Goal: Information Seeking & Learning: Check status

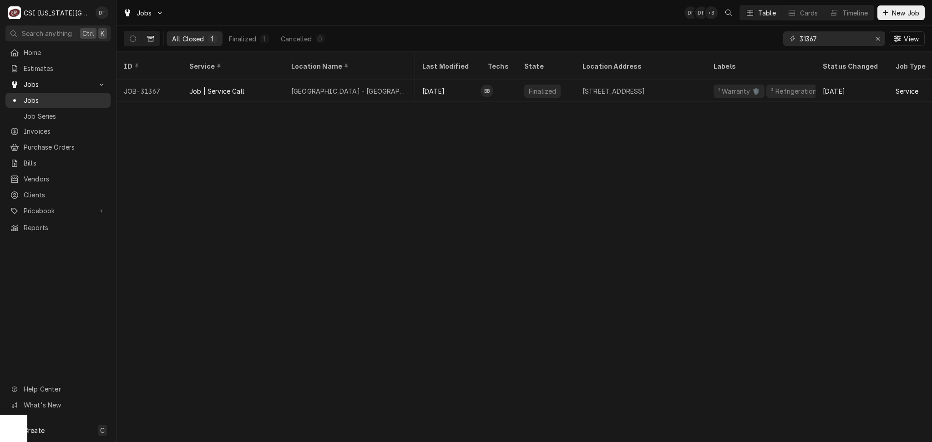
scroll to position [0, 129]
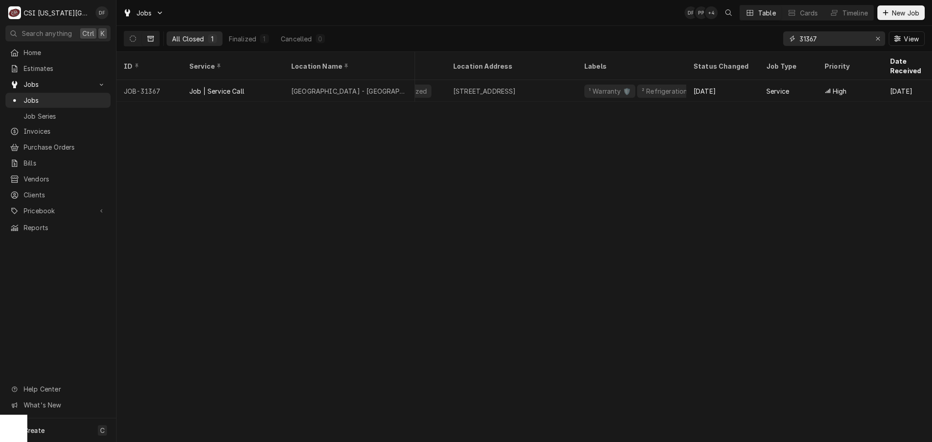
drag, startPoint x: 831, startPoint y: 37, endPoint x: 763, endPoint y: 40, distance: 67.9
click at [763, 40] on div "All Closed 1 Finalized 1 Cancelled 0 31367 View" at bounding box center [524, 38] width 801 height 25
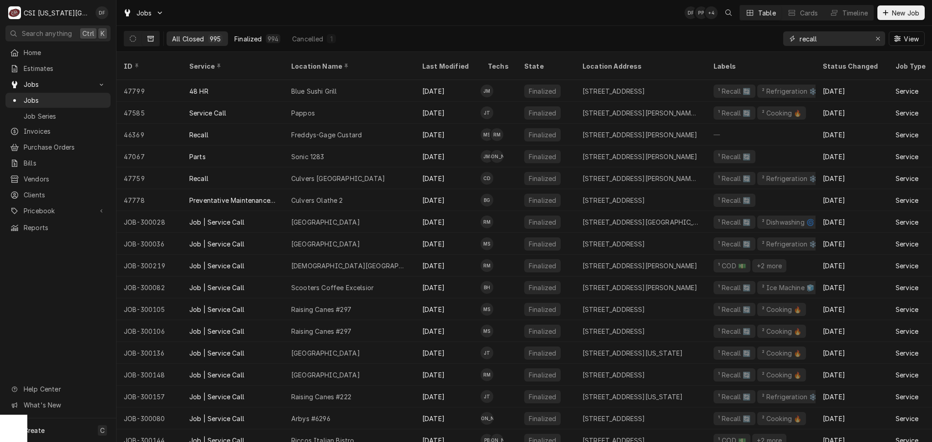
type input "recall"
click at [253, 40] on div "Finalized" at bounding box center [247, 39] width 27 height 10
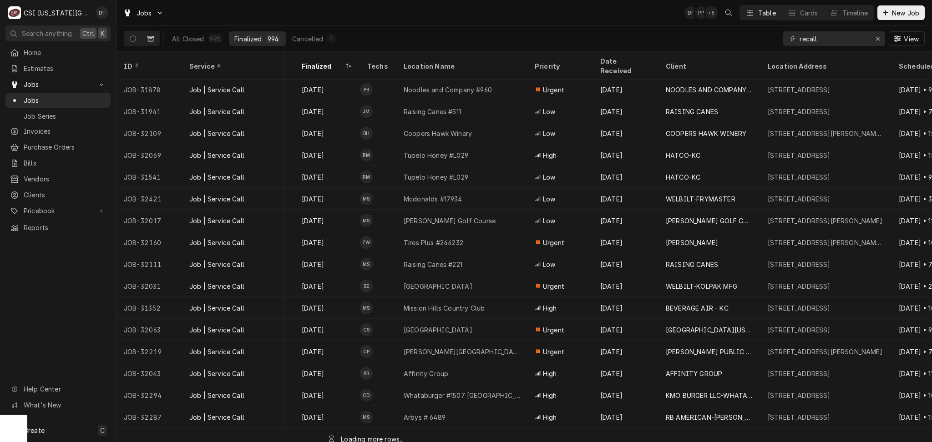
scroll to position [2716, 157]
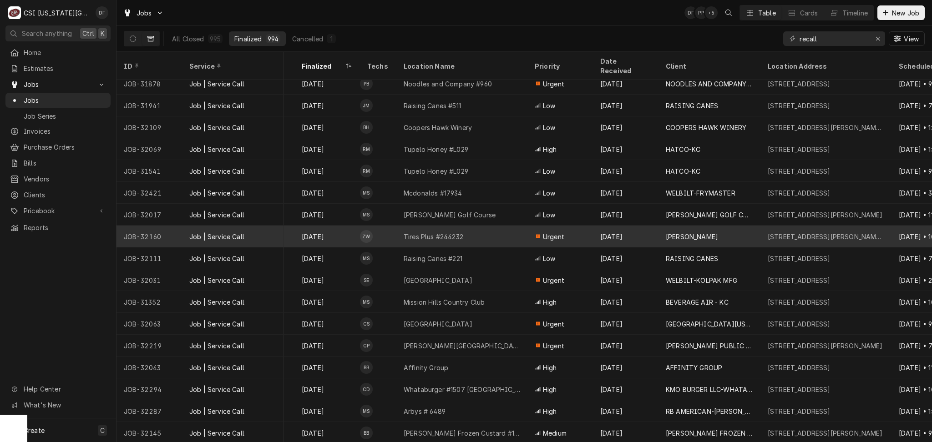
click at [496, 231] on div "Tires Plus #244232" at bounding box center [461, 237] width 131 height 22
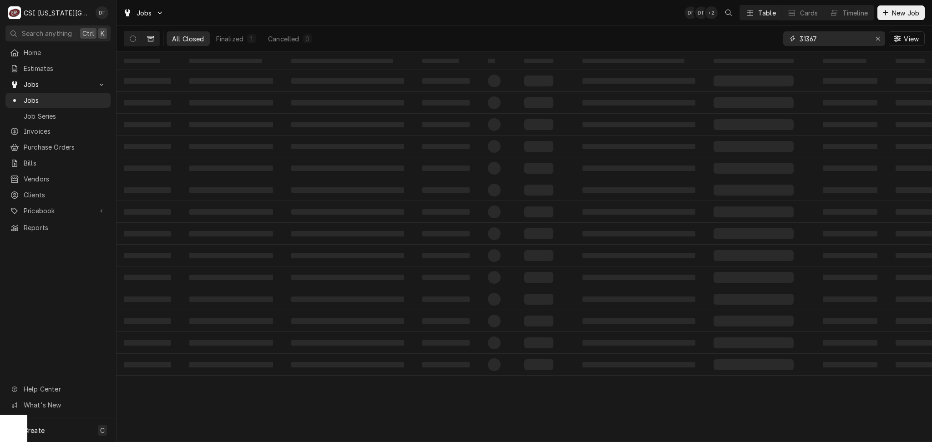
drag, startPoint x: 822, startPoint y: 38, endPoint x: 796, endPoint y: 38, distance: 25.9
click at [796, 38] on div "31367" at bounding box center [834, 38] width 102 height 15
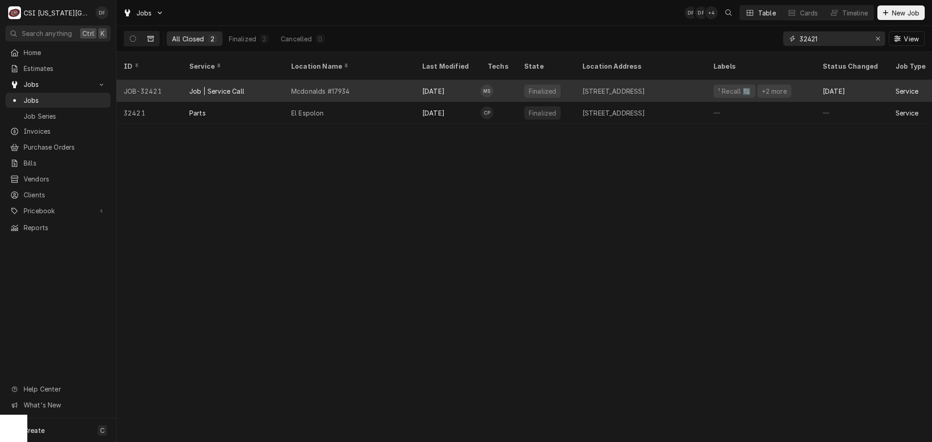
type input "32421"
click at [370, 83] on div "Mcdonalds #17934" at bounding box center [349, 91] width 131 height 22
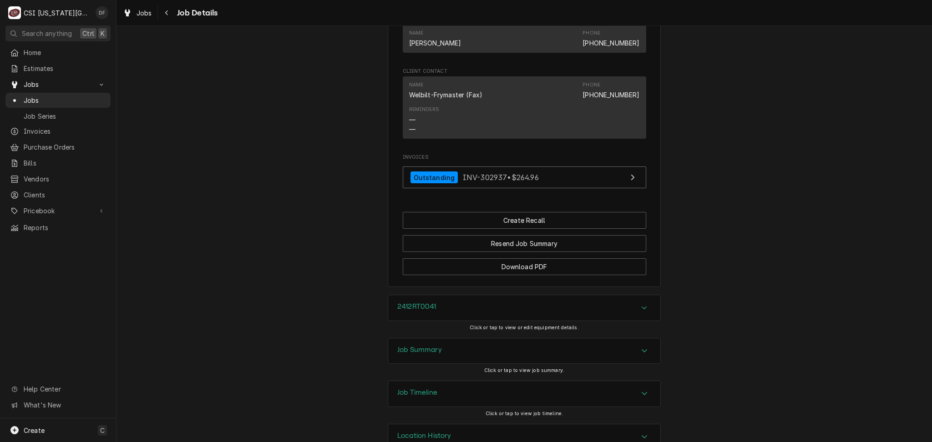
scroll to position [1056, 0]
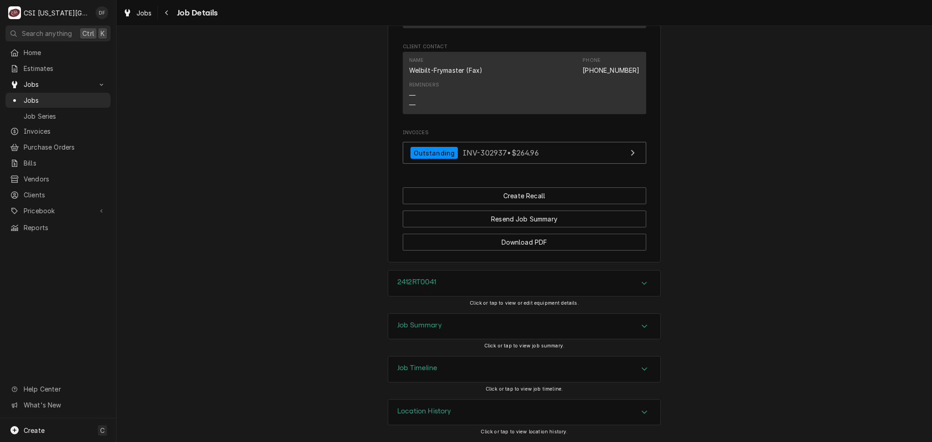
click at [466, 329] on div "Job Summary" at bounding box center [524, 326] width 272 height 25
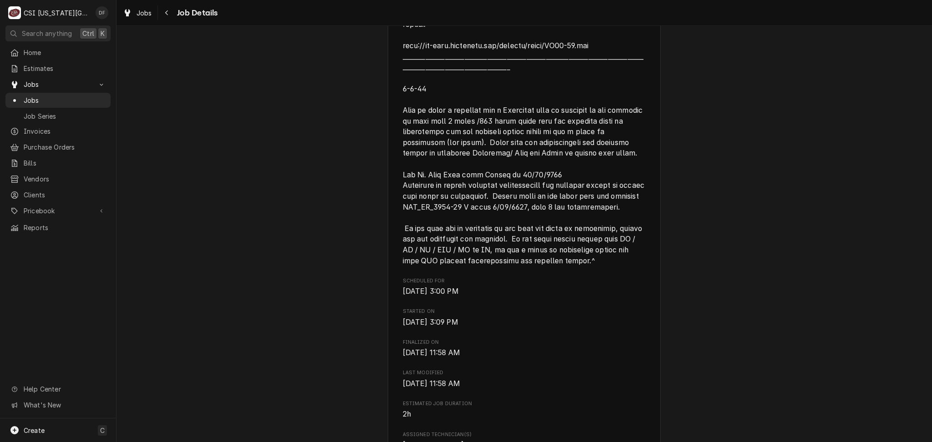
scroll to position [485, 0]
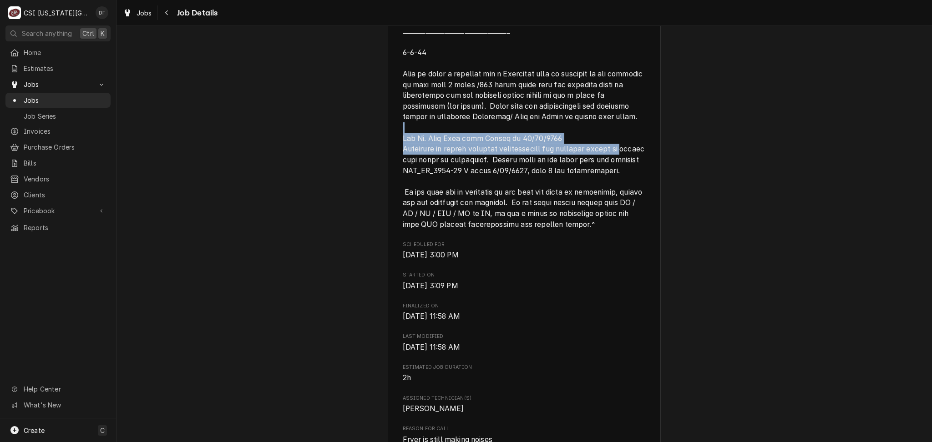
click at [246, 160] on div "Completed and Invoiced WELBILT-FRYMASTER Mcdonalds #17934 / 18910 E Us 40 Hwy, …" at bounding box center [525, 195] width 816 height 1291
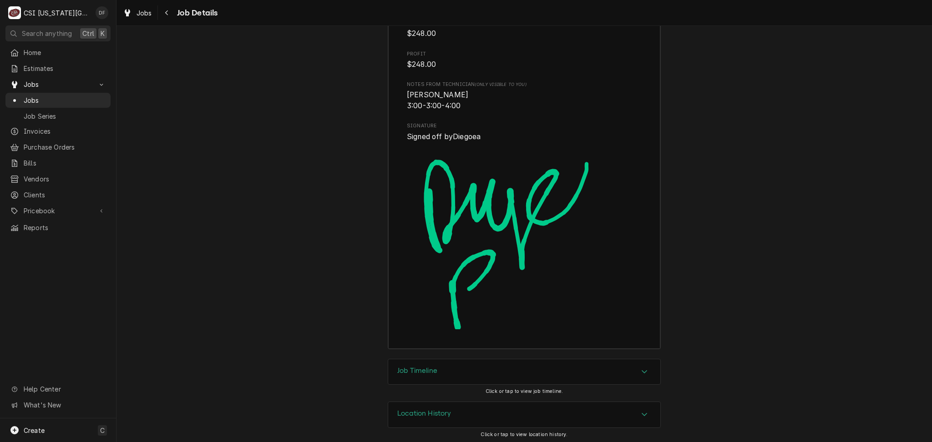
scroll to position [2690, 0]
click at [448, 410] on div "Location History" at bounding box center [524, 412] width 272 height 25
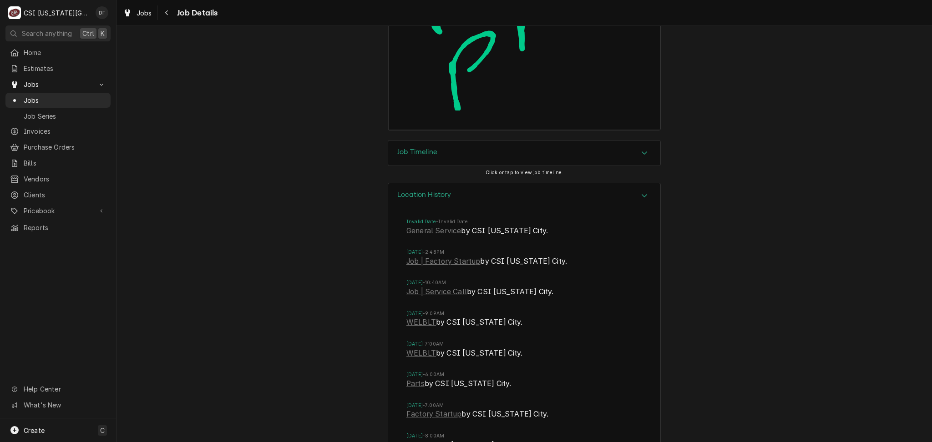
scroll to position [2968, 0]
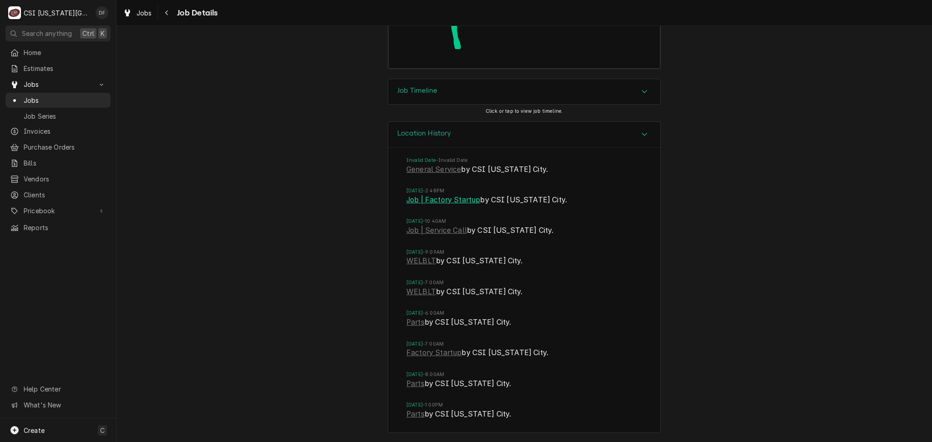
click at [459, 204] on link "Job | Factory Startup" at bounding box center [443, 200] width 74 height 11
click at [430, 234] on link "Job | Service Call" at bounding box center [436, 230] width 61 height 11
click at [421, 262] on link "WELBLT" at bounding box center [421, 261] width 30 height 11
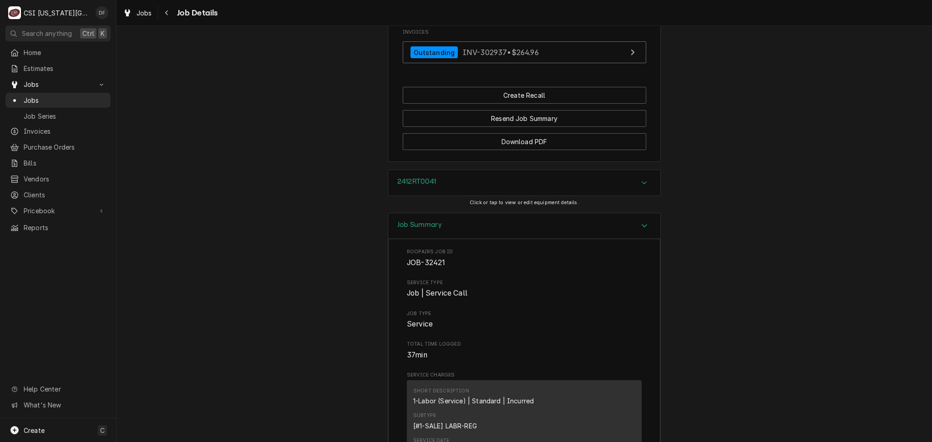
scroll to position [1087, 0]
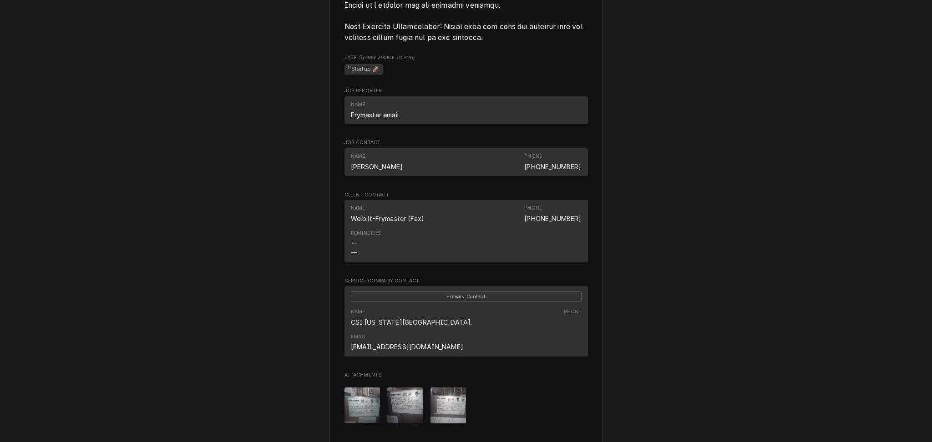
scroll to position [1566, 0]
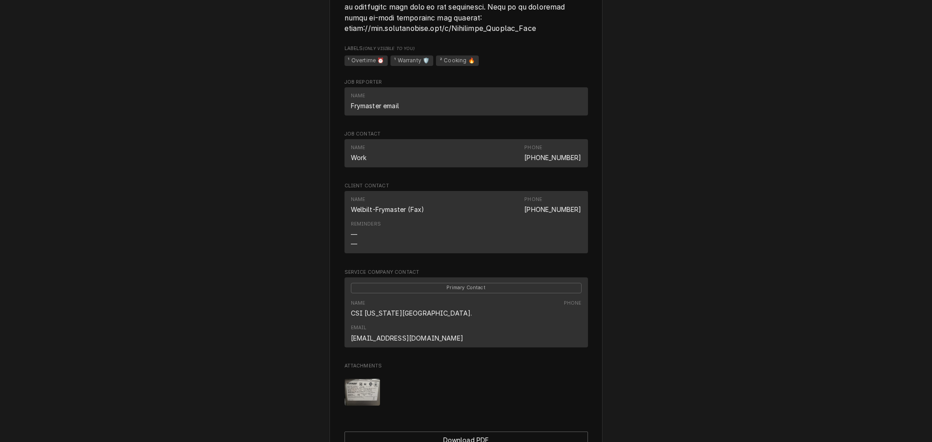
scroll to position [1417, 0]
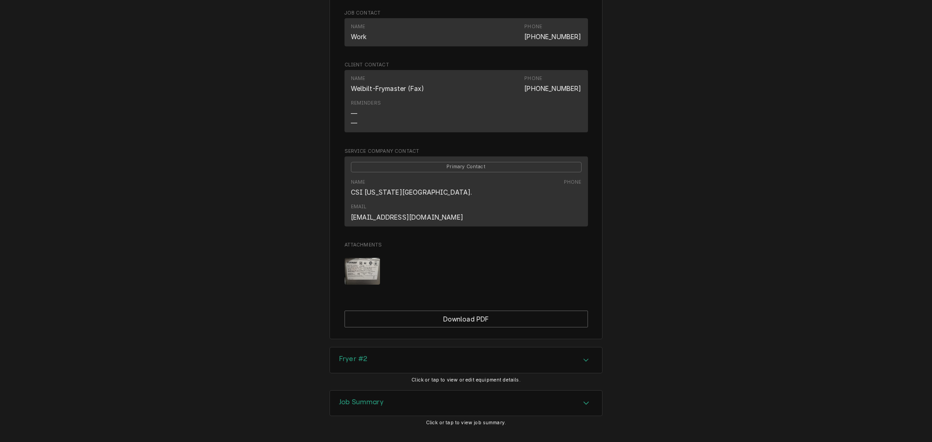
click at [369, 391] on div "Job Summary" at bounding box center [466, 403] width 272 height 25
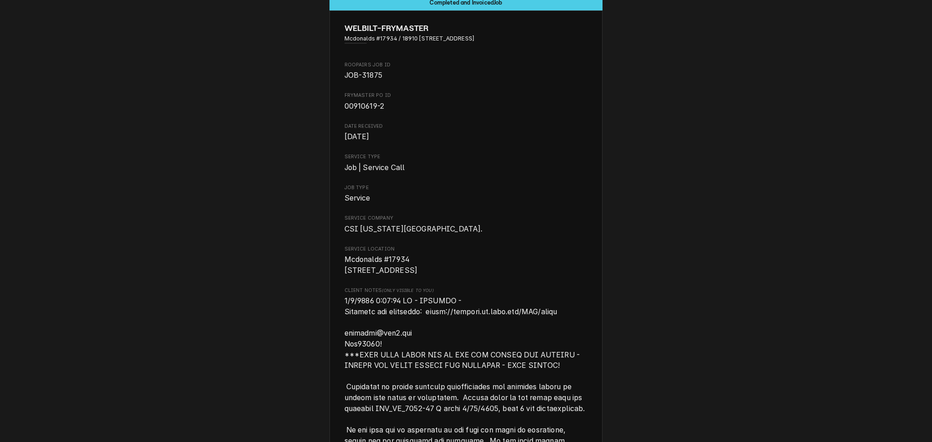
scroll to position [0, 0]
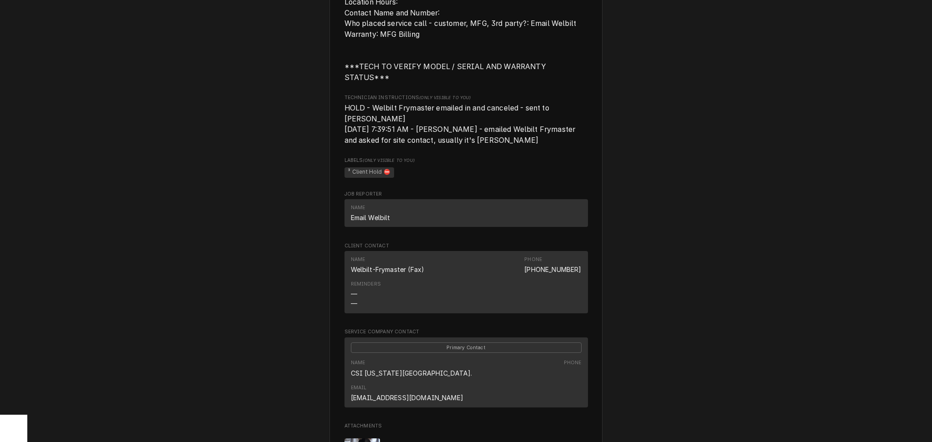
scroll to position [1135, 0]
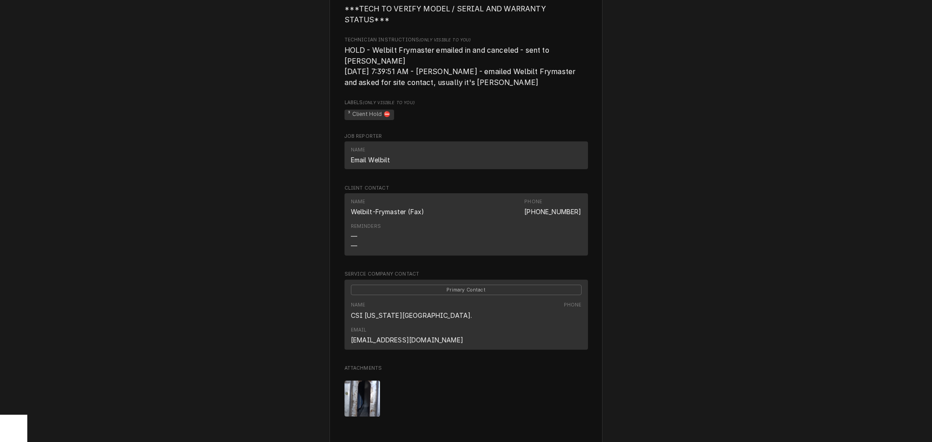
click at [357, 381] on img "Attachments" at bounding box center [363, 399] width 36 height 36
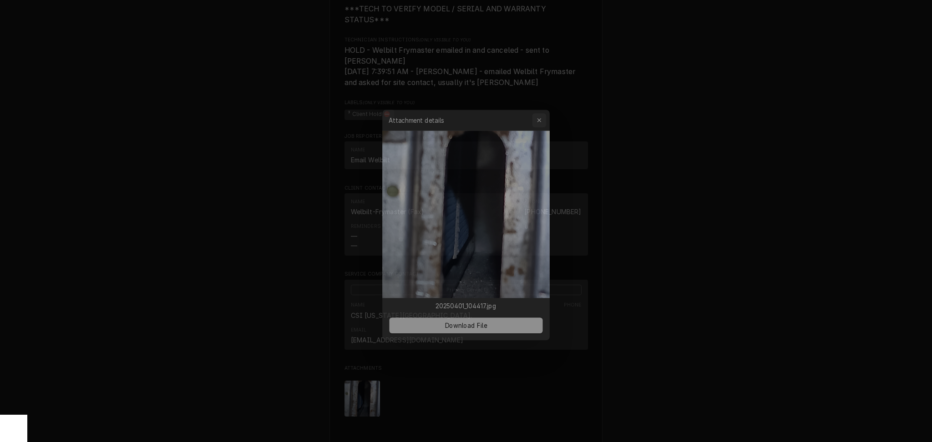
click at [547, 112] on button "button" at bounding box center [542, 112] width 15 height 15
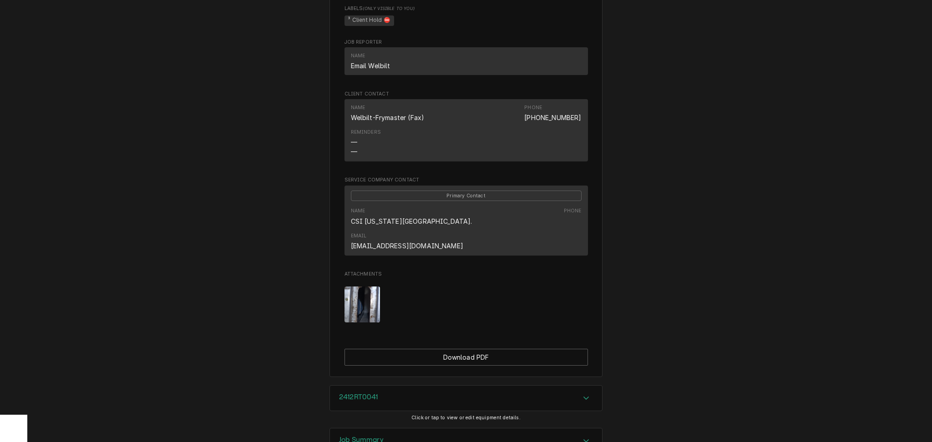
scroll to position [1256, 0]
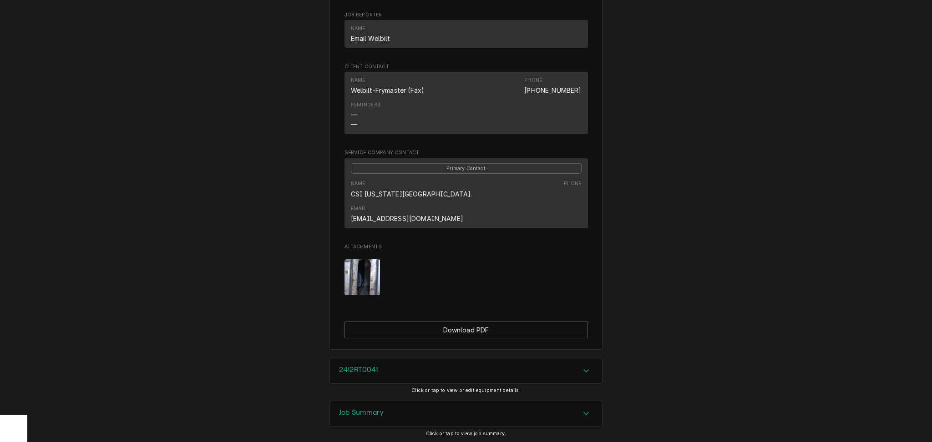
click at [384, 401] on div "Job Summary" at bounding box center [466, 413] width 272 height 25
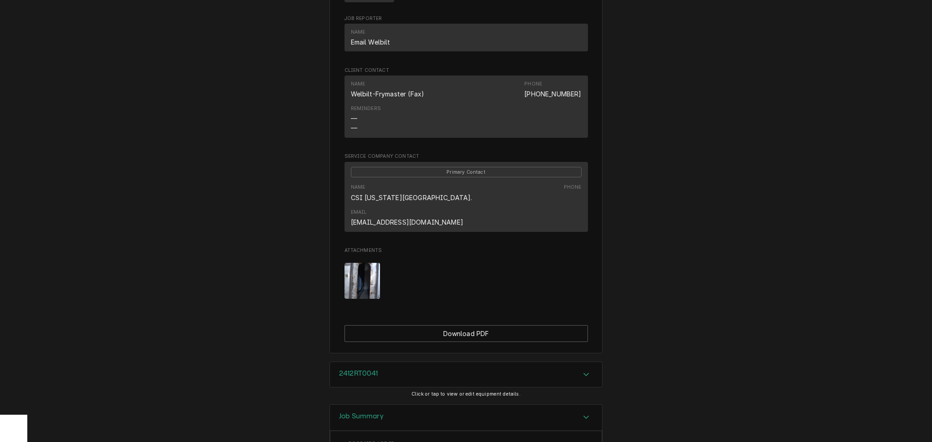
scroll to position [1378, 0]
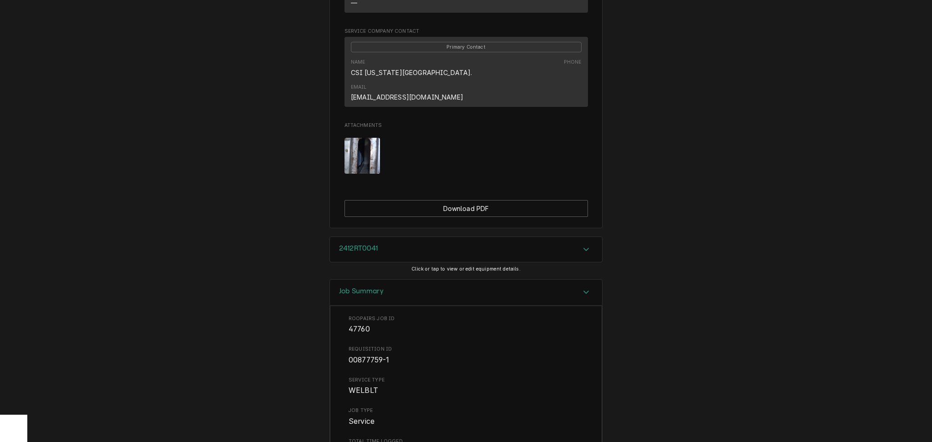
click at [372, 138] on img "Attachments" at bounding box center [363, 156] width 36 height 36
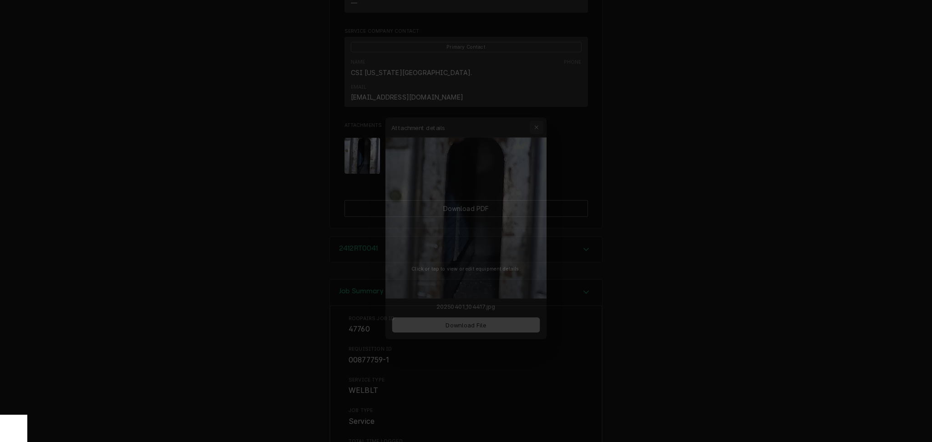
click at [543, 112] on icon "button" at bounding box center [542, 112] width 4 height 4
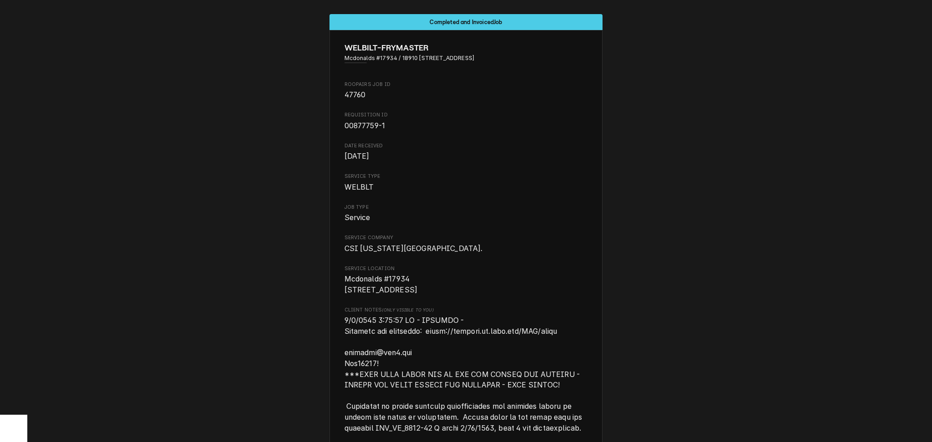
scroll to position [0, 0]
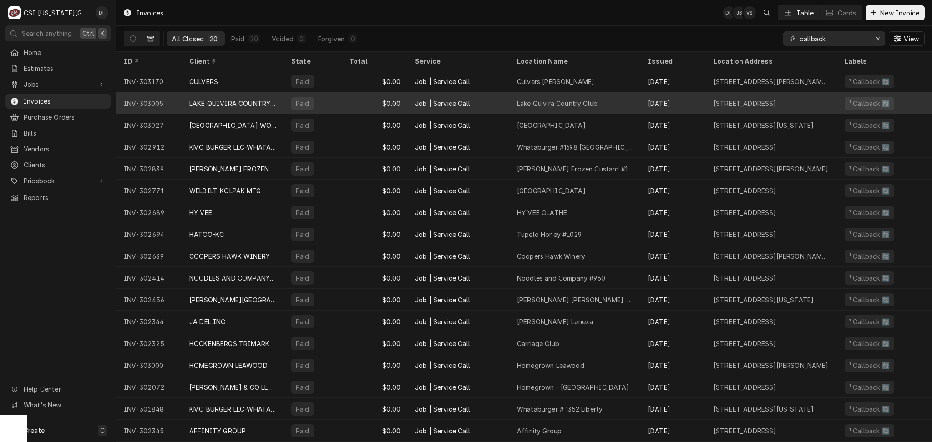
scroll to position [0, 271]
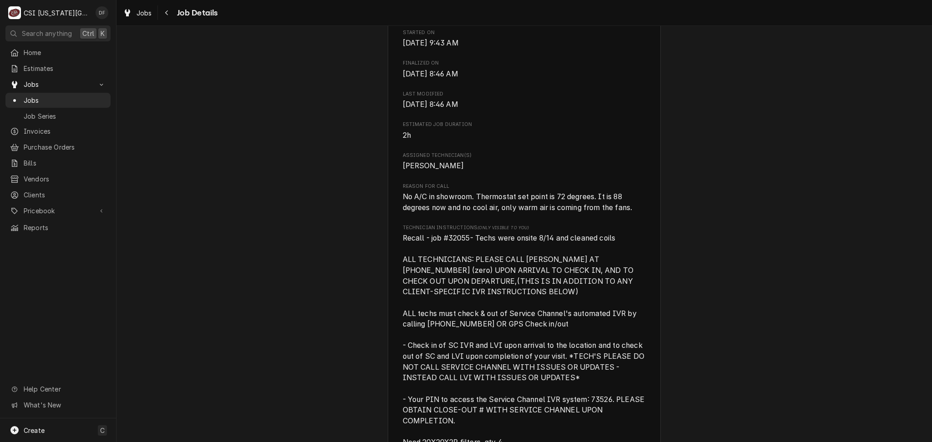
scroll to position [667, 0]
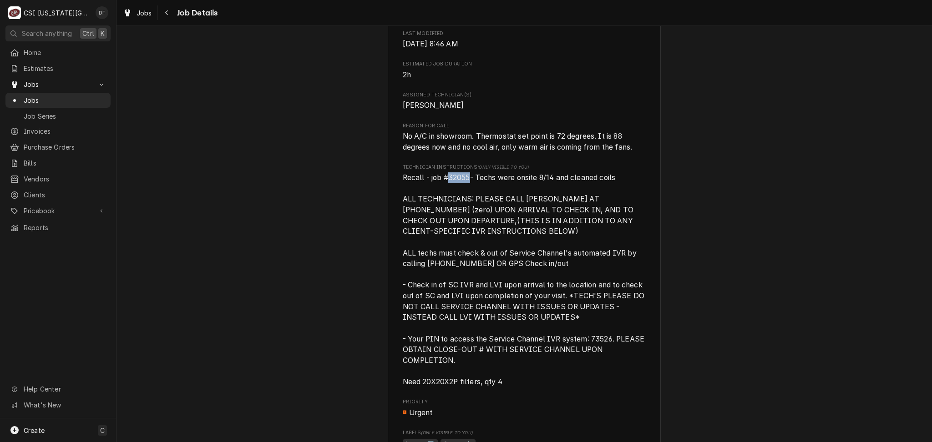
drag, startPoint x: 466, startPoint y: 188, endPoint x: 445, endPoint y: 189, distance: 21.0
click at [445, 189] on span "Recall - job #32055- Techs were onsite 8/14 and cleaned coils ALL TECHNICIANS: …" at bounding box center [525, 279] width 244 height 213
copy span "32055"
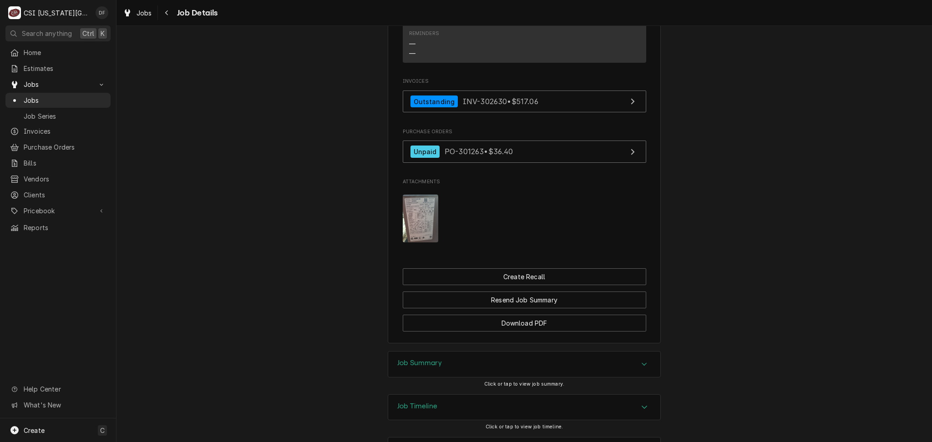
scroll to position [1377, 0]
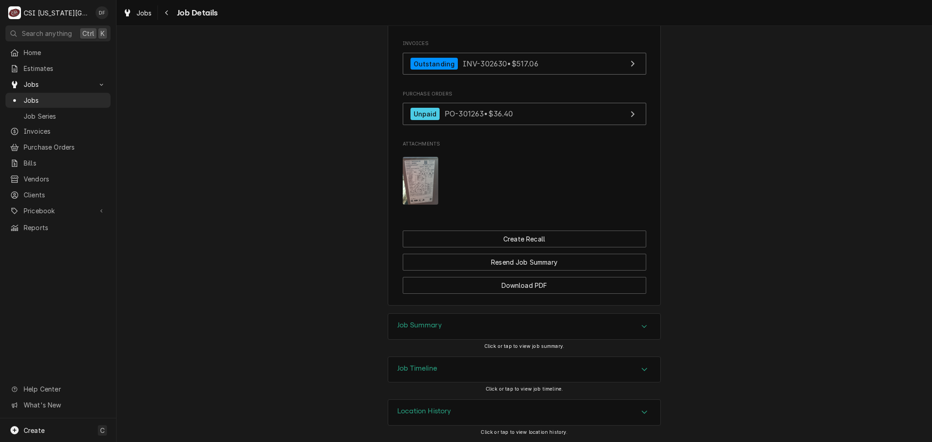
click at [445, 327] on div "Job Summary" at bounding box center [524, 326] width 272 height 25
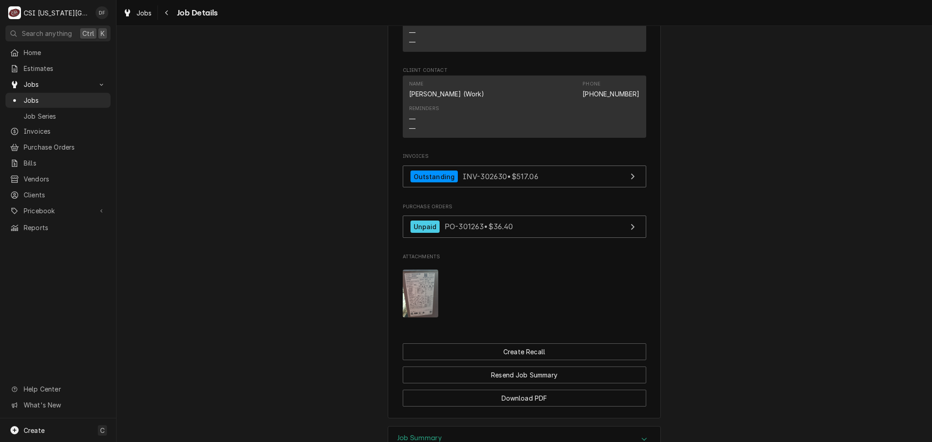
scroll to position [1274, 0]
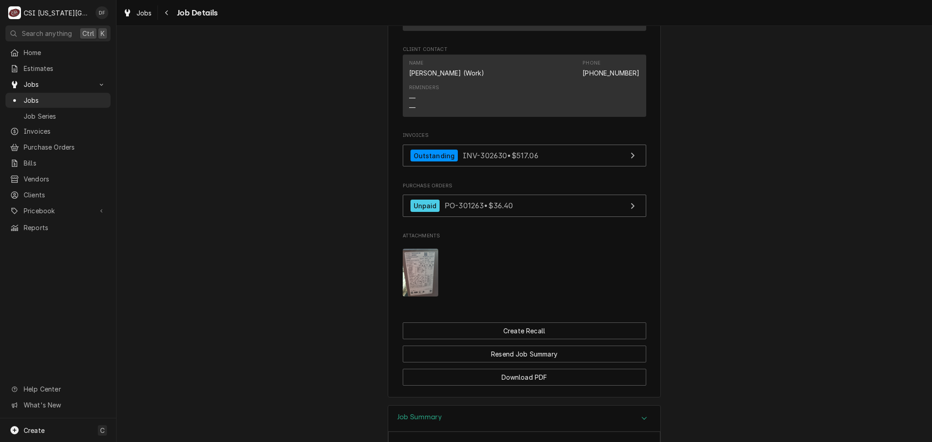
click at [425, 272] on img "Attachments" at bounding box center [421, 273] width 36 height 48
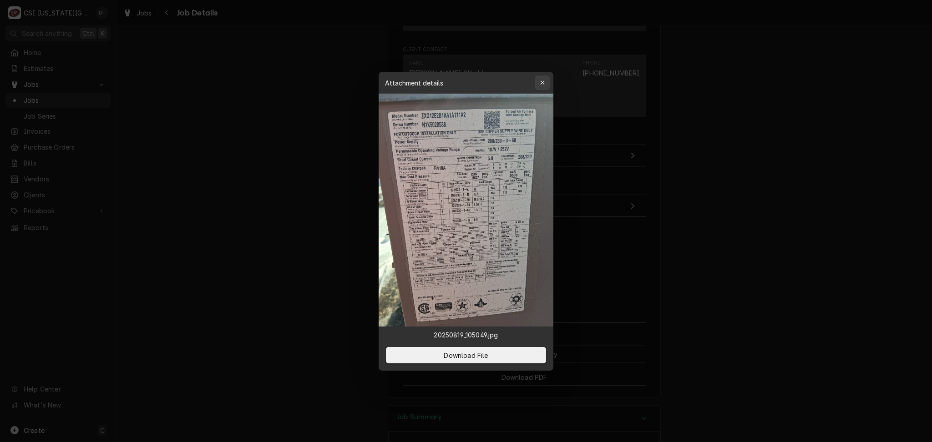
click at [547, 81] on button "button" at bounding box center [542, 83] width 15 height 15
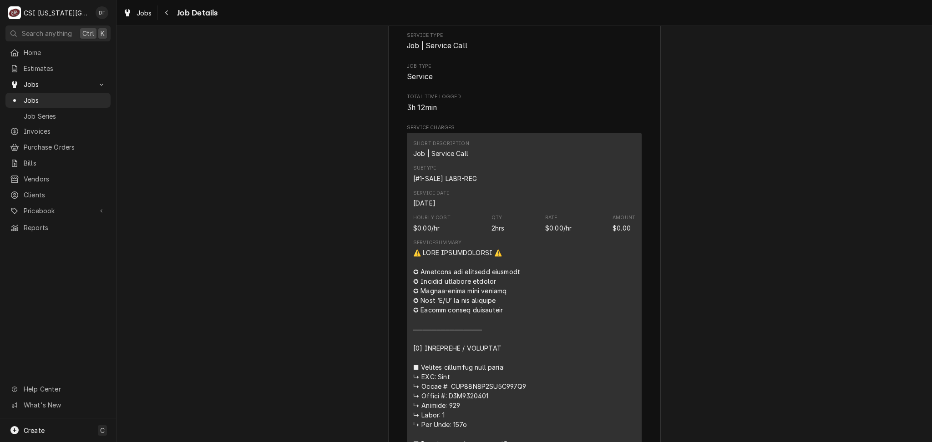
scroll to position [1577, 0]
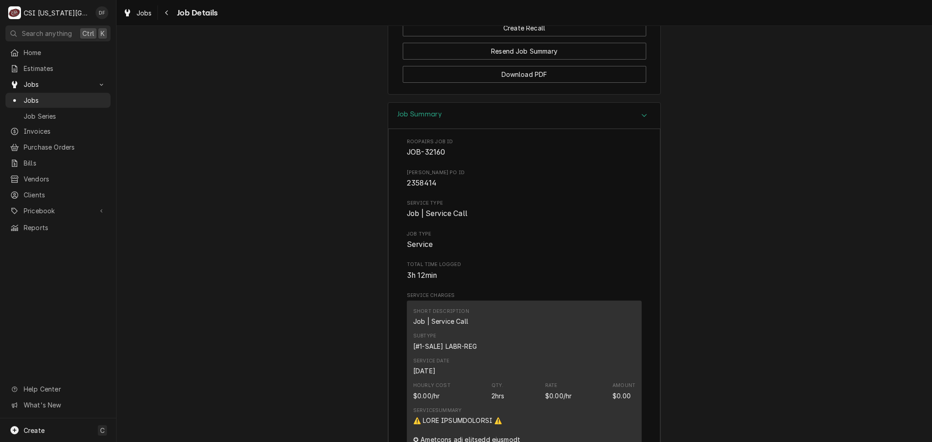
drag, startPoint x: 543, startPoint y: 263, endPoint x: 303, endPoint y: 176, distance: 256.0
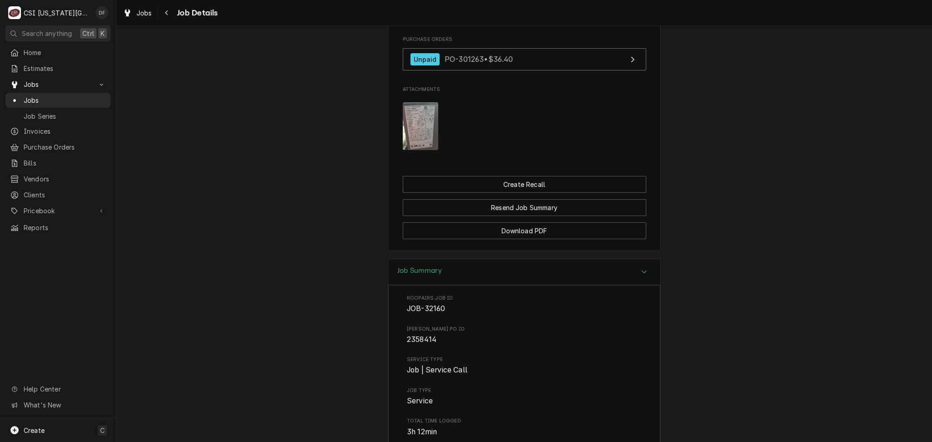
scroll to position [1274, 0]
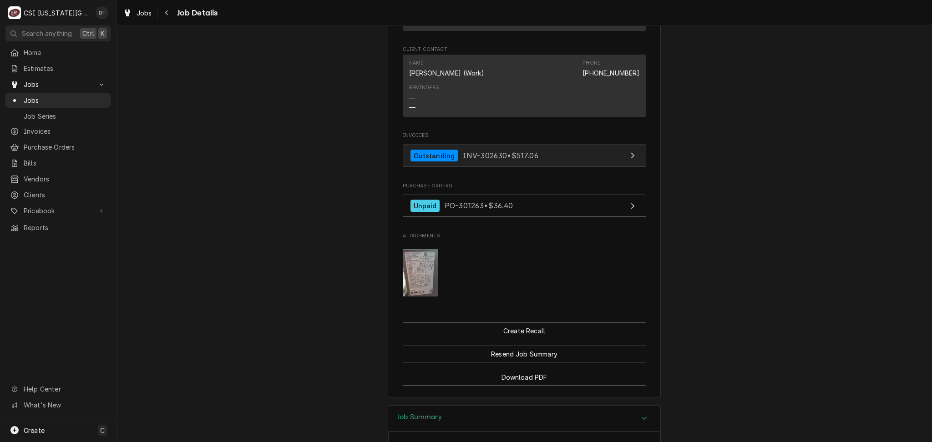
click at [548, 167] on link "Outstanding INV-302630 • $517.06" at bounding box center [524, 156] width 243 height 22
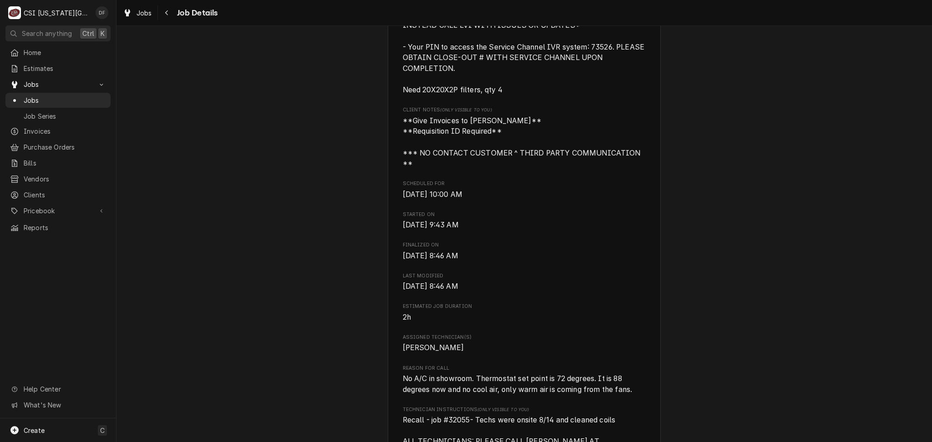
scroll to position [0, 0]
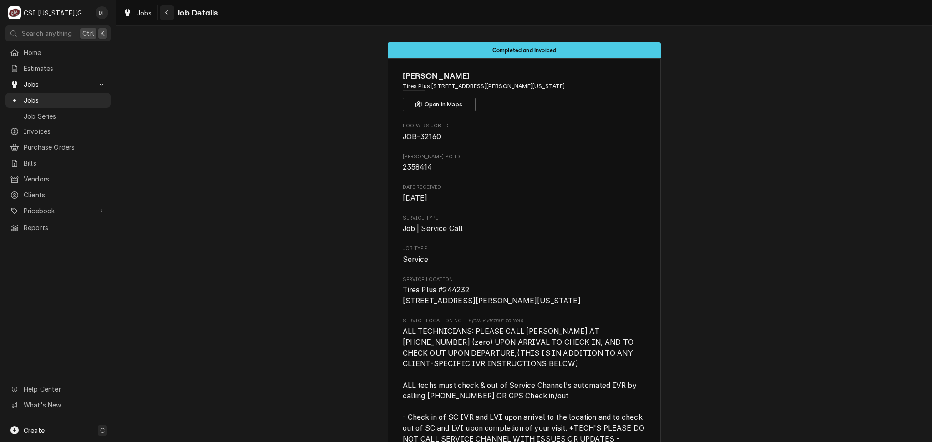
click at [172, 14] on button "Navigate back" at bounding box center [167, 12] width 15 height 15
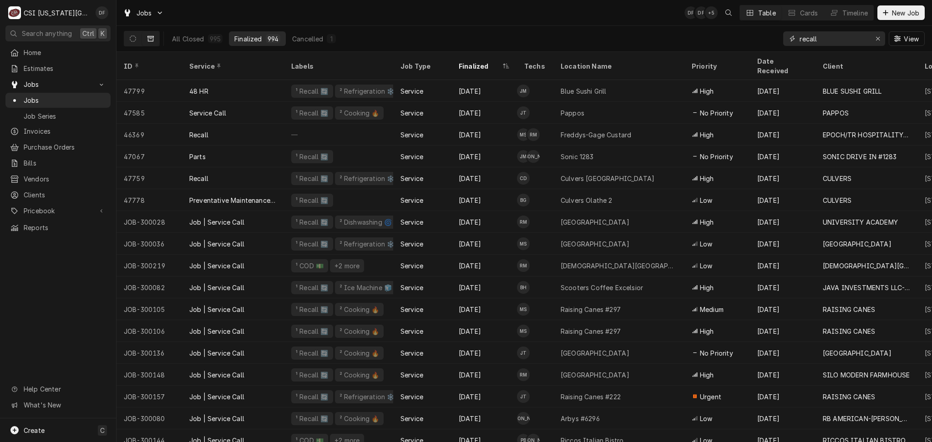
drag, startPoint x: 830, startPoint y: 41, endPoint x: 743, endPoint y: 37, distance: 87.0
click at [743, 37] on div "All Closed 995 Finalized 994 Cancelled 1 recall View" at bounding box center [524, 38] width 801 height 25
paste input "32055"
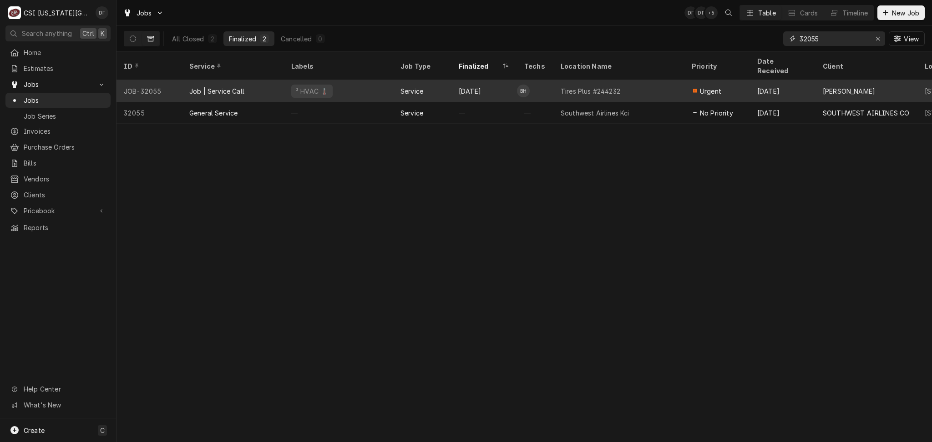
type input "32055"
click at [412, 86] on div "Service" at bounding box center [412, 91] width 23 height 10
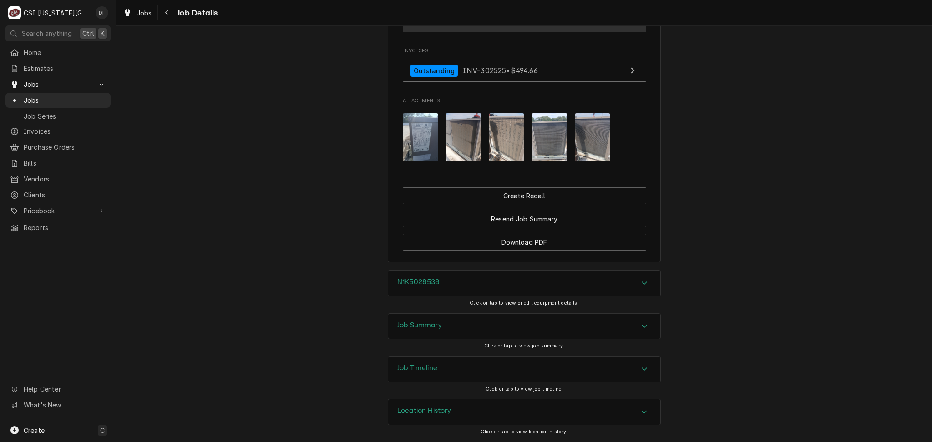
scroll to position [1359, 0]
click at [454, 326] on div "Job Summary" at bounding box center [524, 326] width 272 height 25
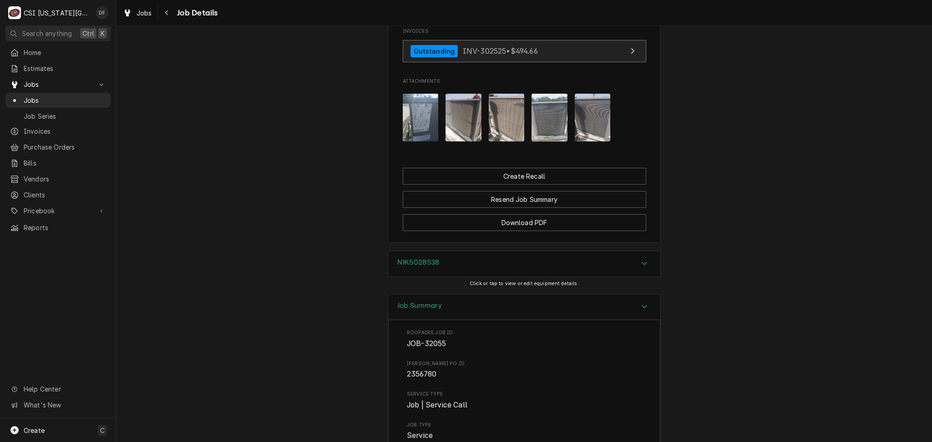
scroll to position [1065, 0]
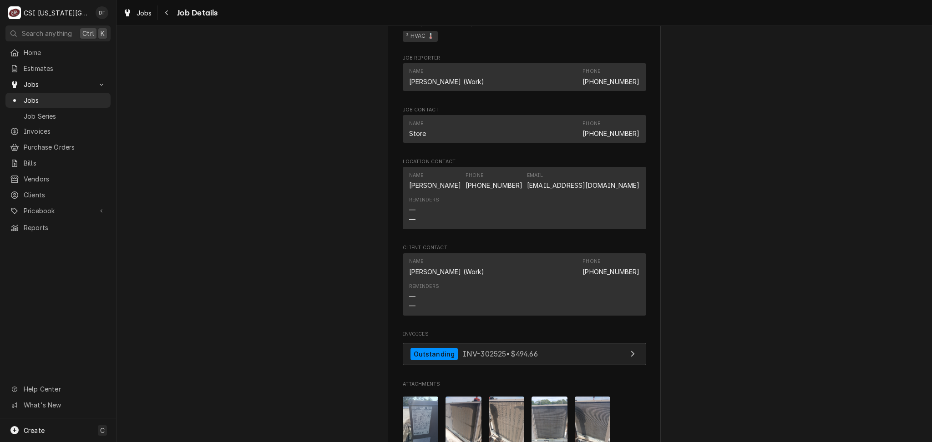
click at [471, 359] on span "INV-302525 • $494.66" at bounding box center [500, 354] width 75 height 9
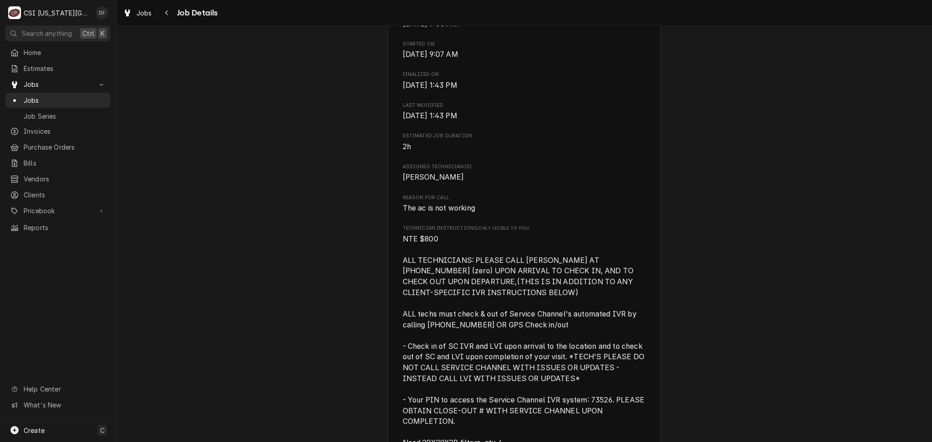
scroll to position [364, 0]
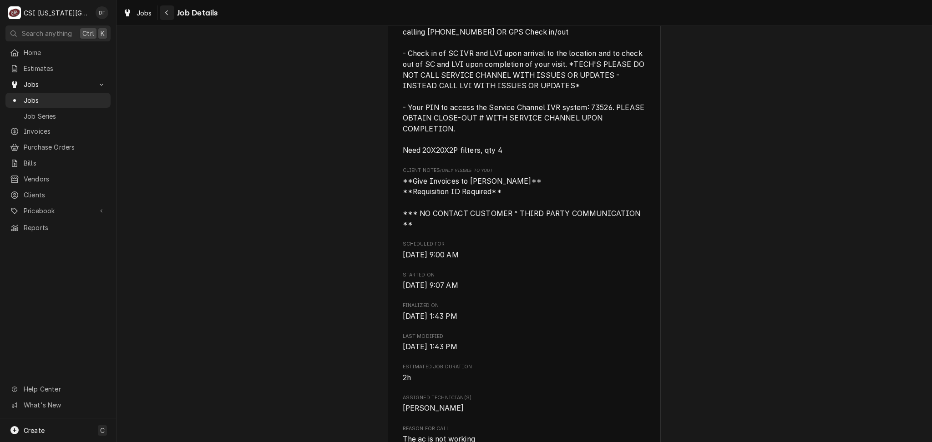
click at [169, 14] on div "Navigate back" at bounding box center [166, 12] width 9 height 9
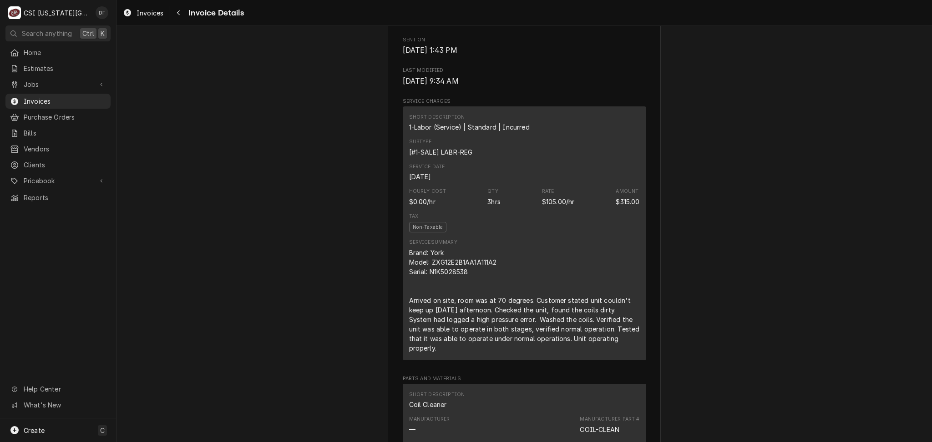
scroll to position [485, 0]
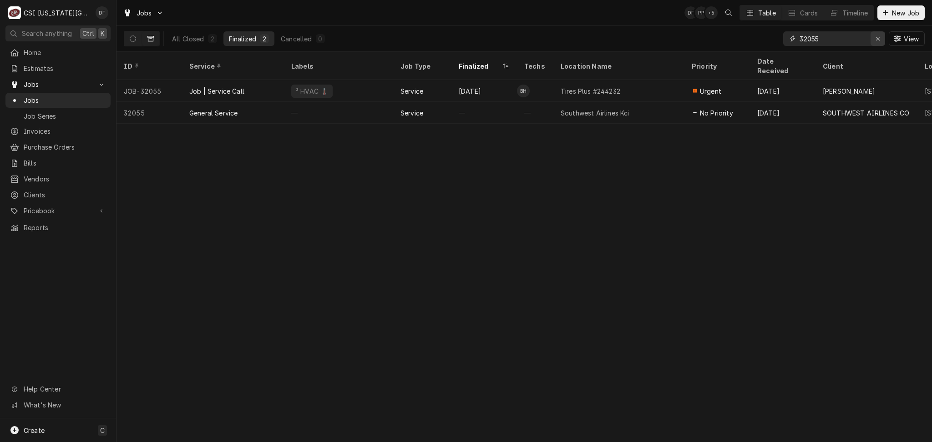
click at [877, 35] on div "Erase input" at bounding box center [877, 38] width 9 height 9
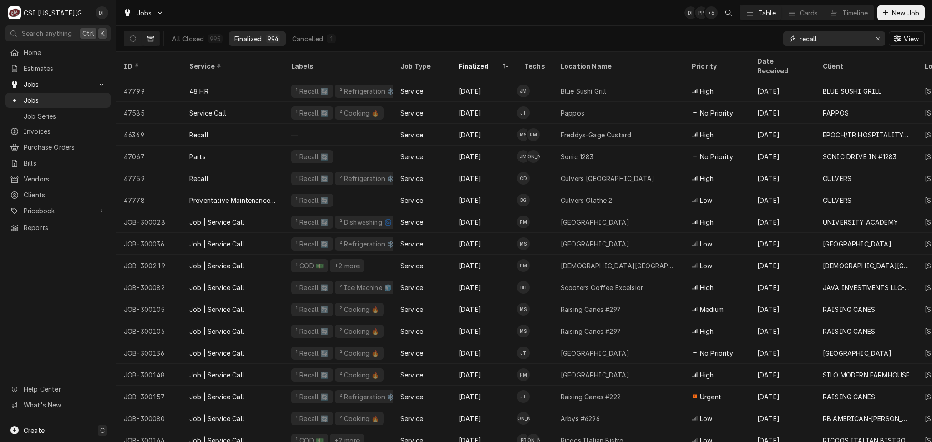
type input "recall"
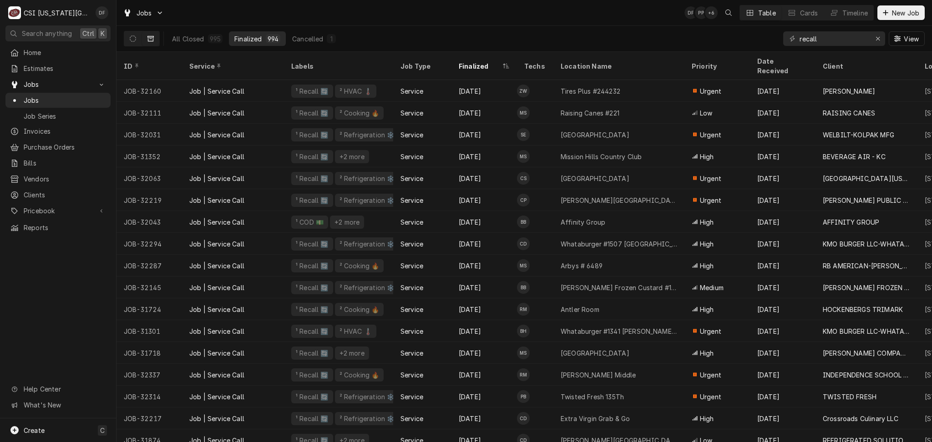
scroll to position [2863, 0]
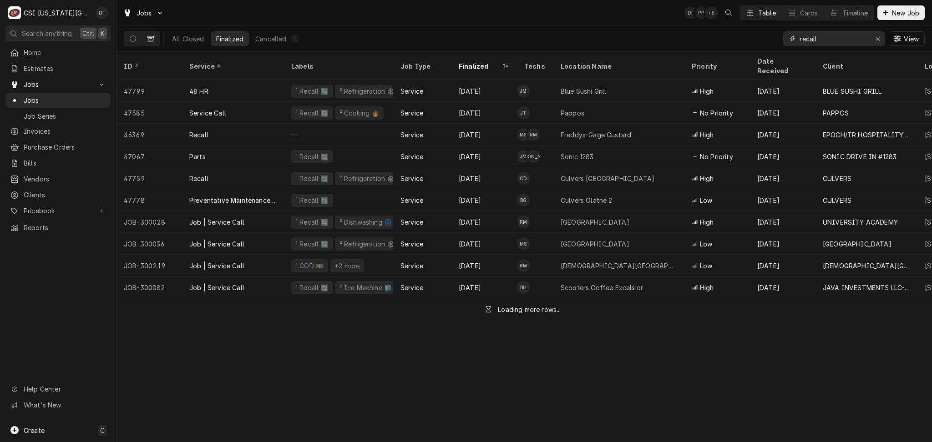
drag, startPoint x: 824, startPoint y: 40, endPoint x: 792, endPoint y: 38, distance: 31.5
click at [792, 38] on div "recall" at bounding box center [834, 38] width 102 height 15
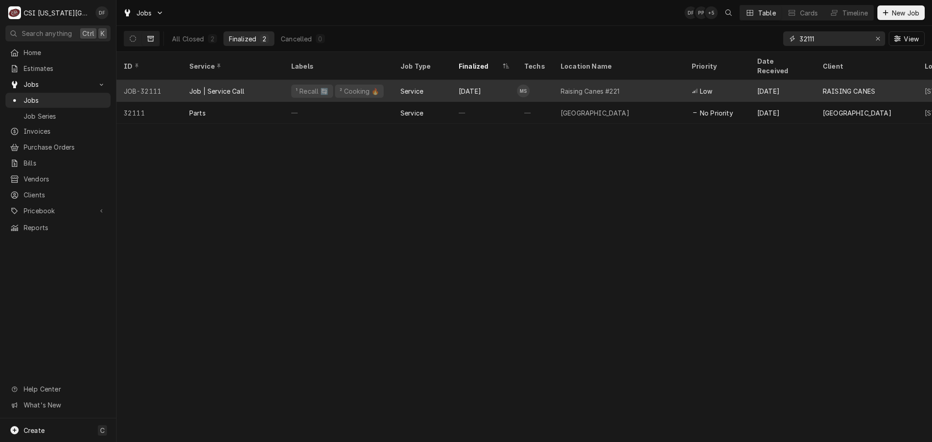
type input "32111"
click at [408, 86] on div "Service" at bounding box center [412, 91] width 23 height 10
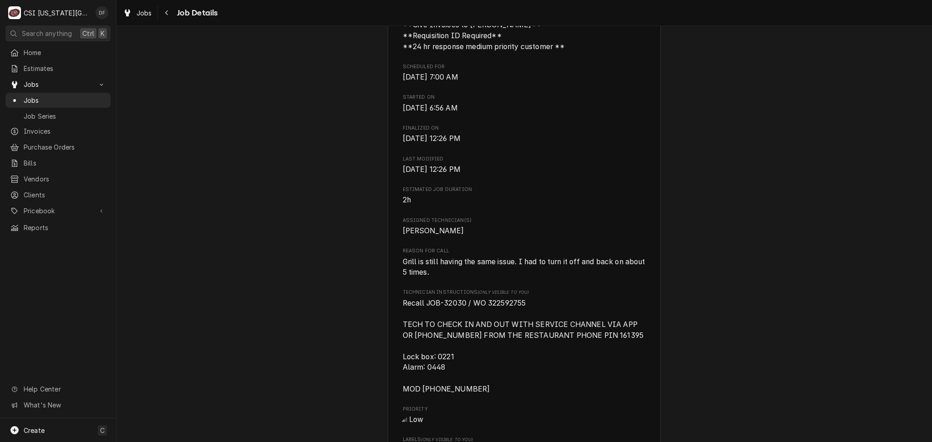
scroll to position [667, 0]
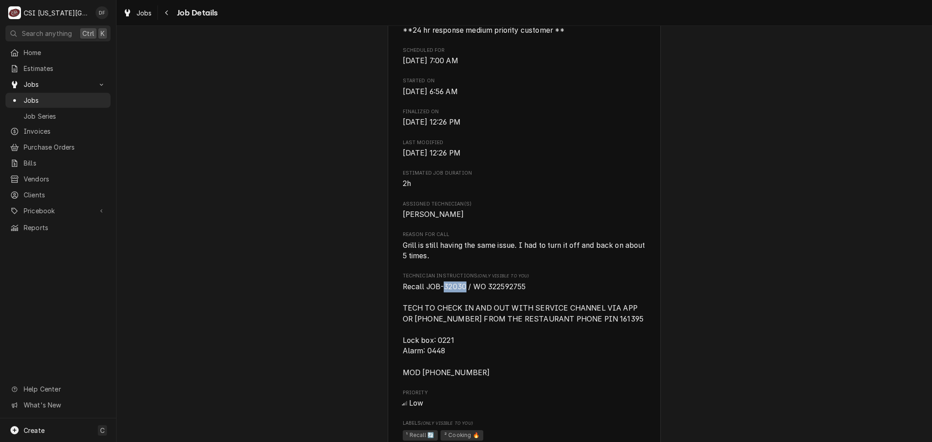
drag, startPoint x: 440, startPoint y: 298, endPoint x: 461, endPoint y: 299, distance: 20.5
click at [461, 299] on span "Recall JOB-32030 / WO 322592755 TECH TO CHECK IN AND OUT WITH SERVICE CHANNEL V…" at bounding box center [524, 330] width 243 height 95
copy span "32030"
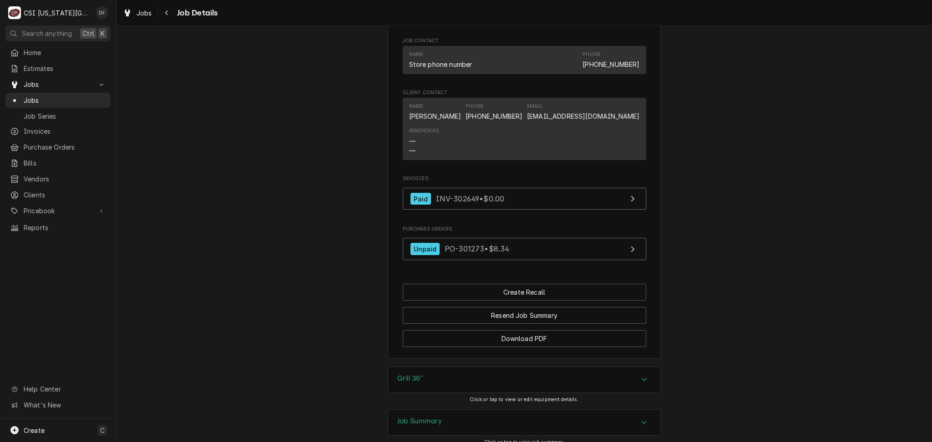
scroll to position [1191, 0]
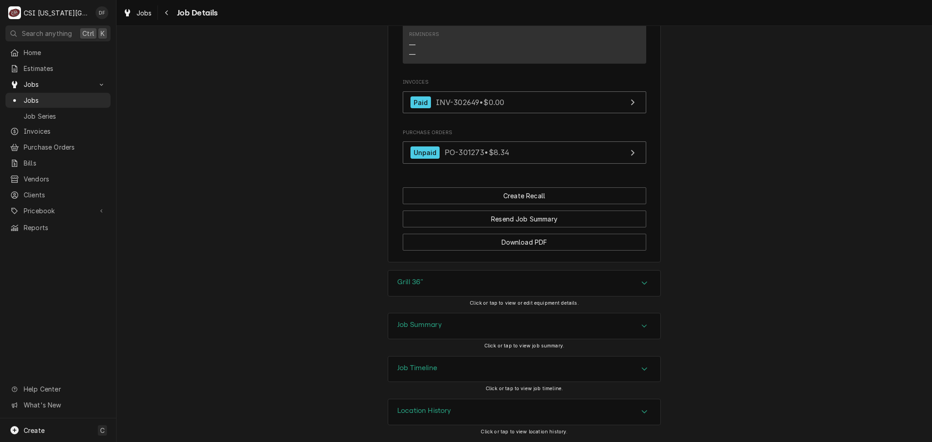
click at [482, 334] on div "Job Summary" at bounding box center [524, 326] width 272 height 25
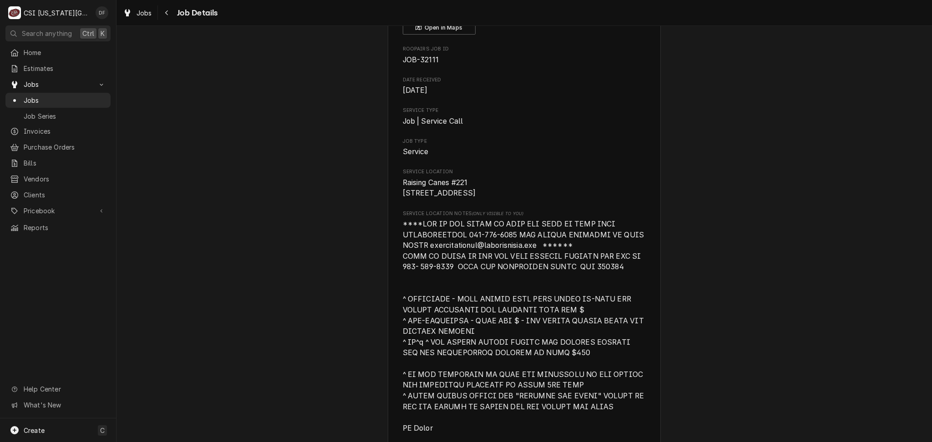
scroll to position [0, 0]
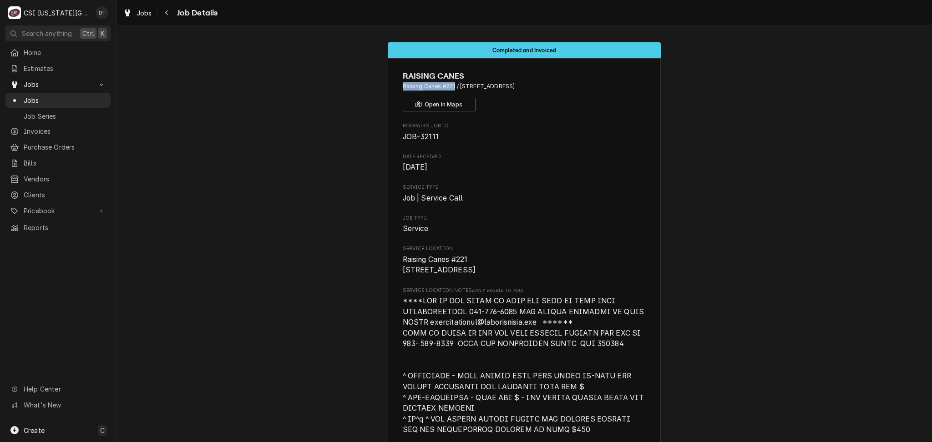
drag, startPoint x: 398, startPoint y: 87, endPoint x: 451, endPoint y: 87, distance: 53.7
click at [451, 87] on span "Raising Canes #221 / [STREET_ADDRESS]" at bounding box center [524, 86] width 243 height 8
click at [171, 13] on div "Navigate back" at bounding box center [166, 12] width 9 height 9
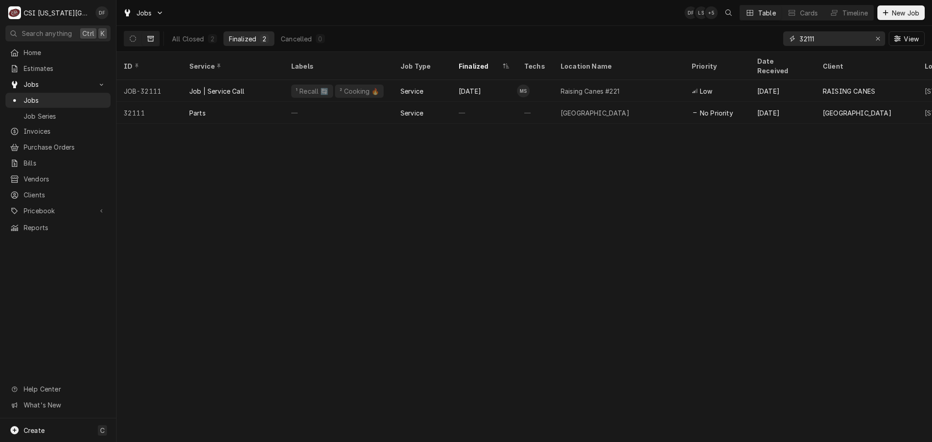
drag, startPoint x: 824, startPoint y: 40, endPoint x: 805, endPoint y: 39, distance: 19.1
click at [805, 39] on input "32111" at bounding box center [834, 38] width 68 height 15
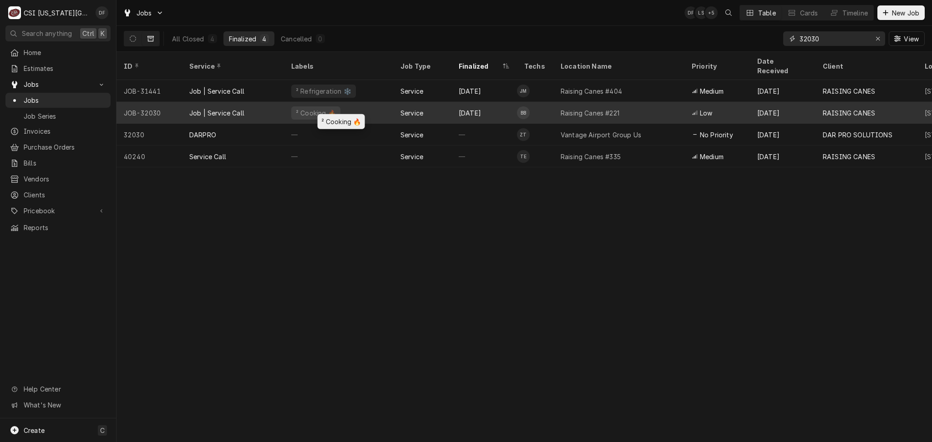
type input "32030"
click at [357, 107] on div "² Cooking 🔥" at bounding box center [338, 113] width 109 height 22
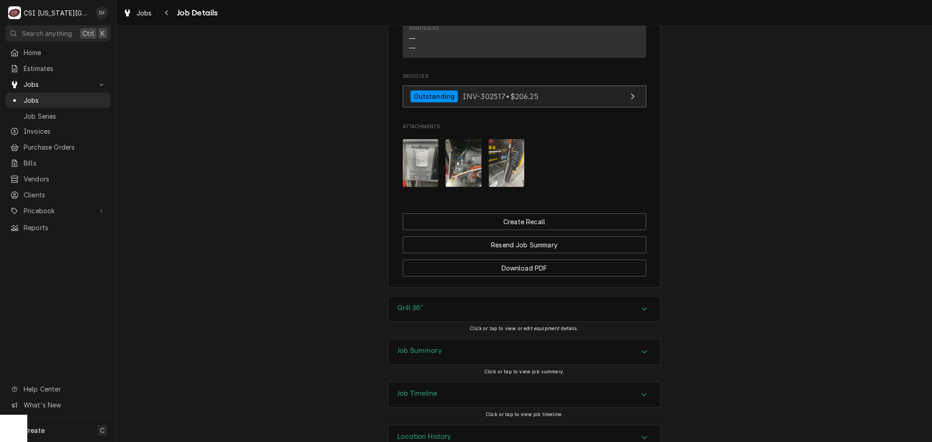
scroll to position [1382, 0]
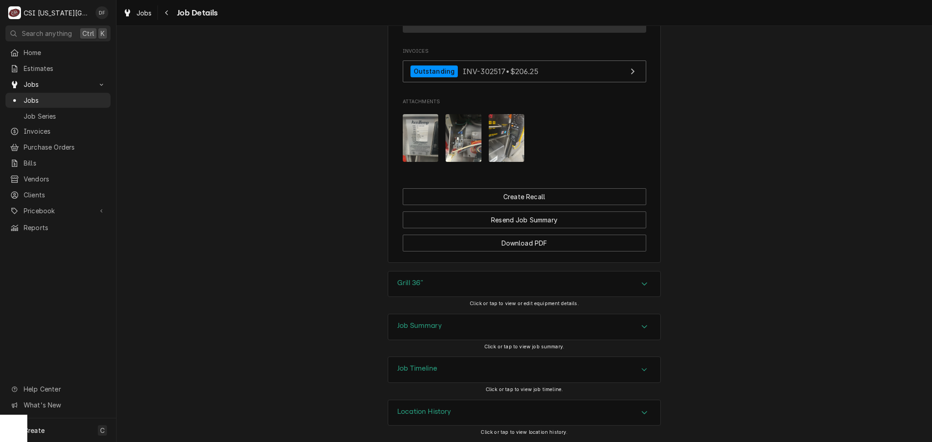
click at [451, 334] on div "Job Summary" at bounding box center [524, 326] width 272 height 25
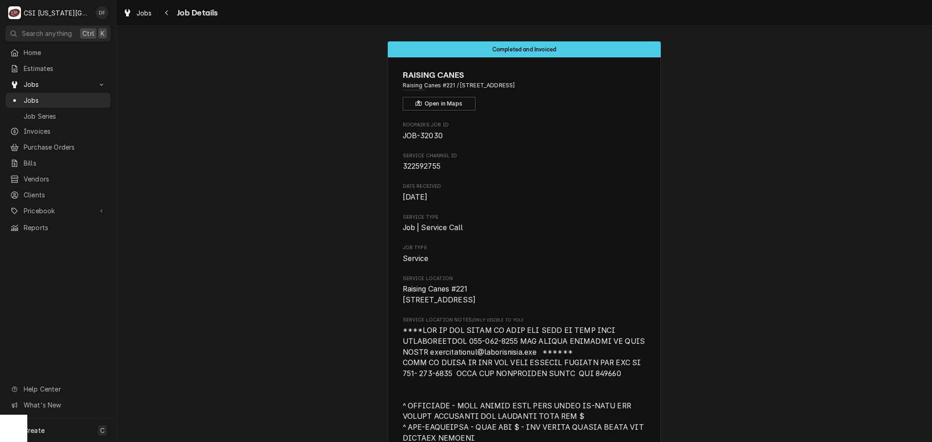
scroll to position [0, 0]
click at [171, 15] on button "Navigate back" at bounding box center [167, 12] width 15 height 15
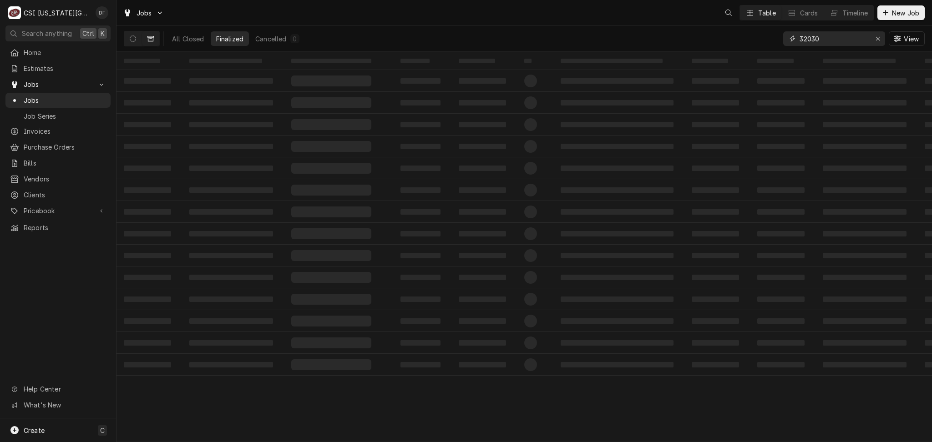
click at [821, 41] on input "32030" at bounding box center [834, 38] width 68 height 15
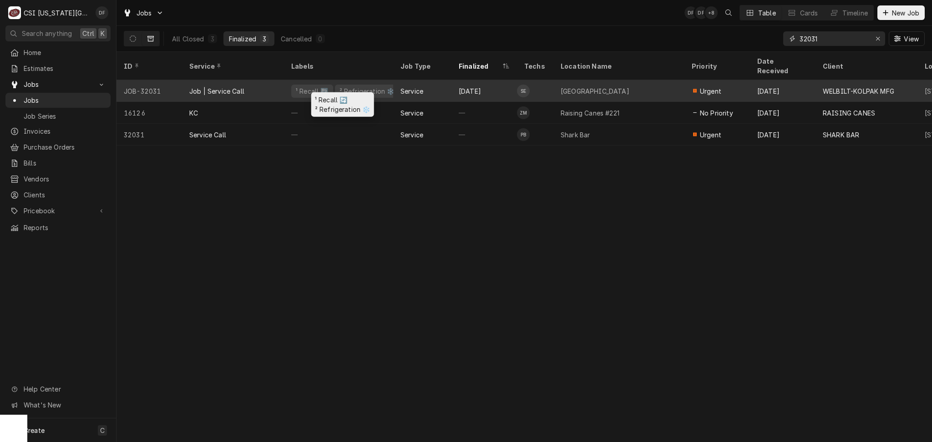
type input "32031"
click at [385, 85] on div "² Refrigeration ❄️" at bounding box center [367, 91] width 65 height 13
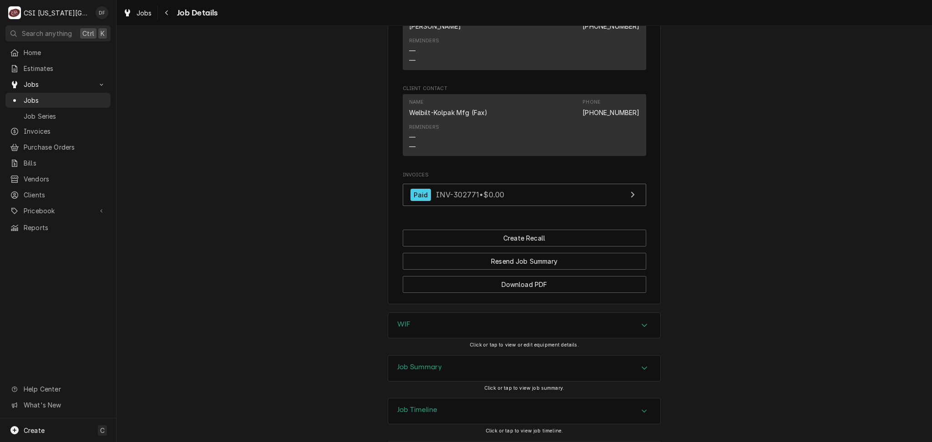
scroll to position [1203, 0]
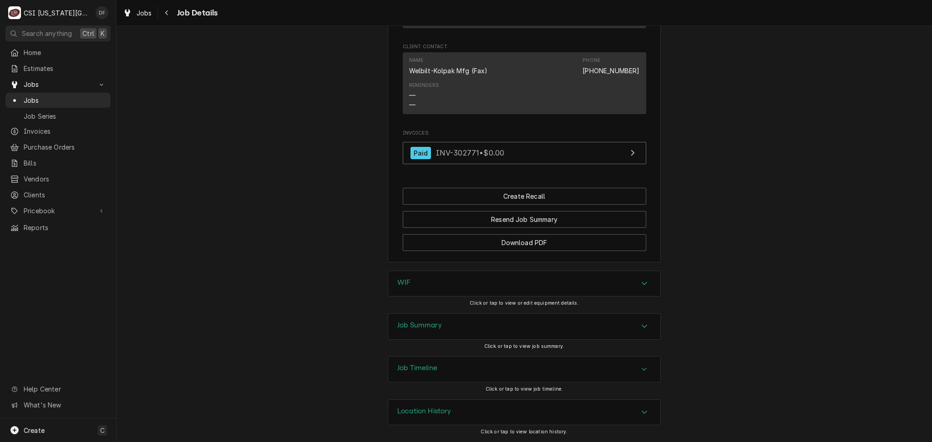
click at [471, 327] on div "Job Summary" at bounding box center [524, 326] width 272 height 25
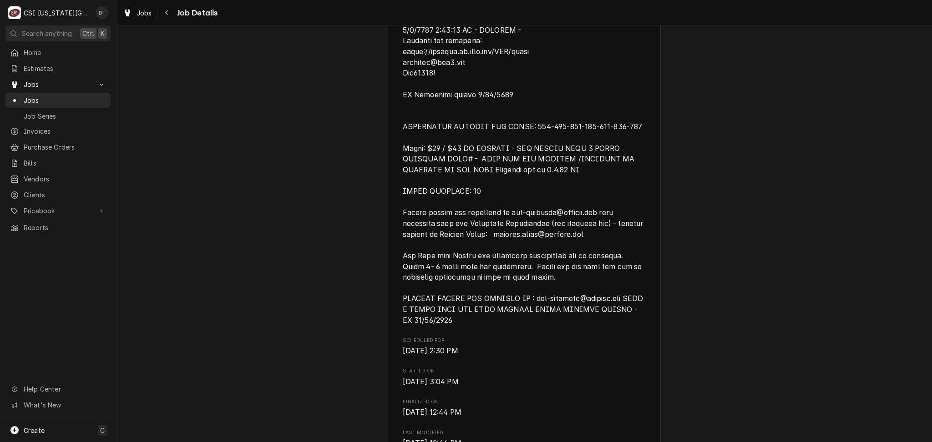
scroll to position [232, 0]
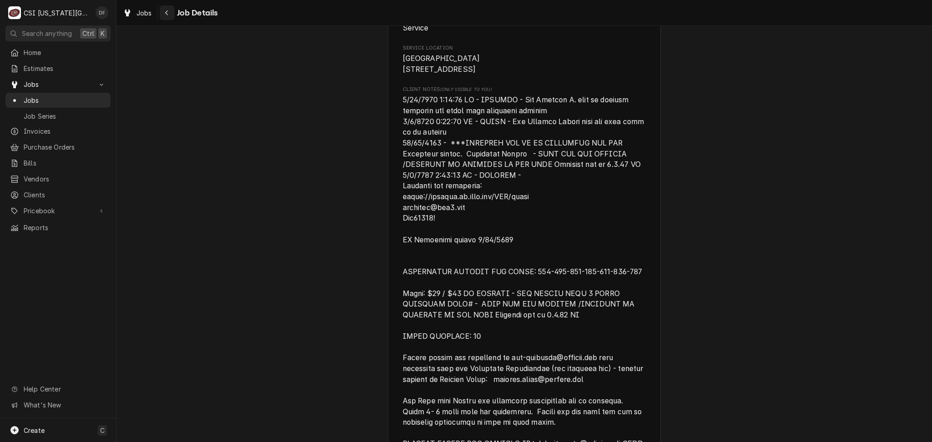
click at [172, 11] on button "Navigate back" at bounding box center [167, 12] width 15 height 15
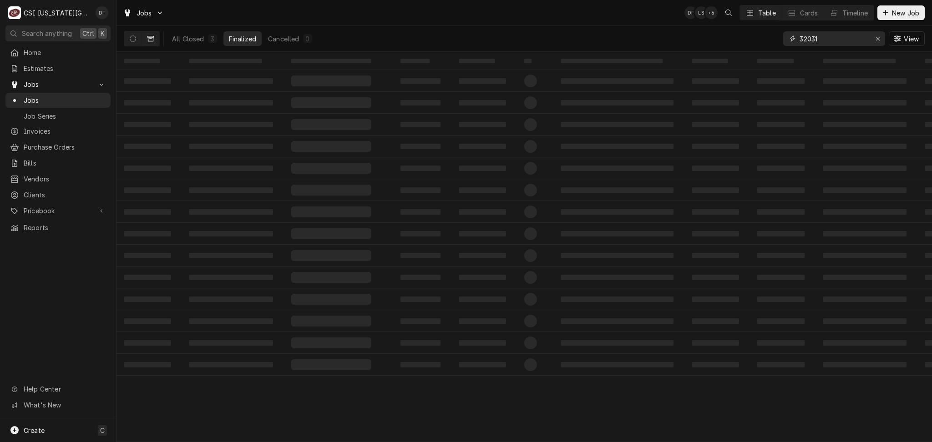
drag, startPoint x: 825, startPoint y: 40, endPoint x: 791, endPoint y: 38, distance: 34.2
click at [791, 38] on div "32031" at bounding box center [834, 38] width 102 height 15
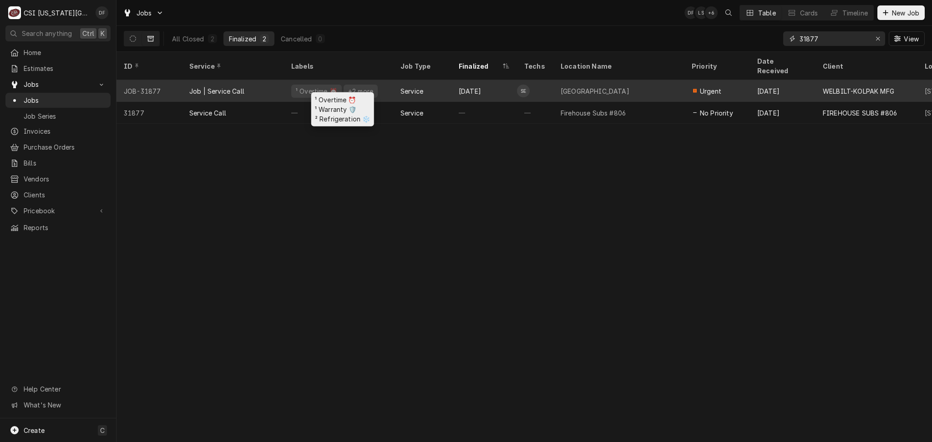
type input "31877"
click at [379, 84] on div "¹ Overtime ⏰ +2 more" at bounding box center [338, 91] width 109 height 22
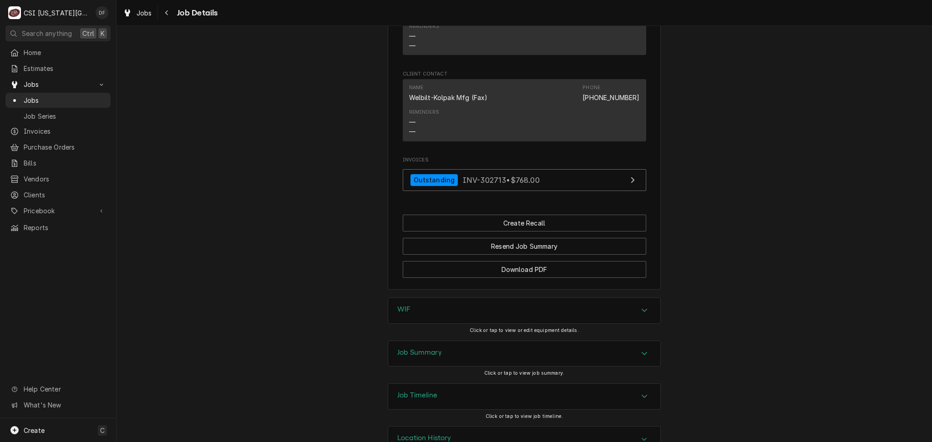
scroll to position [1321, 0]
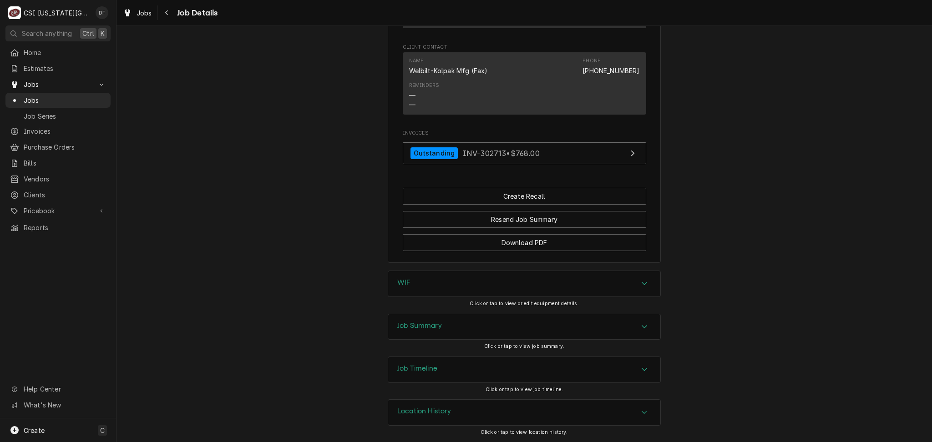
click at [446, 329] on div "Job Summary" at bounding box center [524, 326] width 272 height 25
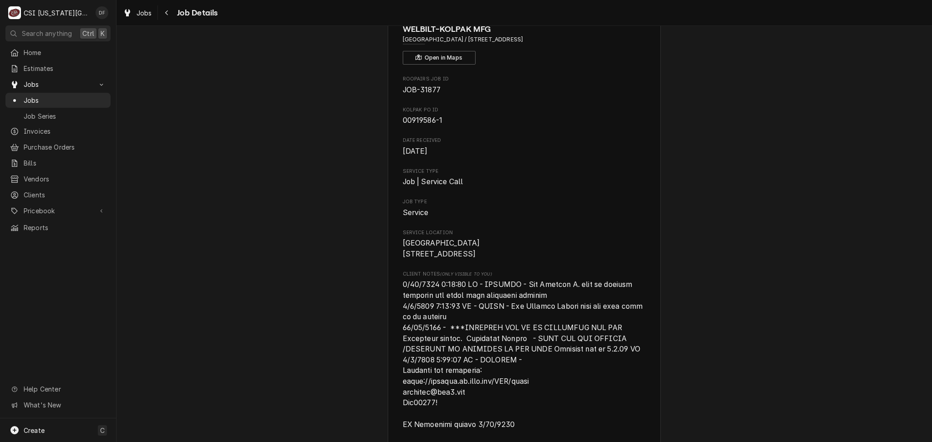
scroll to position [0, 0]
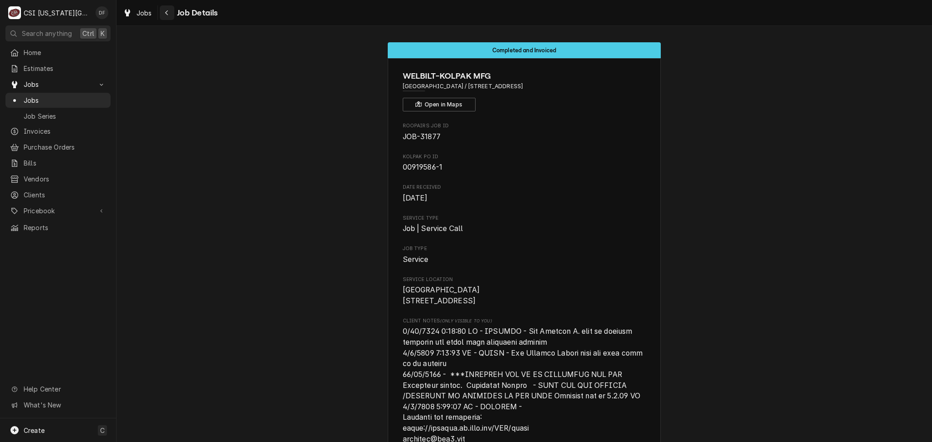
click at [166, 12] on icon "Navigate back" at bounding box center [167, 13] width 4 height 6
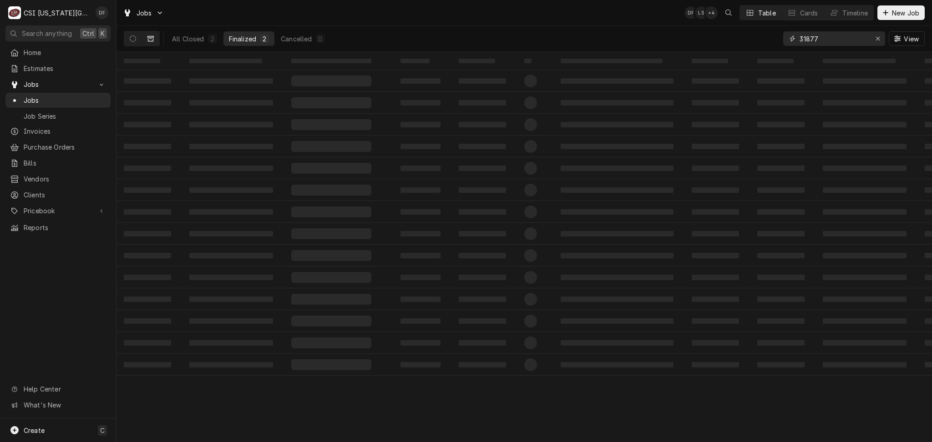
drag, startPoint x: 817, startPoint y: 38, endPoint x: 803, endPoint y: 43, distance: 14.7
click at [803, 43] on input "31877" at bounding box center [834, 38] width 68 height 15
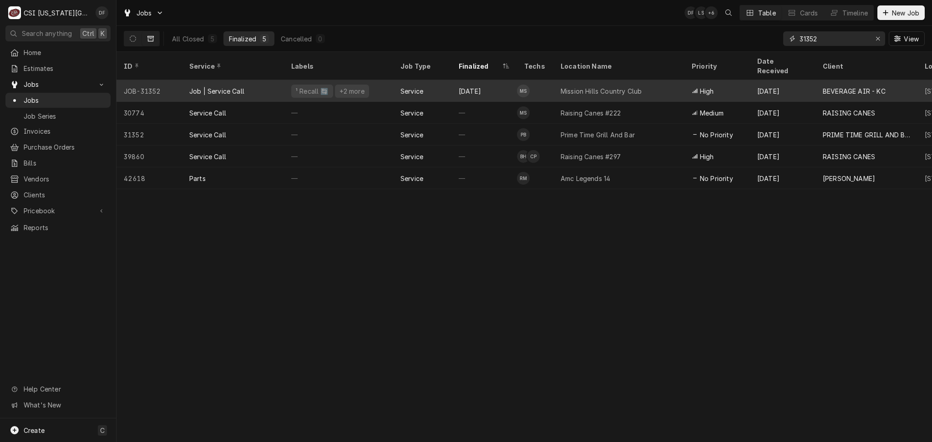
type input "31352"
click at [475, 81] on div "Sep 2" at bounding box center [484, 91] width 66 height 22
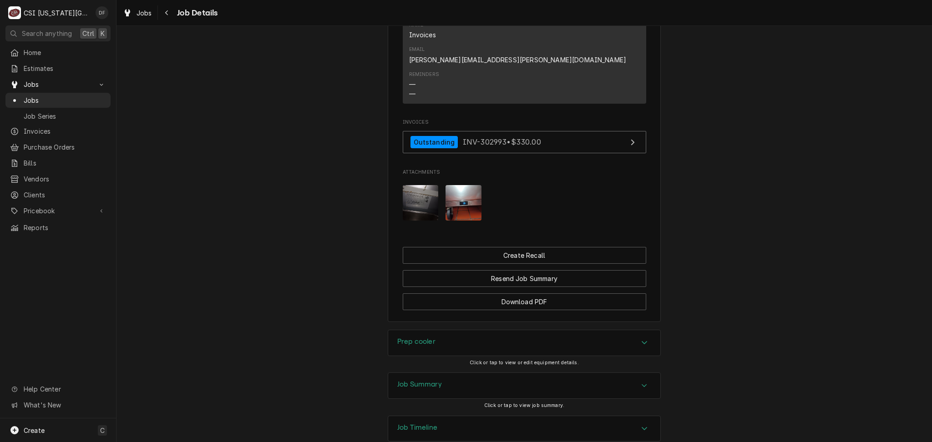
scroll to position [920, 0]
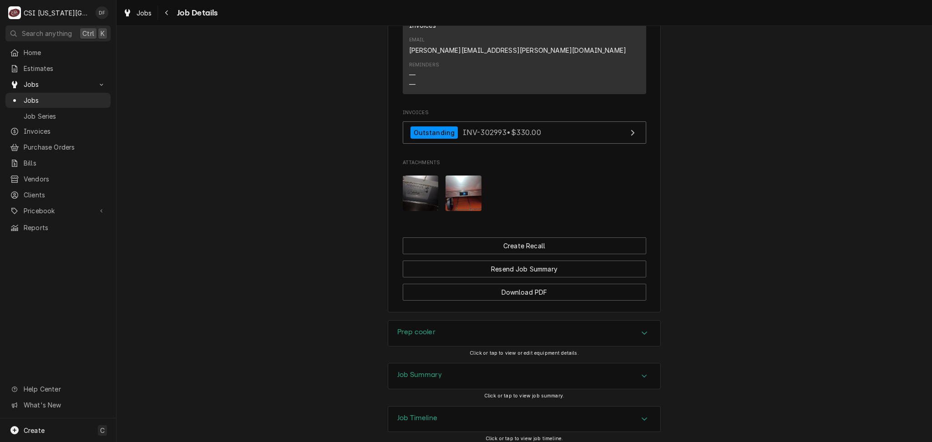
click at [468, 364] on div "Job Summary" at bounding box center [524, 376] width 272 height 25
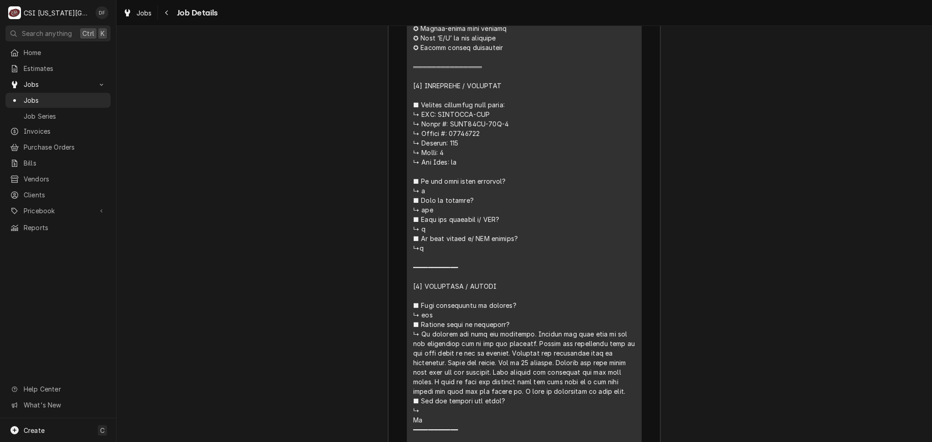
scroll to position [1587, 0]
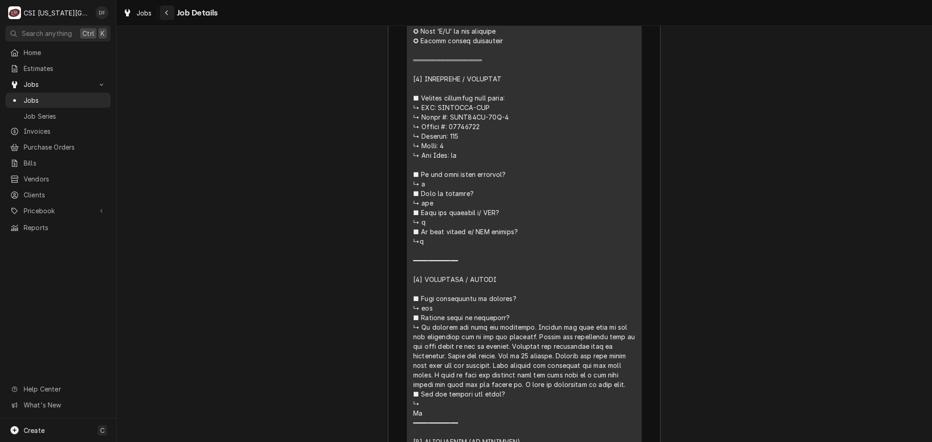
click at [167, 15] on icon "Navigate back" at bounding box center [167, 13] width 4 height 6
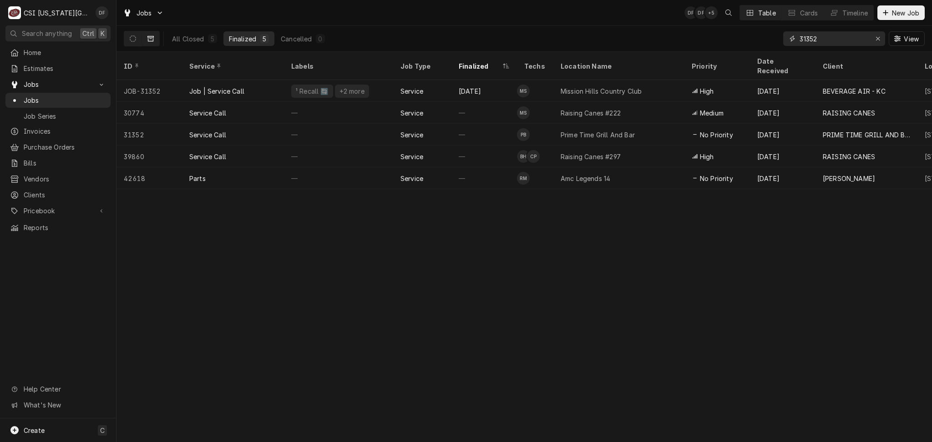
drag, startPoint x: 832, startPoint y: 38, endPoint x: 802, endPoint y: 36, distance: 30.1
click at [802, 36] on input "31352" at bounding box center [834, 38] width 68 height 15
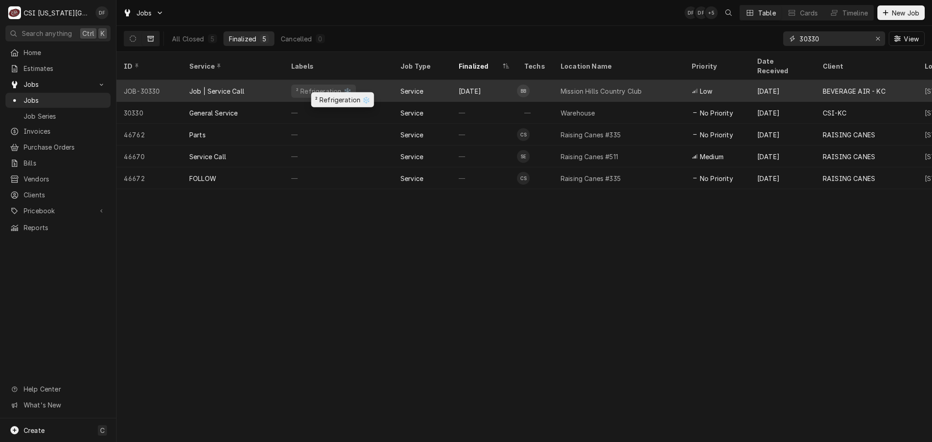
type input "30330"
click at [294, 85] on div "² Refrigeration ❄️" at bounding box center [323, 91] width 65 height 13
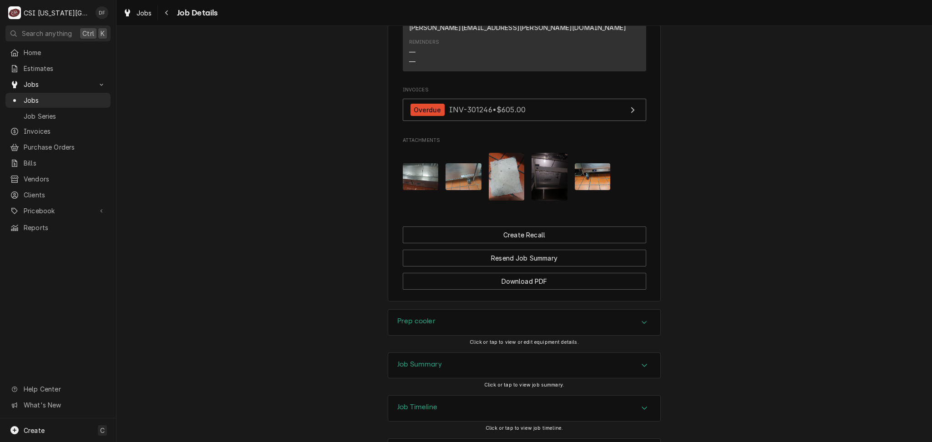
scroll to position [911, 0]
click at [460, 353] on div "Job Summary" at bounding box center [524, 365] width 272 height 25
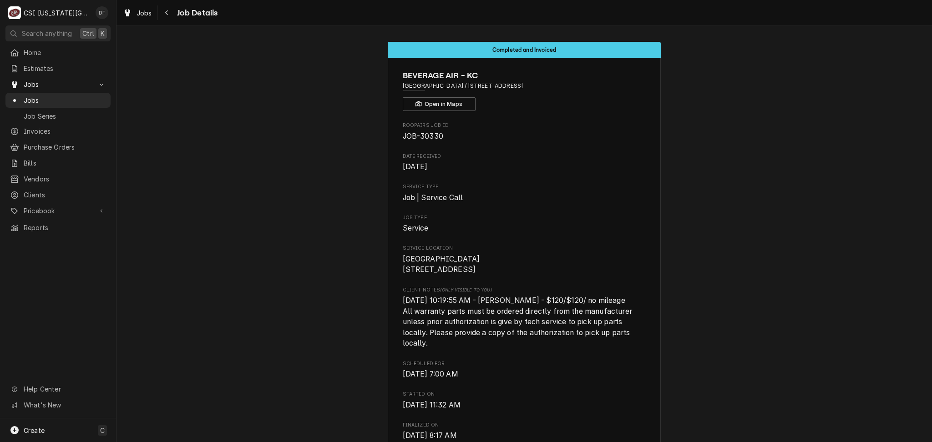
scroll to position [0, 0]
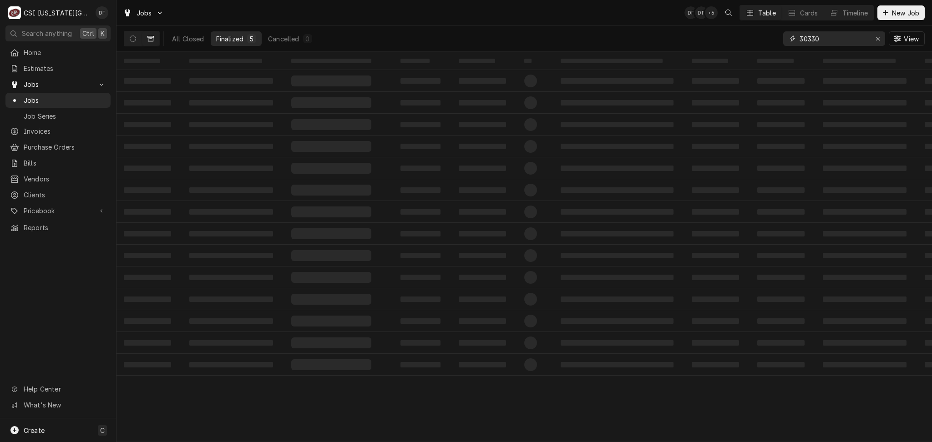
drag, startPoint x: 818, startPoint y: 39, endPoint x: 803, endPoint y: 39, distance: 14.6
click at [803, 39] on input "30330" at bounding box center [834, 38] width 68 height 15
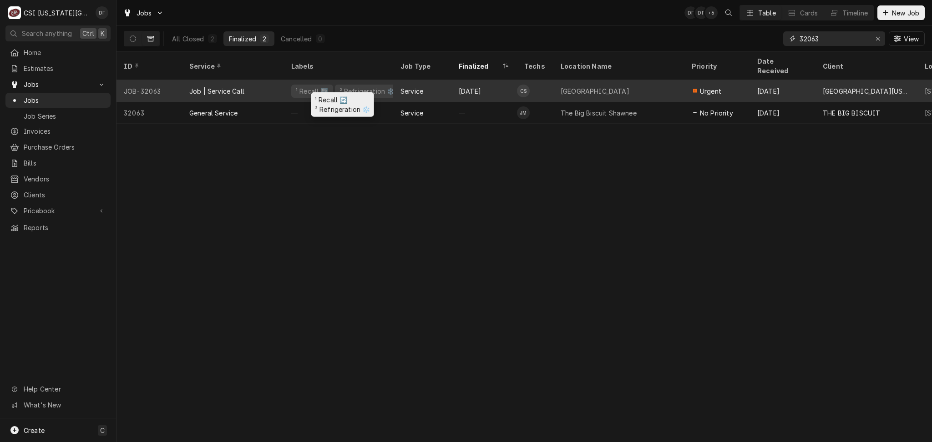
type input "32063"
click at [374, 86] on div "² Refrigeration ❄️" at bounding box center [367, 91] width 65 height 13
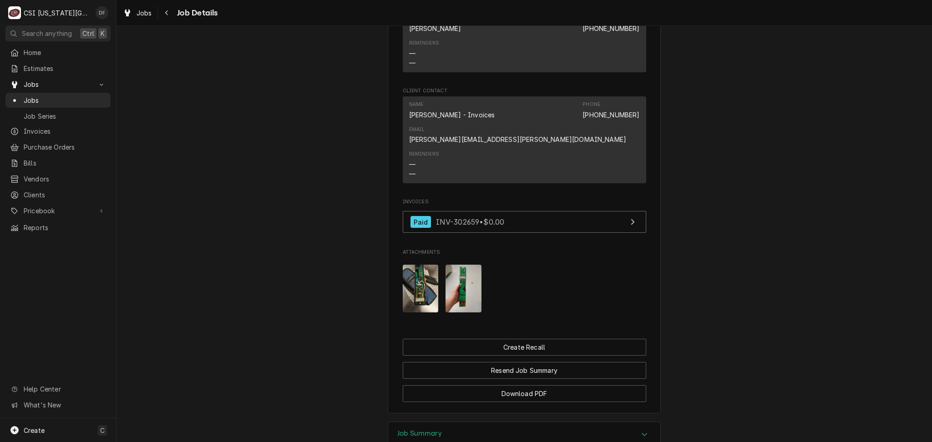
scroll to position [837, 0]
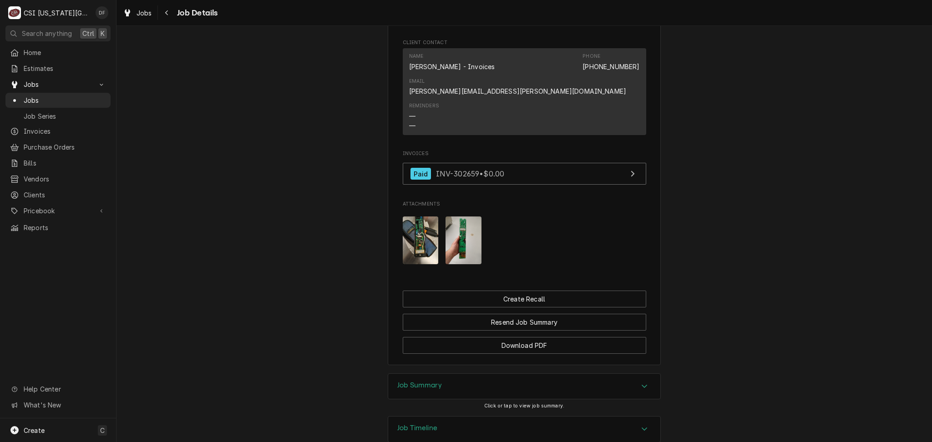
click at [479, 374] on div "Job Summary" at bounding box center [524, 386] width 272 height 25
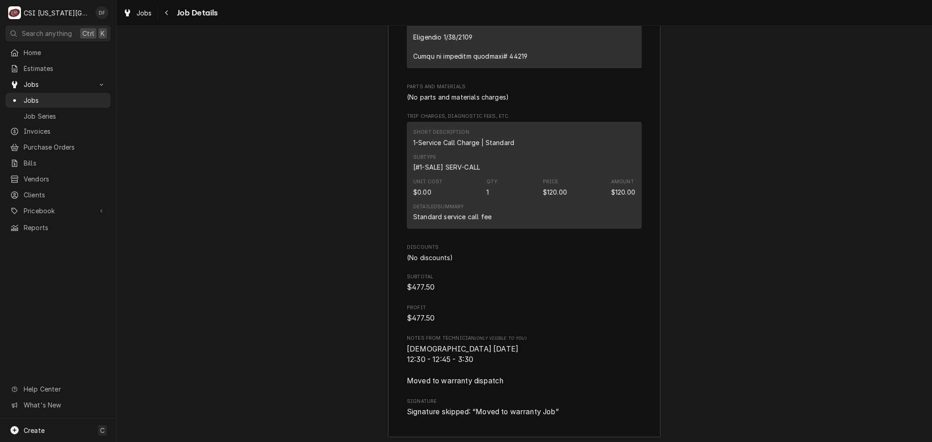
scroll to position [2478, 0]
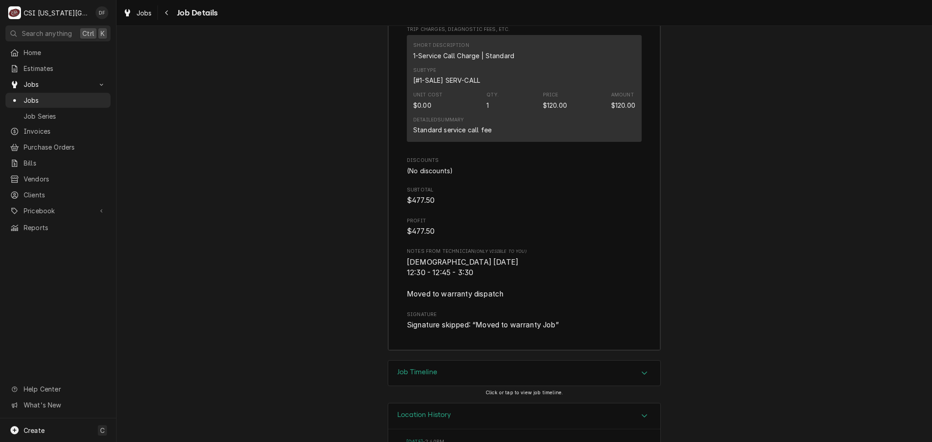
scroll to position [2562, 0]
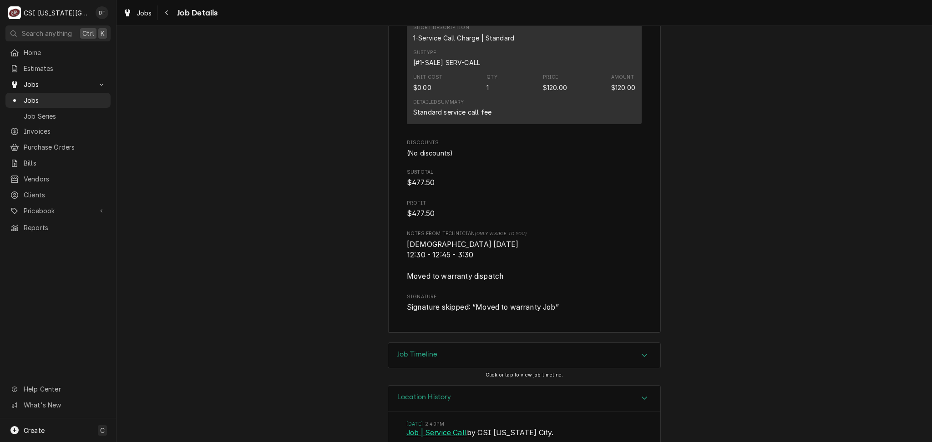
click at [450, 428] on link "Job | Service Call" at bounding box center [436, 433] width 61 height 11
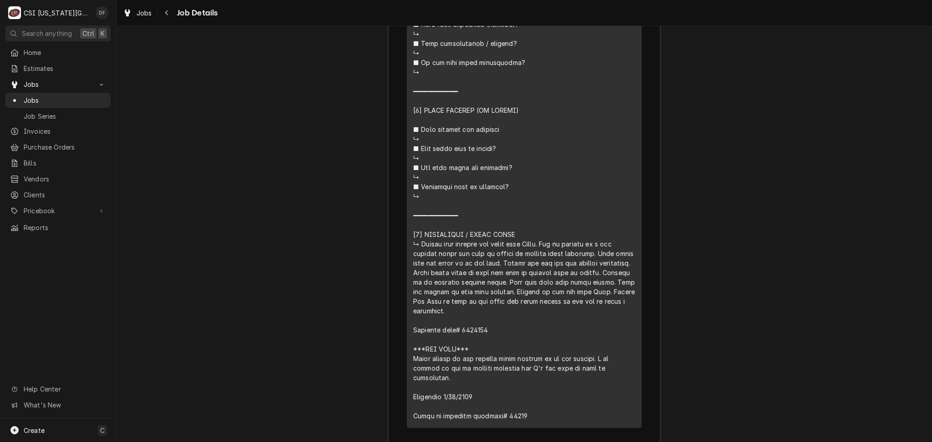
scroll to position [2138, 0]
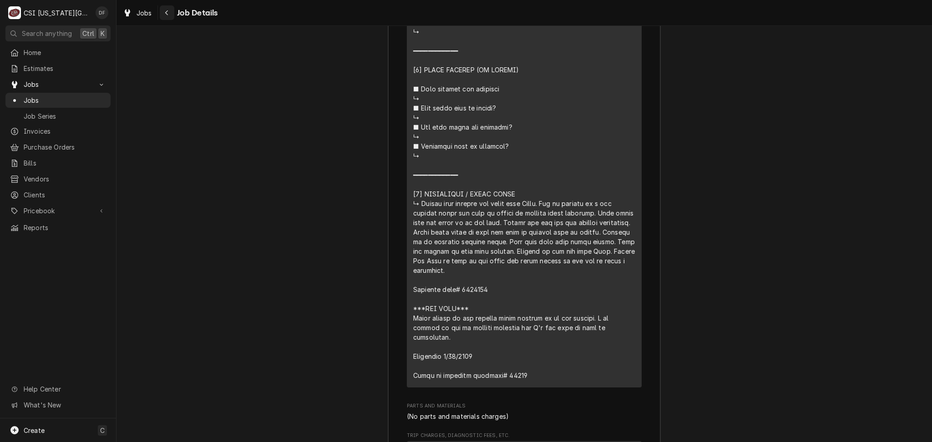
click at [165, 12] on icon "Navigate back" at bounding box center [167, 13] width 4 height 6
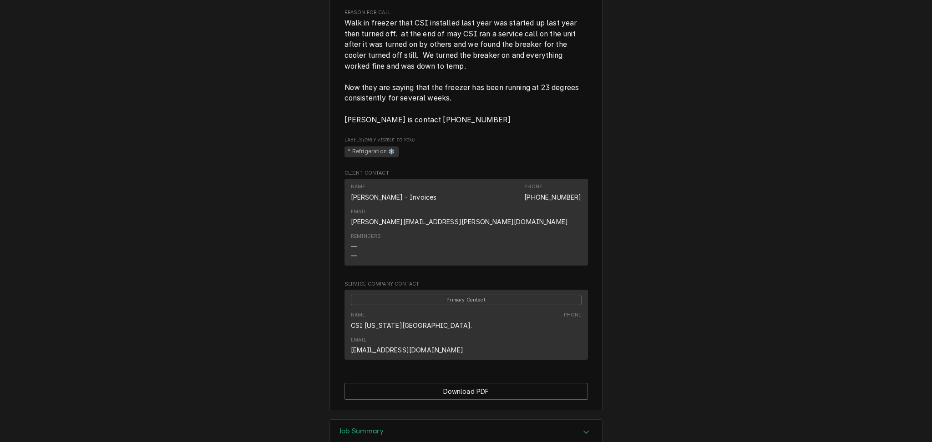
scroll to position [503, 0]
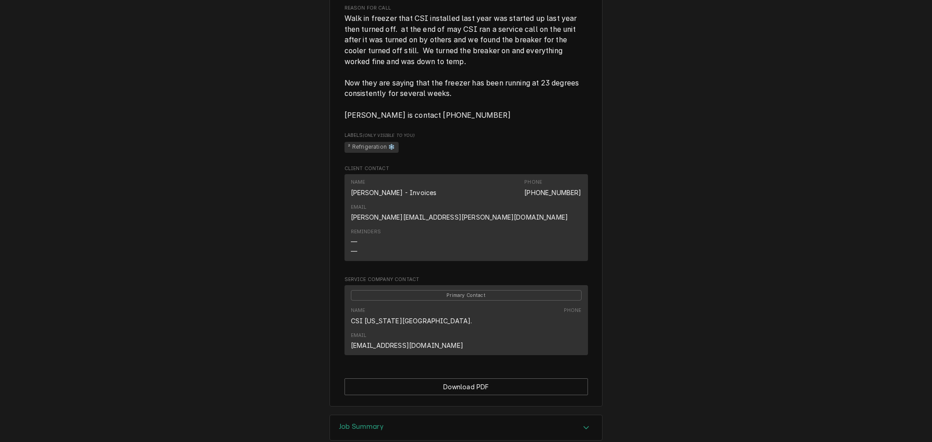
click at [417, 416] on div "Job Summary" at bounding box center [466, 428] width 272 height 25
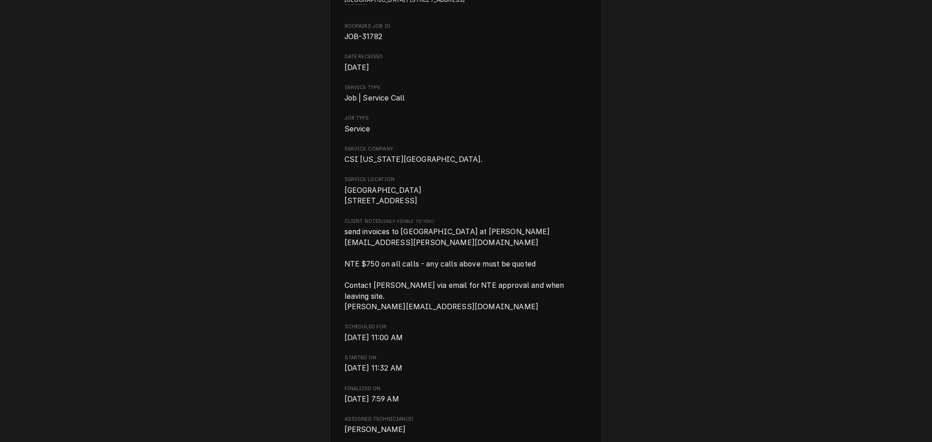
scroll to position [0, 0]
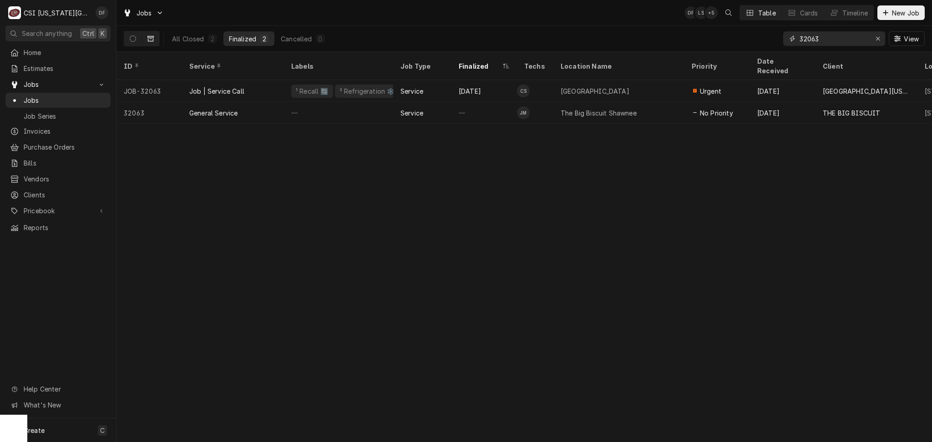
drag, startPoint x: 837, startPoint y: 39, endPoint x: 805, endPoint y: 38, distance: 32.3
click at [805, 38] on input "32063" at bounding box center [834, 38] width 68 height 15
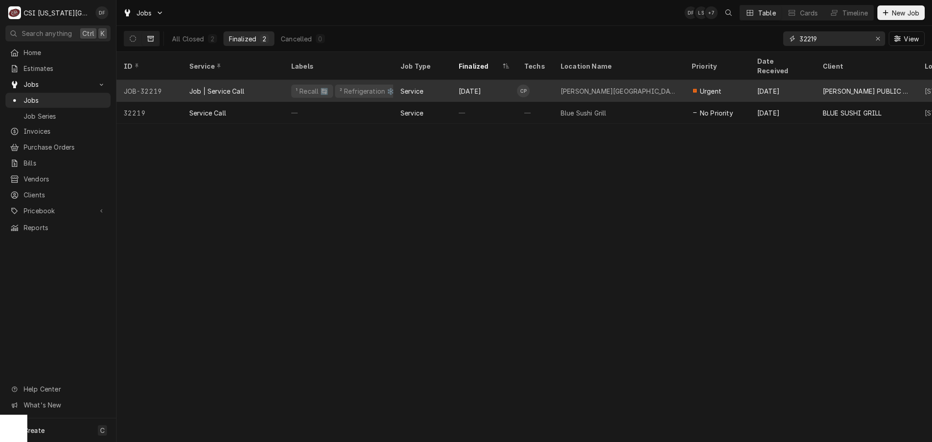
type input "32219"
click at [238, 86] on div "Job | Service Call" at bounding box center [233, 91] width 102 height 22
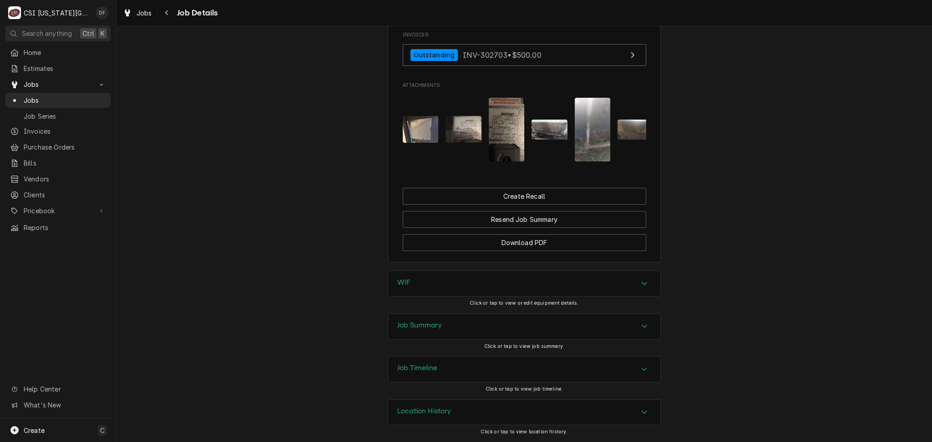
scroll to position [974, 0]
click at [470, 331] on div "Job Summary" at bounding box center [524, 326] width 272 height 25
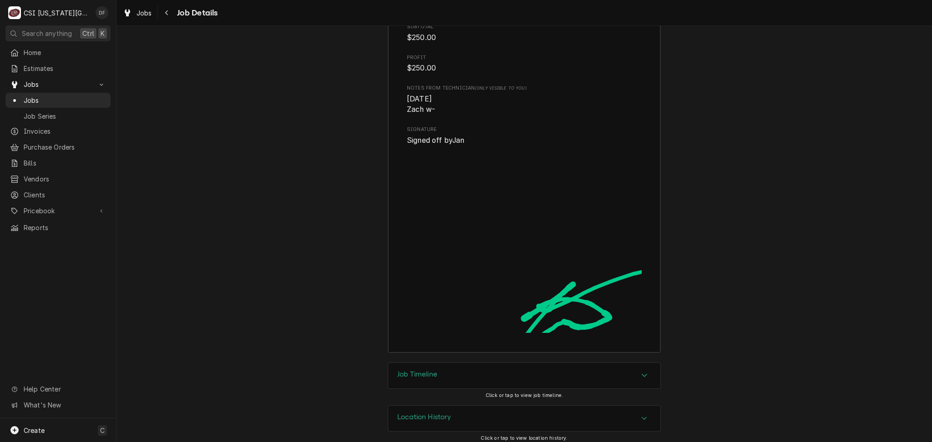
scroll to position [2733, 0]
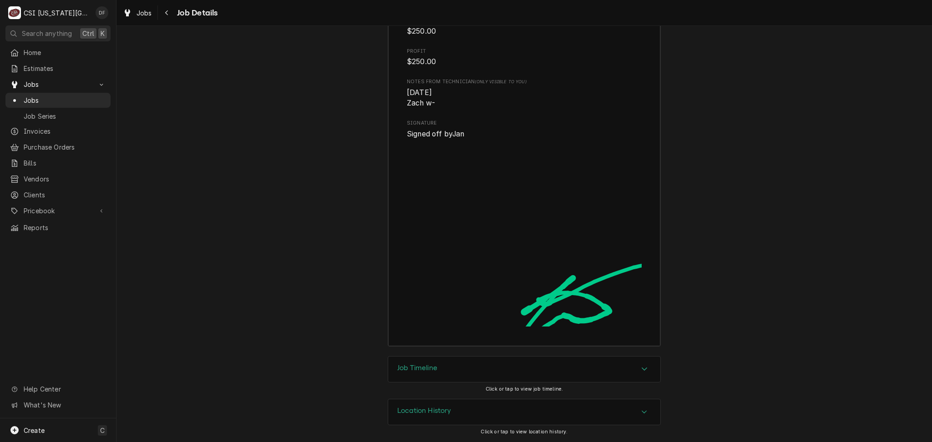
click at [476, 368] on div "Job Timeline" at bounding box center [524, 369] width 272 height 25
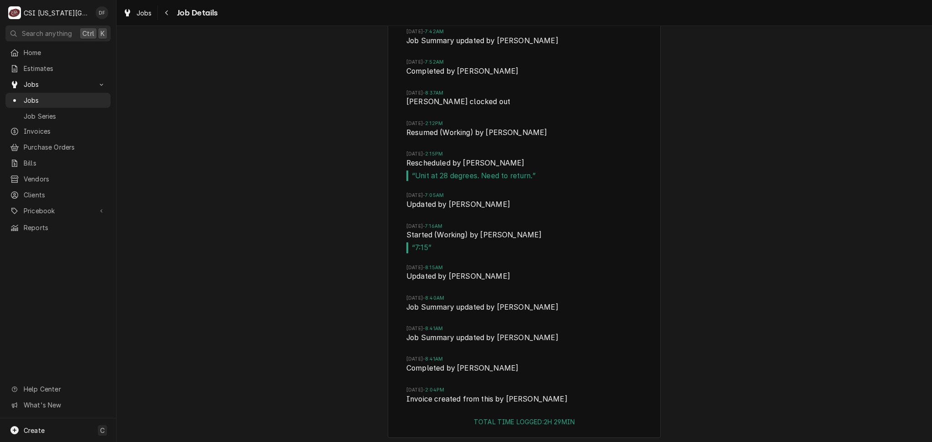
scroll to position [3390, 0]
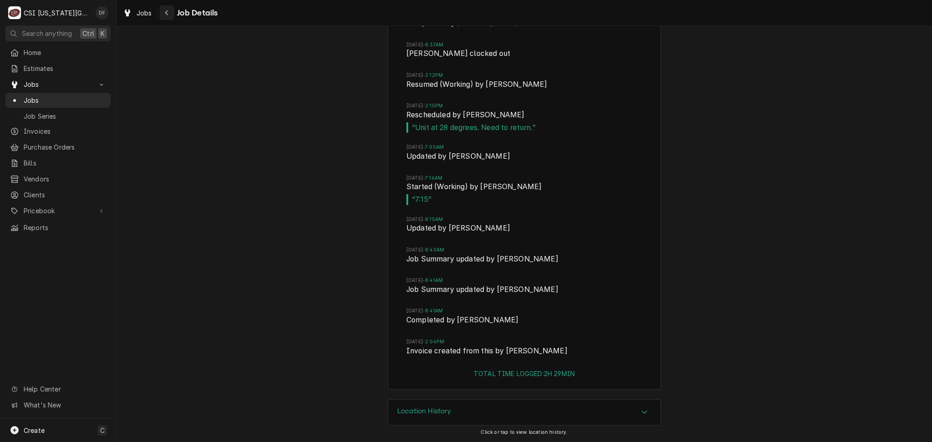
click at [165, 15] on icon "Navigate back" at bounding box center [167, 13] width 4 height 6
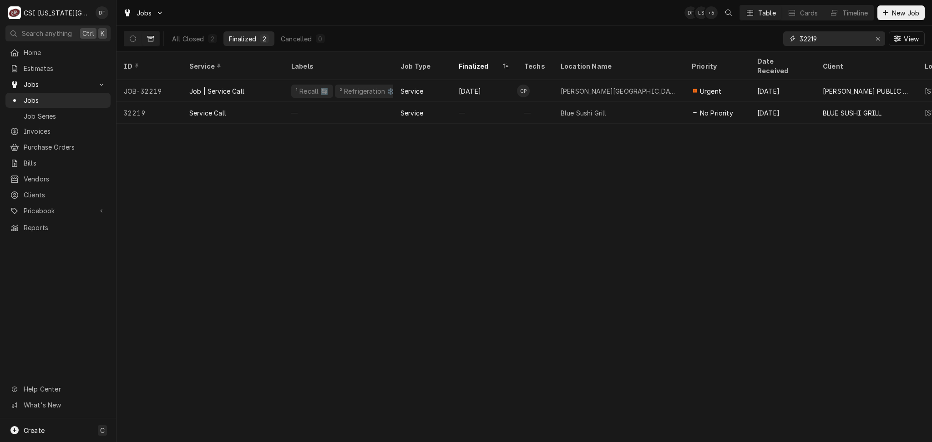
drag, startPoint x: 821, startPoint y: 40, endPoint x: 794, endPoint y: 36, distance: 27.2
click at [794, 36] on div "32219" at bounding box center [834, 38] width 102 height 15
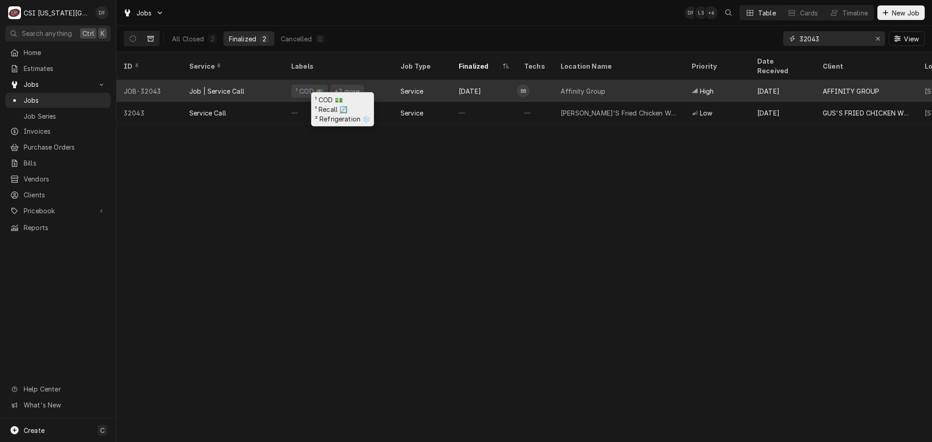
type input "32043"
click at [363, 83] on div "¹ COD 💵 +2 more" at bounding box center [338, 91] width 109 height 22
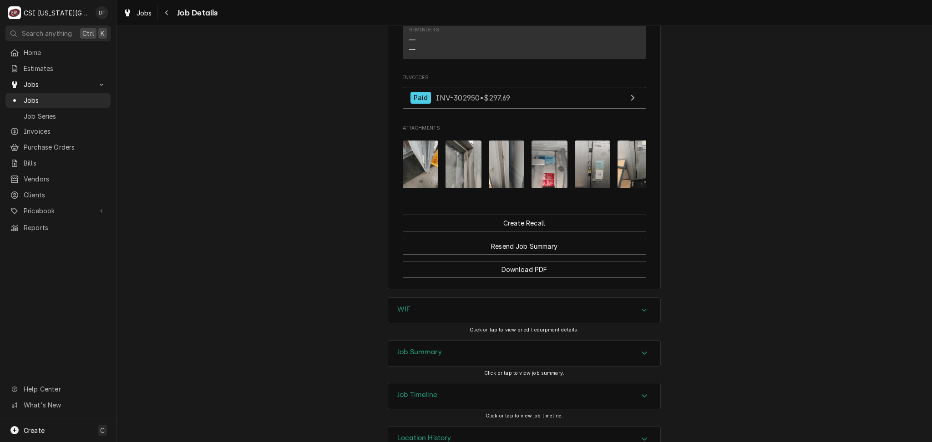
scroll to position [963, 0]
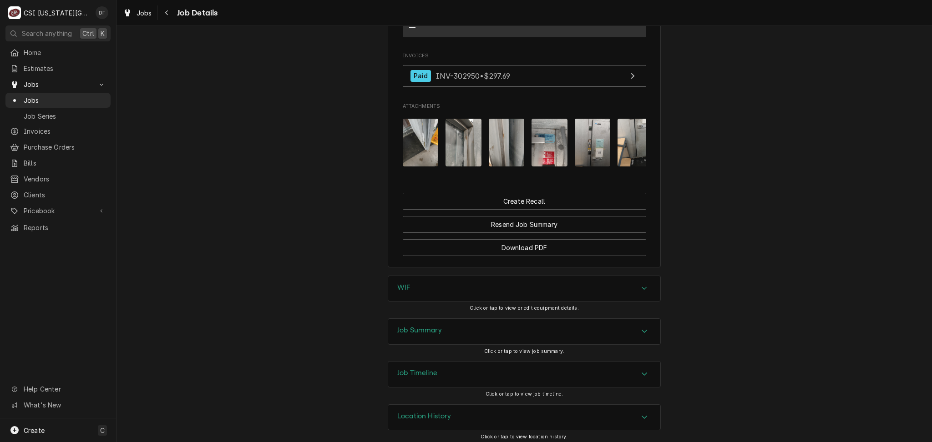
click at [433, 126] on img "Attachments" at bounding box center [421, 143] width 36 height 48
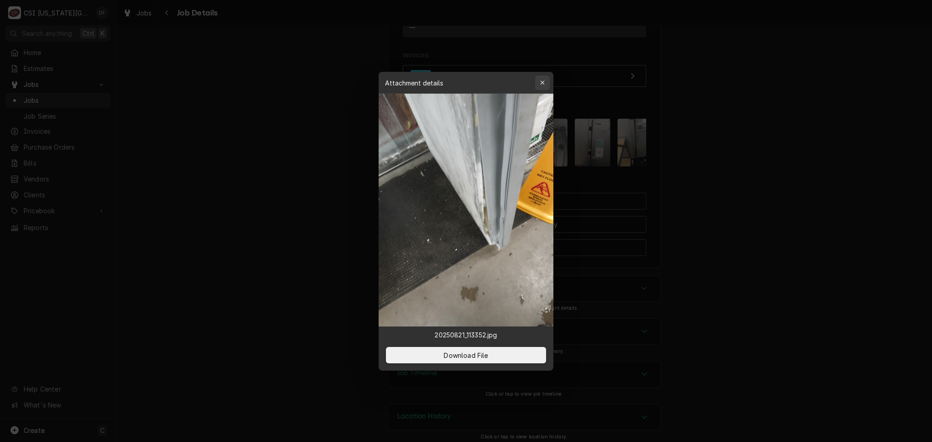
click at [547, 85] on button "button" at bounding box center [542, 83] width 15 height 15
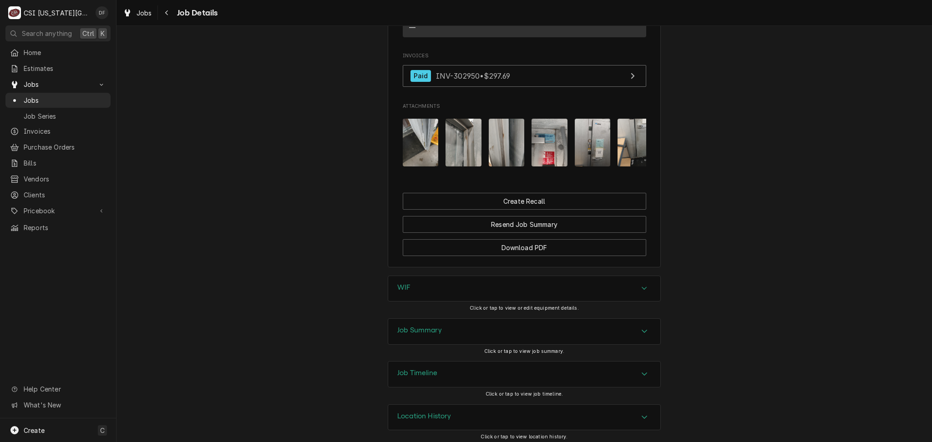
click at [458, 131] on img "Attachments" at bounding box center [464, 143] width 36 height 48
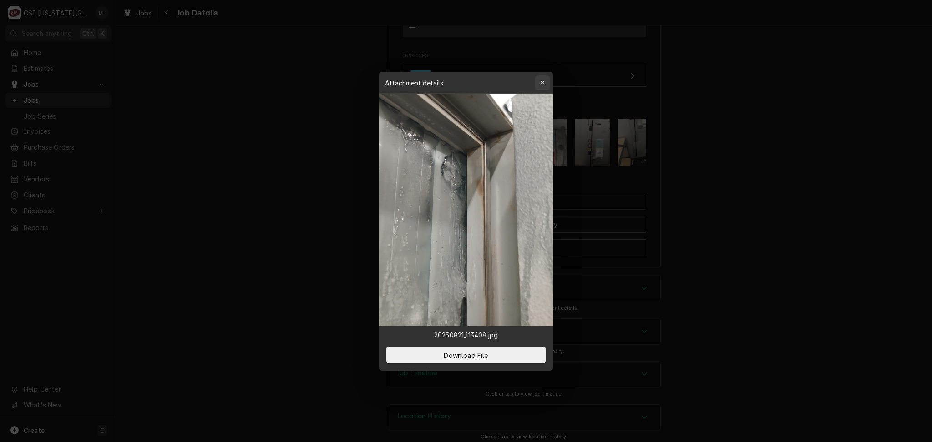
click at [545, 86] on div "button" at bounding box center [542, 82] width 9 height 9
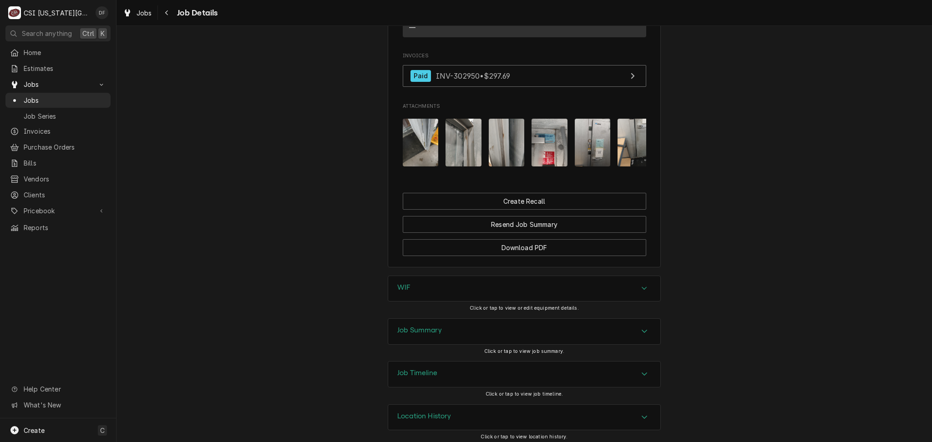
click at [463, 327] on div "Job Summary" at bounding box center [524, 331] width 272 height 25
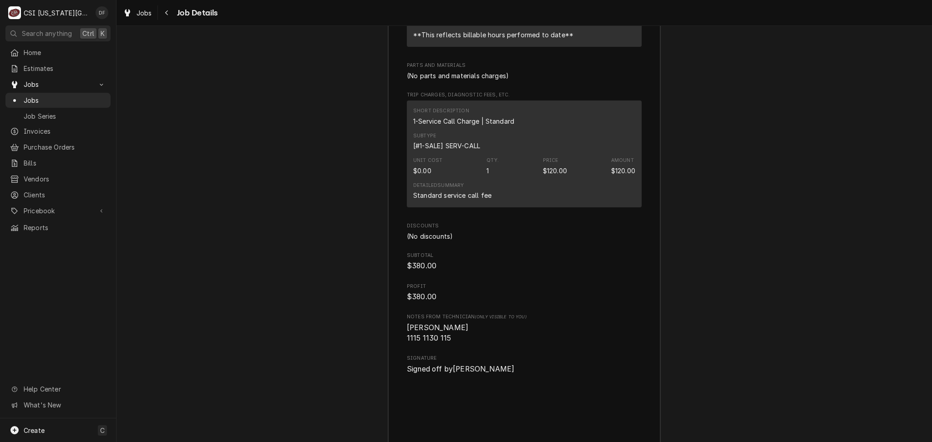
scroll to position [2358, 0]
click at [163, 11] on div "Navigate back" at bounding box center [166, 12] width 9 height 9
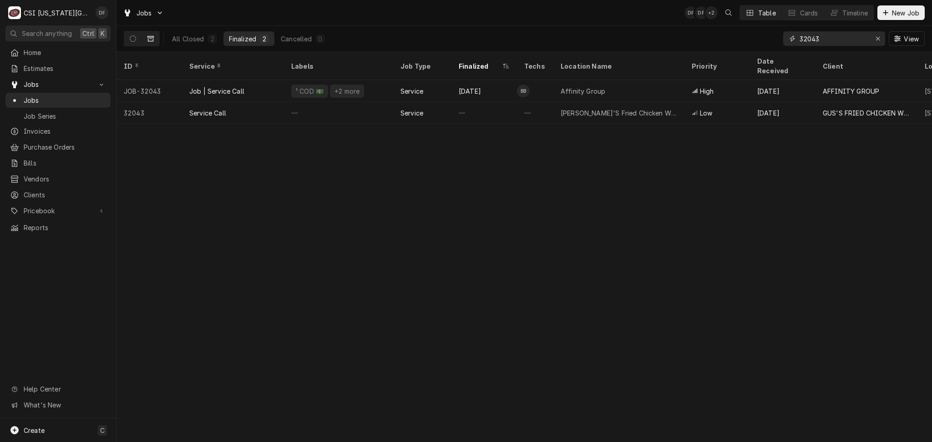
drag, startPoint x: 837, startPoint y: 37, endPoint x: 796, endPoint y: 39, distance: 41.0
click at [796, 39] on div "32043" at bounding box center [834, 38] width 102 height 15
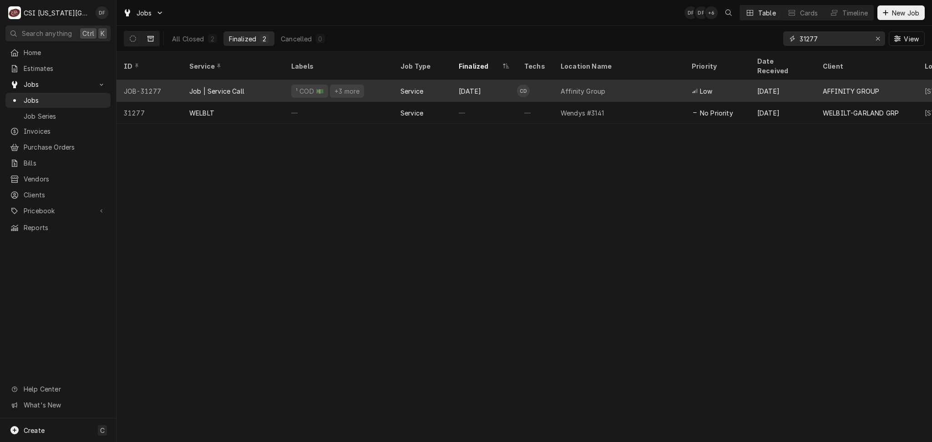
type input "31277"
click at [411, 86] on div "Service" at bounding box center [412, 91] width 23 height 10
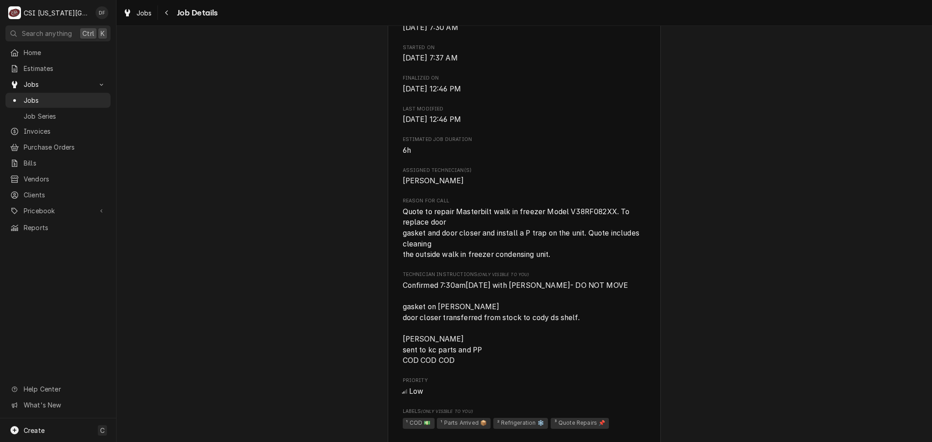
scroll to position [425, 0]
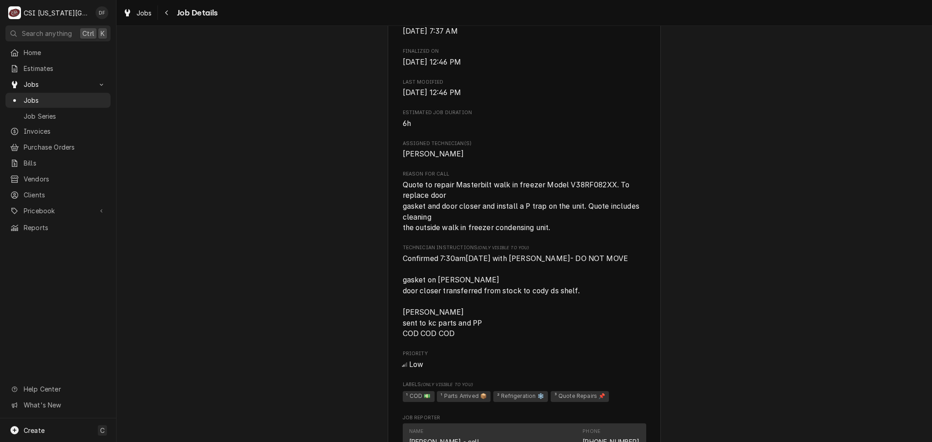
drag, startPoint x: 512, startPoint y: 254, endPoint x: 363, endPoint y: 308, distance: 158.1
click at [363, 308] on div "Completed and Invoiced AFFINITY GROUP Affinity Group / 14700 West 107Th Street,…" at bounding box center [525, 298] width 816 height 1374
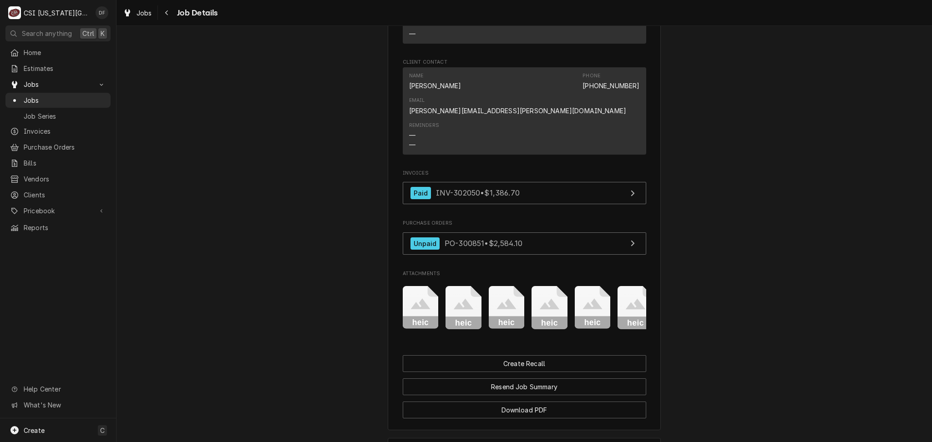
scroll to position [1031, 0]
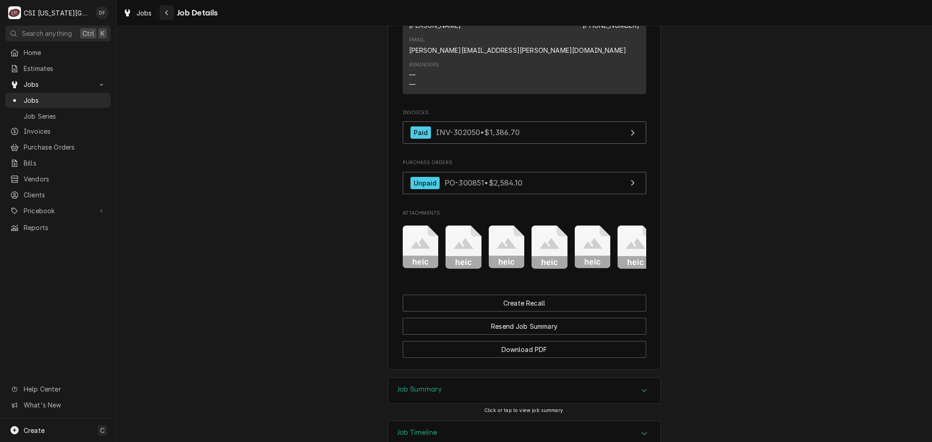
click at [167, 14] on icon "Navigate back" at bounding box center [167, 13] width 4 height 6
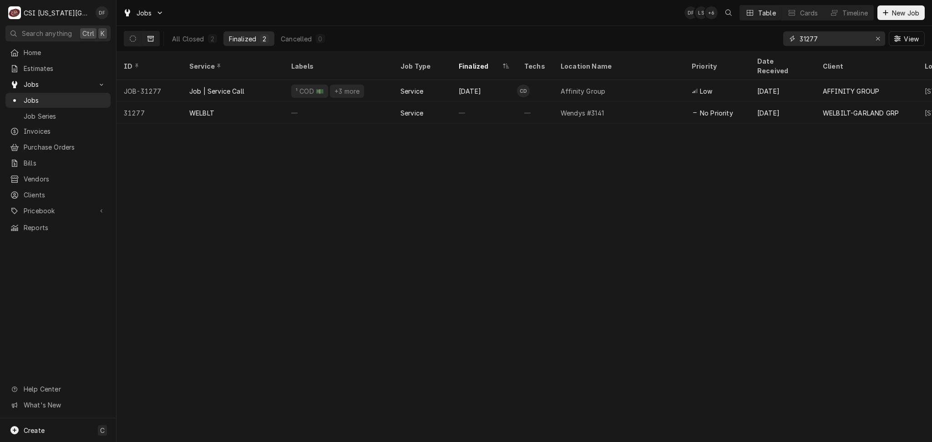
drag, startPoint x: 820, startPoint y: 38, endPoint x: 802, endPoint y: 38, distance: 17.8
click at [802, 38] on input "31277" at bounding box center [834, 38] width 68 height 15
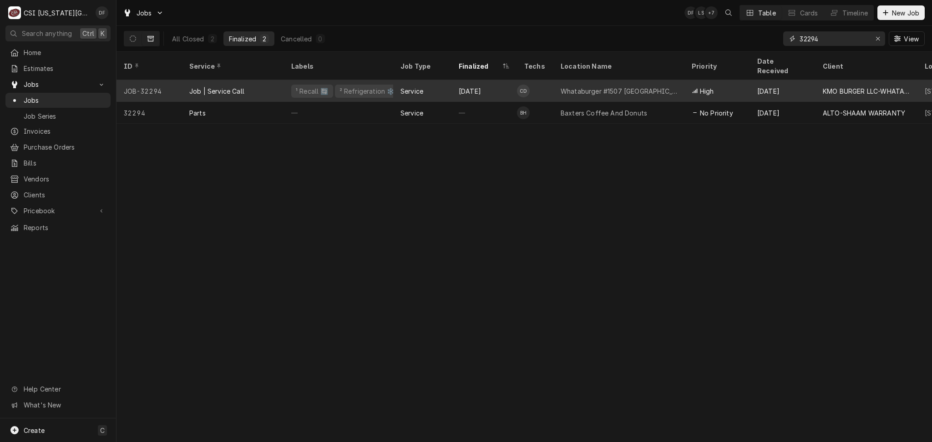
type input "32294"
click at [432, 82] on div "Service" at bounding box center [422, 91] width 58 height 22
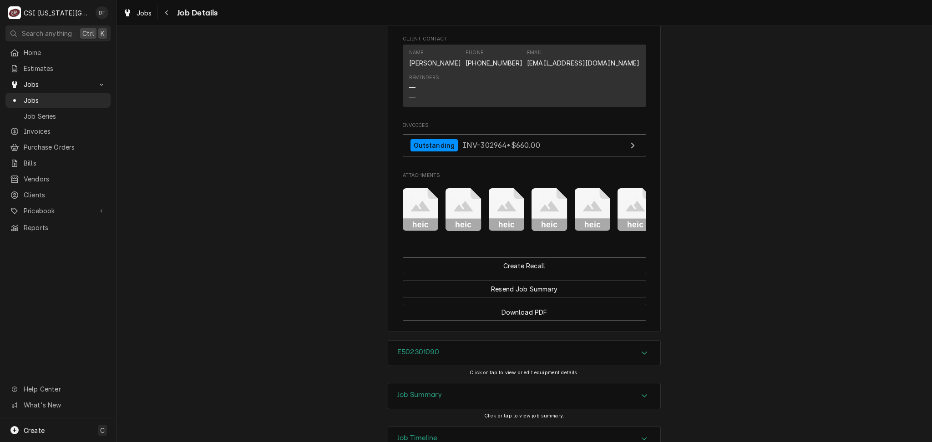
scroll to position [1118, 0]
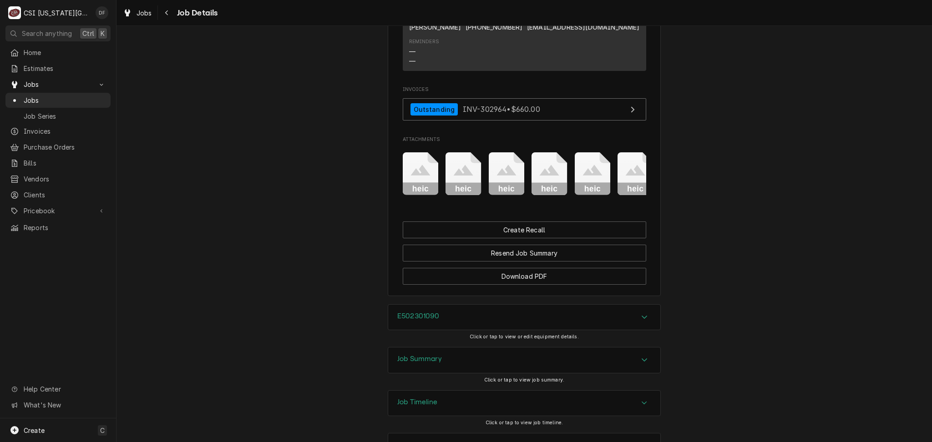
click at [446, 348] on div "Job Summary" at bounding box center [524, 360] width 272 height 25
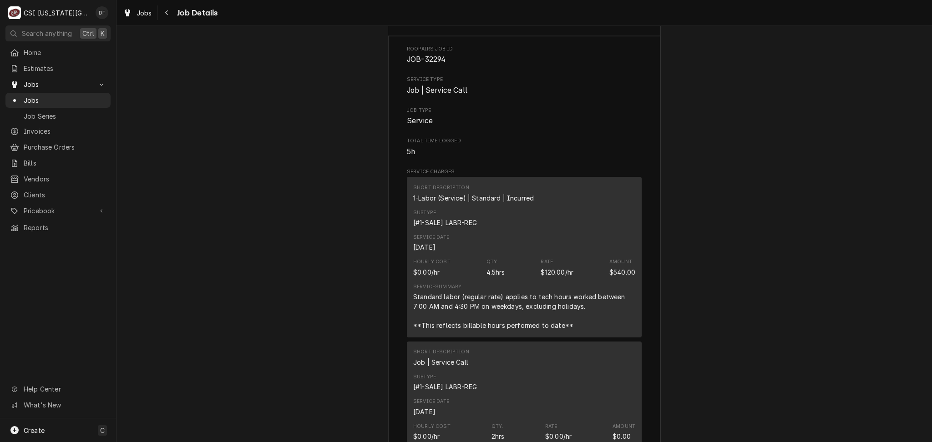
scroll to position [1360, 0]
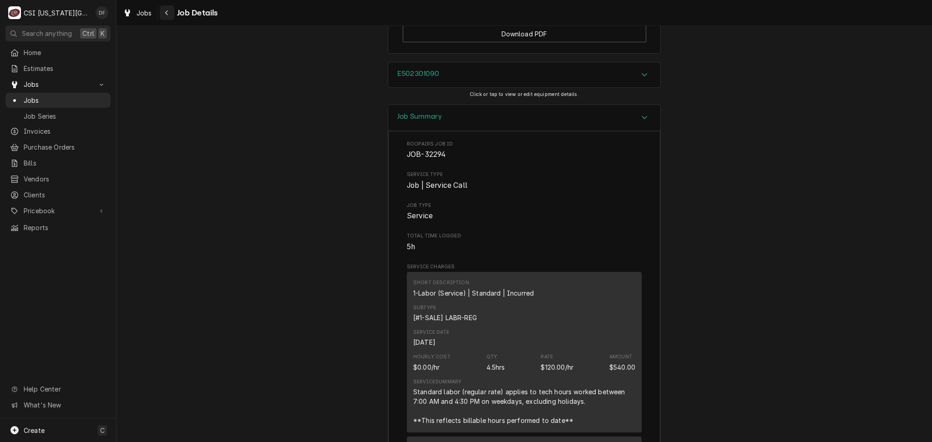
click at [165, 13] on icon "Navigate back" at bounding box center [167, 13] width 4 height 6
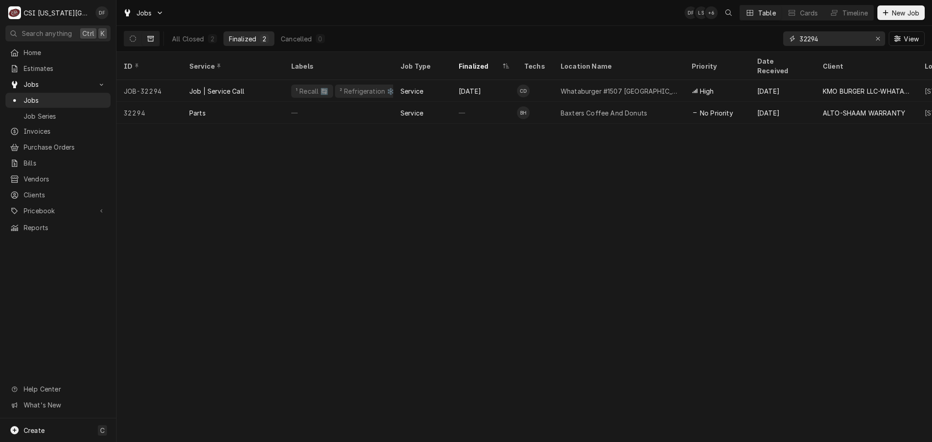
drag, startPoint x: 828, startPoint y: 38, endPoint x: 806, endPoint y: 39, distance: 21.9
click at [806, 39] on input "32294" at bounding box center [834, 38] width 68 height 15
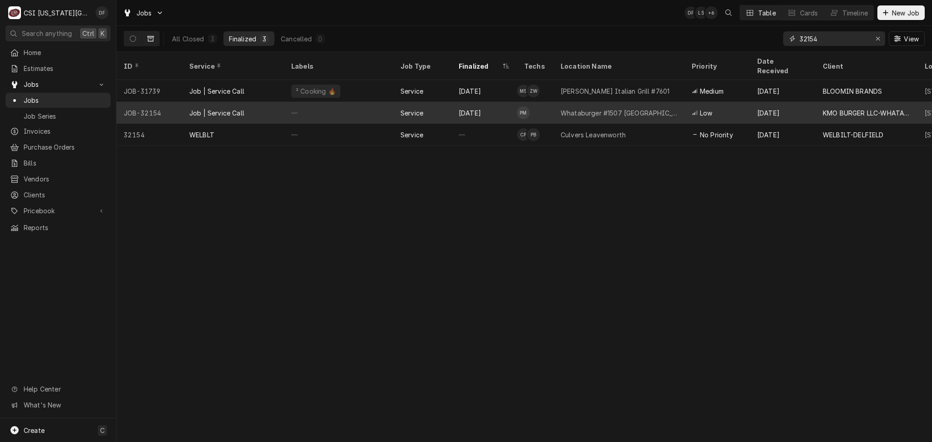
type input "32154"
click at [569, 107] on div "Whataburger #1507 [GEOGRAPHIC_DATA]" at bounding box center [618, 113] width 131 height 22
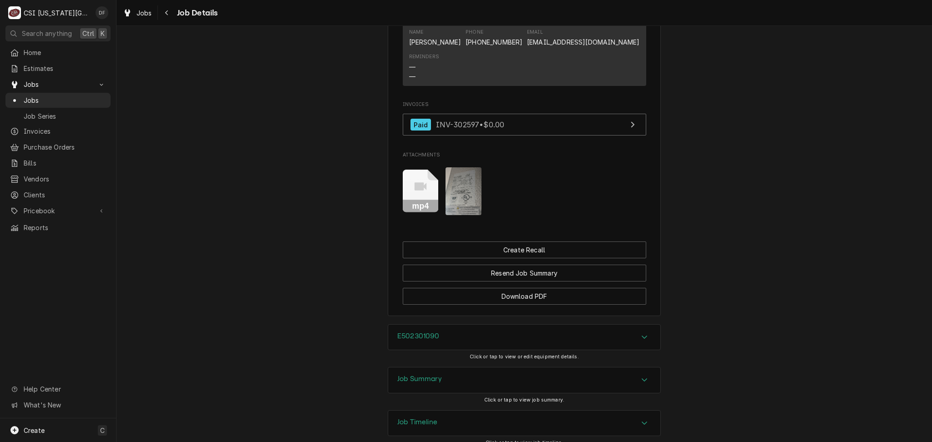
scroll to position [923, 0]
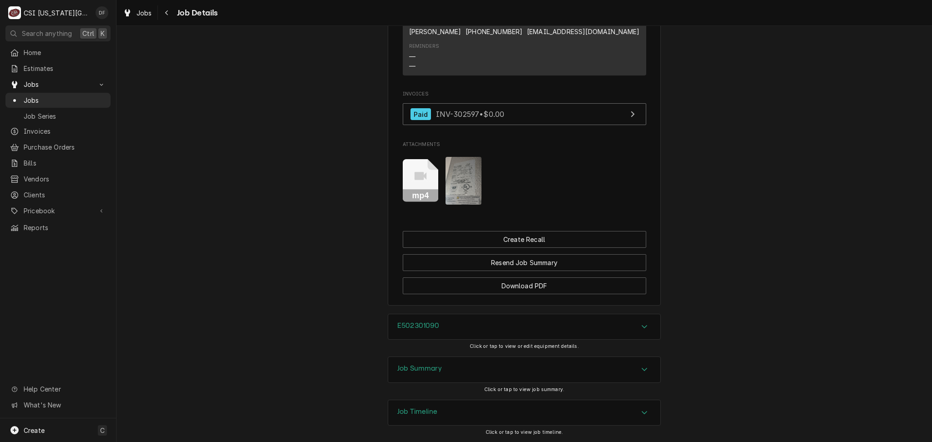
click at [617, 357] on div "Job Summary" at bounding box center [524, 369] width 272 height 25
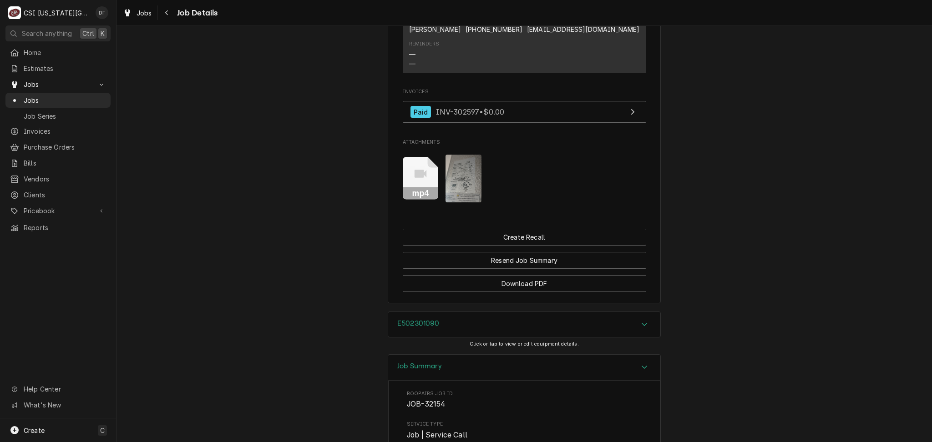
scroll to position [1045, 0]
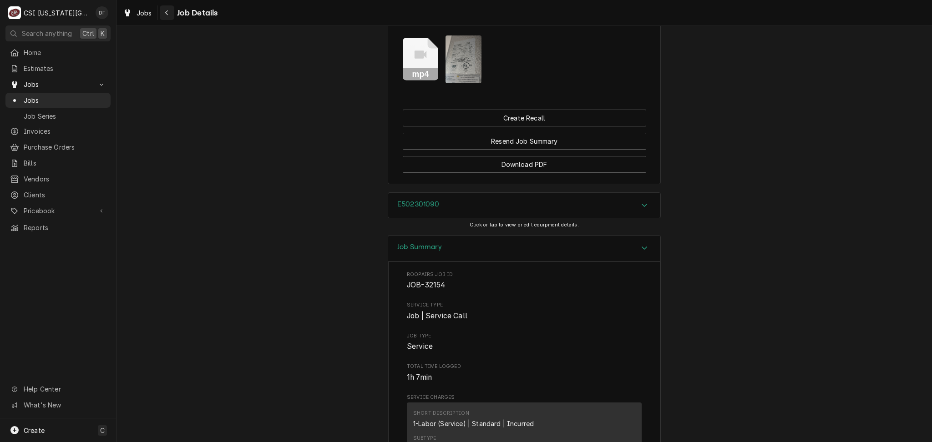
click at [165, 15] on icon "Navigate back" at bounding box center [167, 13] width 4 height 6
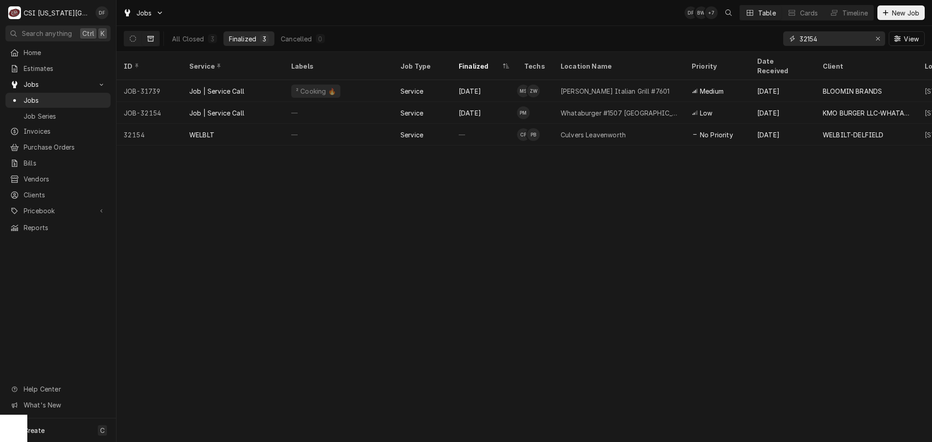
drag, startPoint x: 829, startPoint y: 36, endPoint x: 808, endPoint y: 37, distance: 20.6
click at [808, 37] on input "32154" at bounding box center [834, 38] width 68 height 15
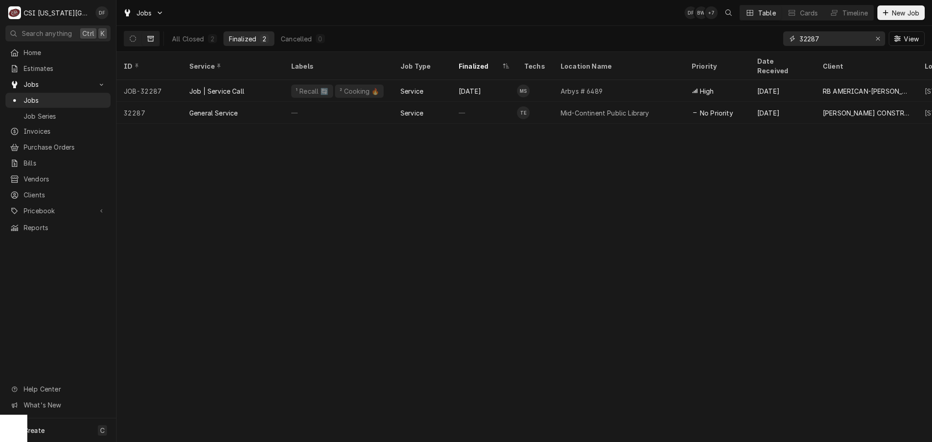
type input "32287"
click at [314, 86] on div "¹ Recall 🔄" at bounding box center [312, 91] width 35 height 10
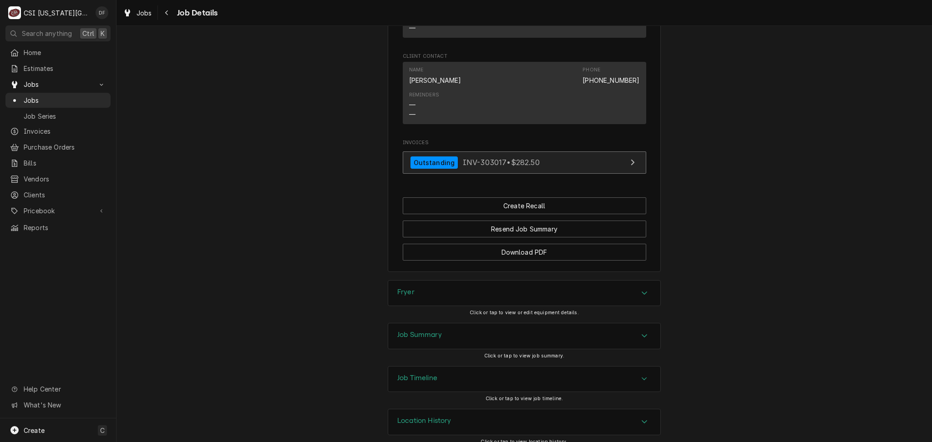
scroll to position [1191, 0]
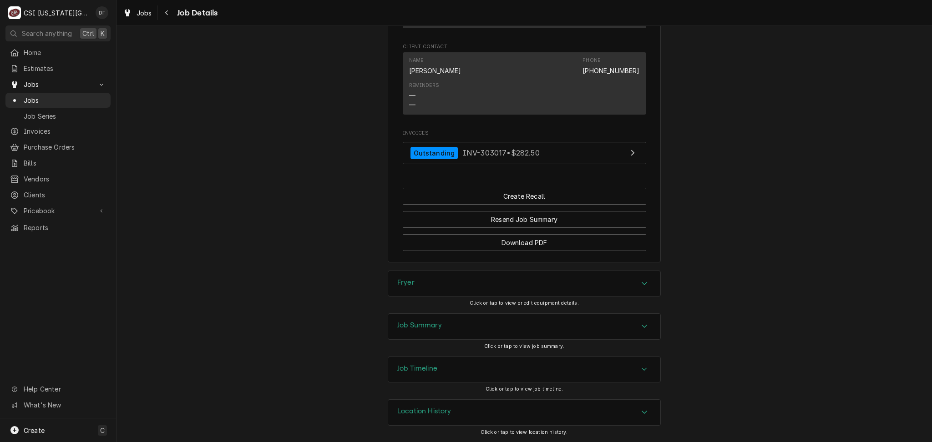
click at [446, 322] on div "Job Summary" at bounding box center [524, 326] width 272 height 25
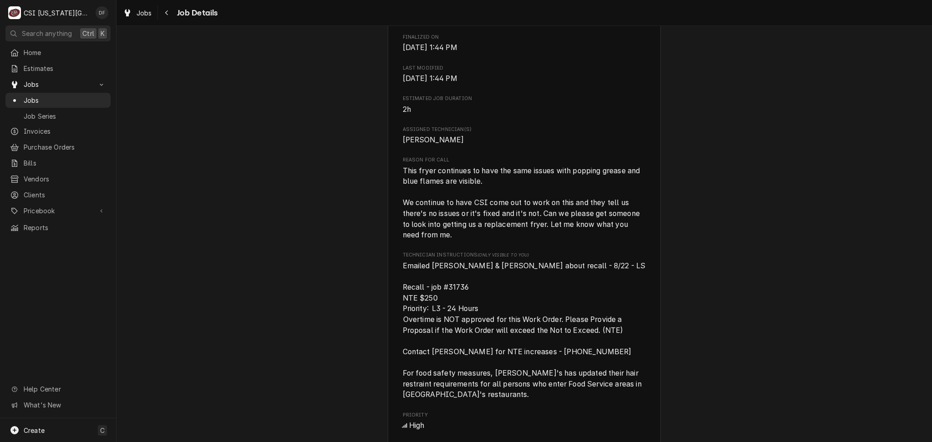
scroll to position [448, 0]
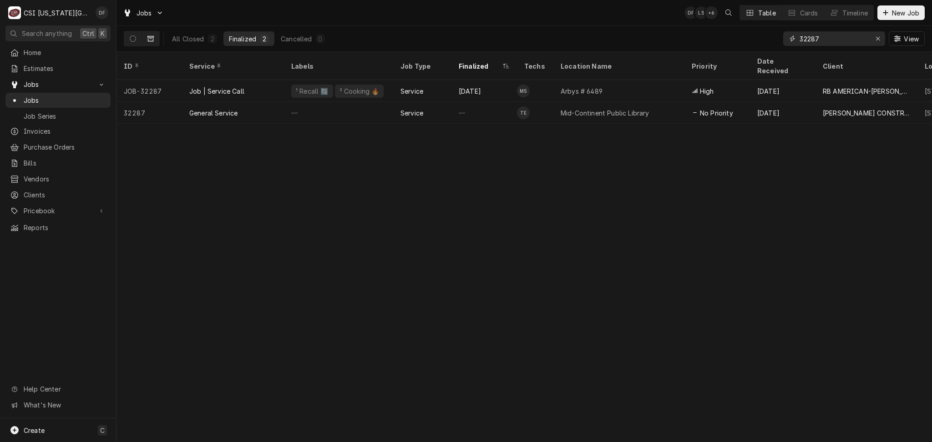
drag, startPoint x: 825, startPoint y: 36, endPoint x: 804, endPoint y: 37, distance: 21.0
click at [804, 37] on input "32287" at bounding box center [834, 38] width 68 height 15
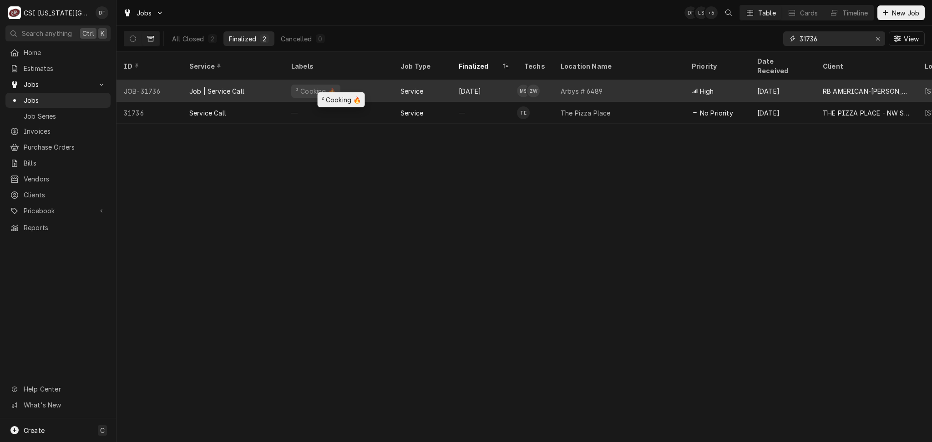
type input "31736"
click at [392, 80] on div "² Cooking 🔥" at bounding box center [338, 91] width 109 height 22
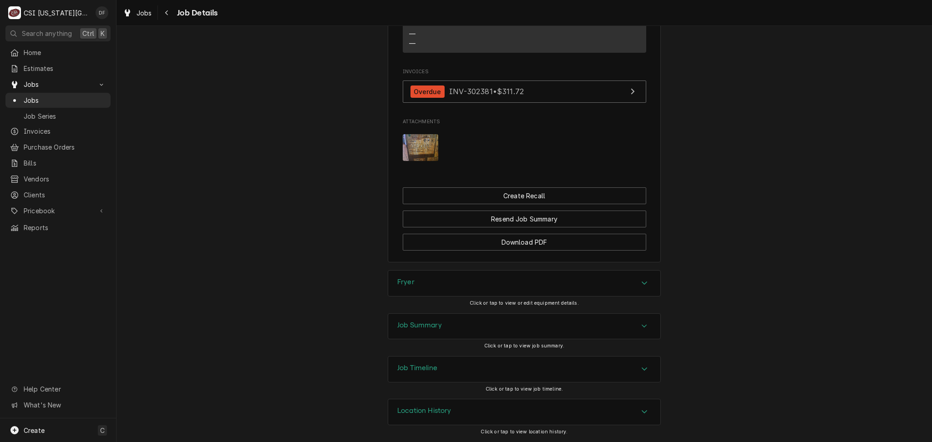
scroll to position [1112, 0]
click at [479, 329] on div "Job Summary" at bounding box center [524, 326] width 272 height 25
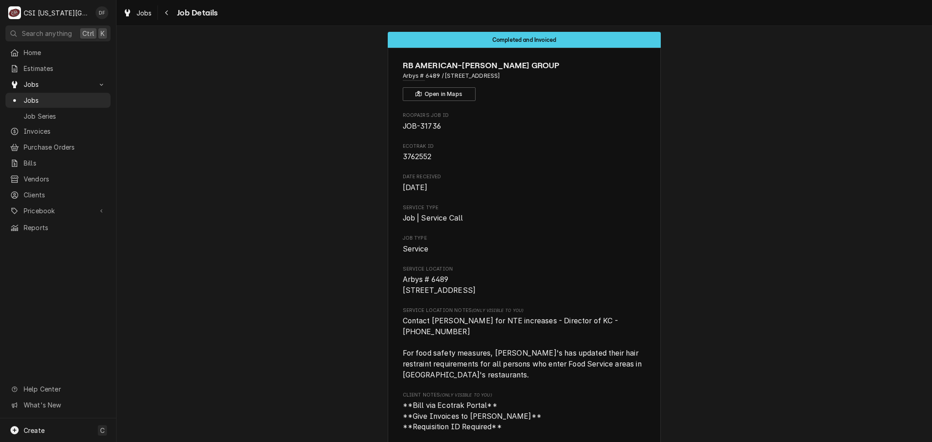
scroll to position [0, 0]
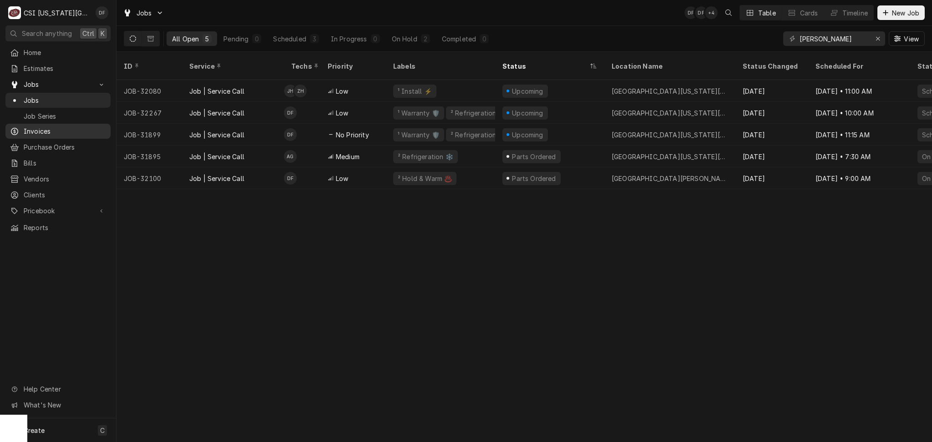
click at [64, 131] on span "Invoices" at bounding box center [65, 132] width 82 height 10
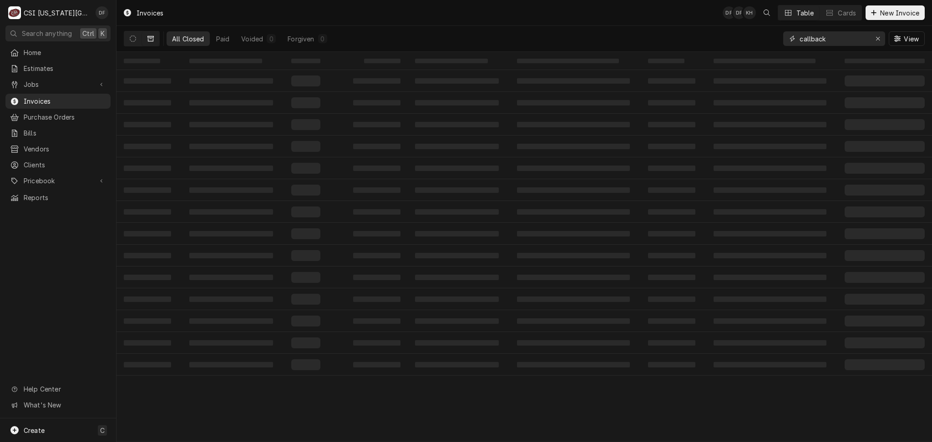
drag, startPoint x: 829, startPoint y: 36, endPoint x: 781, endPoint y: 42, distance: 48.6
click at [781, 42] on div "All Closed Paid Voided 0 Forgiven 0 callback View" at bounding box center [524, 38] width 801 height 25
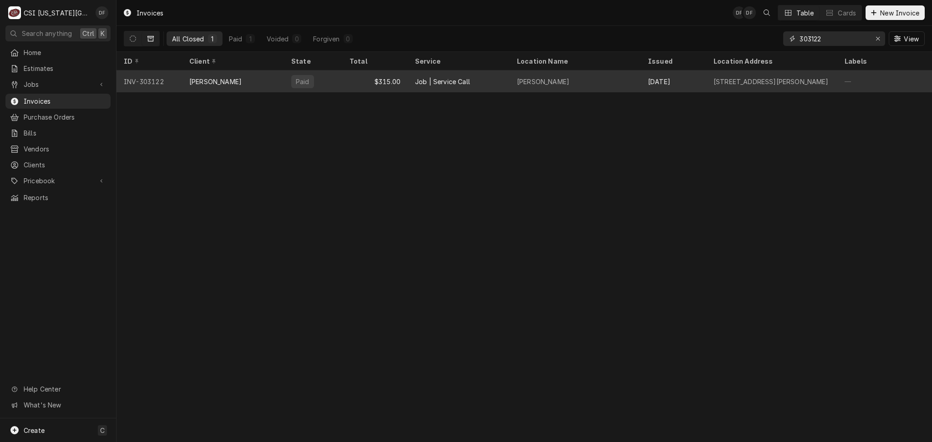
type input "303122"
click at [484, 81] on div "Job | Service Call" at bounding box center [459, 82] width 102 height 22
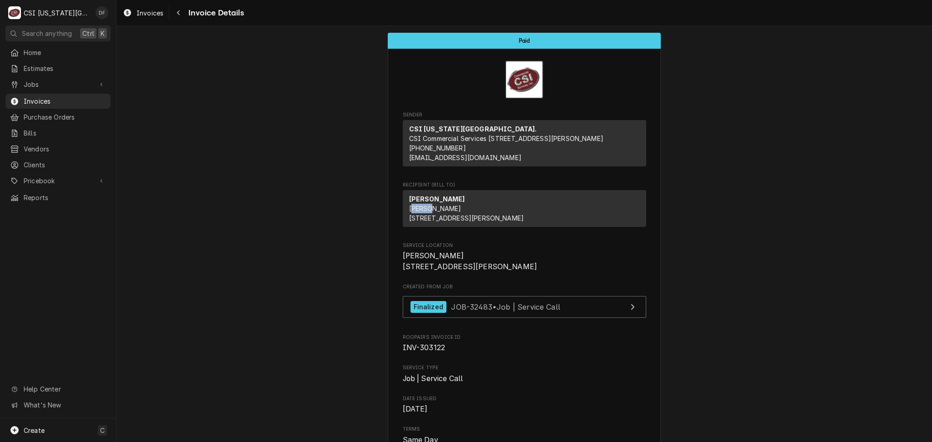
drag, startPoint x: 406, startPoint y: 217, endPoint x: 430, endPoint y: 219, distance: 23.8
click at [430, 219] on span "[PERSON_NAME] [STREET_ADDRESS][PERSON_NAME]" at bounding box center [466, 213] width 115 height 17
drag, startPoint x: 481, startPoint y: 218, endPoint x: 390, endPoint y: 215, distance: 90.6
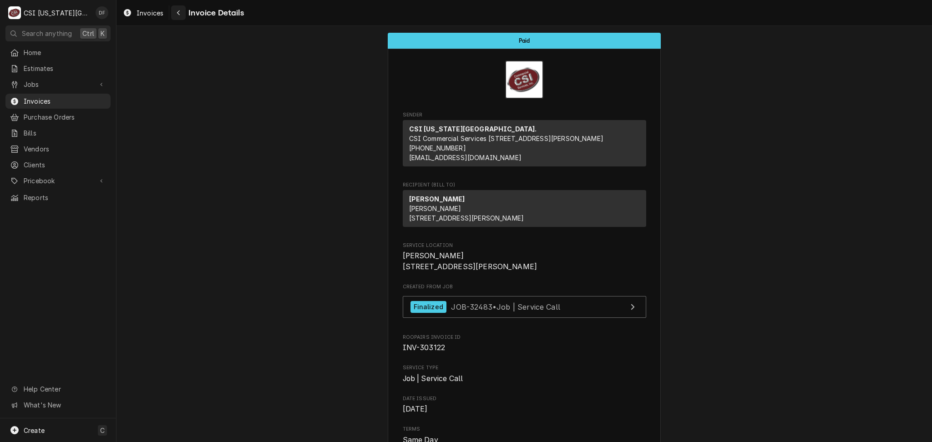
click at [174, 13] on div "Navigate back" at bounding box center [178, 12] width 9 height 9
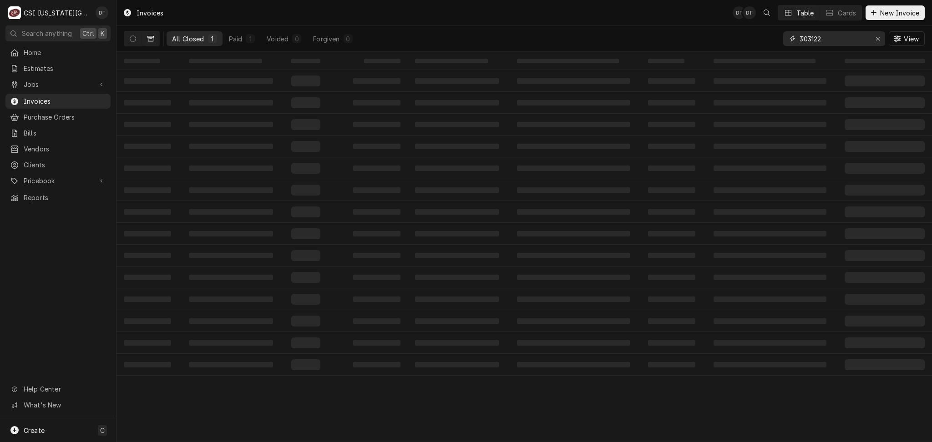
drag, startPoint x: 833, startPoint y: 38, endPoint x: 811, endPoint y: 36, distance: 22.4
click at [811, 36] on input "303122" at bounding box center [834, 38] width 68 height 15
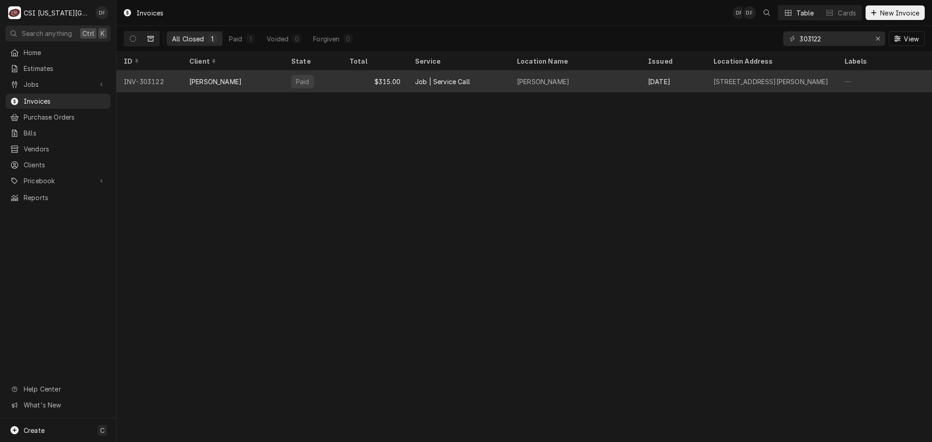
click at [610, 81] on div "[PERSON_NAME]" at bounding box center [575, 82] width 131 height 22
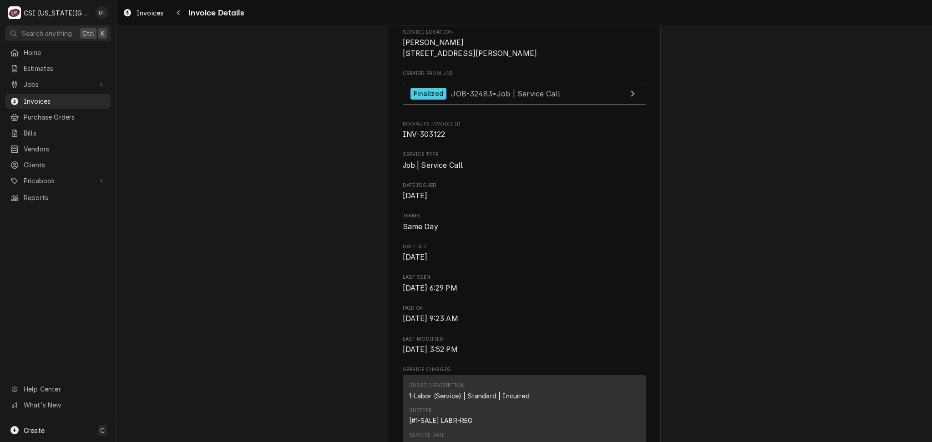
scroll to position [182, 0]
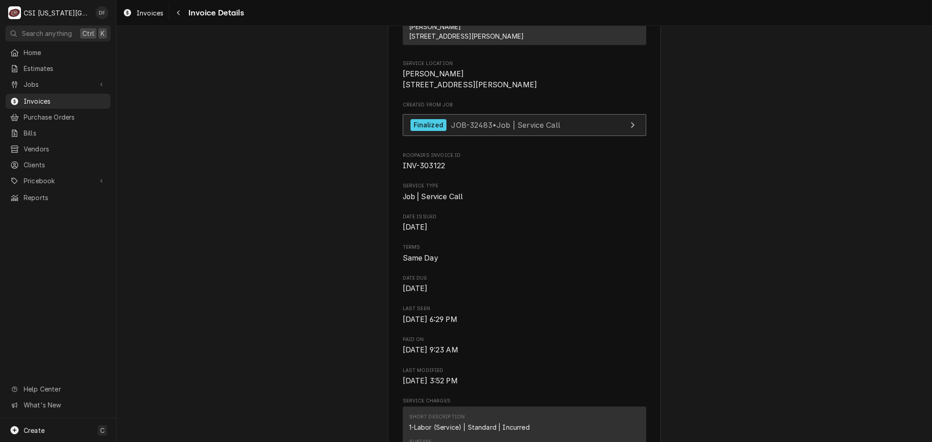
click at [514, 132] on div "Finalized JOB-32483 • Job | Service Call" at bounding box center [486, 125] width 150 height 12
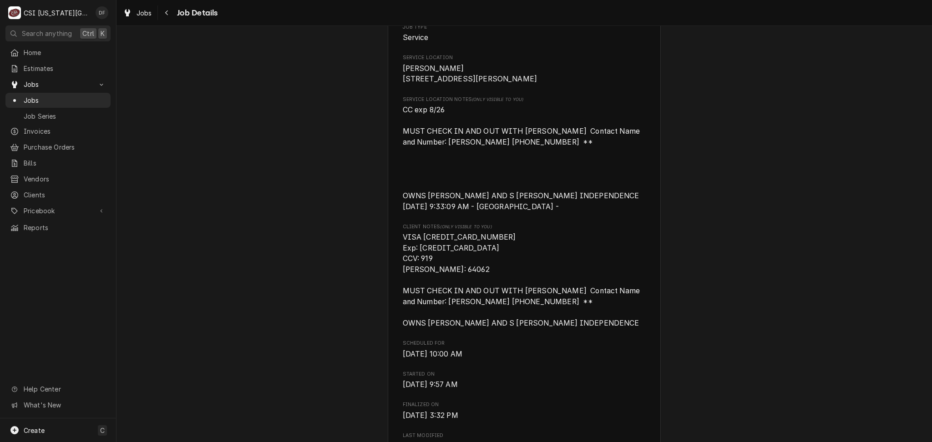
scroll to position [183, 0]
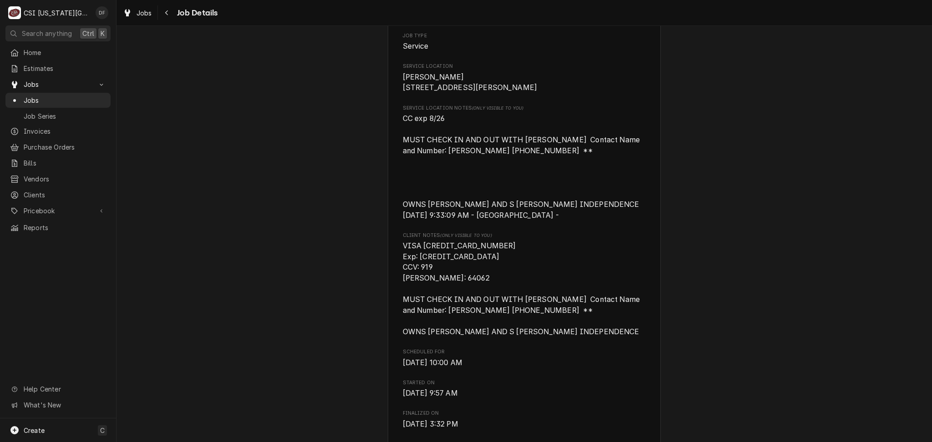
drag, startPoint x: 170, startPoint y: 11, endPoint x: 148, endPoint y: 55, distance: 48.6
drag, startPoint x: 148, startPoint y: 55, endPoint x: 125, endPoint y: 134, distance: 82.7
click at [78, 128] on span "Invoices" at bounding box center [65, 132] width 82 height 10
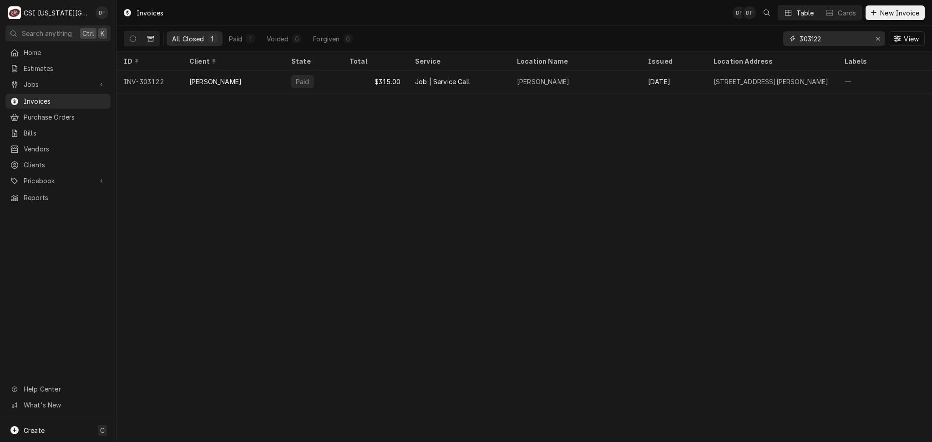
drag, startPoint x: 826, startPoint y: 40, endPoint x: 806, endPoint y: 38, distance: 20.1
click at [806, 38] on input "303122" at bounding box center [834, 38] width 68 height 15
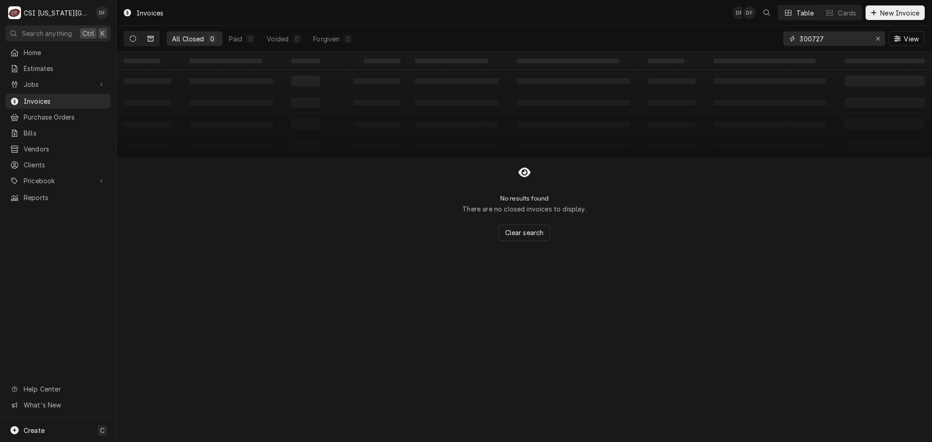
type input "300727"
click at [132, 38] on icon "Dynamic Content Wrapper" at bounding box center [133, 39] width 6 height 6
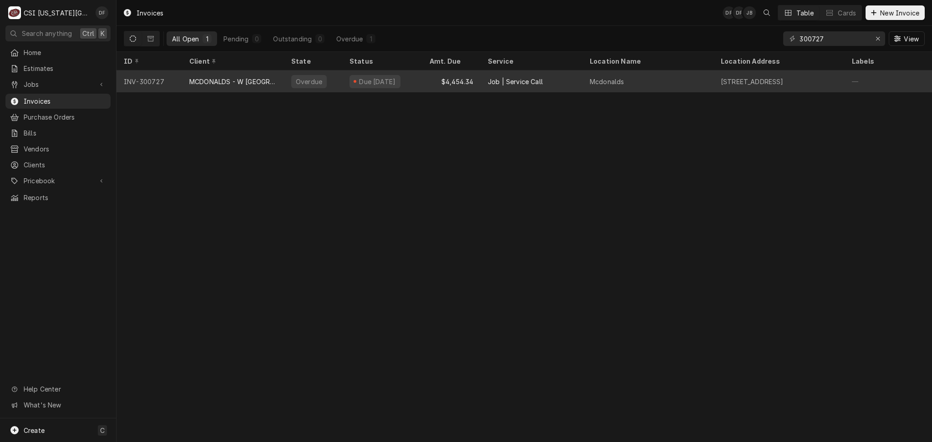
click at [427, 84] on div "$4,454.34" at bounding box center [451, 82] width 58 height 22
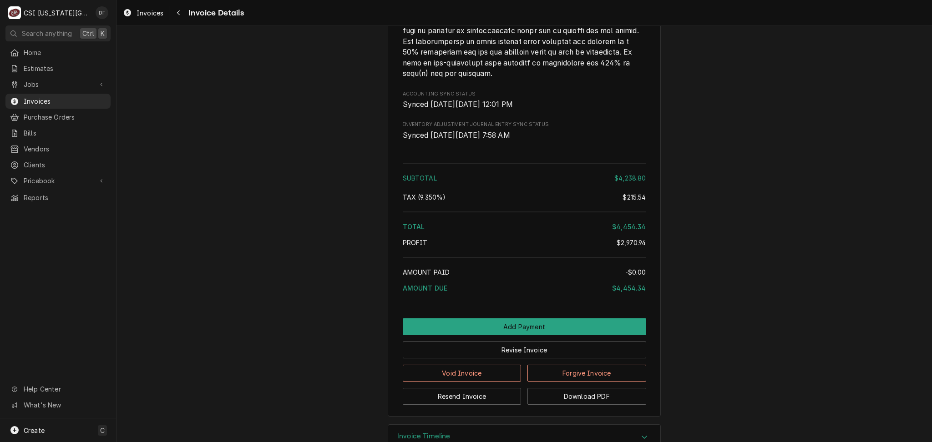
scroll to position [1928, 0]
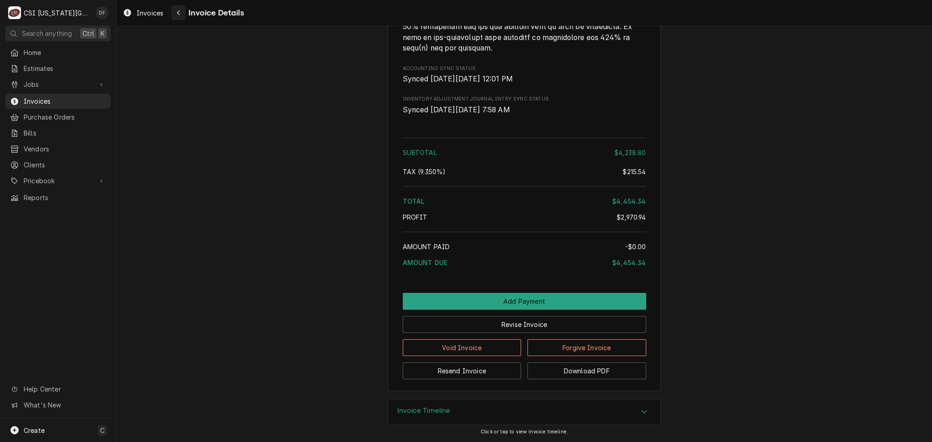
click at [178, 16] on div "Navigate back" at bounding box center [178, 12] width 9 height 9
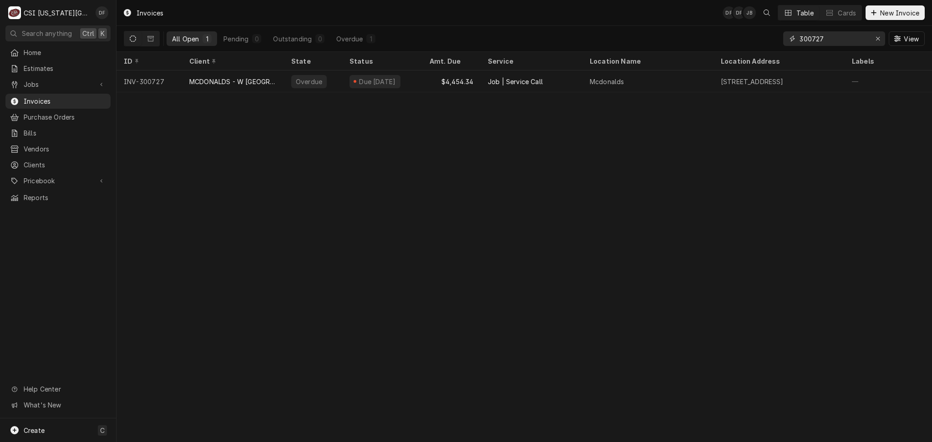
drag, startPoint x: 826, startPoint y: 37, endPoint x: 809, endPoint y: 38, distance: 16.9
click at [809, 38] on input "300727" at bounding box center [834, 38] width 68 height 15
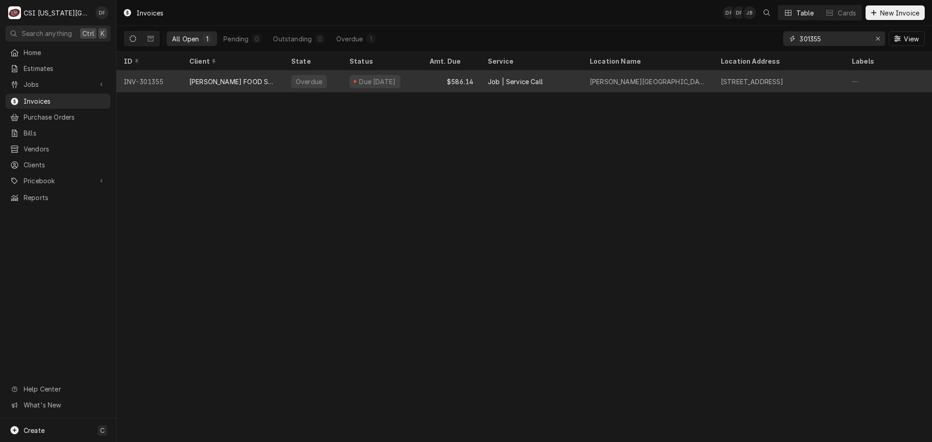
type input "301355"
click at [515, 83] on div "Job | Service Call" at bounding box center [515, 82] width 55 height 10
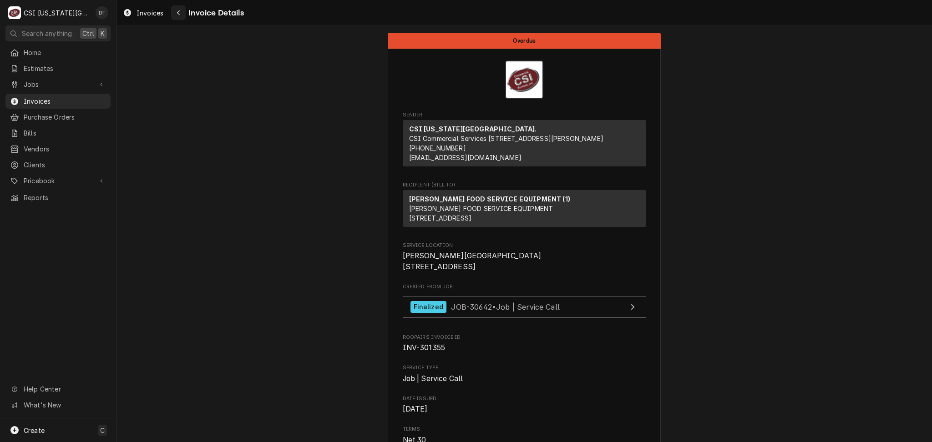
click at [183, 11] on button "Navigate back" at bounding box center [178, 12] width 15 height 15
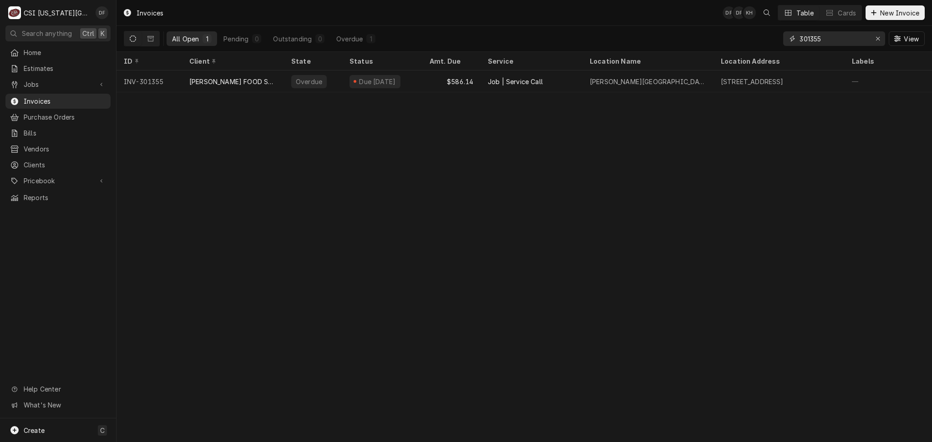
drag, startPoint x: 833, startPoint y: 36, endPoint x: 809, endPoint y: 40, distance: 24.1
click at [809, 40] on input "301355" at bounding box center [834, 38] width 68 height 15
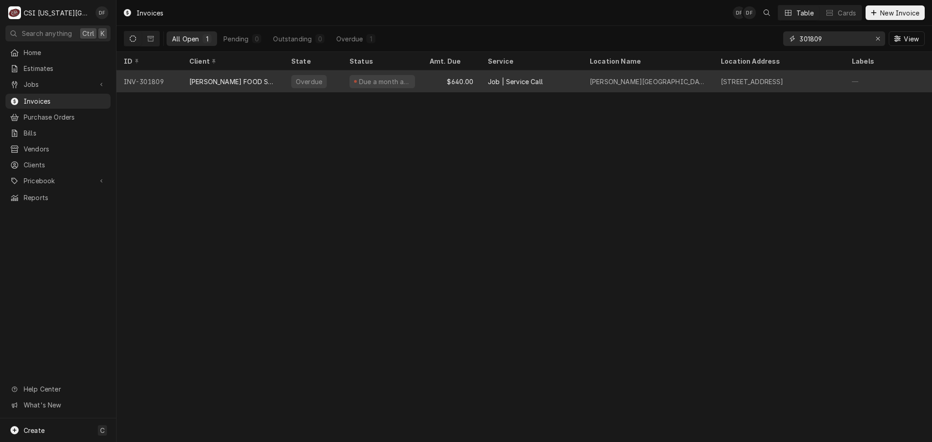
type input "301809"
click at [526, 81] on div "Job | Service Call" at bounding box center [515, 82] width 55 height 10
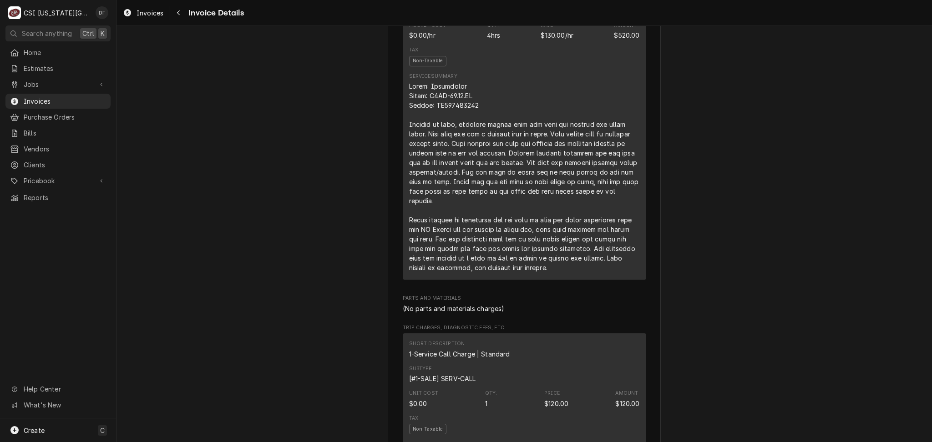
scroll to position [667, 0]
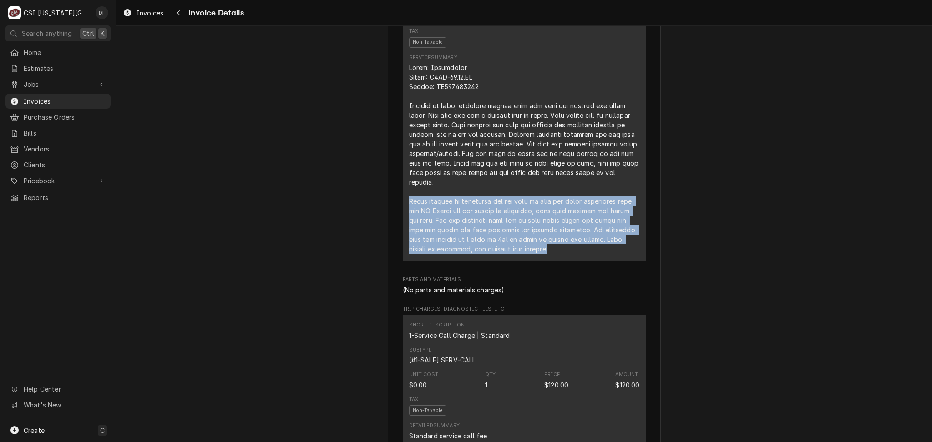
drag, startPoint x: 405, startPoint y: 219, endPoint x: 531, endPoint y: 265, distance: 133.6
click at [531, 254] on div "Line Item" at bounding box center [524, 158] width 231 height 191
drag, startPoint x: 515, startPoint y: 272, endPoint x: 403, endPoint y: 225, distance: 121.6
click at [403, 225] on div "Short Description 1-Labor (Service) | Standard | Incurred Subtype [#1-SALE] LAB…" at bounding box center [524, 92] width 243 height 340
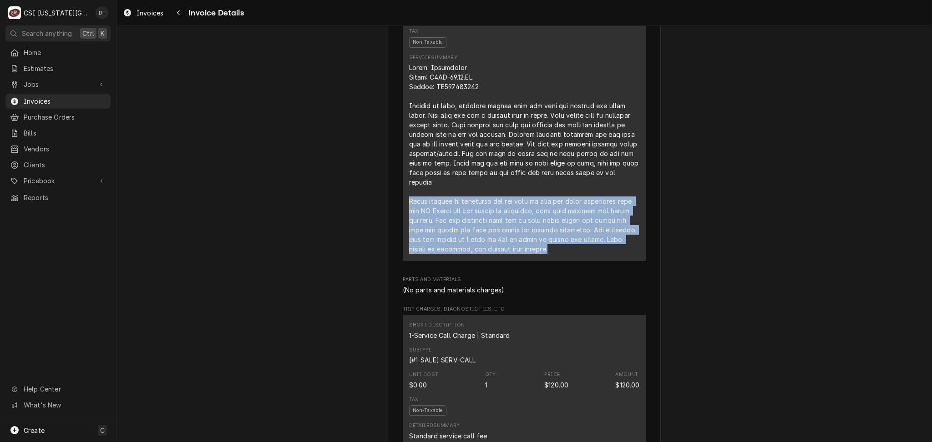
click at [551, 254] on div "Line Item" at bounding box center [524, 158] width 231 height 191
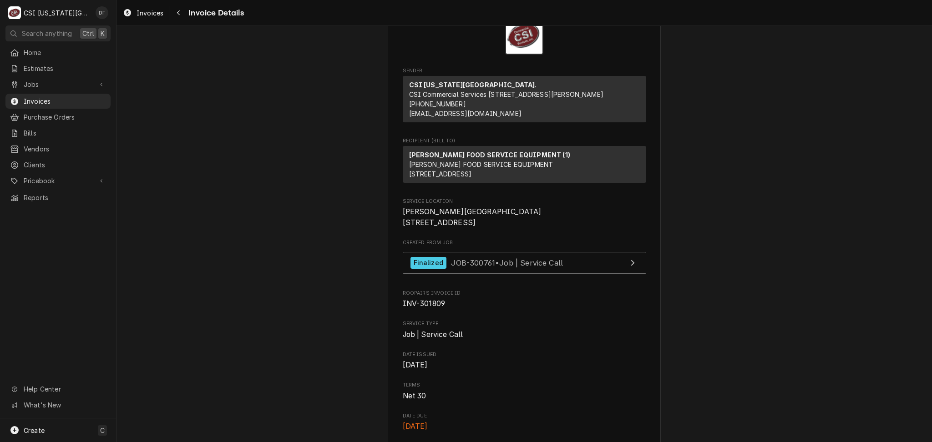
scroll to position [0, 0]
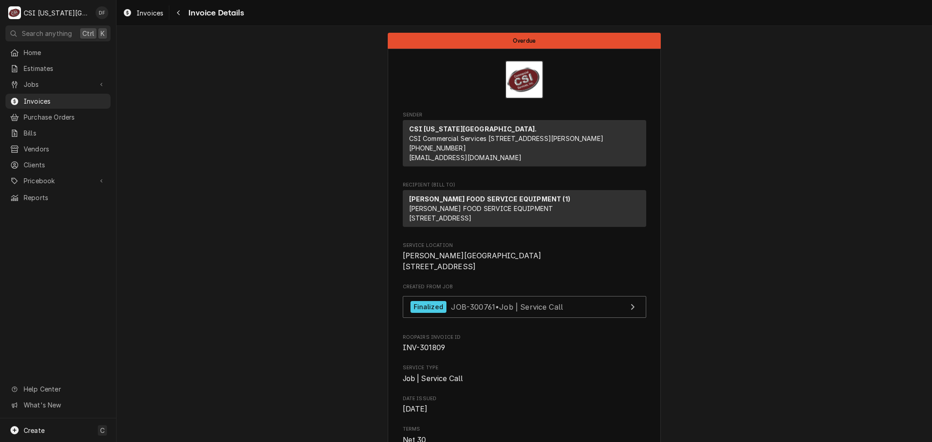
drag, startPoint x: 396, startPoint y: 273, endPoint x: 502, endPoint y: 302, distance: 110.7
click at [507, 272] on span "Lewis Elementary School 501 Leavenworth Avenue Excelsior Springs, MO 64024" at bounding box center [524, 261] width 243 height 21
drag, startPoint x: 499, startPoint y: 299, endPoint x: 399, endPoint y: 271, distance: 104.3
click at [403, 271] on span "Lewis Elementary School 501 Leavenworth Avenue Excelsior Springs, MO 64024" at bounding box center [524, 261] width 243 height 21
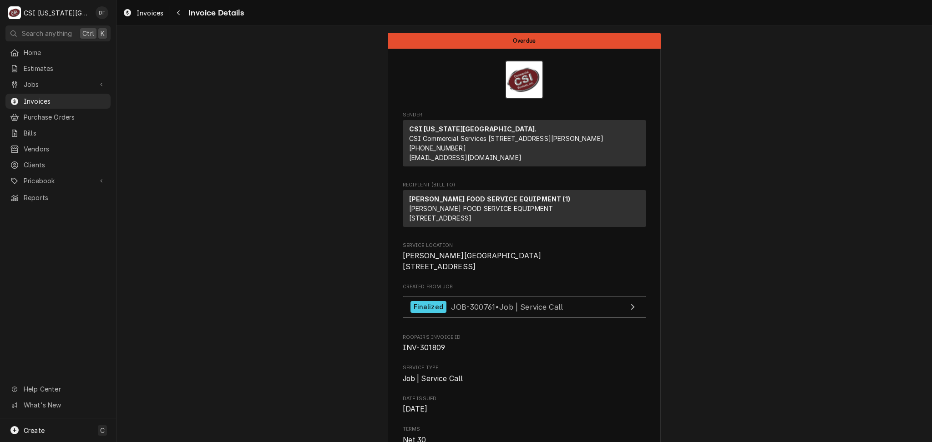
click at [516, 249] on span "Service Location" at bounding box center [524, 245] width 243 height 7
click at [177, 14] on icon "Navigate back" at bounding box center [179, 13] width 4 height 6
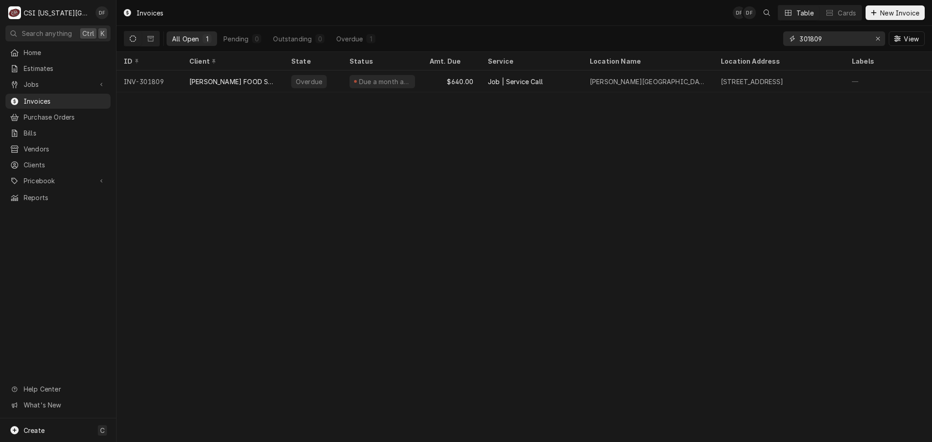
drag, startPoint x: 811, startPoint y: 40, endPoint x: 795, endPoint y: 39, distance: 16.9
click at [795, 39] on div "301809" at bounding box center [834, 38] width 102 height 15
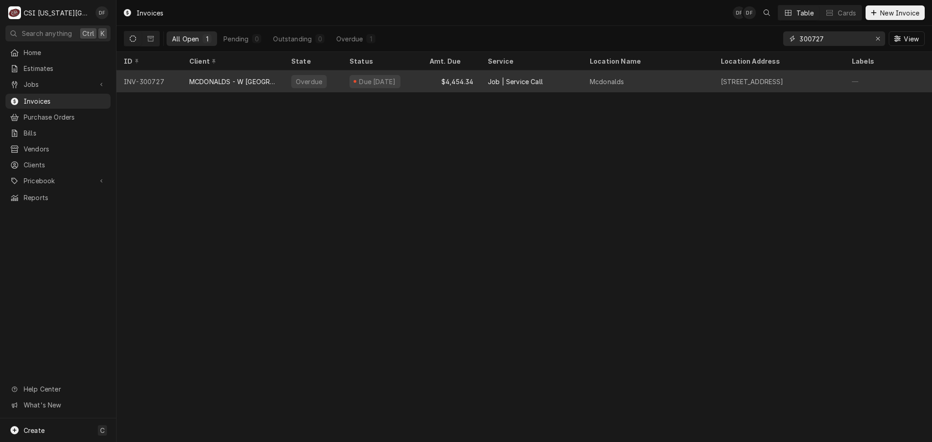
type input "300727"
click at [312, 88] on div "Overdue" at bounding box center [313, 82] width 58 height 22
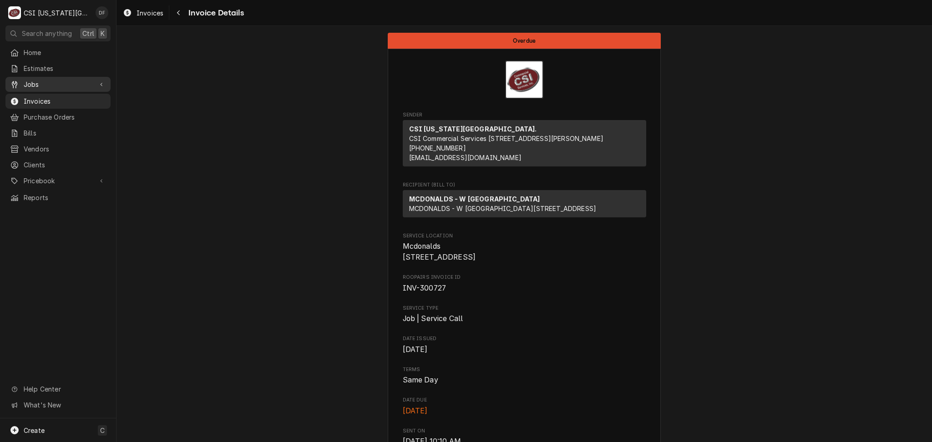
click at [52, 87] on div "Jobs" at bounding box center [57, 84] width 101 height 11
click at [60, 102] on div "Jobs" at bounding box center [57, 100] width 101 height 11
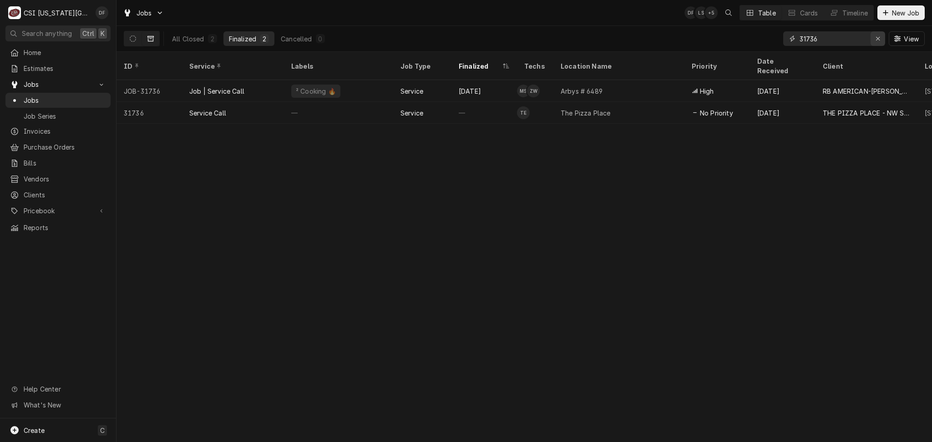
click at [880, 42] on div "Erase input" at bounding box center [877, 38] width 9 height 9
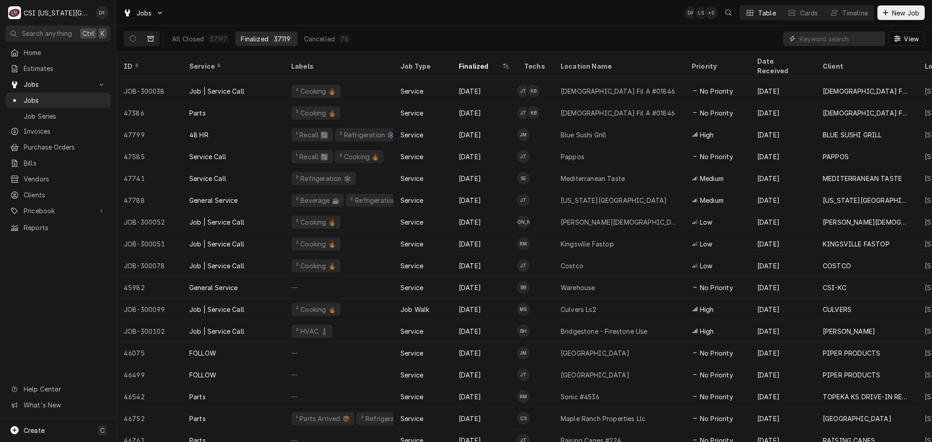
click at [830, 37] on input "Dynamic Content Wrapper" at bounding box center [840, 38] width 81 height 15
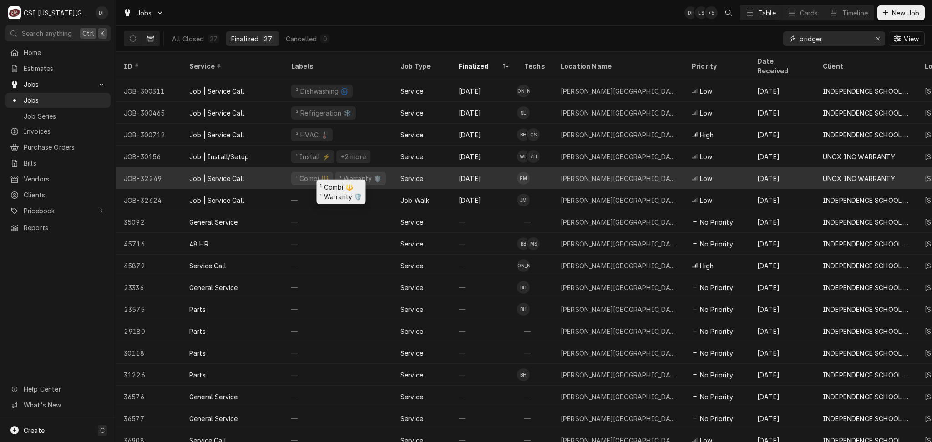
type input "bridger"
click at [381, 167] on div "¹ Combi 🔱 ¹ Warranty 🛡️" at bounding box center [338, 178] width 109 height 22
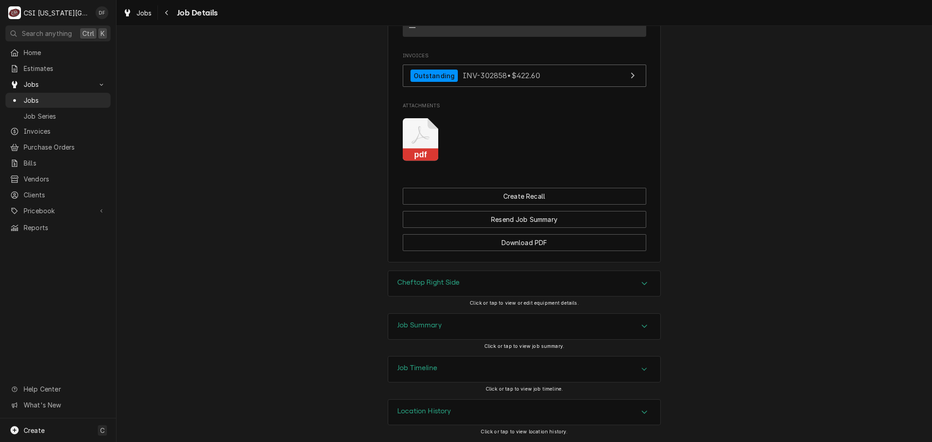
scroll to position [746, 0]
click at [466, 292] on div "Cheftop Right Side" at bounding box center [524, 283] width 272 height 25
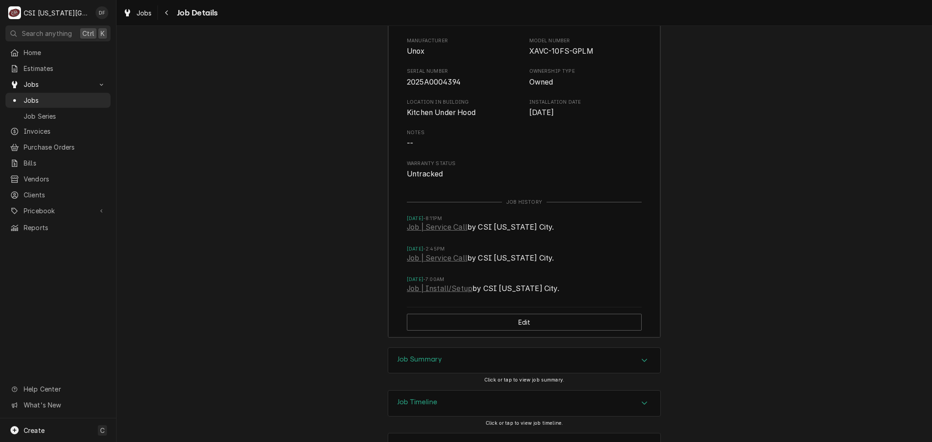
scroll to position [1049, 0]
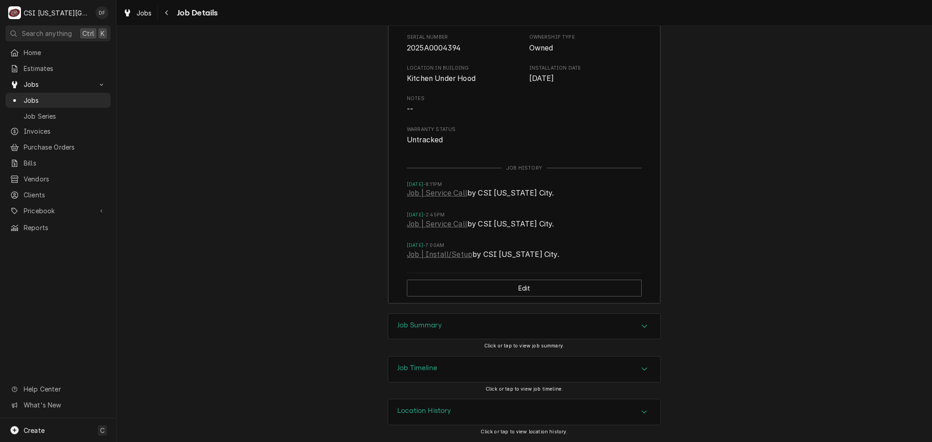
click at [453, 330] on div "Job Summary" at bounding box center [524, 326] width 272 height 25
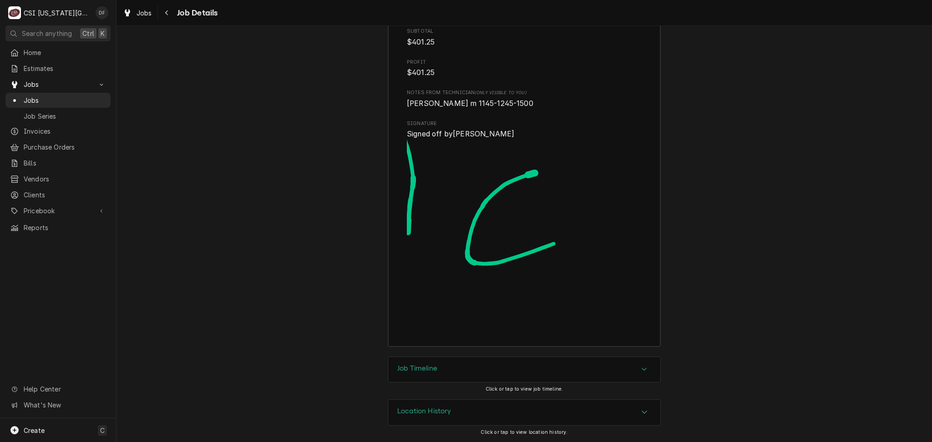
scroll to position [2820, 0]
click at [449, 413] on div "Location History" at bounding box center [524, 412] width 272 height 25
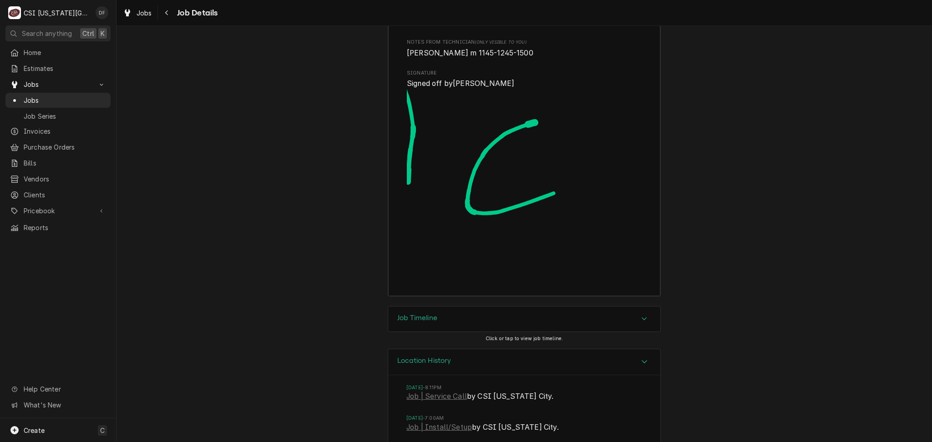
scroll to position [2904, 0]
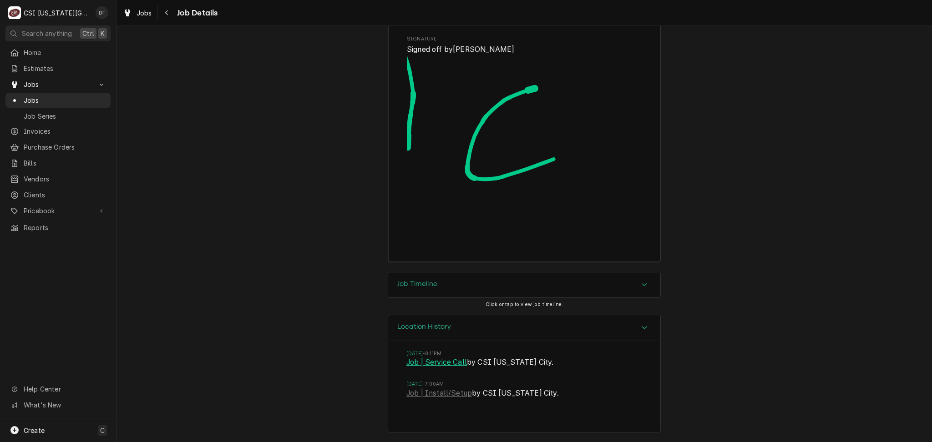
click at [456, 363] on link "Job | Service Call" at bounding box center [436, 362] width 61 height 11
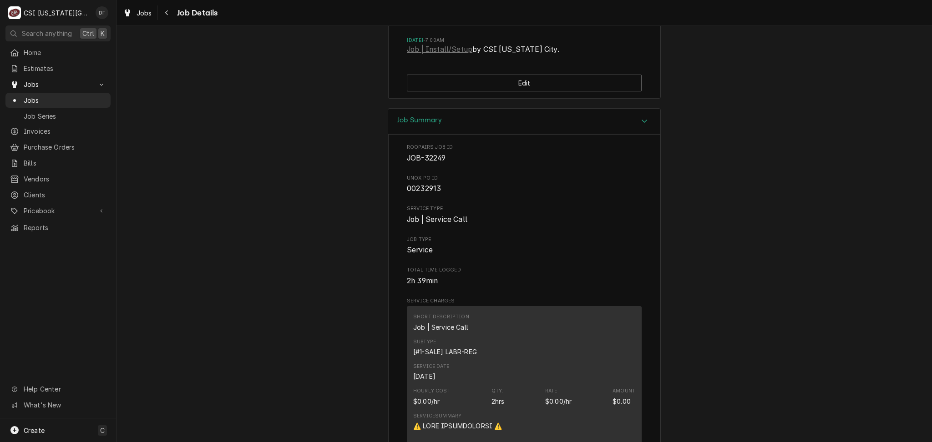
scroll to position [1092, 0]
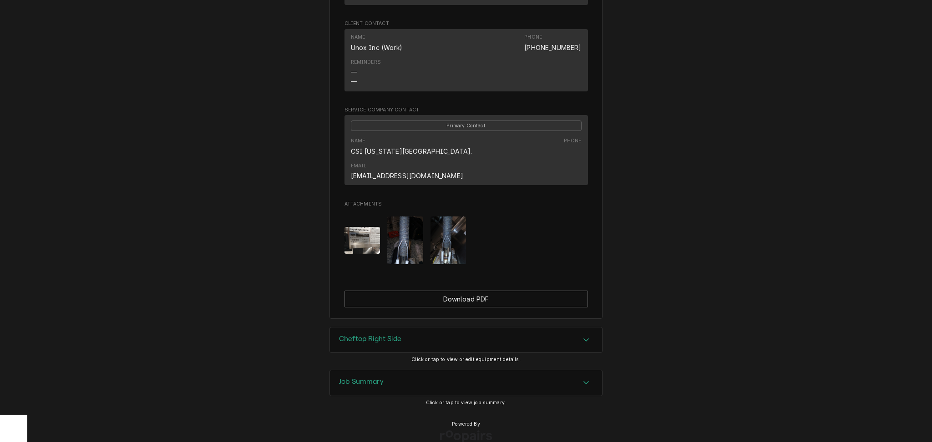
scroll to position [614, 0]
drag, startPoint x: 384, startPoint y: 368, endPoint x: 398, endPoint y: 359, distance: 16.9
click at [384, 369] on div "Job Summary" at bounding box center [466, 381] width 272 height 25
click at [446, 233] on img "Attachments" at bounding box center [449, 239] width 36 height 48
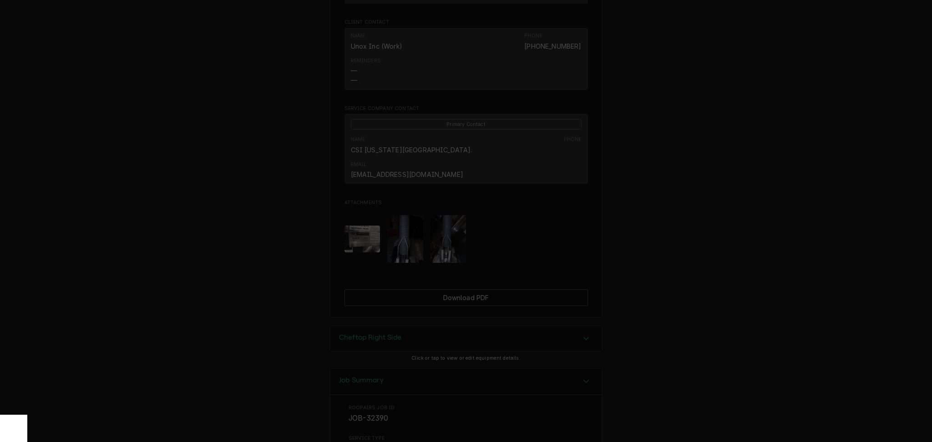
click at [544, 85] on icon "button" at bounding box center [542, 83] width 5 height 6
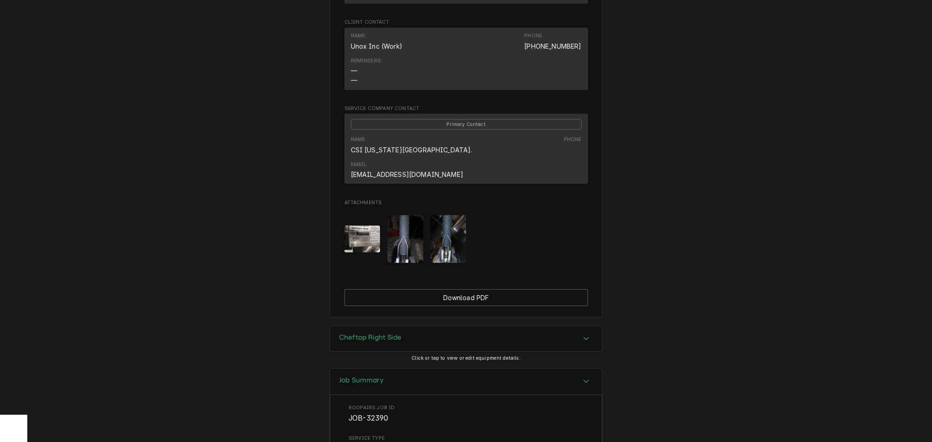
click at [401, 216] on img "Attachments" at bounding box center [405, 239] width 36 height 48
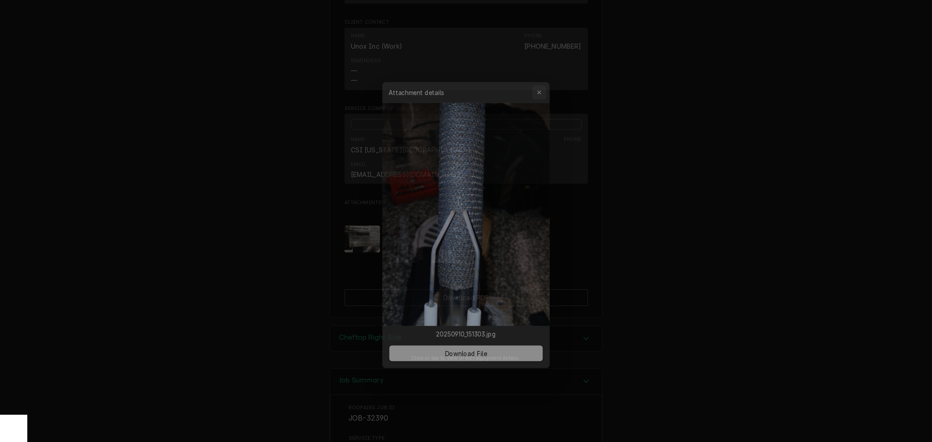
click at [540, 87] on div "button" at bounding box center [542, 82] width 9 height 9
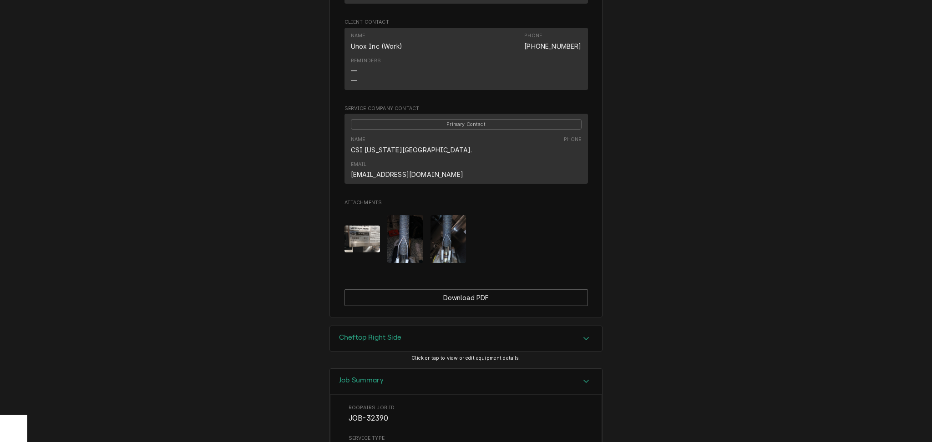
click at [374, 228] on img "Attachments" at bounding box center [363, 239] width 36 height 27
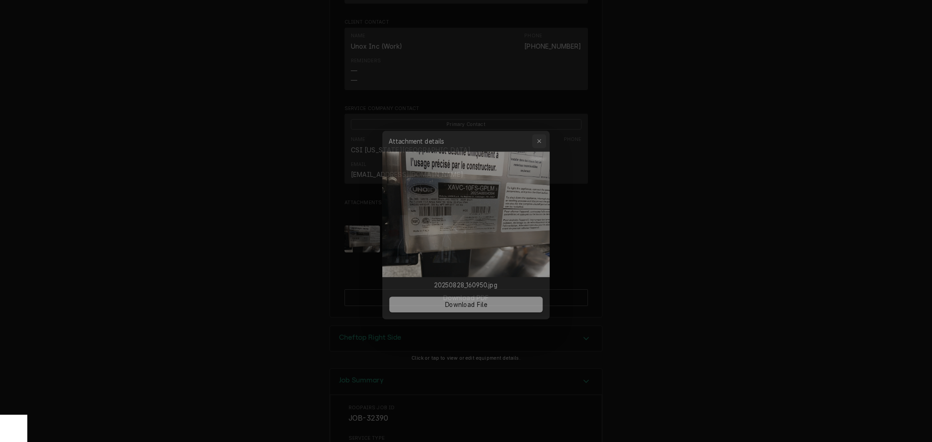
click at [545, 133] on div "button" at bounding box center [542, 133] width 9 height 9
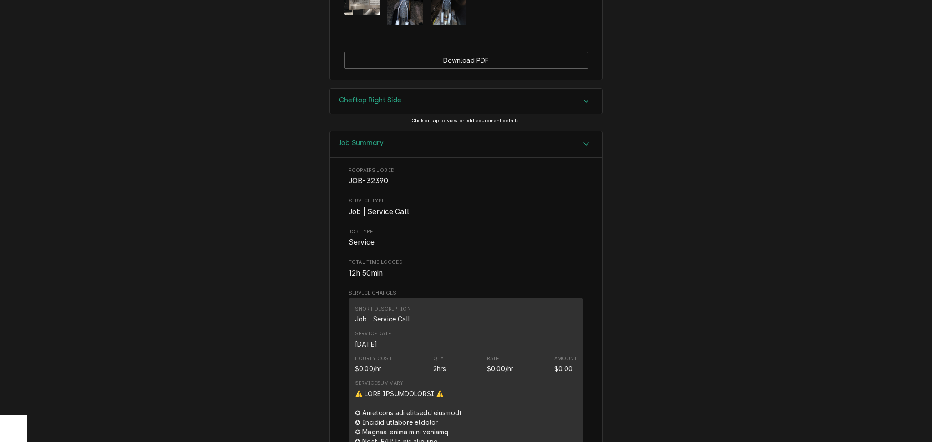
scroll to position [849, 0]
click at [387, 134] on div "Job Summary" at bounding box center [466, 146] width 272 height 26
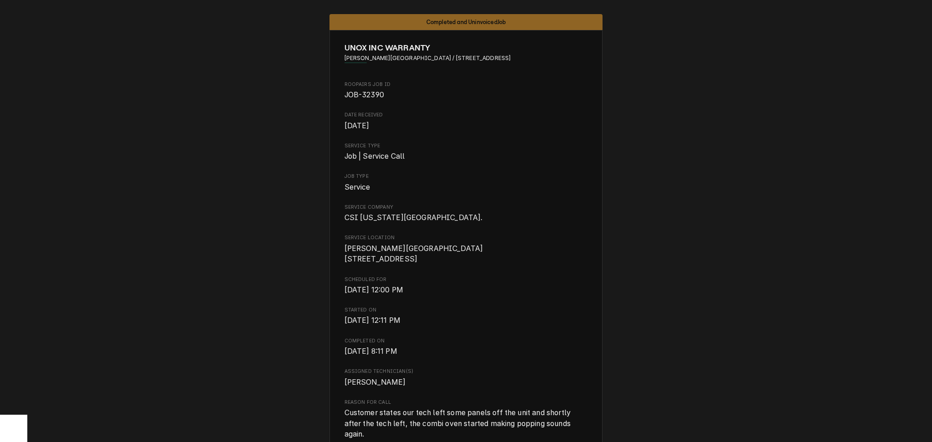
scroll to position [0, 0]
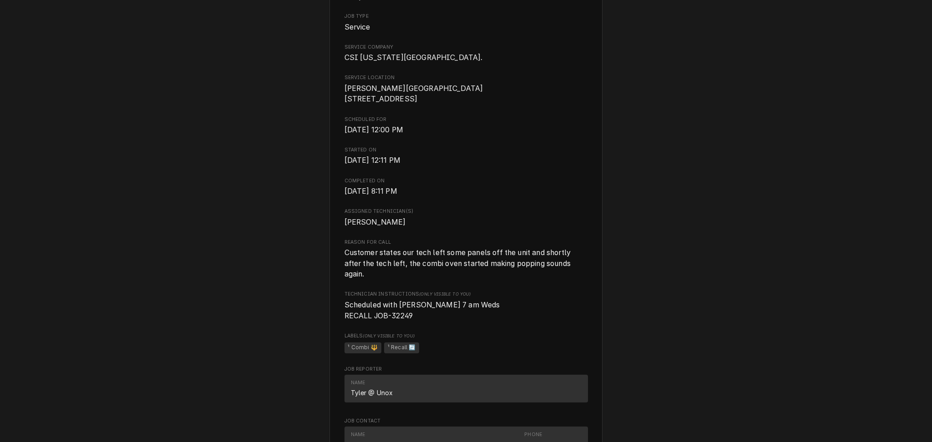
scroll to position [243, 0]
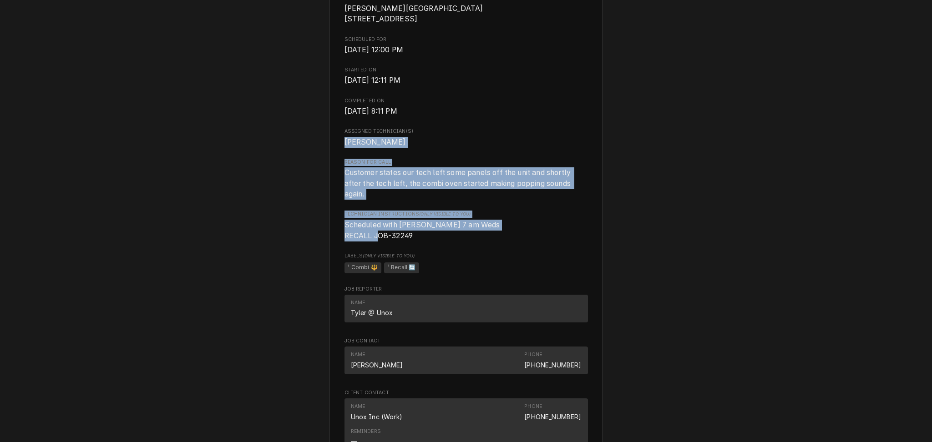
drag, startPoint x: 411, startPoint y: 246, endPoint x: 325, endPoint y: 156, distance: 125.2
click at [330, 156] on div "UNOX INC WARRANTY James Bridger Middle School / 18200 MO-78, Independence, MO 6…" at bounding box center [466, 239] width 273 height 899
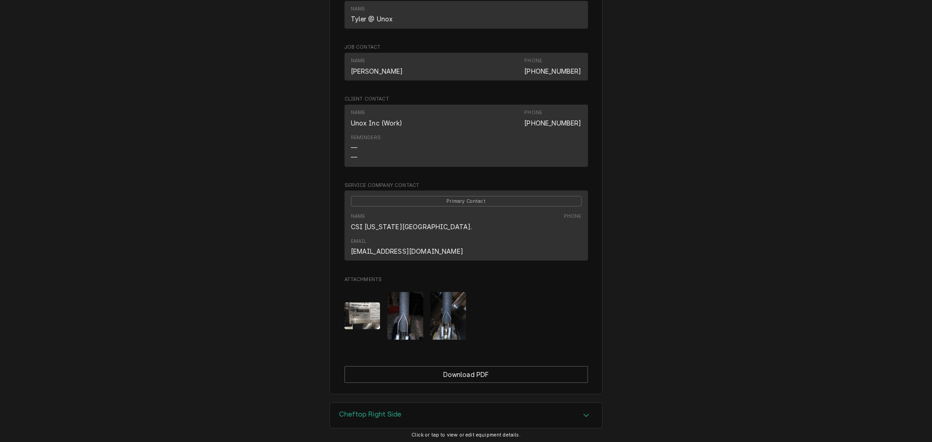
scroll to position [614, 0]
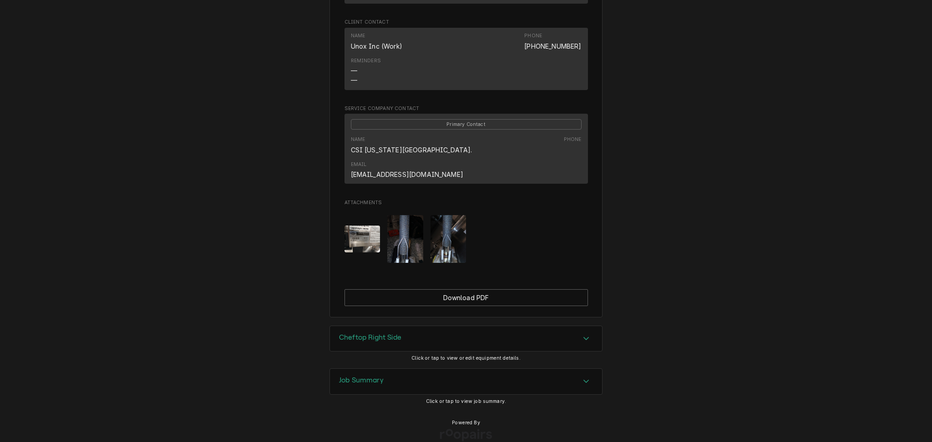
drag, startPoint x: 594, startPoint y: 190, endPoint x: 607, endPoint y: 190, distance: 13.2
click div "Completed and Uninvoiced Job UNOX INC WARRANTY James Bridger Middle School / 18…"
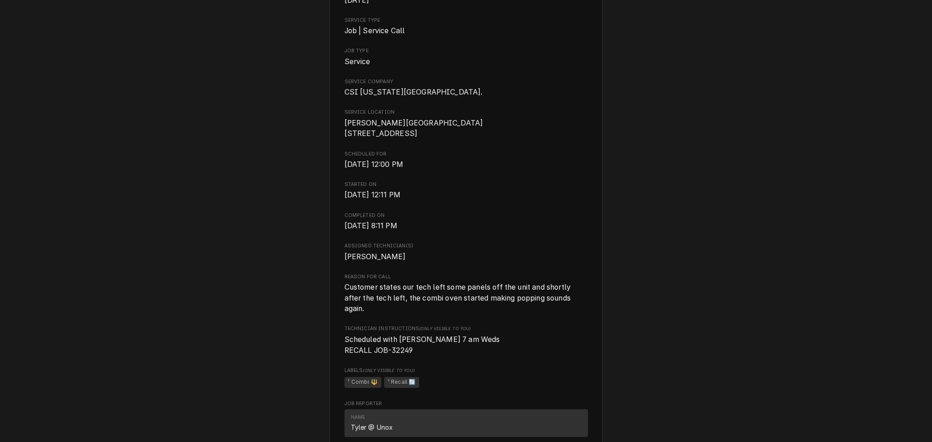
scroll to position [0, 0]
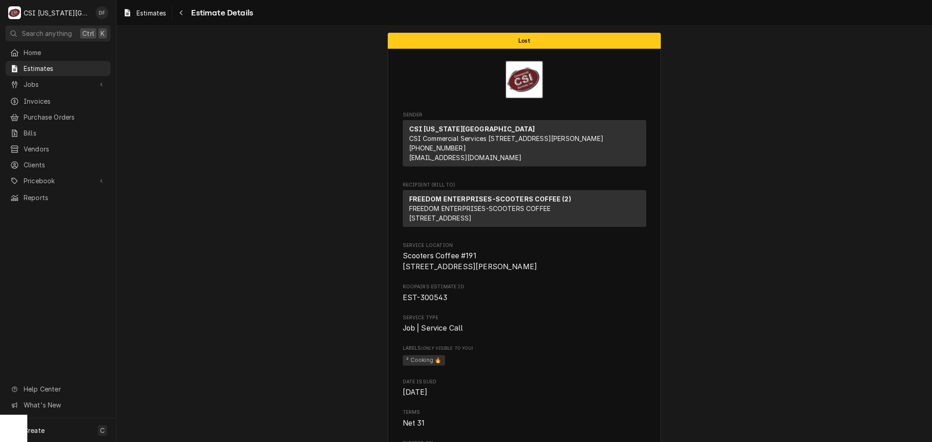
scroll to position [1274, 0]
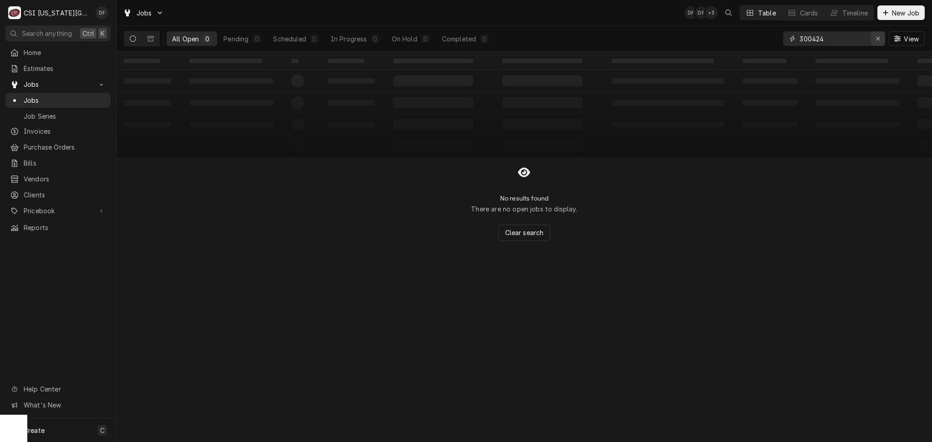
click at [879, 41] on icon "Erase input" at bounding box center [878, 39] width 5 height 6
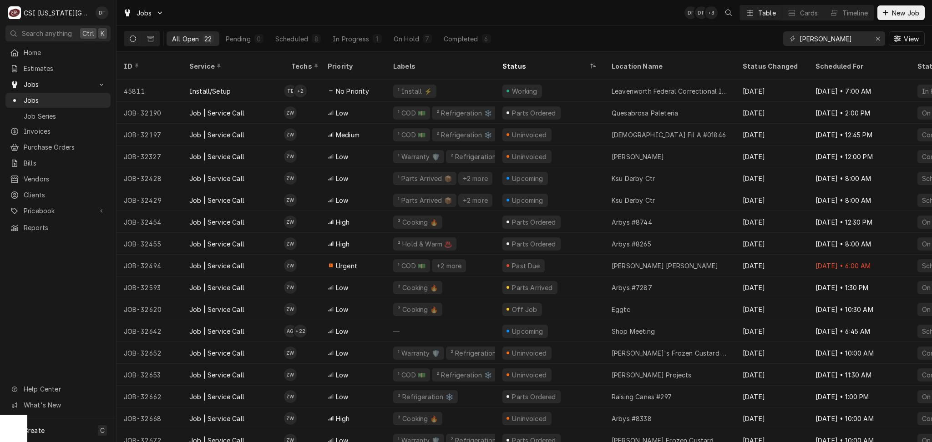
click at [797, 40] on div "[PERSON_NAME]" at bounding box center [834, 38] width 102 height 15
click at [802, 38] on input "[PERSON_NAME]" at bounding box center [834, 38] width 68 height 15
click at [800, 40] on input "[PERSON_NAME]" at bounding box center [834, 38] width 68 height 15
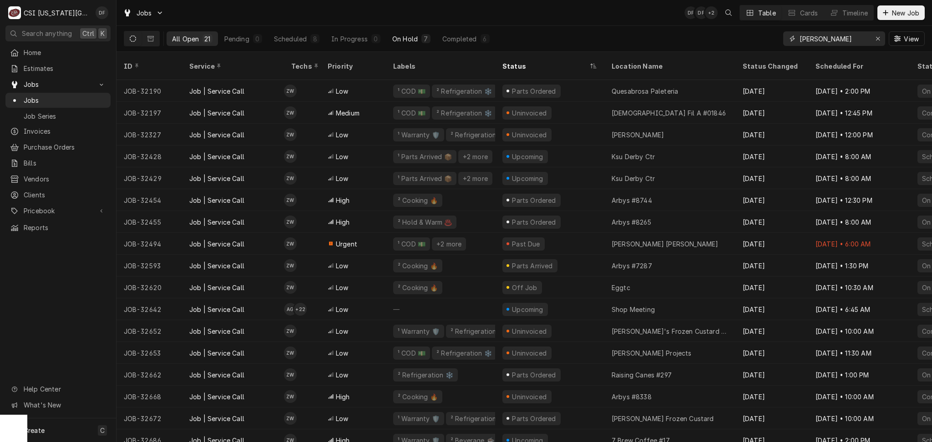
type input "[PERSON_NAME]"
click at [421, 39] on div "7" at bounding box center [425, 38] width 9 height 9
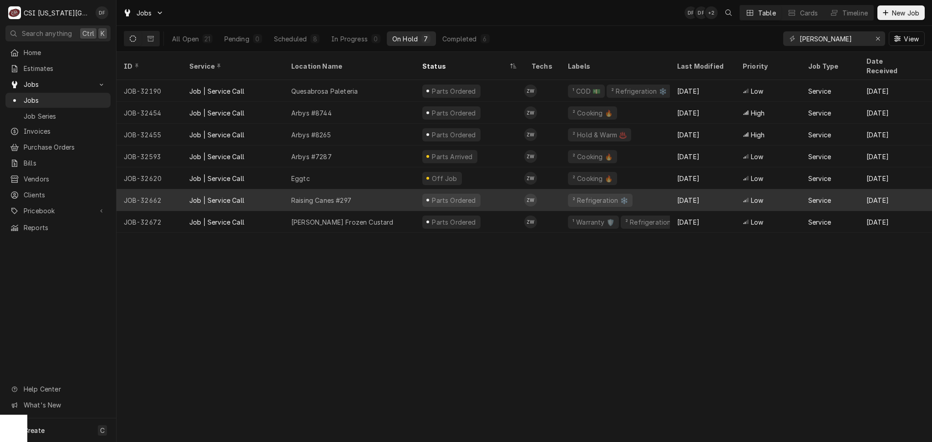
click at [384, 192] on div "Raising Canes #297" at bounding box center [349, 200] width 131 height 22
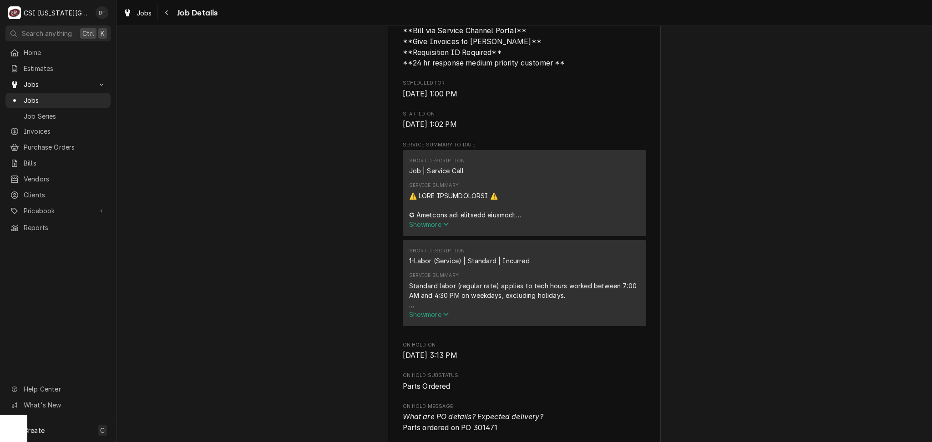
scroll to position [728, 0]
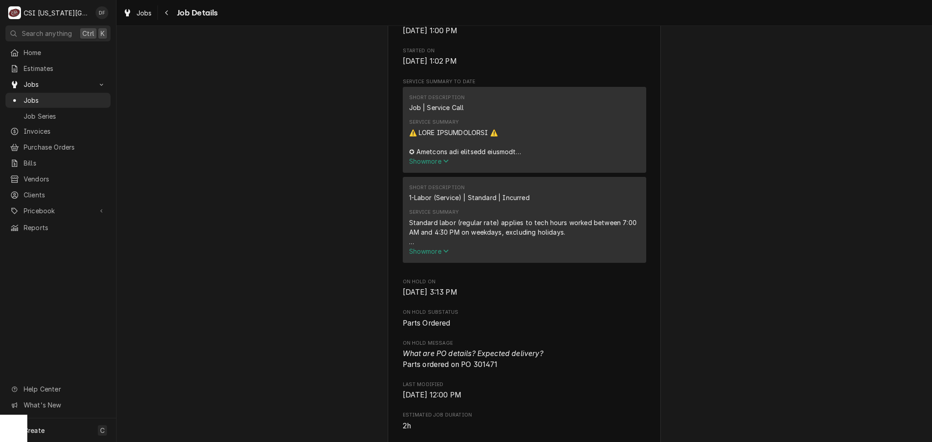
click at [431, 165] on span "Show more" at bounding box center [429, 161] width 40 height 8
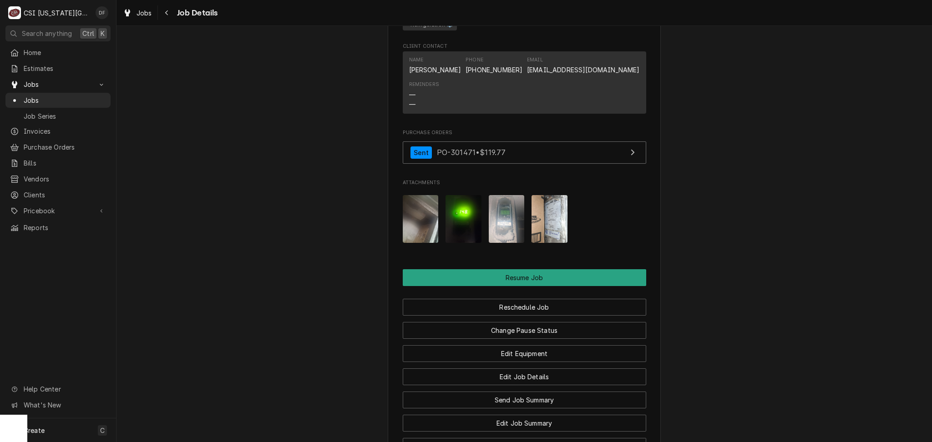
scroll to position [2124, 0]
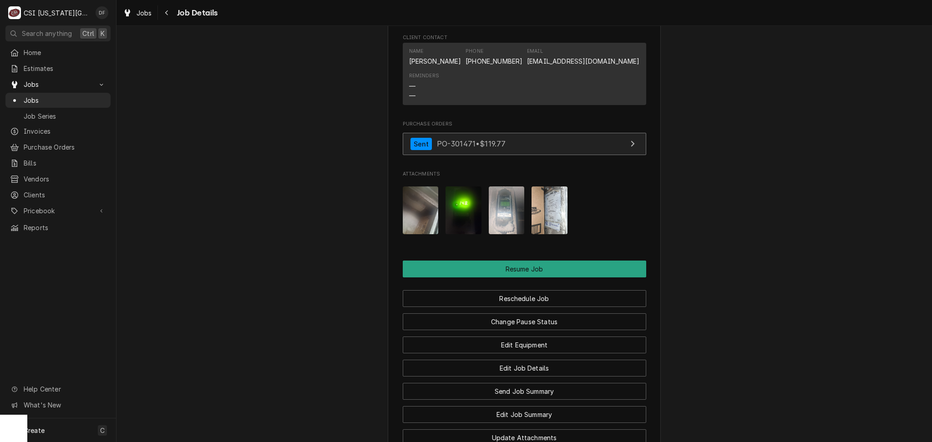
click at [476, 145] on span "PO-301471 • $119.77" at bounding box center [471, 143] width 69 height 9
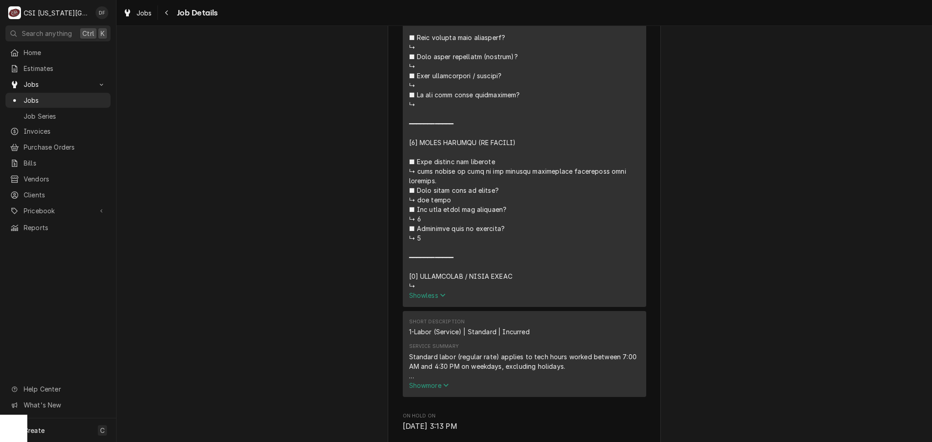
scroll to position [1274, 0]
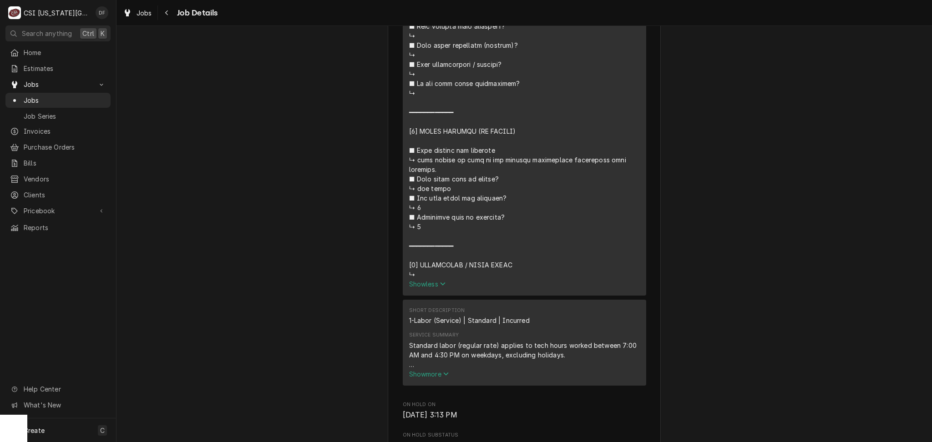
drag, startPoint x: 411, startPoint y: 169, endPoint x: 450, endPoint y: 176, distance: 39.7
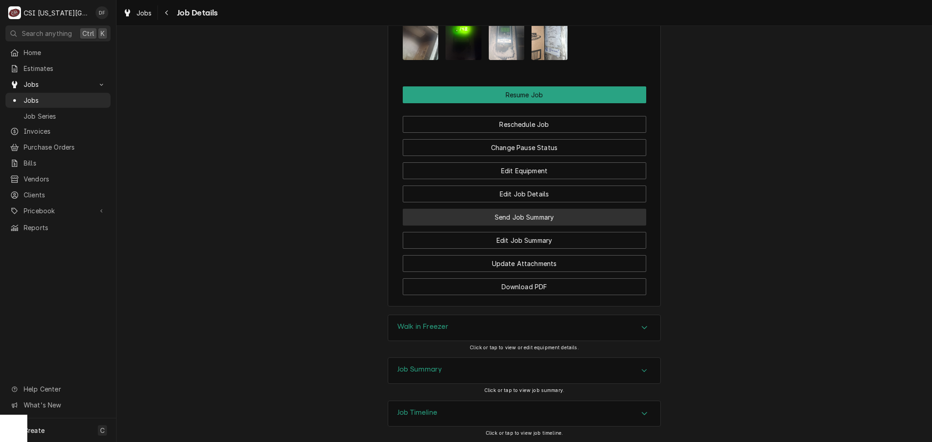
scroll to position [2342, 0]
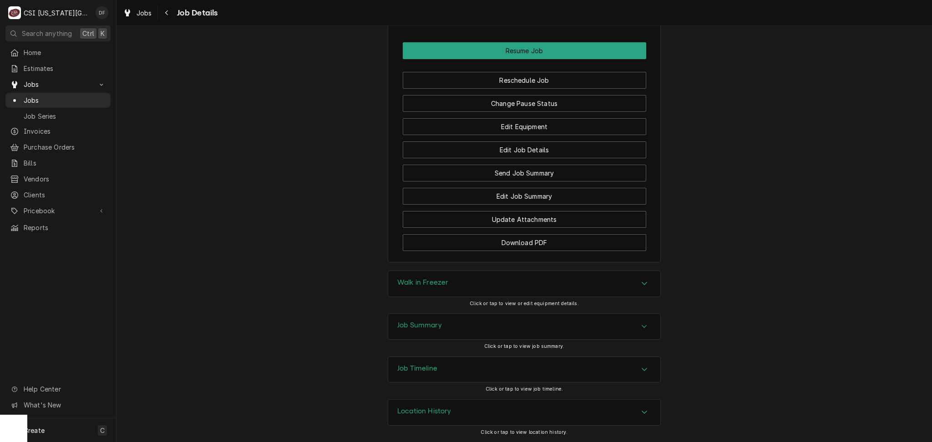
click at [462, 328] on div "Job Summary" at bounding box center [524, 326] width 272 height 25
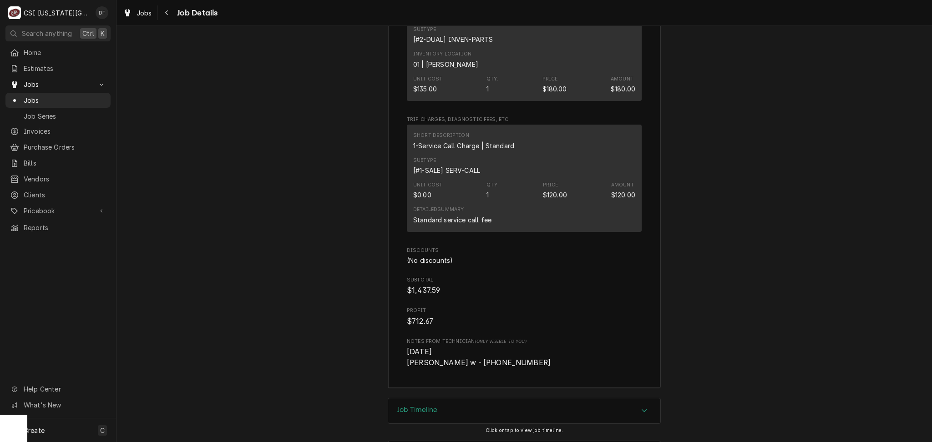
scroll to position [4071, 0]
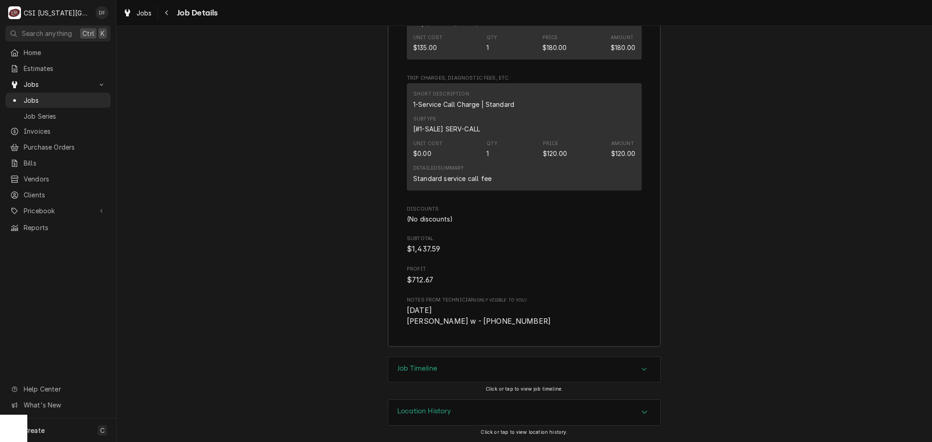
click at [455, 369] on div "Job Timeline" at bounding box center [524, 369] width 272 height 25
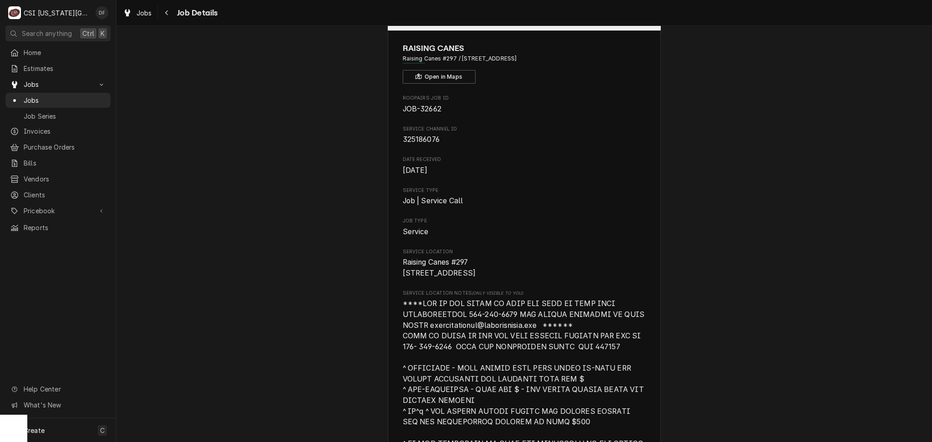
scroll to position [0, 0]
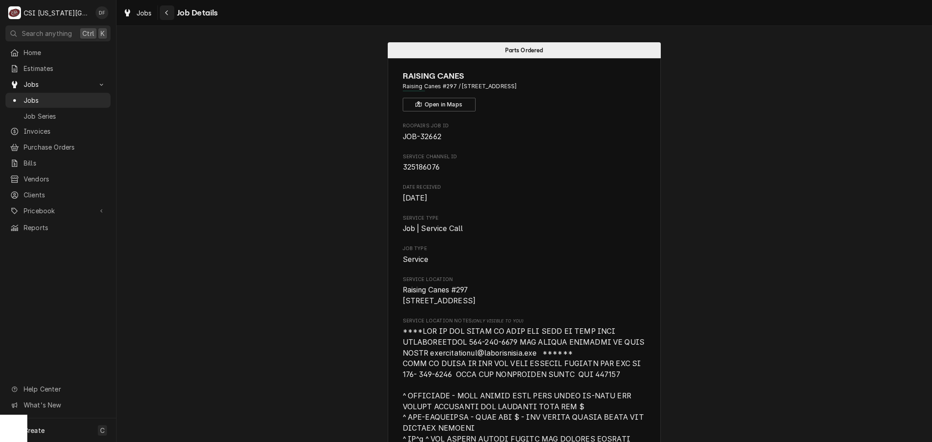
click at [168, 14] on icon "Navigate back" at bounding box center [167, 13] width 4 height 6
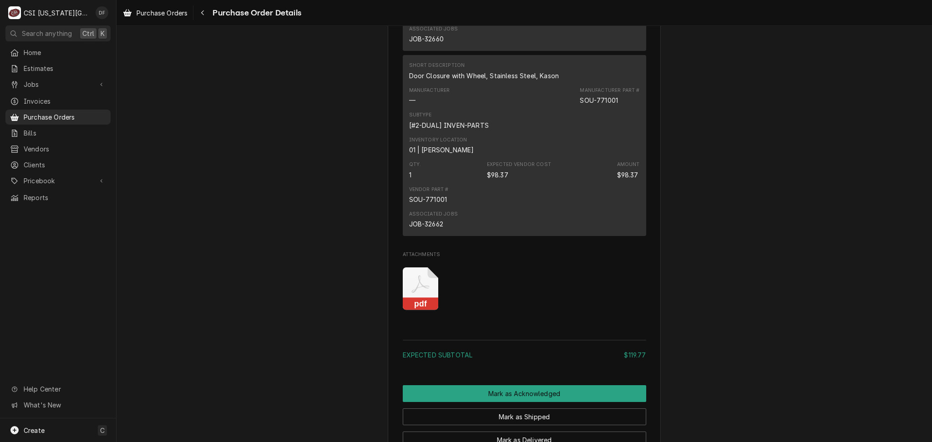
scroll to position [667, 0]
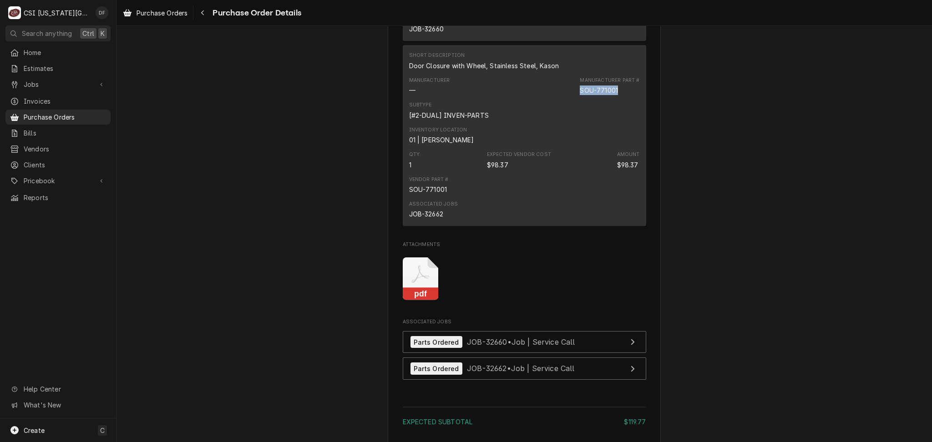
drag, startPoint x: 577, startPoint y: 119, endPoint x: 614, endPoint y: 117, distance: 36.9
click at [614, 95] on div "SOU-771001" at bounding box center [599, 91] width 38 height 10
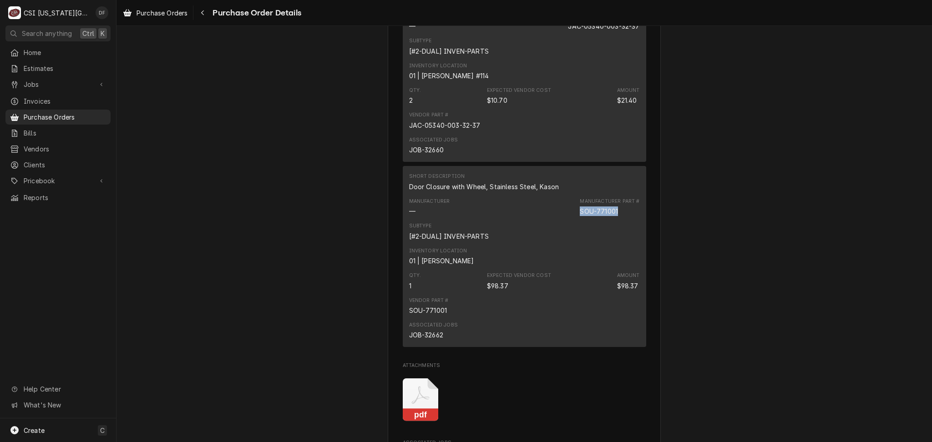
scroll to position [485, 0]
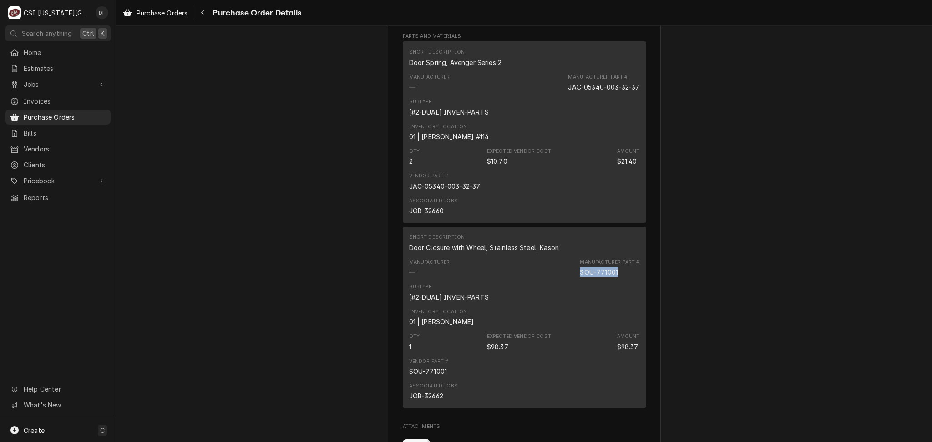
copy div "SOU-771001"
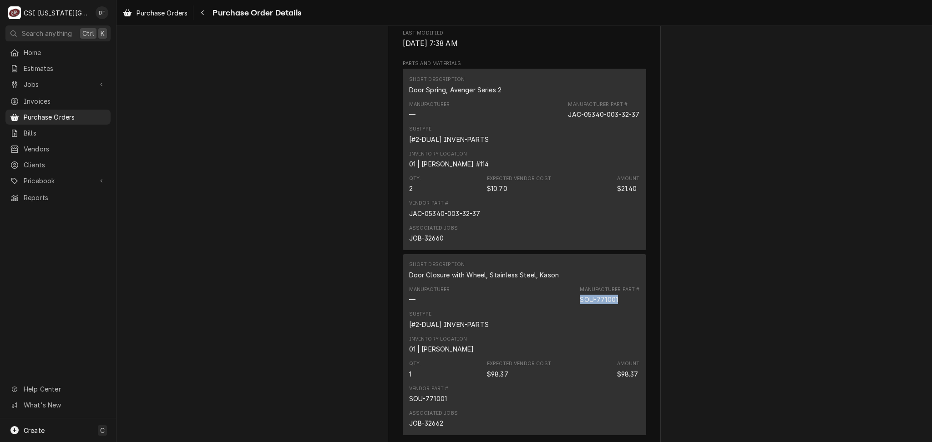
scroll to position [364, 0]
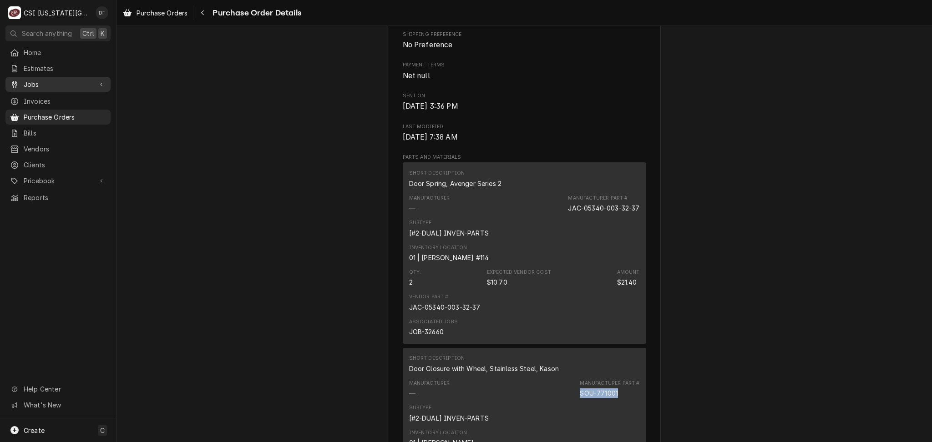
click at [52, 83] on span "Jobs" at bounding box center [58, 85] width 69 height 10
click at [38, 97] on span "Jobs" at bounding box center [65, 101] width 82 height 10
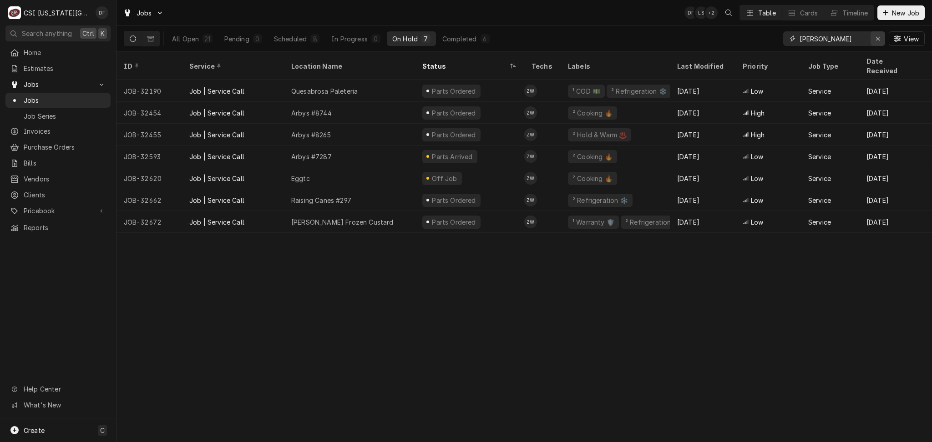
click at [881, 37] on div "Erase input" at bounding box center [877, 38] width 9 height 9
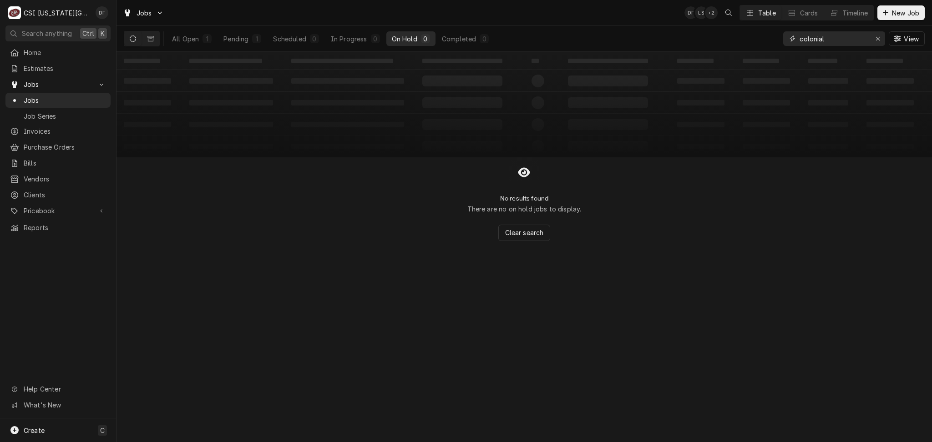
type input "colonial"
click at [193, 46] on div "All Open 1 Pending 1 Scheduled 0 In Progress 0 On Hold 0 Completed 0" at bounding box center [331, 38] width 328 height 25
click at [193, 41] on div "All Open" at bounding box center [185, 39] width 27 height 10
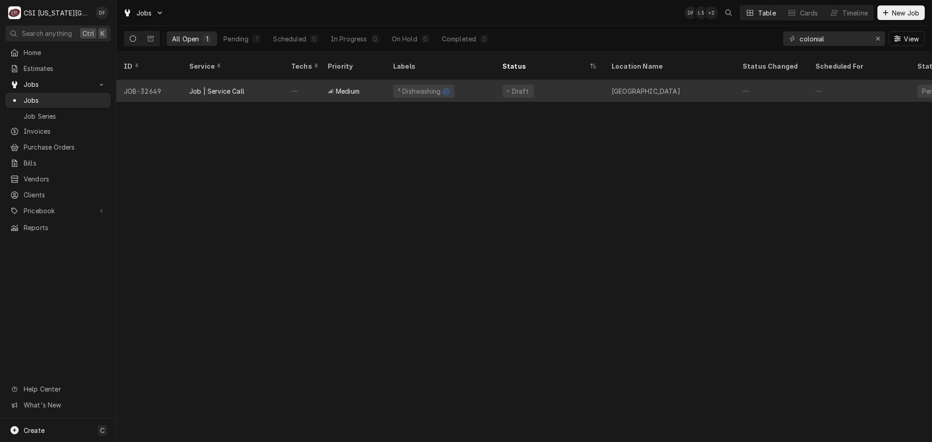
click at [379, 83] on div "Medium" at bounding box center [353, 91] width 66 height 22
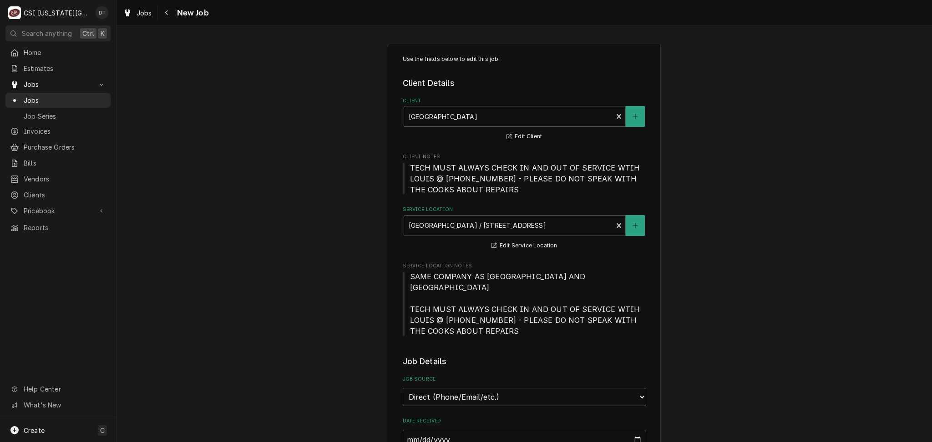
type textarea "x"
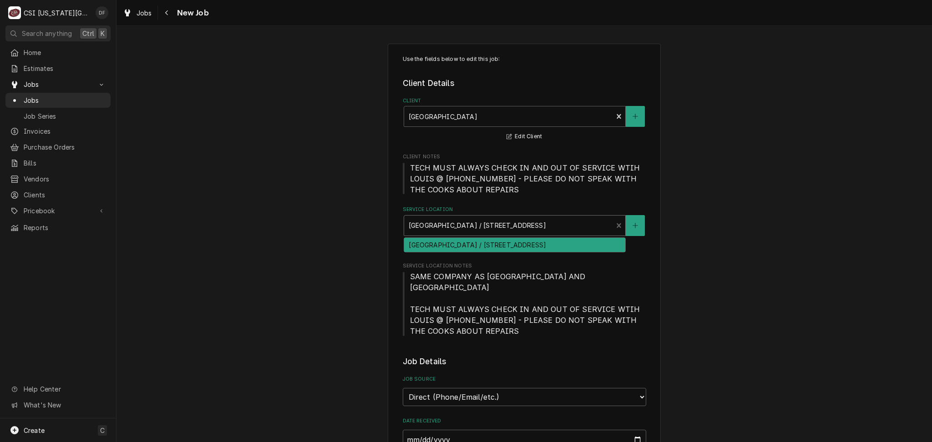
drag, startPoint x: 404, startPoint y: 223, endPoint x: 435, endPoint y: 225, distance: 31.0
click at [435, 225] on div "Service Location" at bounding box center [509, 226] width 200 height 16
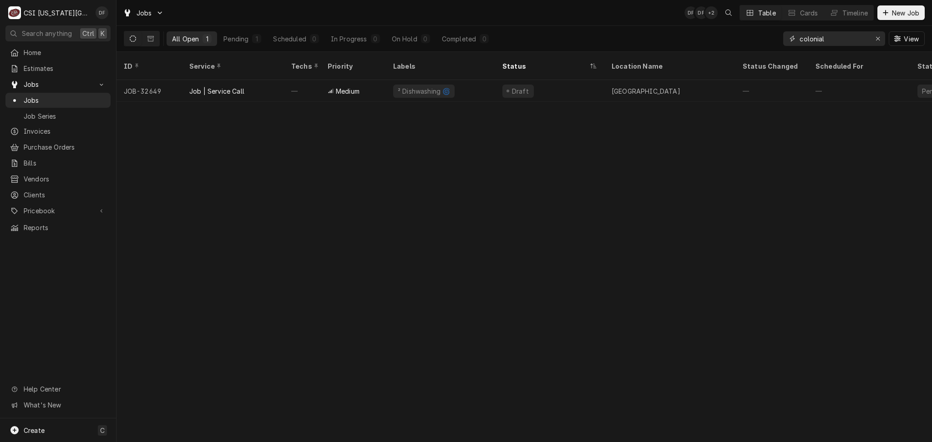
click at [846, 43] on input "colonial" at bounding box center [834, 38] width 68 height 15
drag, startPoint x: 846, startPoint y: 43, endPoint x: 722, endPoint y: 52, distance: 124.2
click at [722, 52] on div "Jobs DF DF + 3 Table Cards Timeline New Job All Open 1 Pending 1 Scheduled 0 In…" at bounding box center [525, 221] width 816 height 442
paste input "SOU-771001"
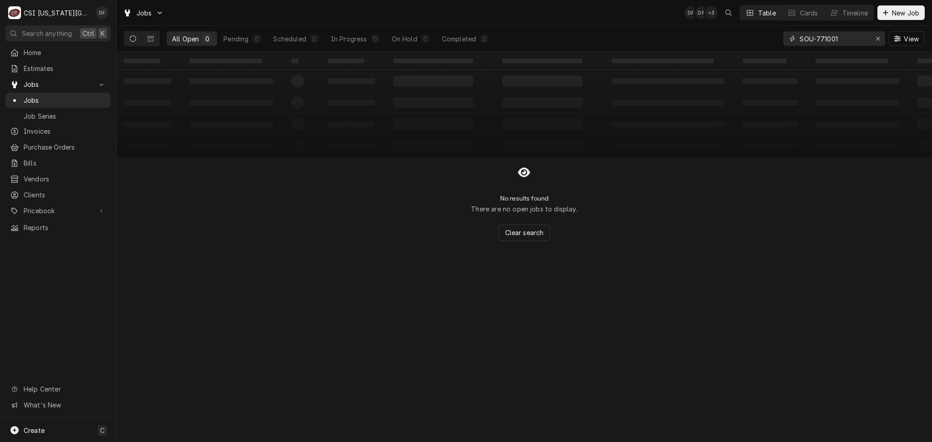
drag, startPoint x: 839, startPoint y: 39, endPoint x: 765, endPoint y: 39, distance: 74.6
click at [765, 39] on div "All Open 0 Pending 0 Scheduled 0 In Progress 0 On Hold 0 Completed 0 SOU-771001…" at bounding box center [524, 38] width 801 height 25
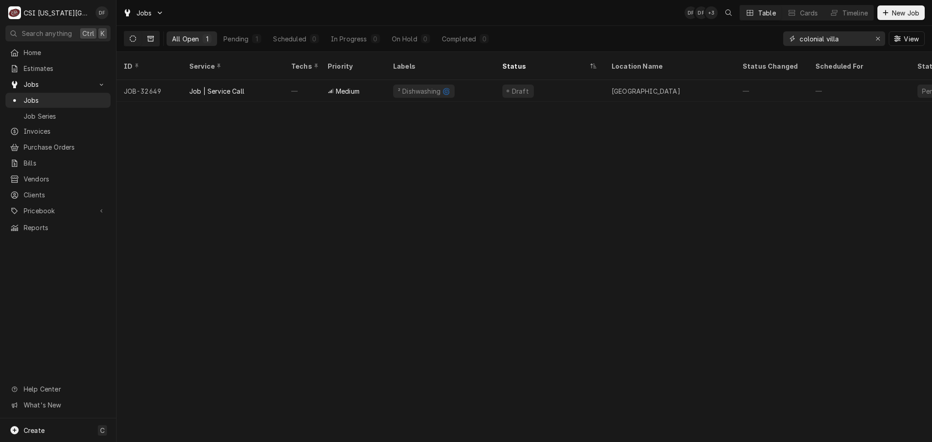
type input "colonial villa"
click at [157, 38] on button "Dynamic Content Wrapper" at bounding box center [150, 38] width 17 height 15
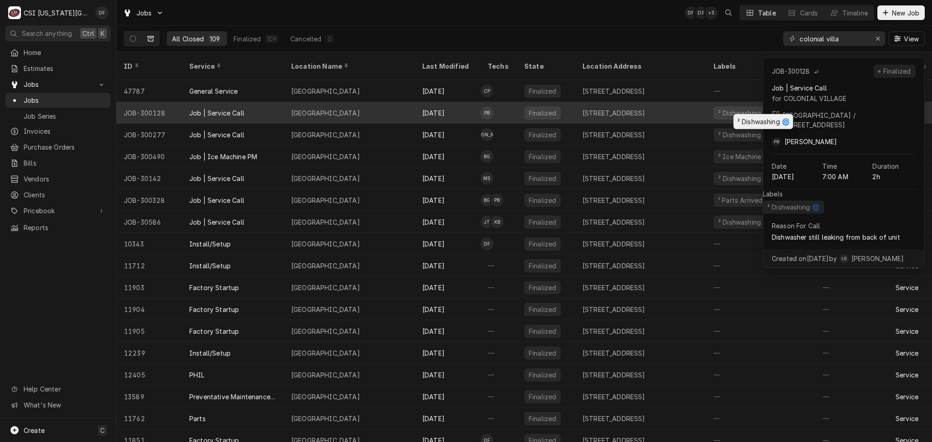
click at [739, 109] on div "² Dishwashing 🌀" at bounding box center [760, 113] width 109 height 22
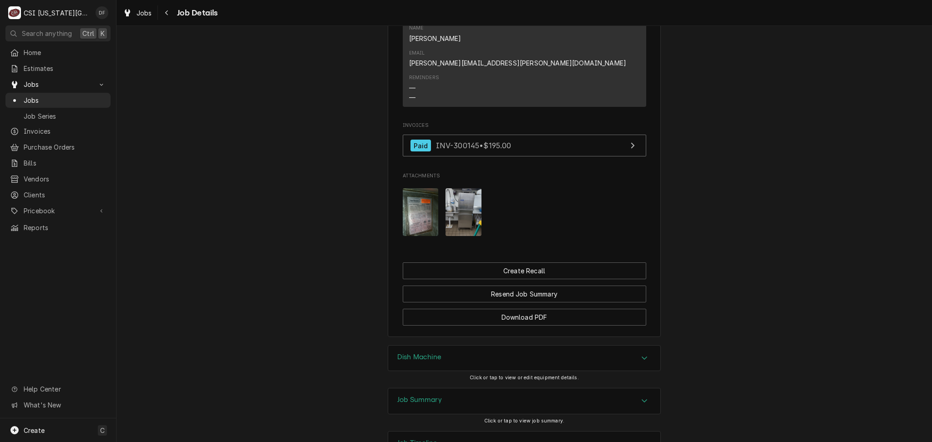
scroll to position [1006, 0]
click at [473, 388] on div "Job Summary" at bounding box center [524, 400] width 272 height 25
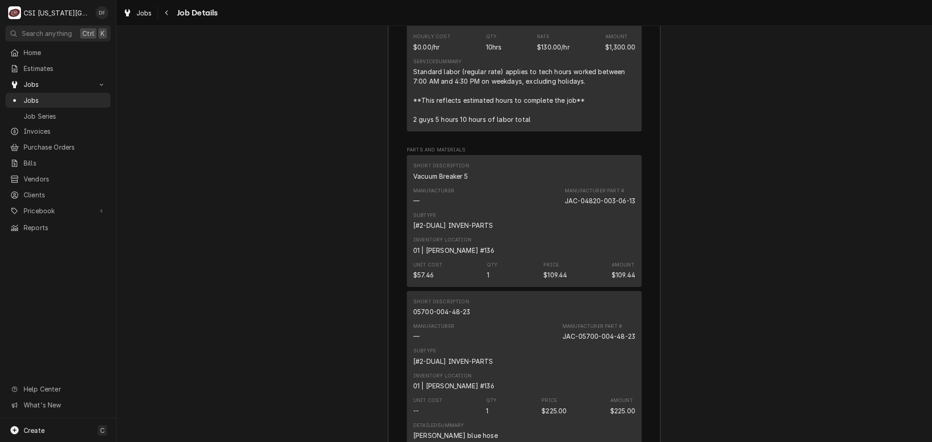
scroll to position [2583, 0]
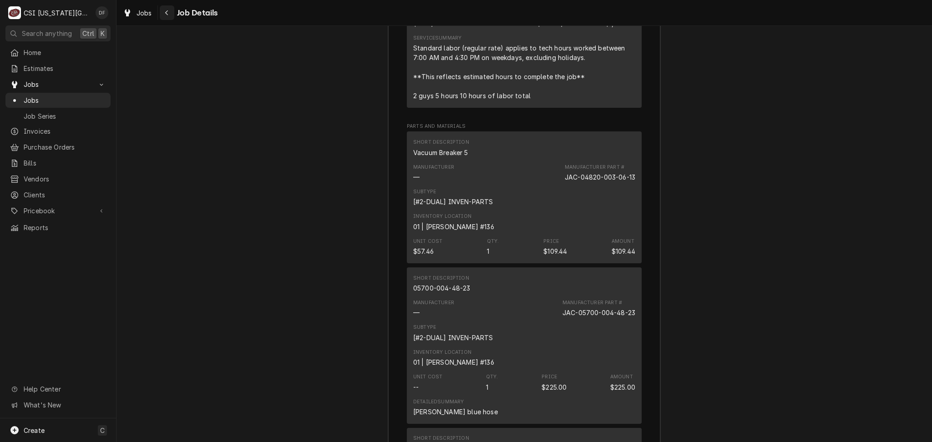
click at [168, 10] on icon "Navigate back" at bounding box center [167, 13] width 4 height 6
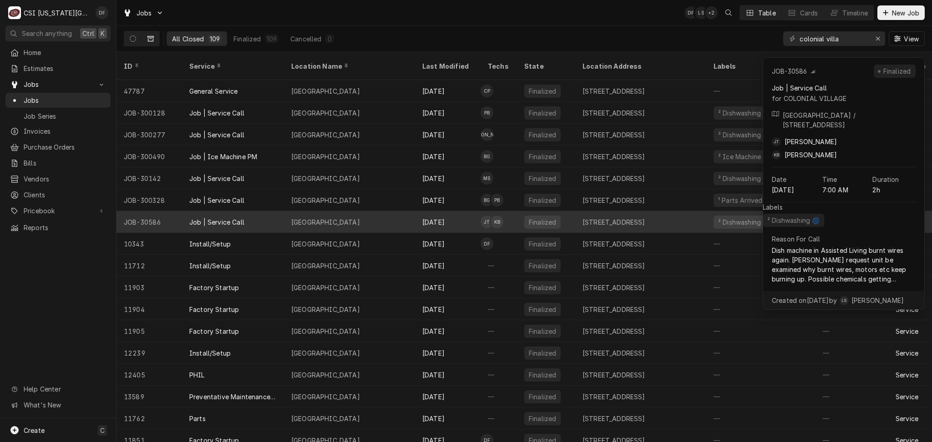
click at [731, 218] on div "² Dishwashing 🌀" at bounding box center [744, 223] width 54 height 10
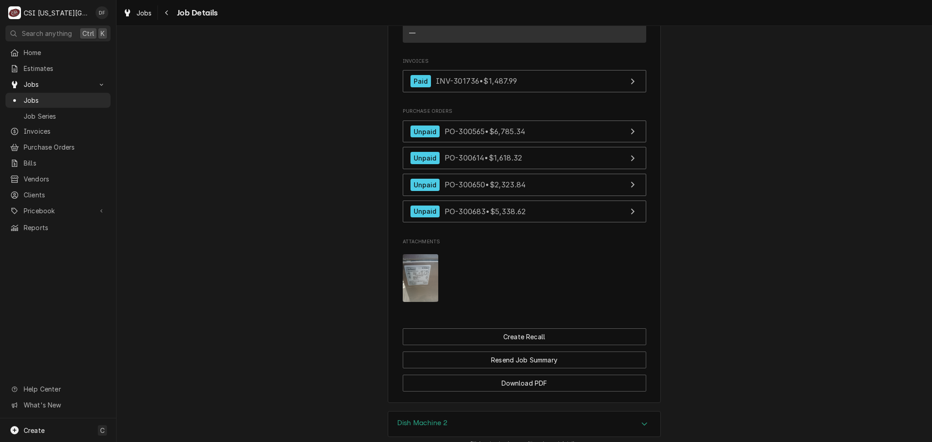
scroll to position [1168, 0]
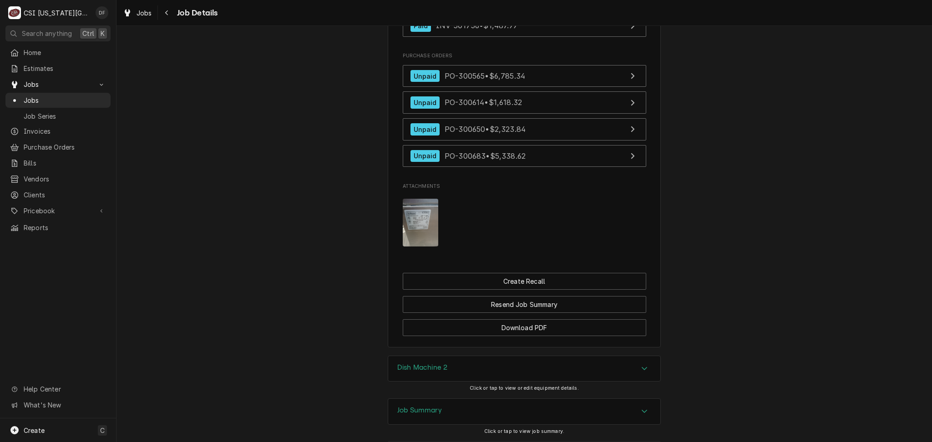
click at [530, 399] on div "Job Summary" at bounding box center [524, 411] width 272 height 25
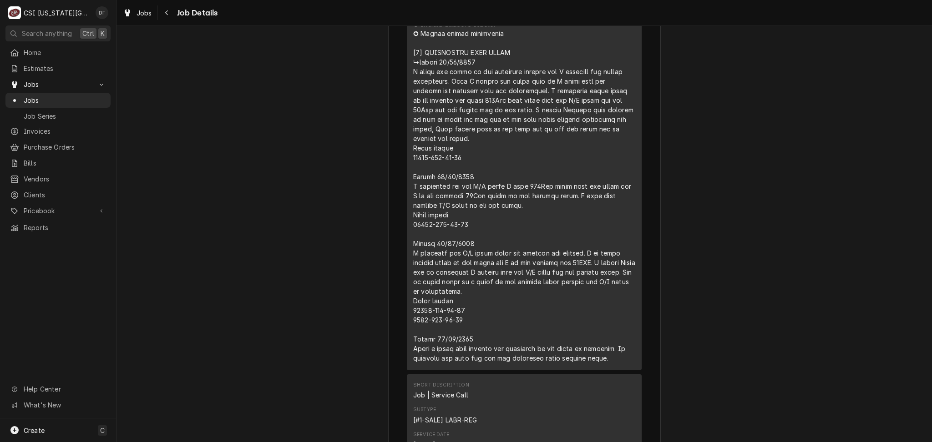
scroll to position [1902, 0]
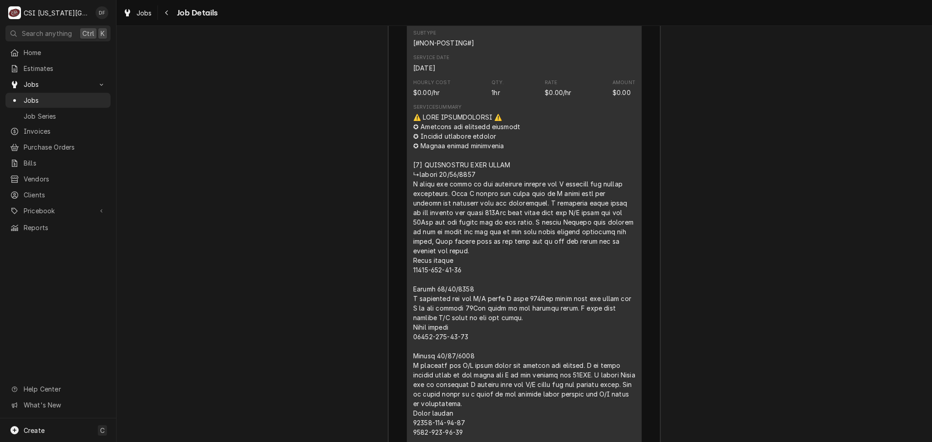
drag, startPoint x: 600, startPoint y: 202, endPoint x: 405, endPoint y: 87, distance: 226.7
click at [407, 87] on div "Short Description Job | Daily Notes Subtype [#NON-POSTING#] Service Date Jun 16…" at bounding box center [524, 241] width 235 height 486
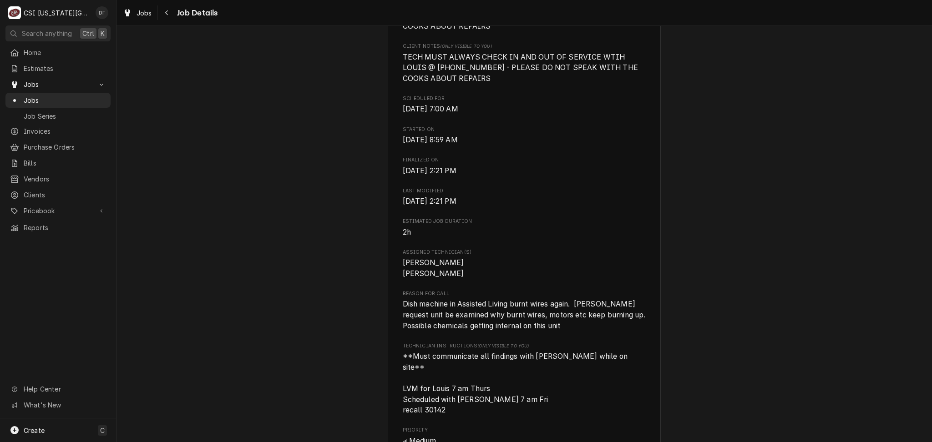
scroll to position [182, 0]
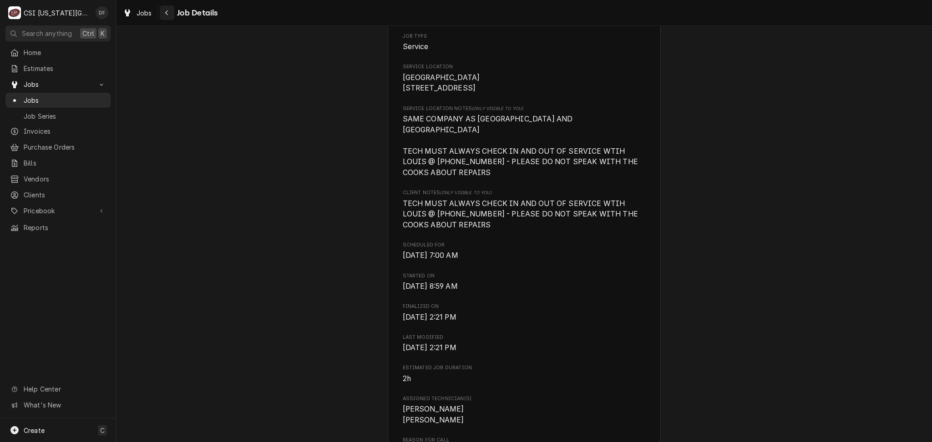
click at [167, 12] on icon "Navigate back" at bounding box center [167, 13] width 4 height 6
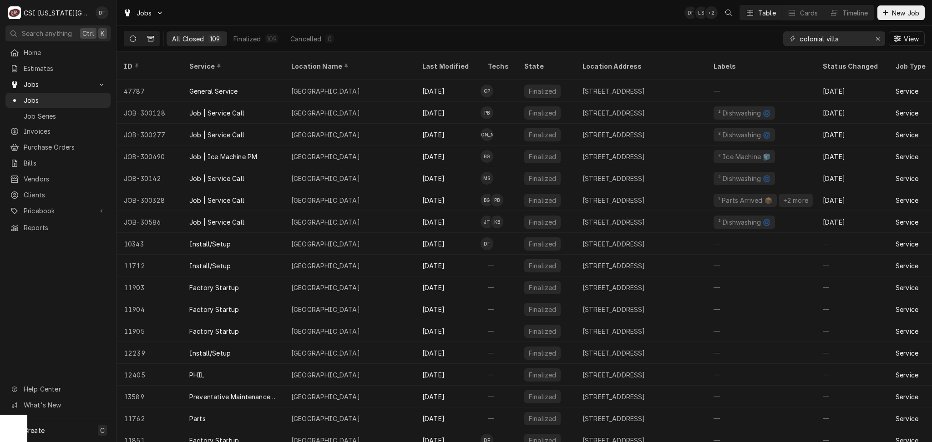
click at [124, 38] on button "Dynamic Content Wrapper" at bounding box center [132, 38] width 17 height 15
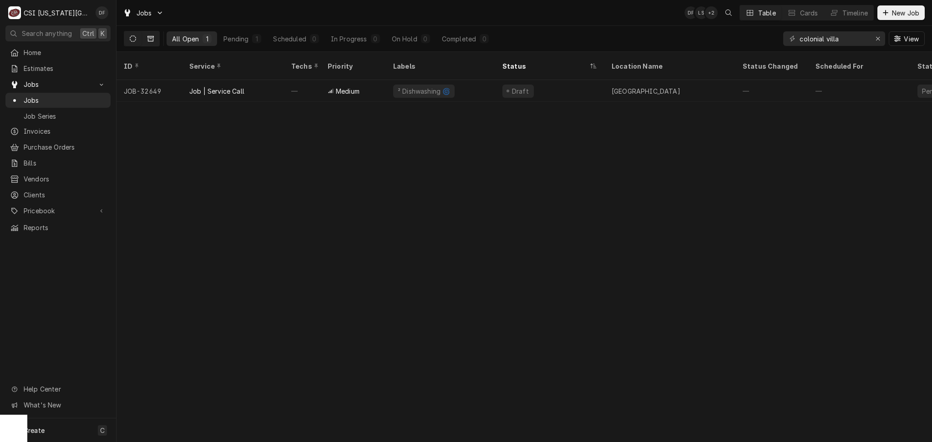
click at [149, 39] on icon "Dynamic Content Wrapper" at bounding box center [150, 39] width 6 height 6
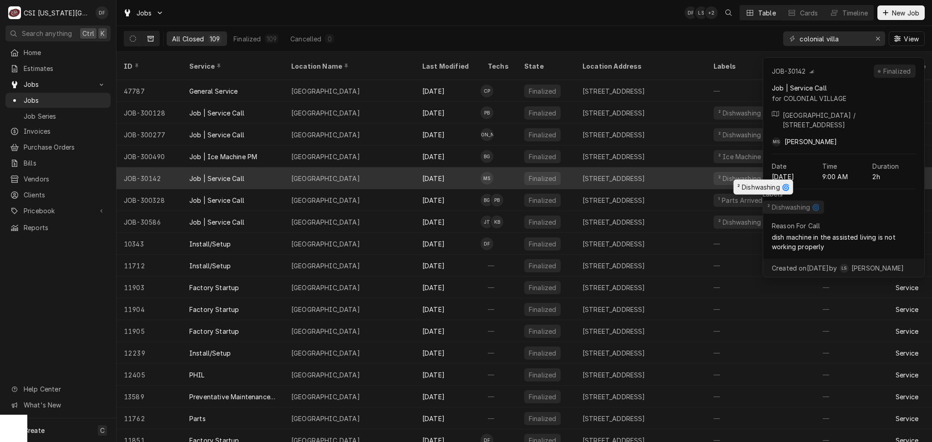
click at [756, 174] on div "² Dishwashing 🌀" at bounding box center [744, 179] width 54 height 10
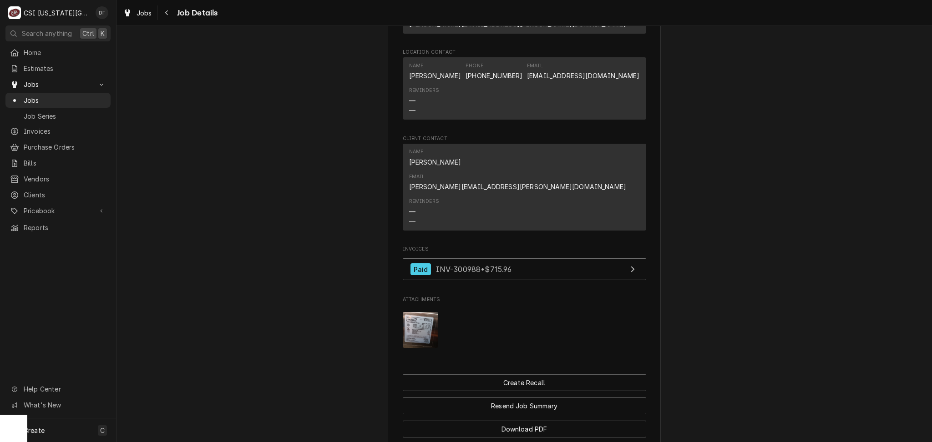
scroll to position [951, 0]
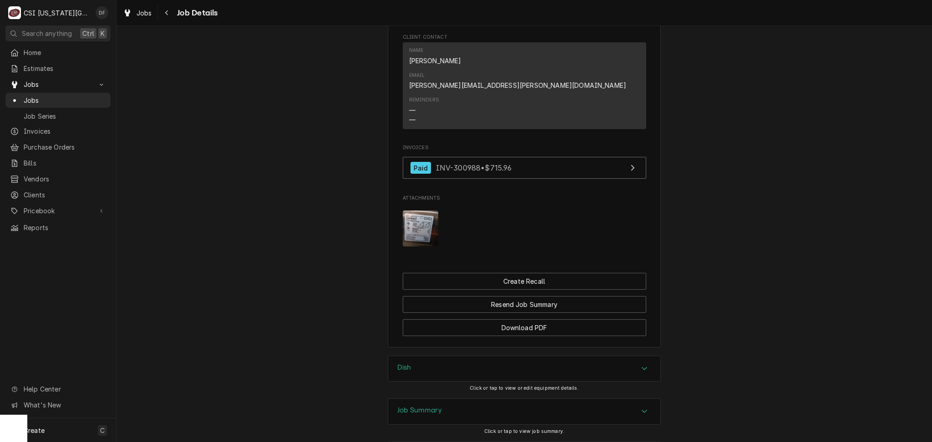
click at [454, 399] on div "Job Summary" at bounding box center [524, 411] width 272 height 25
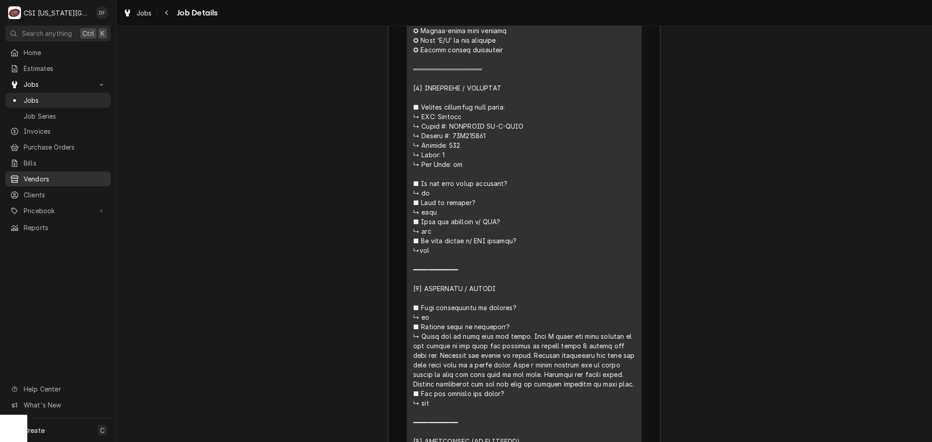
scroll to position [1733, 0]
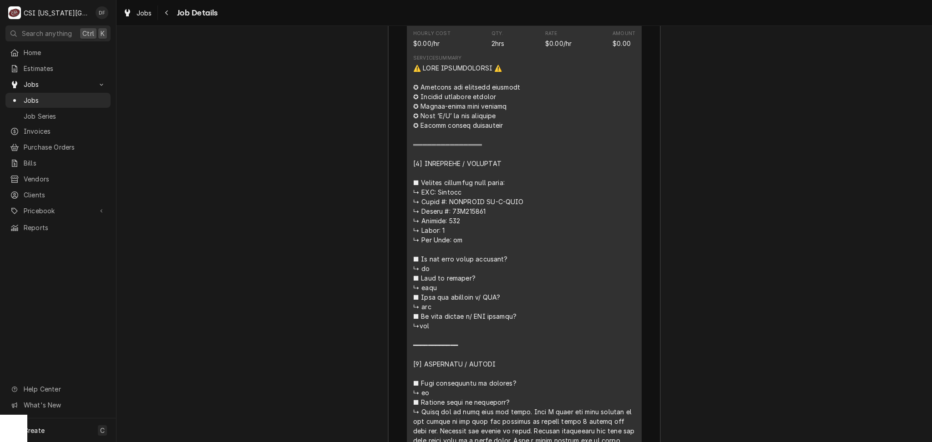
click at [522, 328] on div "Line Item" at bounding box center [524, 421] width 222 height 717
drag, startPoint x: 417, startPoint y: 327, endPoint x: 558, endPoint y: 324, distance: 141.1
click at [558, 324] on div "Line Item" at bounding box center [524, 421] width 222 height 717
click at [556, 316] on div "Line Item" at bounding box center [524, 421] width 222 height 717
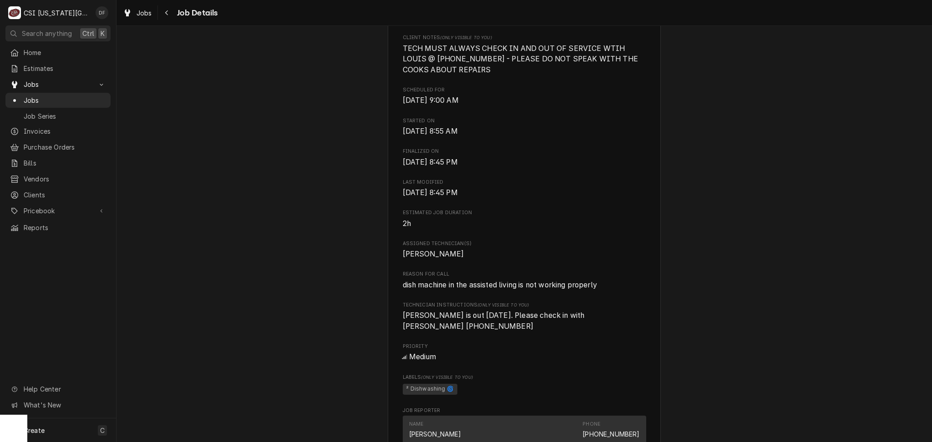
scroll to position [277, 0]
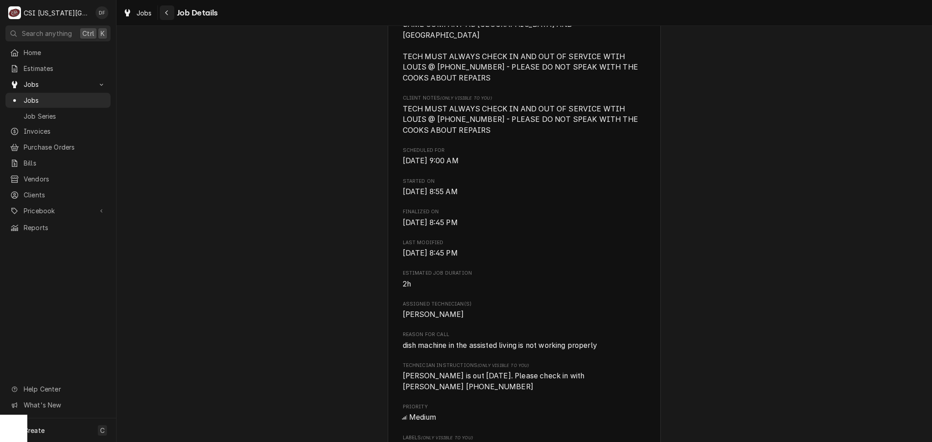
click at [165, 13] on icon "Navigate back" at bounding box center [166, 12] width 3 height 5
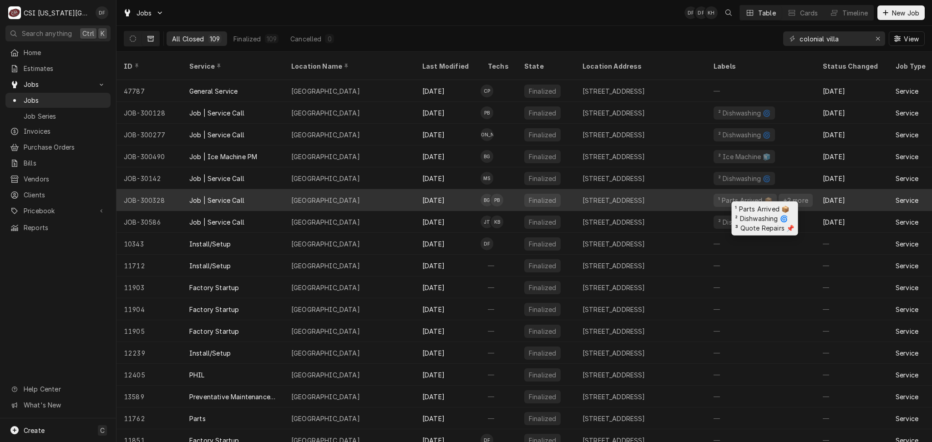
click at [733, 196] on div "¹ Parts Arrived 📦" at bounding box center [745, 201] width 56 height 10
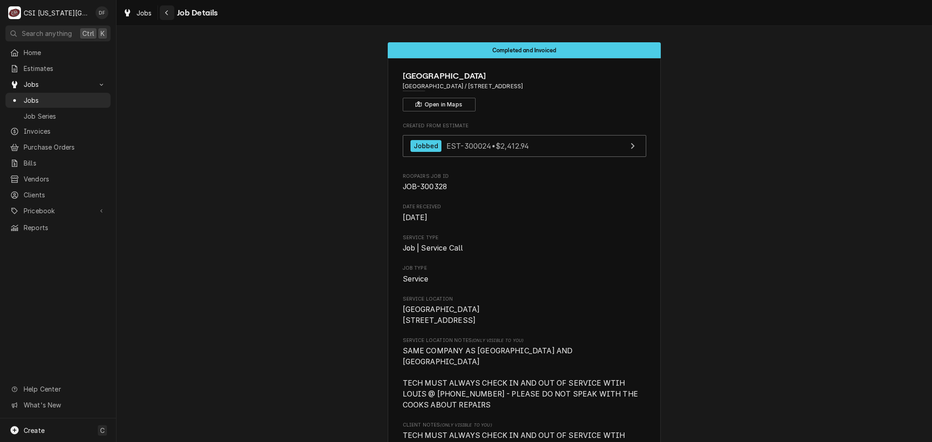
click at [165, 8] on div "Navigate back" at bounding box center [166, 12] width 9 height 9
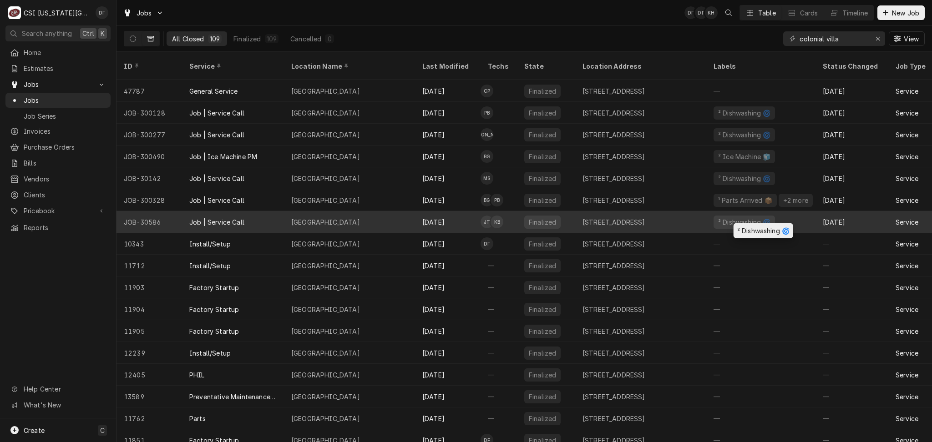
click at [761, 218] on div "² Dishwashing 🌀" at bounding box center [744, 223] width 54 height 10
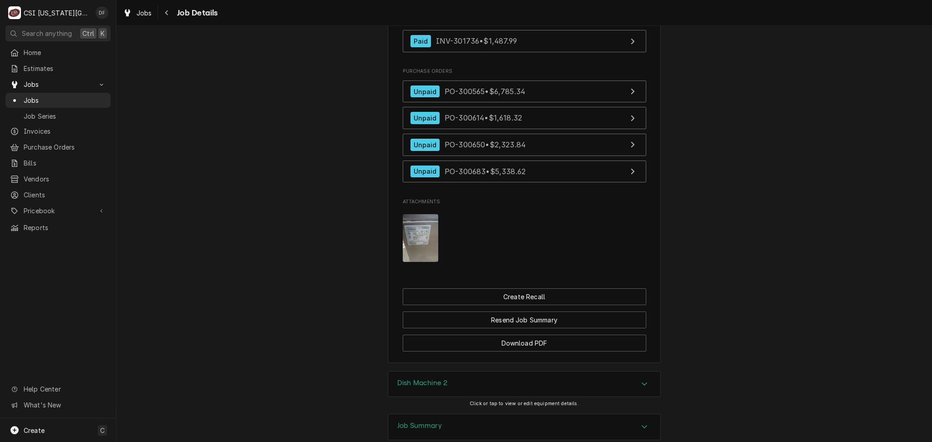
scroll to position [1168, 0]
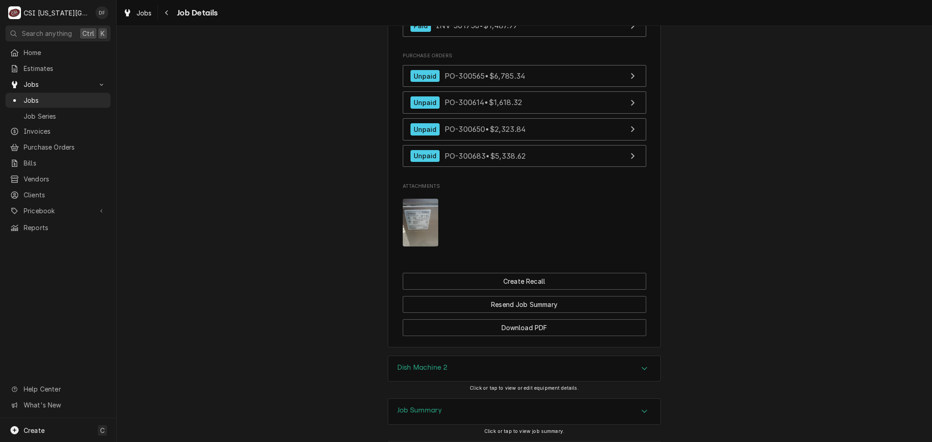
click at [535, 399] on div "Job Summary" at bounding box center [524, 411] width 272 height 25
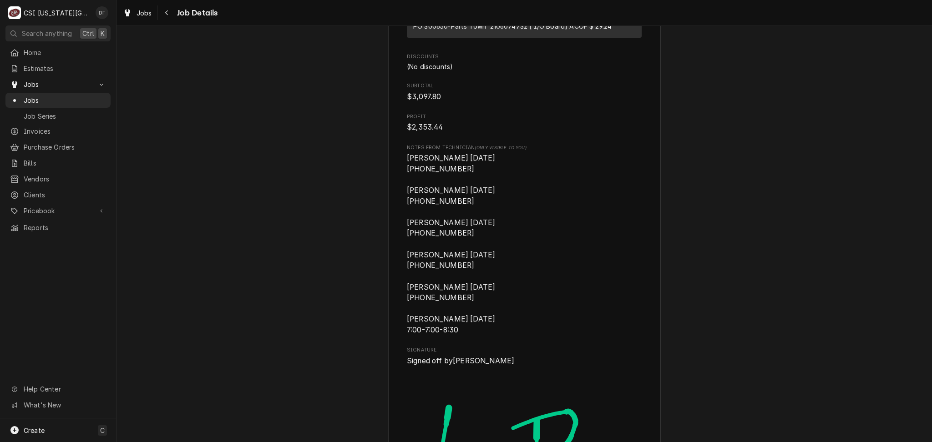
scroll to position [3899, 0]
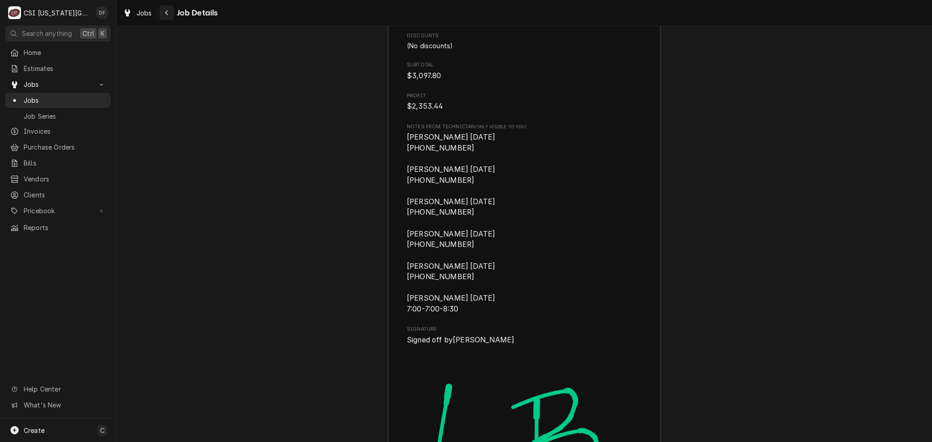
click at [165, 13] on icon "Navigate back" at bounding box center [167, 13] width 4 height 6
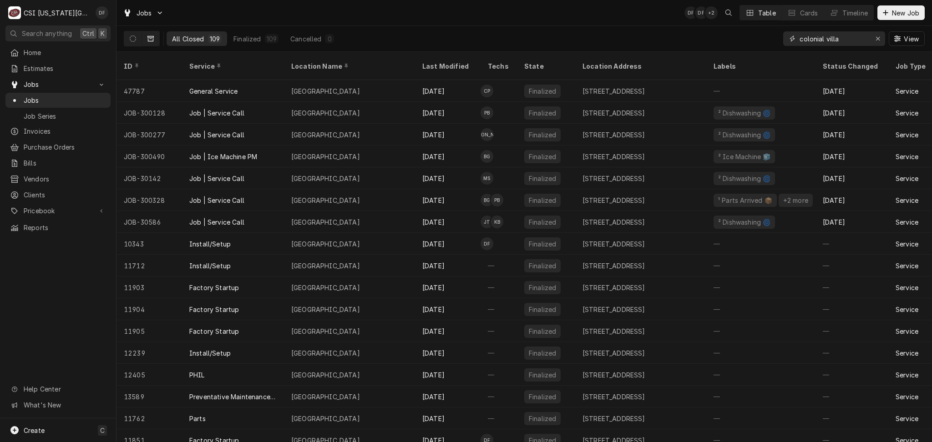
drag, startPoint x: 851, startPoint y: 36, endPoint x: 765, endPoint y: 46, distance: 86.7
click at [765, 46] on div "All Closed 109 Finalized 109 Cancelled 0 colonial [GEOGRAPHIC_DATA]" at bounding box center [524, 38] width 801 height 25
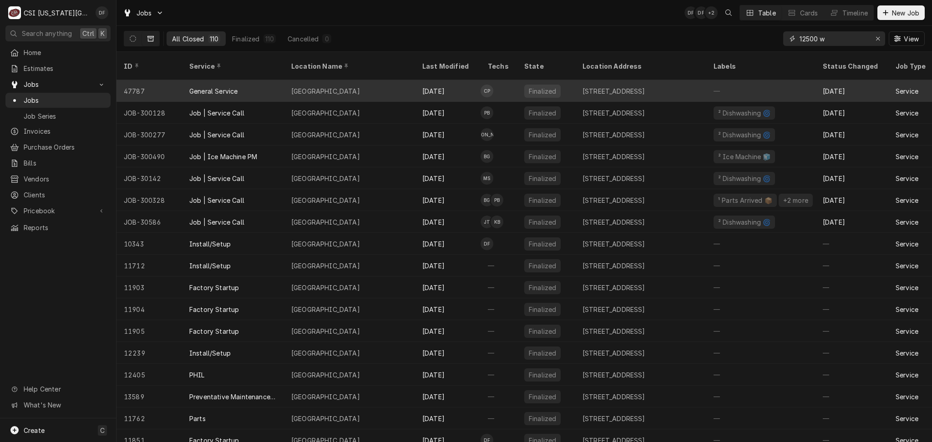
type input "12500 w"
click at [752, 85] on div "—" at bounding box center [760, 91] width 109 height 22
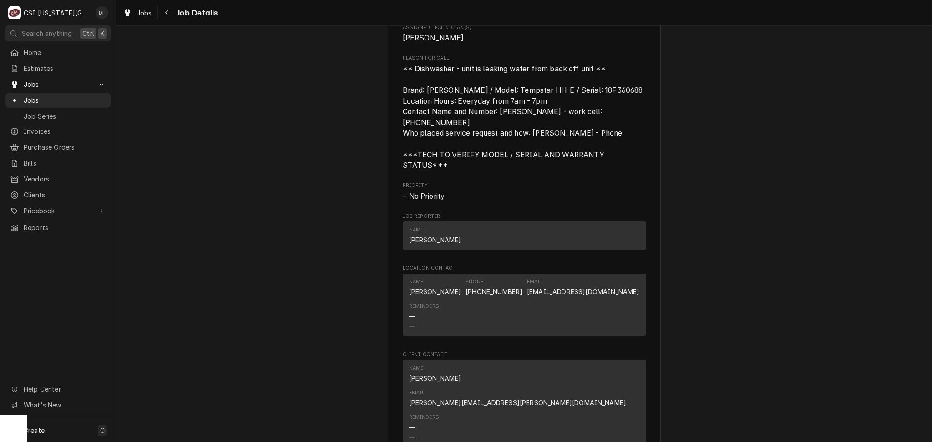
scroll to position [476, 0]
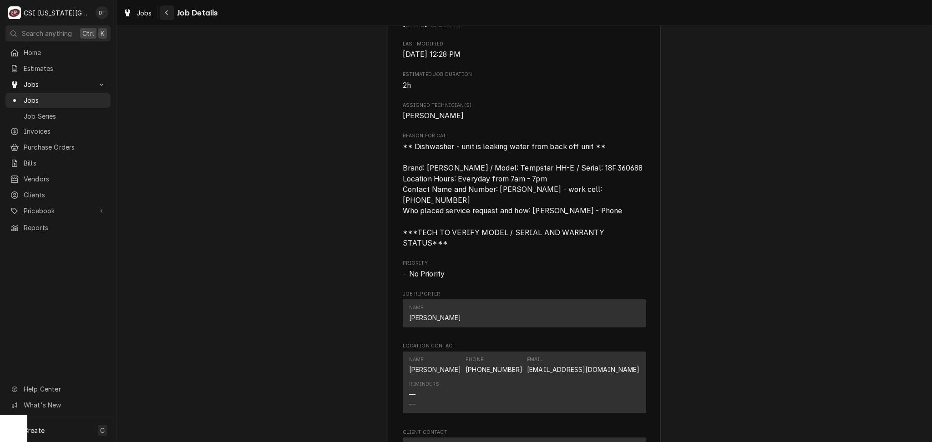
click at [168, 11] on icon "Navigate back" at bounding box center [167, 13] width 4 height 6
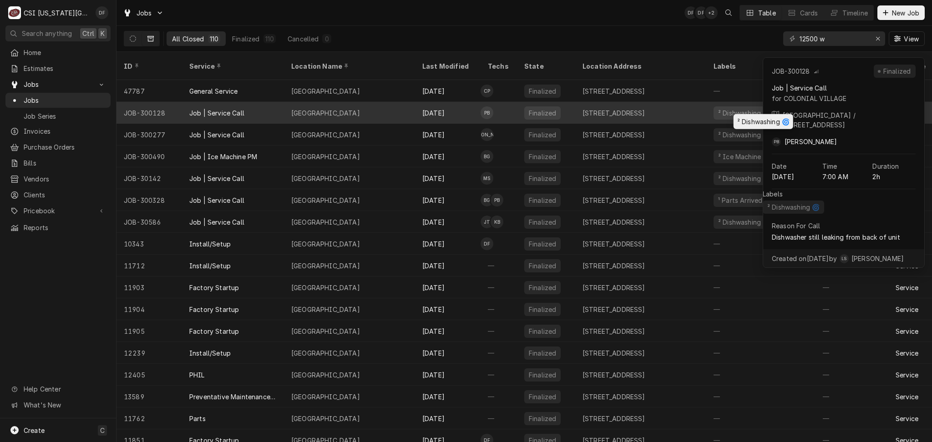
click at [723, 108] on div "² Dishwashing 🌀" at bounding box center [744, 113] width 54 height 10
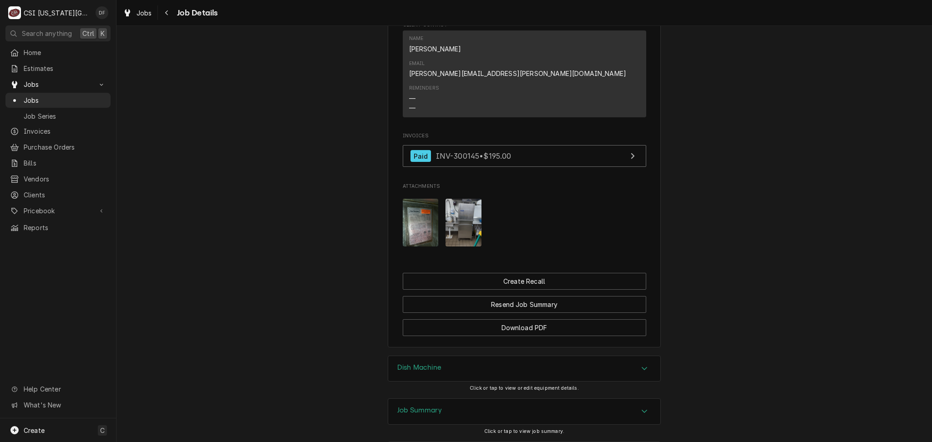
scroll to position [1006, 0]
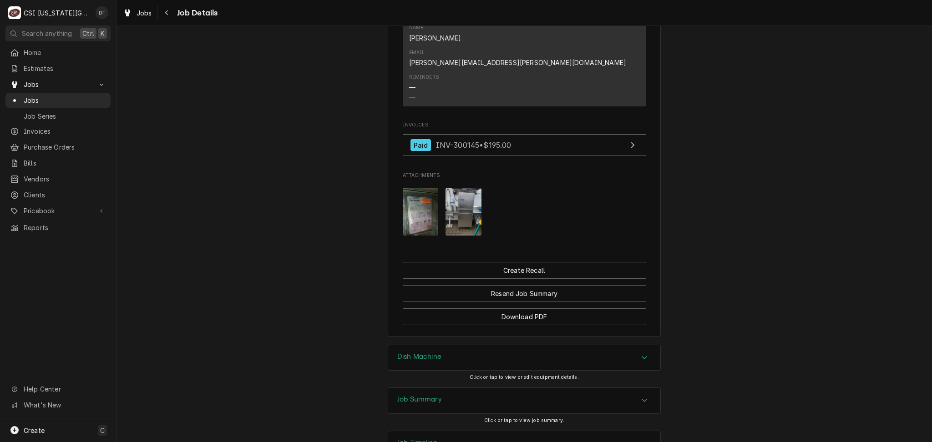
click at [487, 345] on div "Dish Machine" at bounding box center [524, 357] width 272 height 25
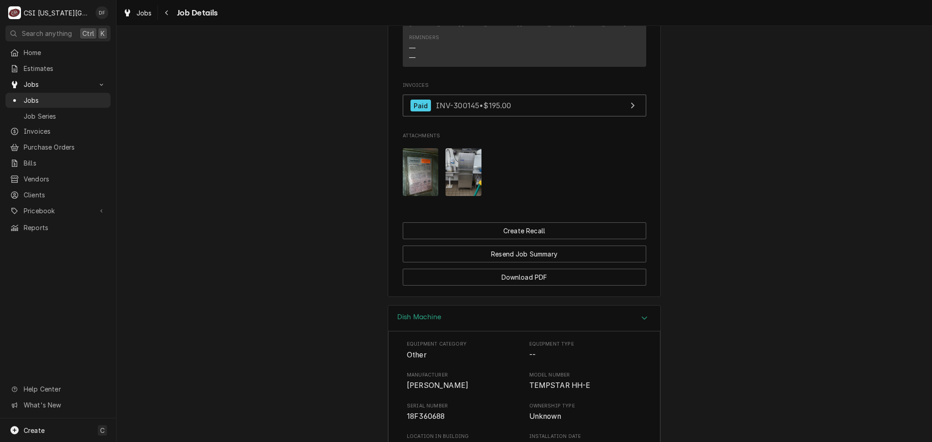
scroll to position [1066, 0]
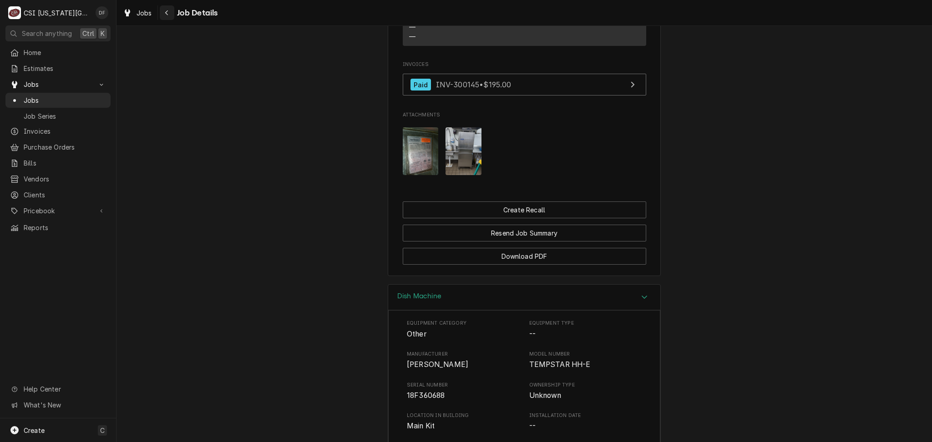
click at [167, 15] on icon "Navigate back" at bounding box center [167, 13] width 4 height 6
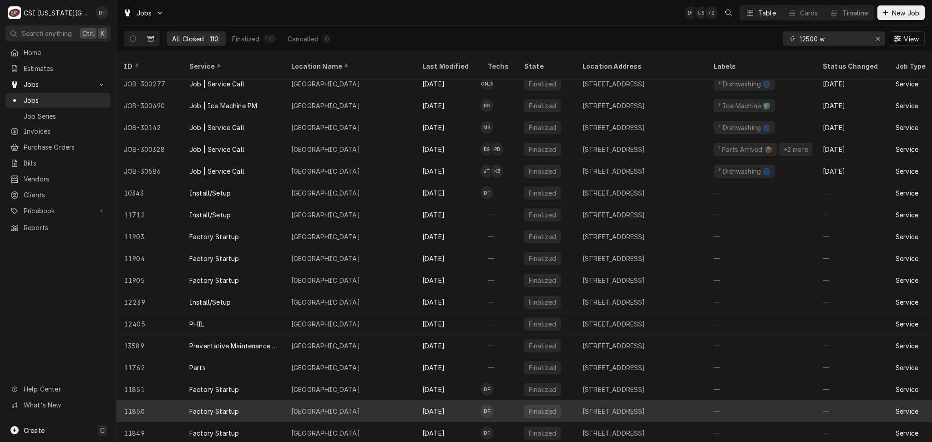
scroll to position [112, 0]
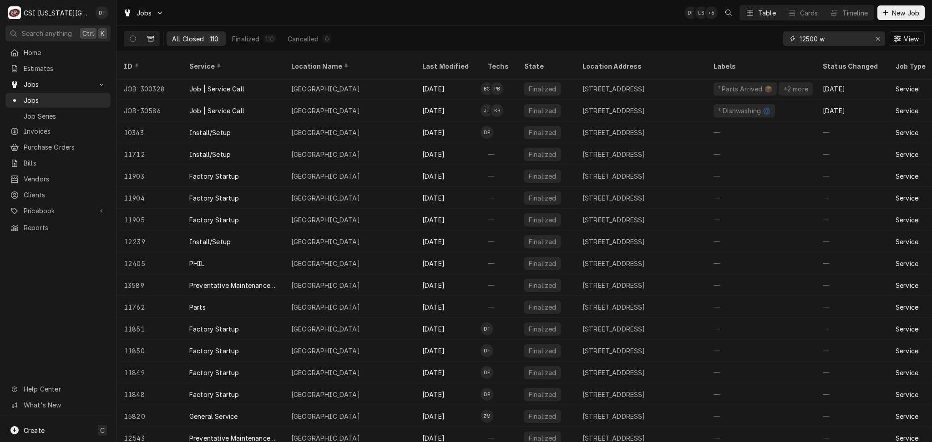
drag, startPoint x: 844, startPoint y: 43, endPoint x: 784, endPoint y: 39, distance: 59.8
click at [784, 39] on div "12500 w" at bounding box center [834, 38] width 102 height 15
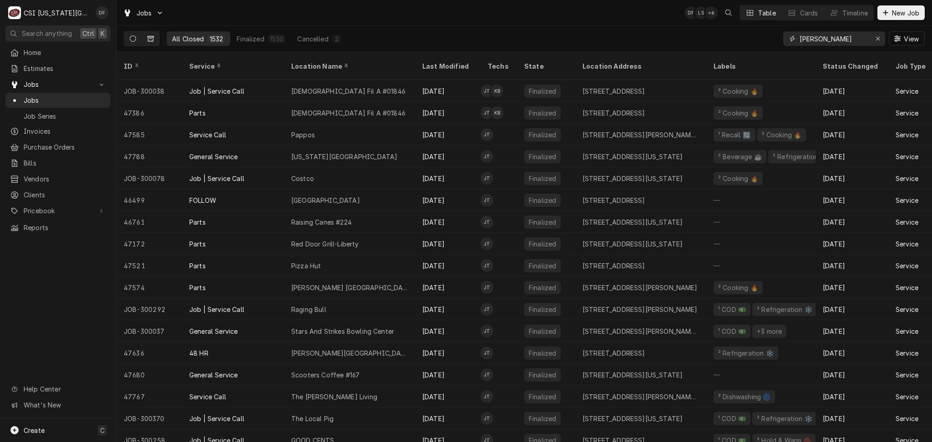
type input "jimmy"
click at [128, 38] on button "Dynamic Content Wrapper" at bounding box center [132, 38] width 17 height 15
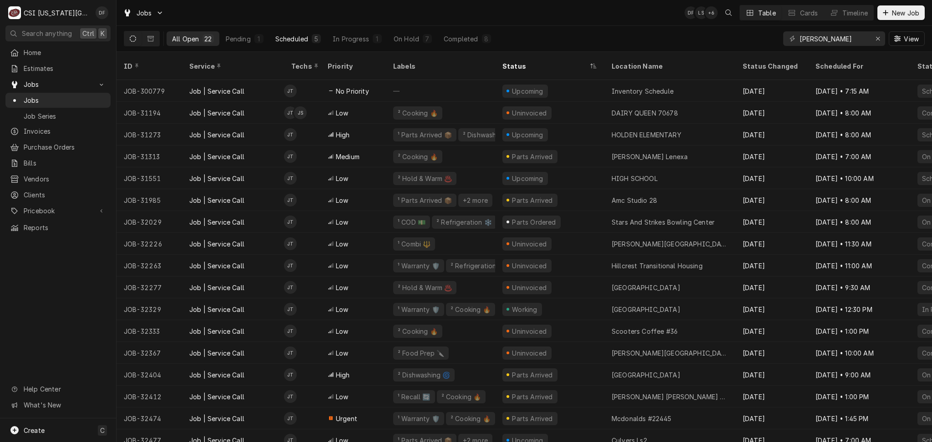
click at [308, 39] on div "Scheduled" at bounding box center [291, 39] width 33 height 10
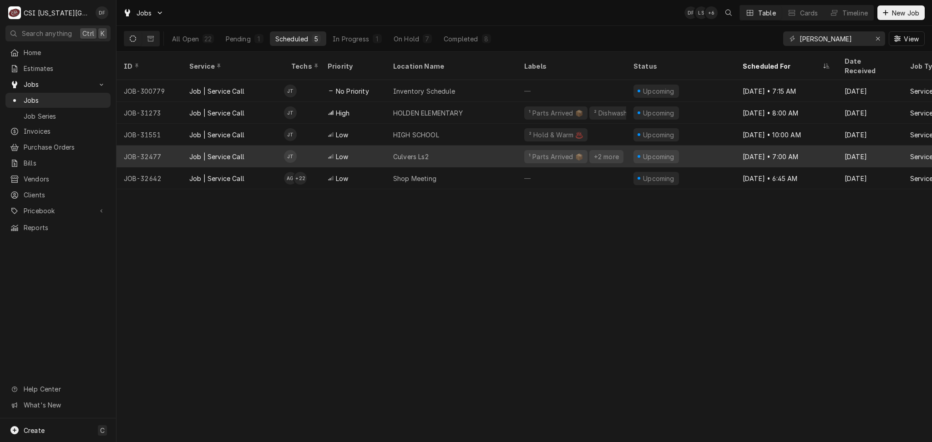
click at [578, 150] on div "¹ Parts Arrived 📦" at bounding box center [555, 156] width 63 height 13
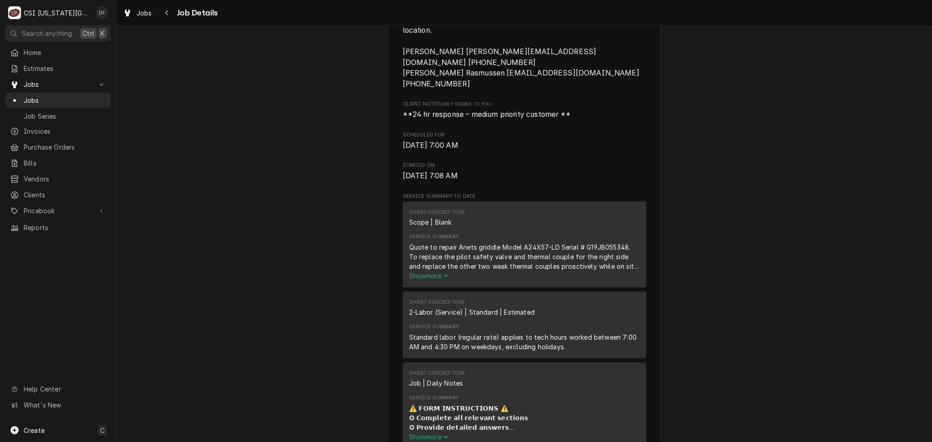
scroll to position [364, 0]
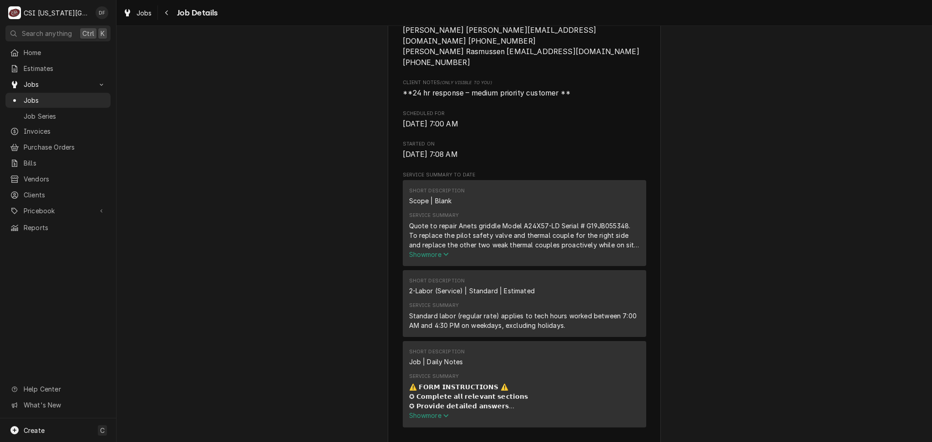
click at [437, 251] on span "Show more" at bounding box center [429, 255] width 40 height 8
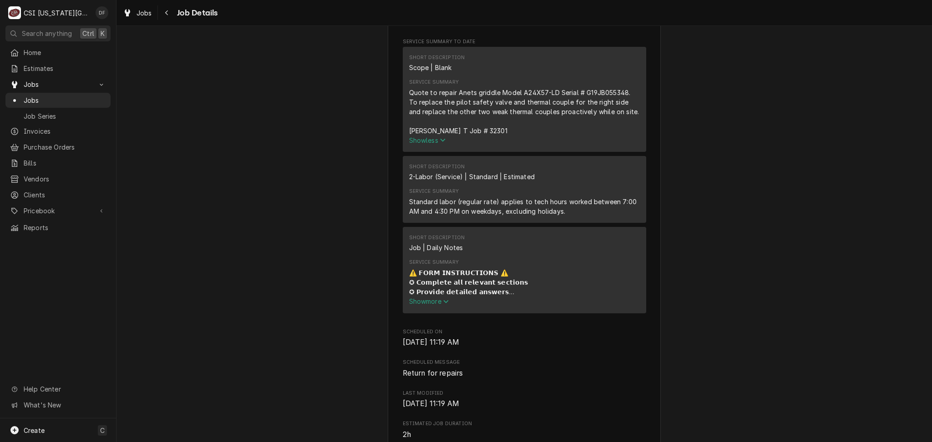
scroll to position [546, 0]
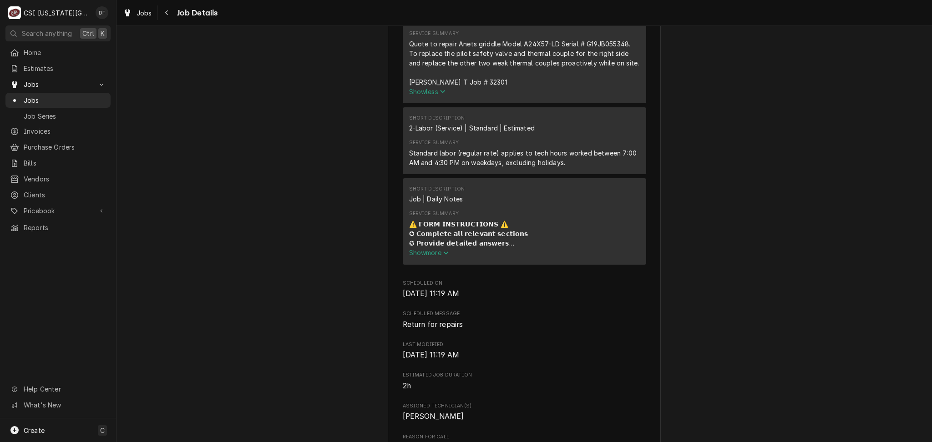
click at [431, 249] on span "Show more" at bounding box center [429, 253] width 40 height 8
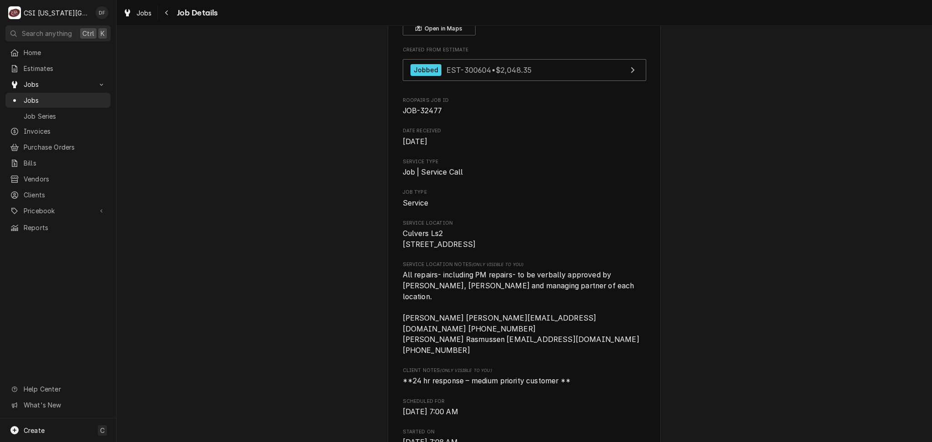
scroll to position [0, 0]
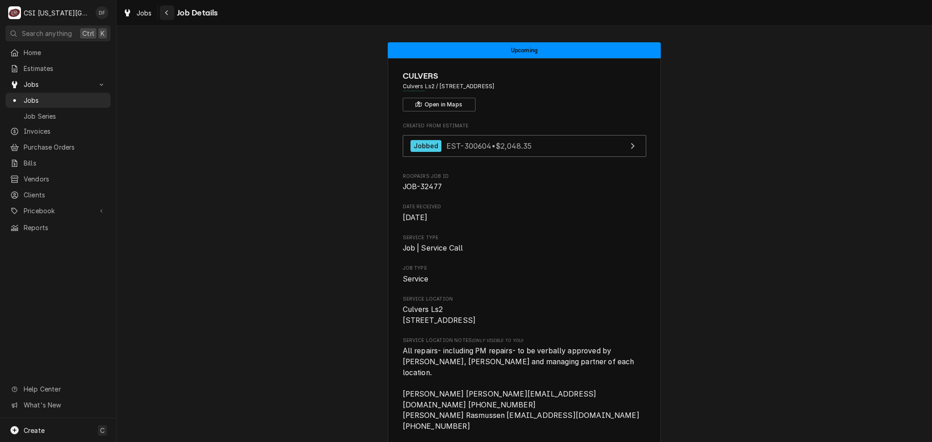
click at [168, 17] on div "Navigate back" at bounding box center [166, 12] width 9 height 9
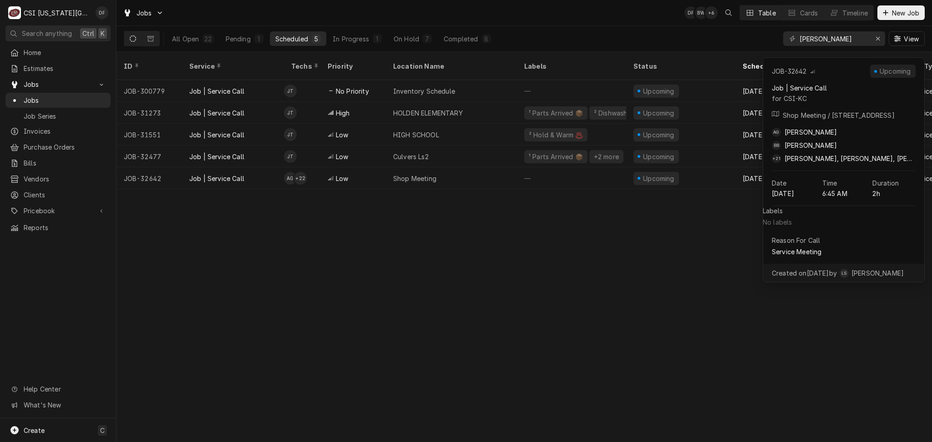
click at [710, 231] on div "ID Service Techs Priority Location Name Labels Status Scheduled For Date Receiv…" at bounding box center [525, 247] width 816 height 391
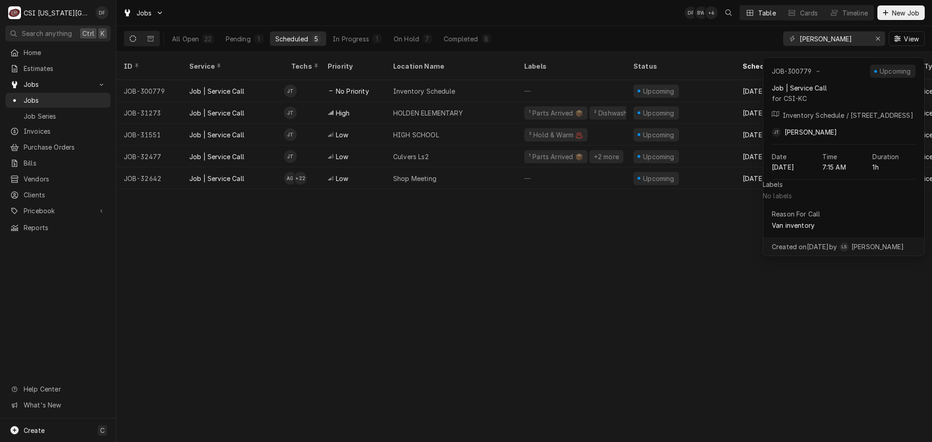
drag, startPoint x: 575, startPoint y: 292, endPoint x: 583, endPoint y: 290, distance: 7.6
click at [583, 290] on div "ID Service Techs Priority Location Name Labels Status Scheduled For Date Receiv…" at bounding box center [525, 247] width 816 height 391
click at [586, 288] on div "ID Service Techs Priority Location Name Labels Status Scheduled For Date Receiv…" at bounding box center [525, 247] width 816 height 391
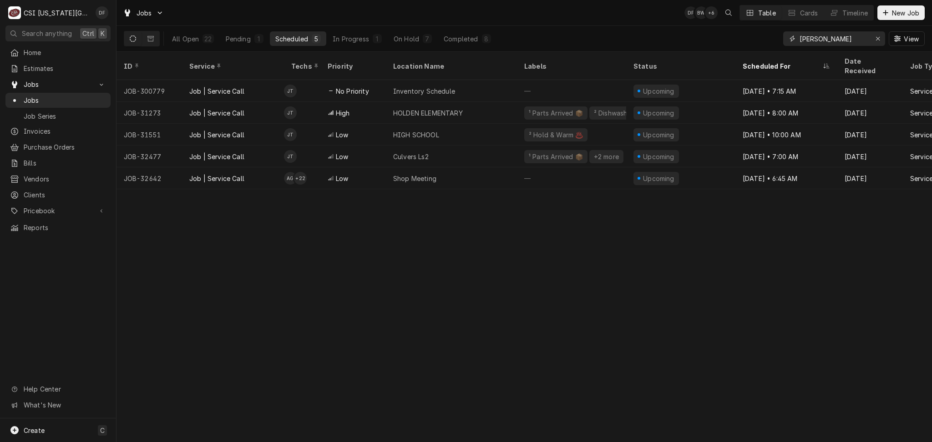
drag, startPoint x: 835, startPoint y: 39, endPoint x: 781, endPoint y: 39, distance: 54.6
click at [781, 39] on div "All Open 22 Pending 1 Scheduled 5 In Progress 1 On Hold 7 Completed 8 [PERSON_N…" at bounding box center [524, 38] width 801 height 25
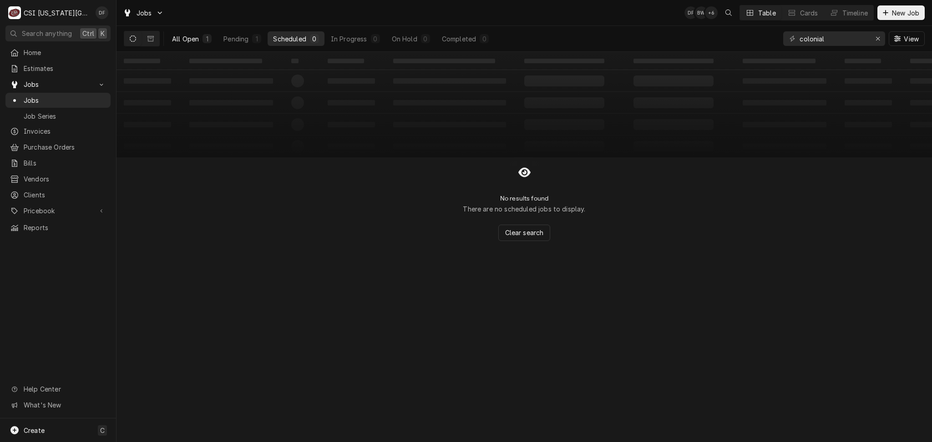
click at [207, 44] on button "All Open 1" at bounding box center [192, 38] width 51 height 15
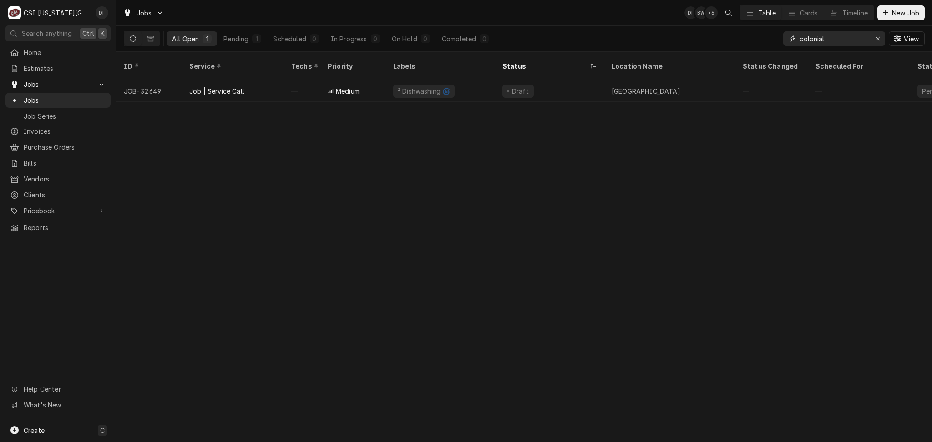
drag, startPoint x: 828, startPoint y: 38, endPoint x: 770, endPoint y: 38, distance: 58.7
click at [770, 38] on div "All Open 1 Pending 1 Scheduled 0 In Progress 0 On Hold 0 Completed 0 colonial V…" at bounding box center [524, 38] width 801 height 25
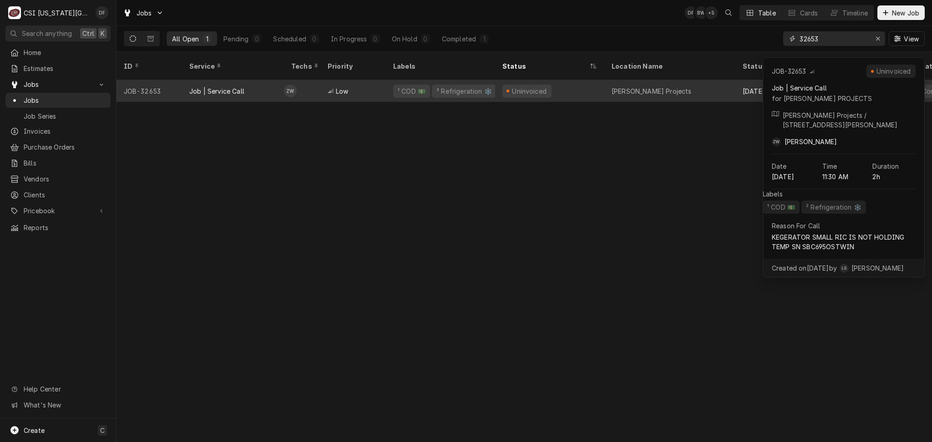
type input "32653"
click at [501, 80] on div "Uninvoiced" at bounding box center [549, 91] width 109 height 22
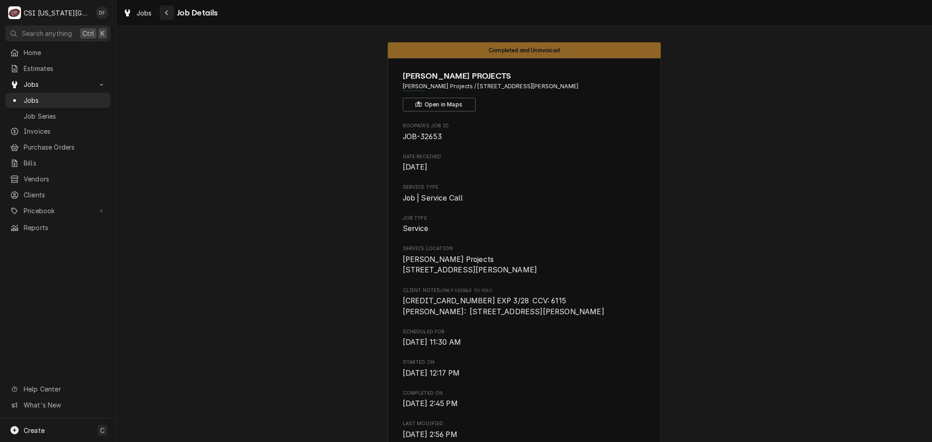
click at [165, 15] on icon "Navigate back" at bounding box center [167, 13] width 4 height 6
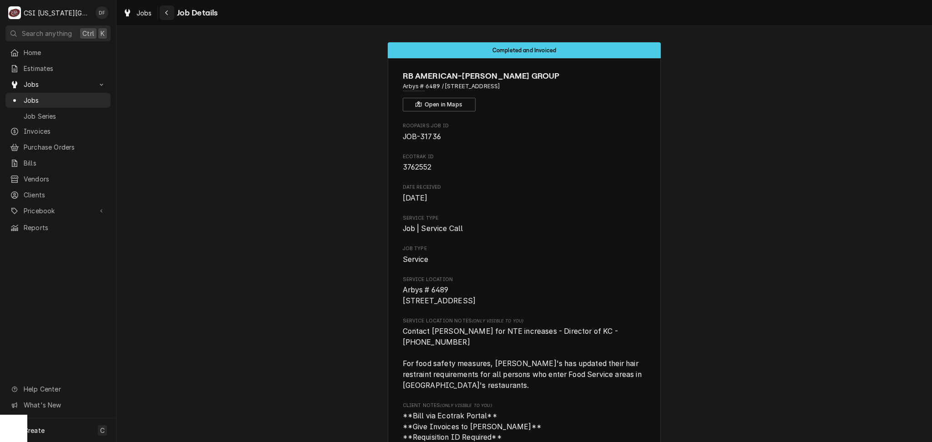
click at [166, 10] on icon "Navigate back" at bounding box center [167, 13] width 4 height 6
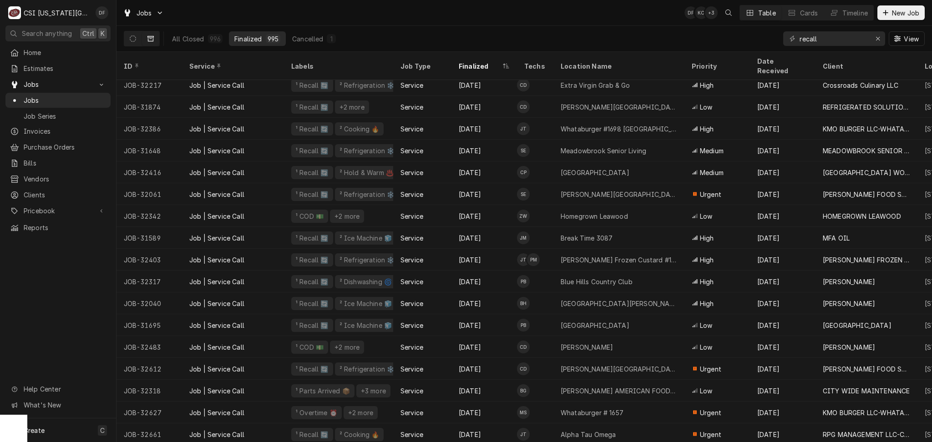
scroll to position [3187, 0]
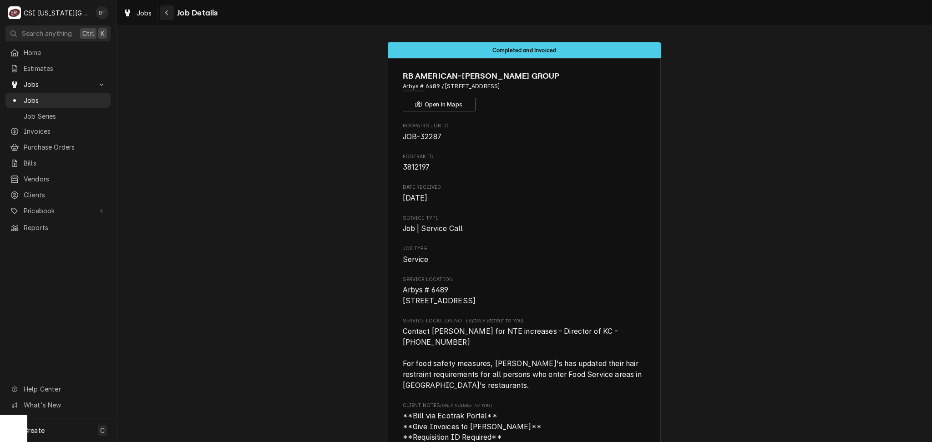
click at [166, 12] on icon "Navigate back" at bounding box center [166, 12] width 3 height 5
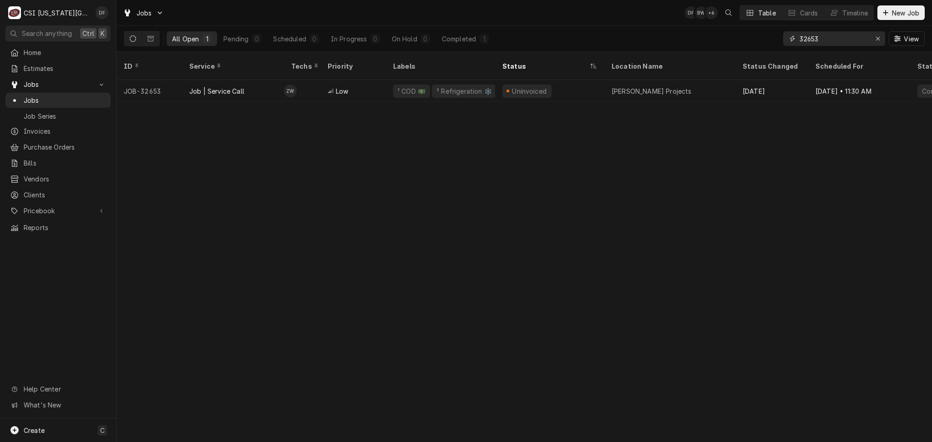
drag, startPoint x: 828, startPoint y: 36, endPoint x: 809, endPoint y: 38, distance: 19.2
click at [809, 38] on input "32653" at bounding box center [834, 38] width 68 height 15
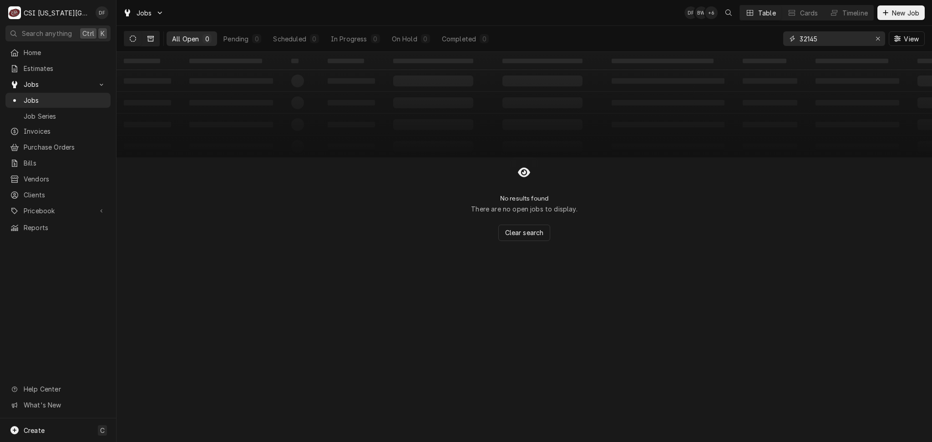
type input "32145"
click at [150, 41] on icon "Dynamic Content Wrapper" at bounding box center [150, 38] width 6 height 5
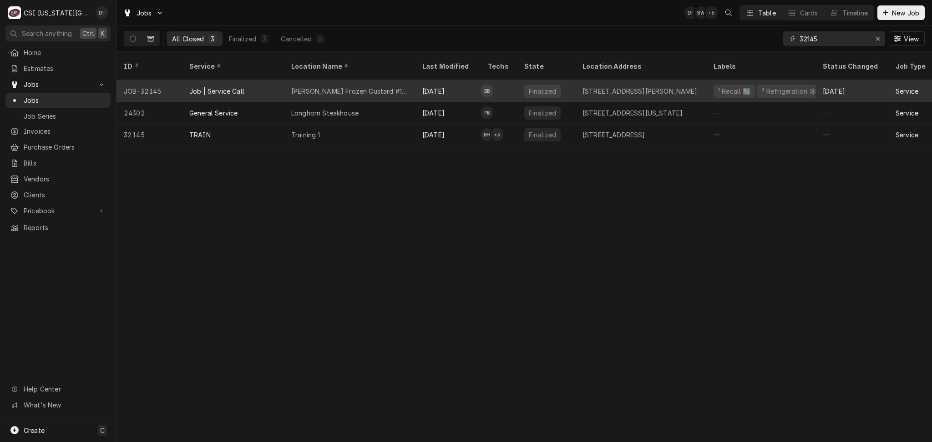
click at [308, 86] on div "[PERSON_NAME] Frozen Custard #168" at bounding box center [349, 91] width 117 height 10
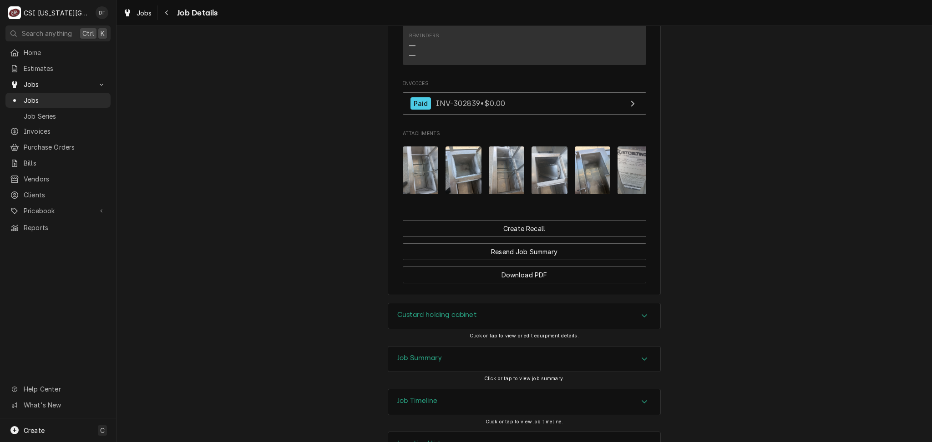
scroll to position [974, 0]
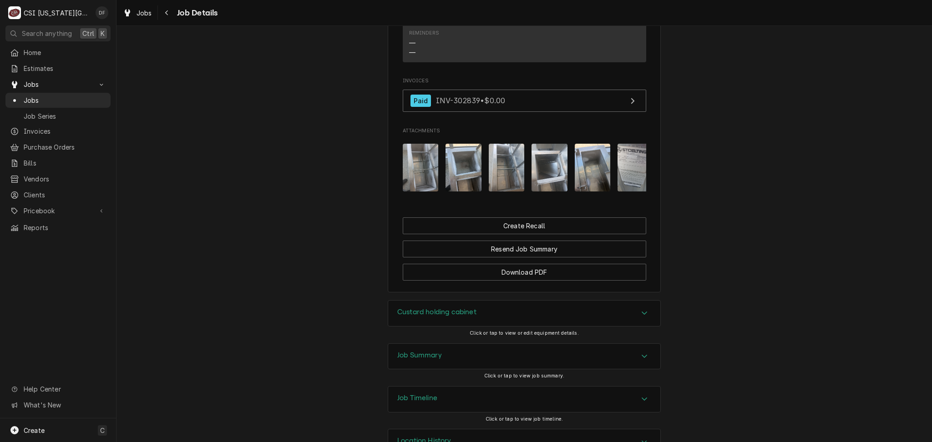
click at [438, 344] on div "Job Summary" at bounding box center [524, 356] width 272 height 25
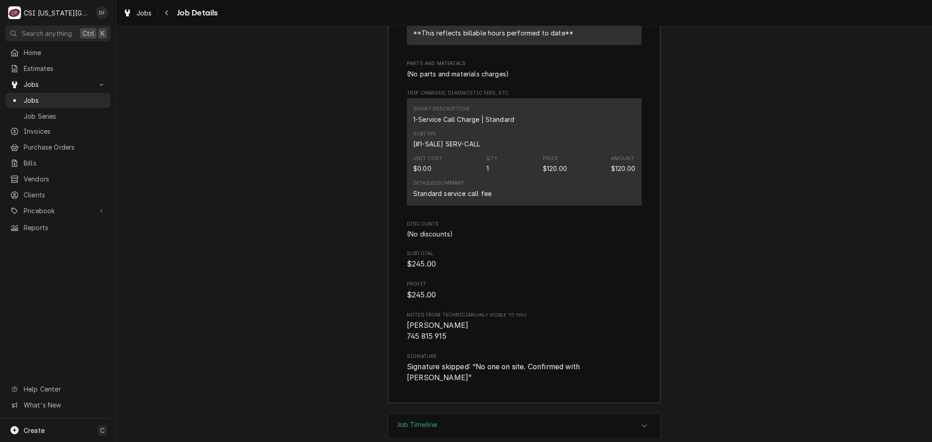
scroll to position [2421, 0]
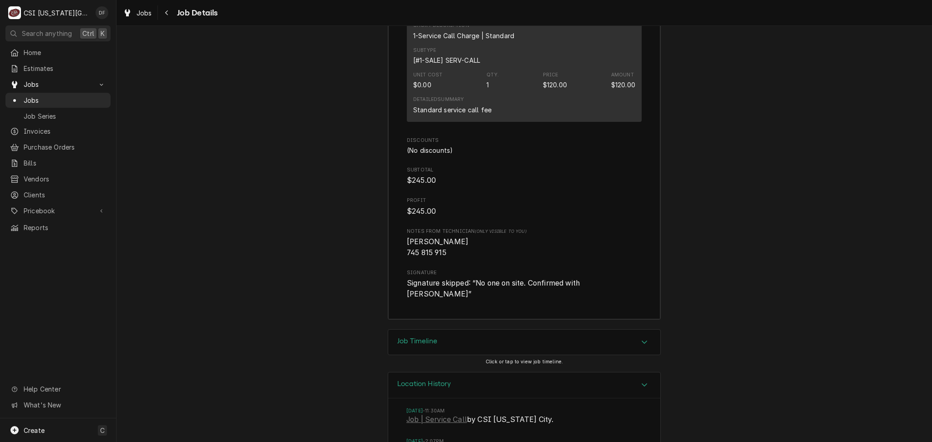
scroll to position [2576, 0]
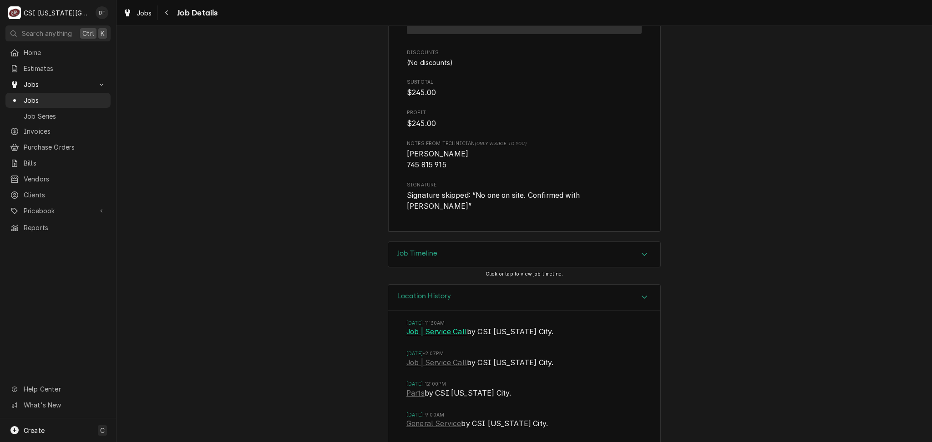
click at [448, 327] on link "Job | Service Call" at bounding box center [436, 332] width 61 height 11
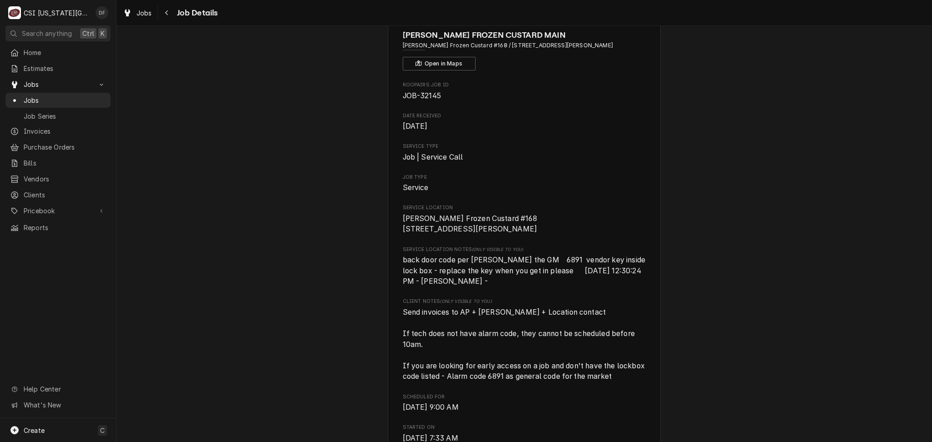
scroll to position [0, 0]
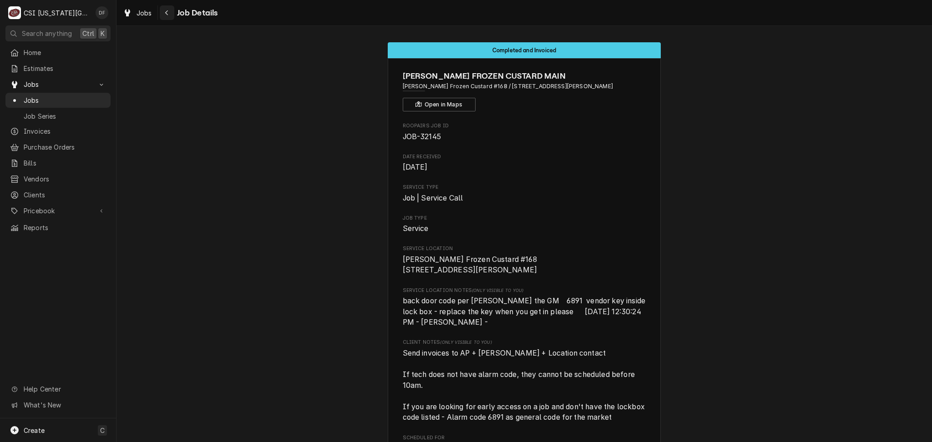
click at [167, 11] on icon "Navigate back" at bounding box center [166, 12] width 3 height 5
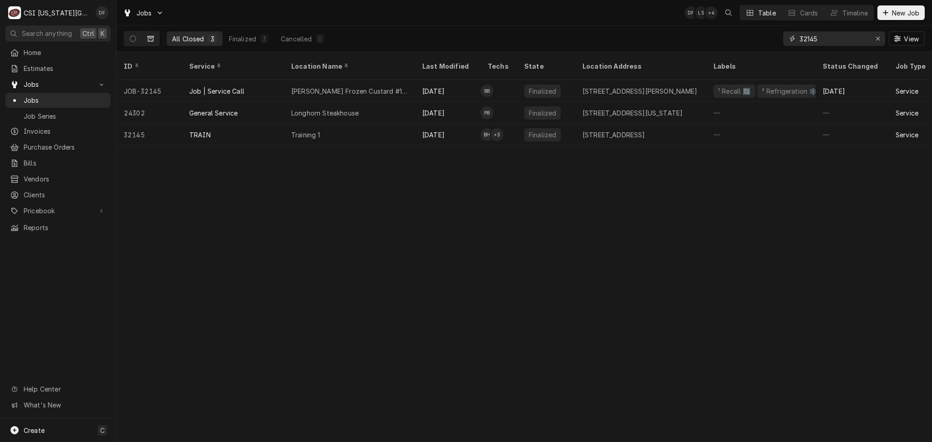
drag, startPoint x: 824, startPoint y: 38, endPoint x: 804, endPoint y: 39, distance: 20.0
click at [804, 39] on input "32145" at bounding box center [834, 38] width 68 height 15
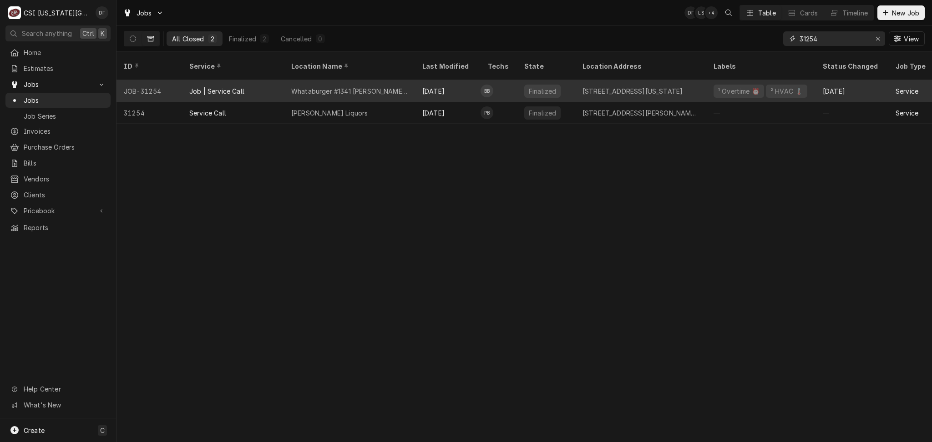
type input "31254"
click at [351, 86] on div "Whataburger #1341 [PERSON_NAME][GEOGRAPHIC_DATA]" at bounding box center [349, 91] width 117 height 10
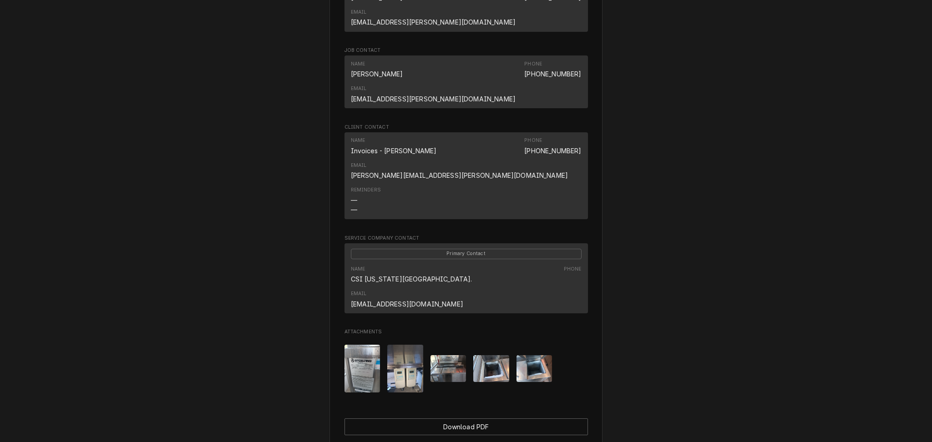
scroll to position [709, 0]
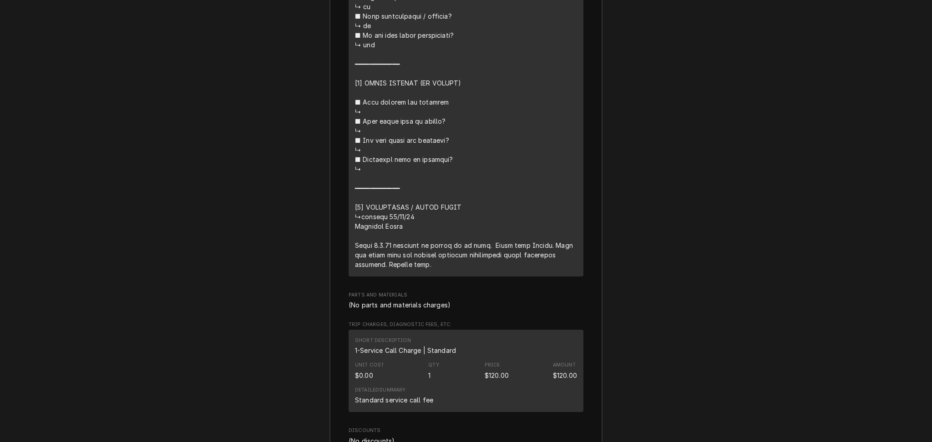
scroll to position [2105, 0]
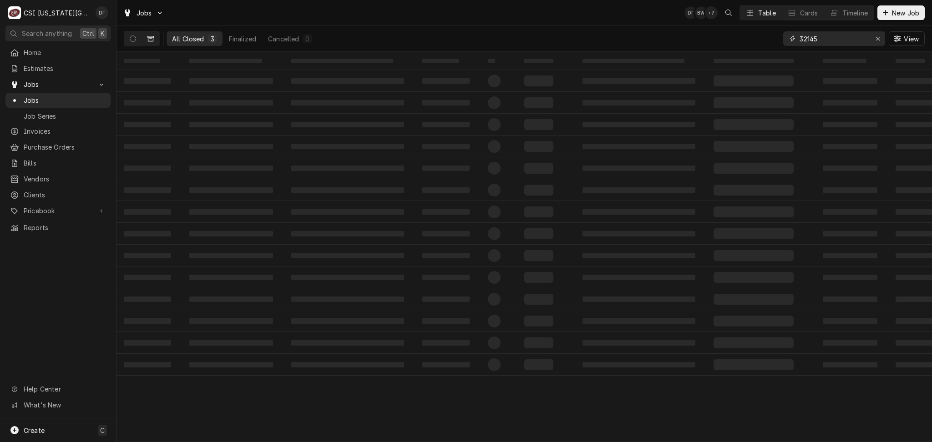
drag, startPoint x: 822, startPoint y: 36, endPoint x: 802, endPoint y: 38, distance: 20.1
click at [802, 38] on input "32145" at bounding box center [834, 38] width 68 height 15
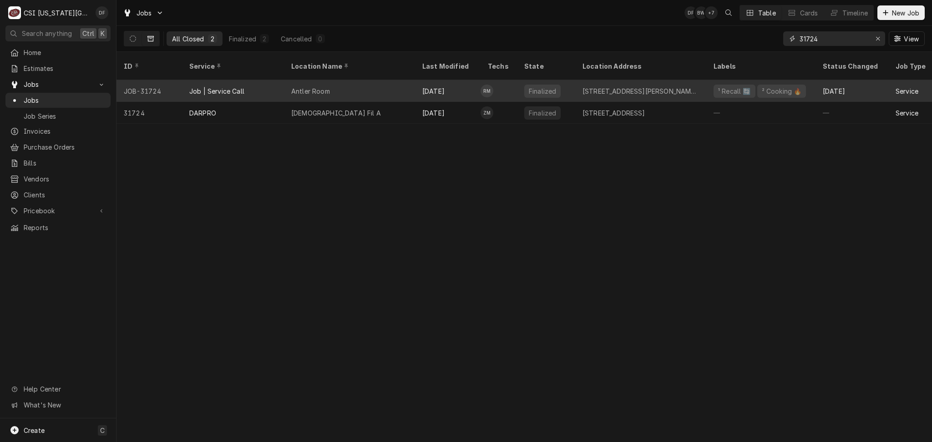
type input "31724"
click at [636, 86] on div "2506 Holmes Street, Kansas City, MO 64108" at bounding box center [641, 91] width 117 height 10
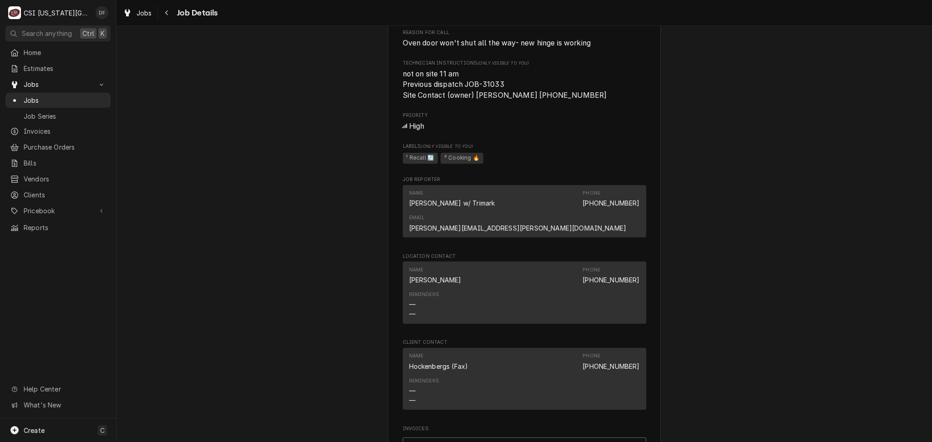
scroll to position [364, 0]
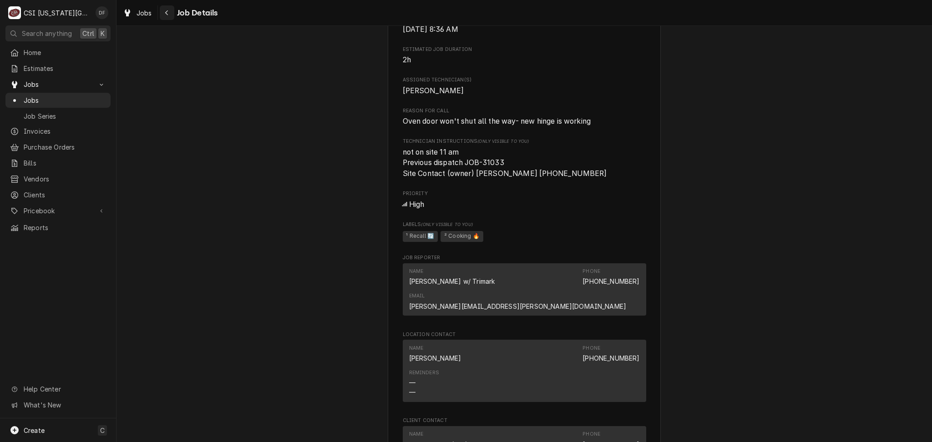
click at [163, 15] on div "Navigate back" at bounding box center [166, 12] width 9 height 9
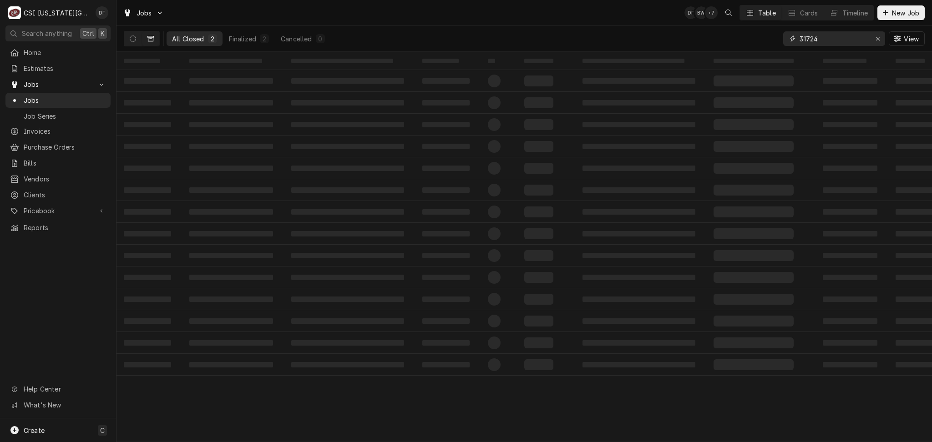
drag, startPoint x: 825, startPoint y: 42, endPoint x: 807, endPoint y: 39, distance: 18.0
click at [807, 39] on input "31724" at bounding box center [834, 38] width 68 height 15
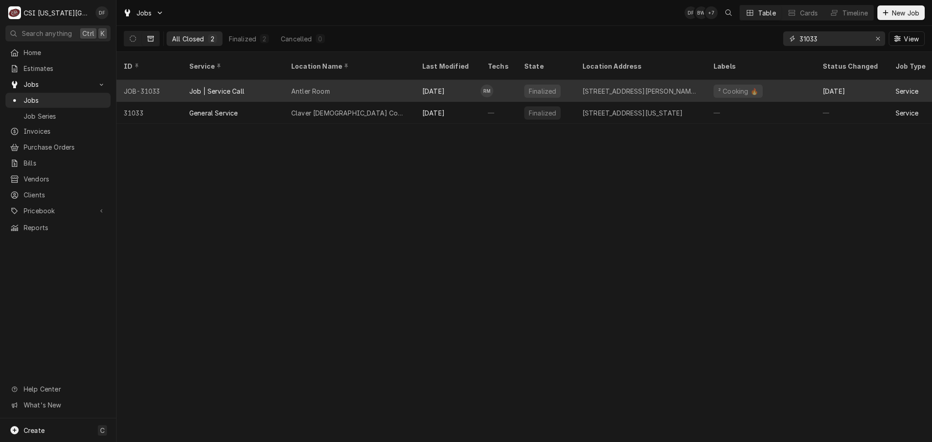
type input "31033"
click at [413, 87] on div "Antler Room" at bounding box center [349, 91] width 131 height 22
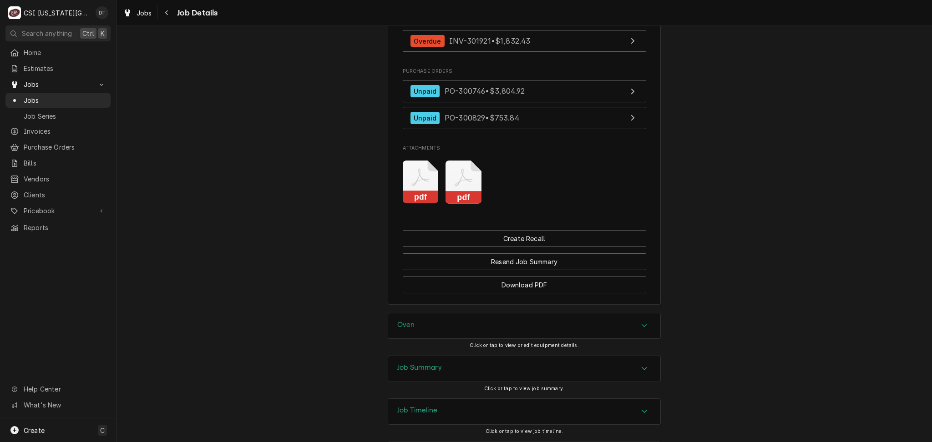
scroll to position [952, 0]
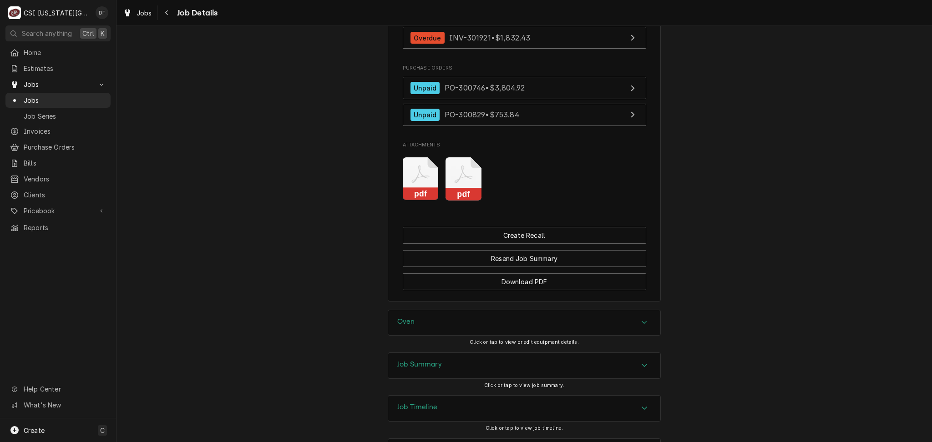
click at [462, 353] on div "Job Summary" at bounding box center [524, 365] width 272 height 25
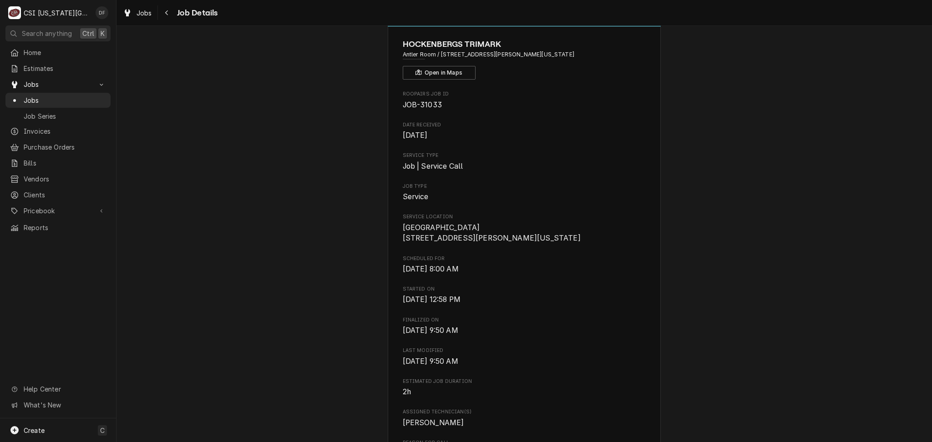
scroll to position [0, 0]
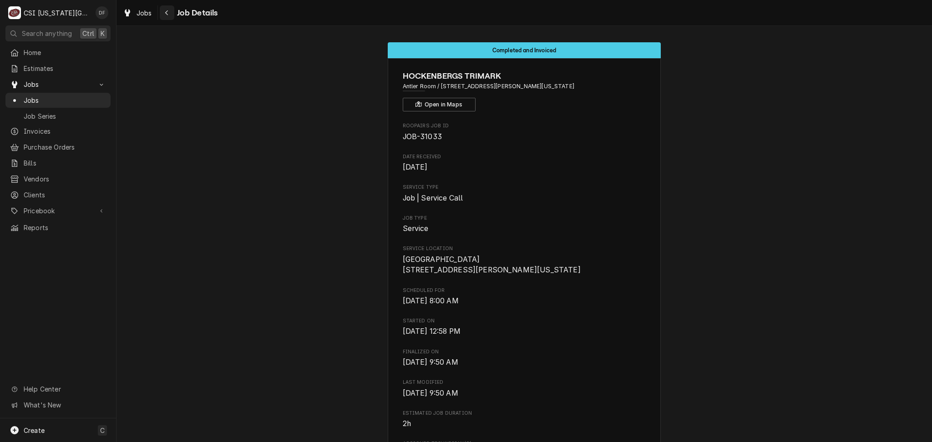
click at [168, 10] on icon "Navigate back" at bounding box center [167, 13] width 4 height 6
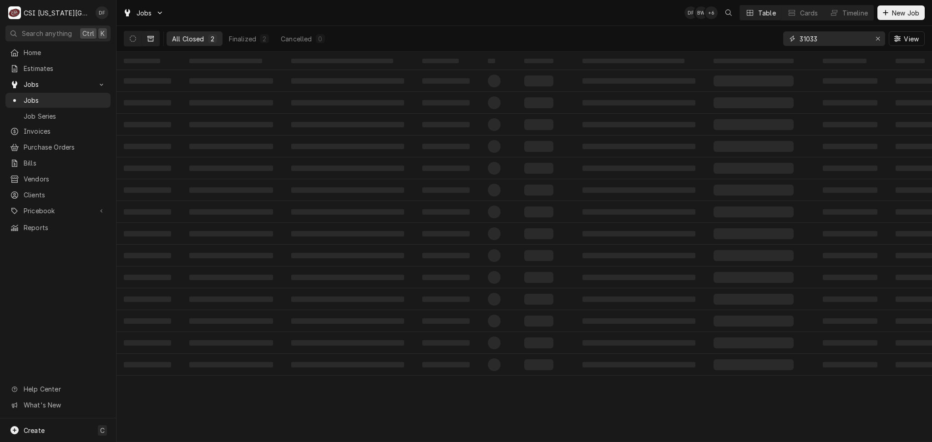
drag, startPoint x: 814, startPoint y: 39, endPoint x: 805, endPoint y: 38, distance: 9.1
click at [805, 38] on input "31033" at bounding box center [834, 38] width 68 height 15
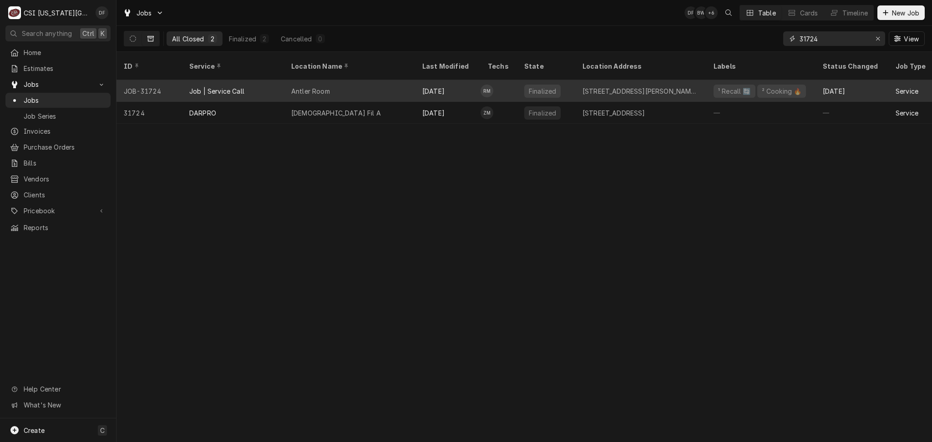
type input "31724"
click at [551, 85] on div "Finalized" at bounding box center [542, 91] width 36 height 13
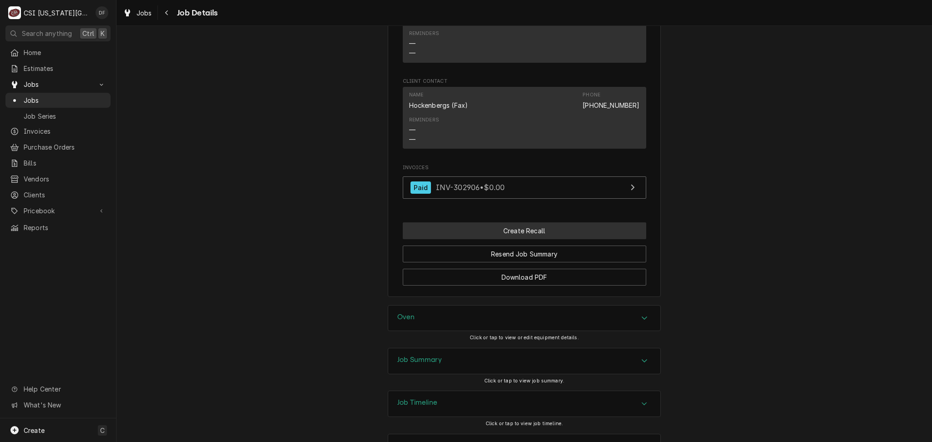
scroll to position [724, 0]
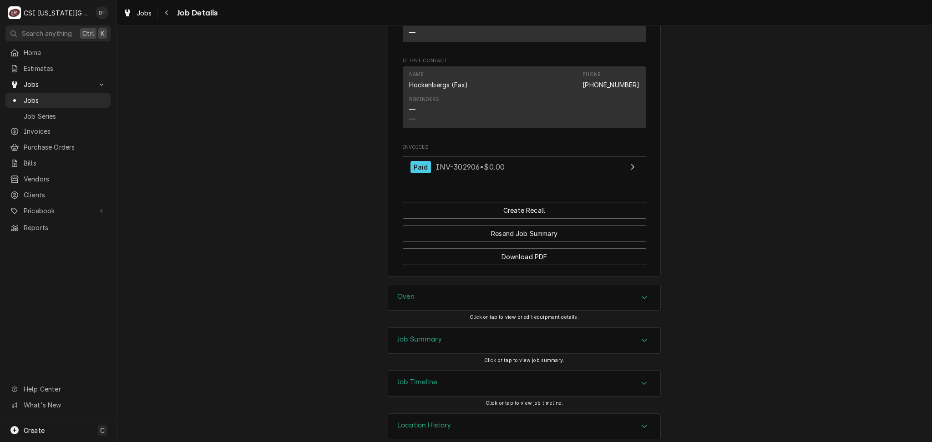
click at [488, 330] on div "Job Summary" at bounding box center [524, 340] width 272 height 25
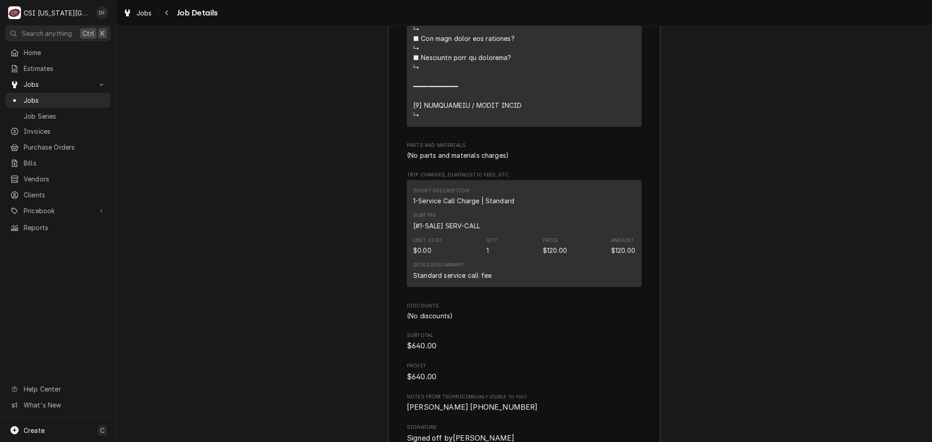
scroll to position [2666, 0]
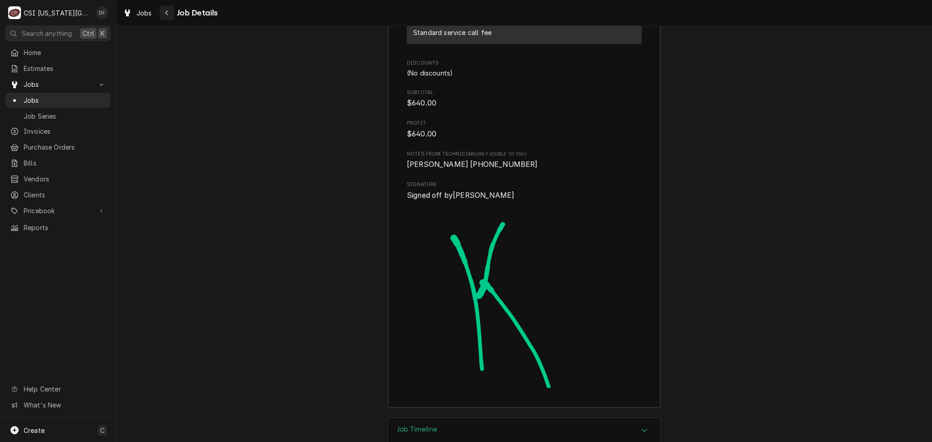
click at [163, 11] on div "Navigate back" at bounding box center [166, 12] width 9 height 9
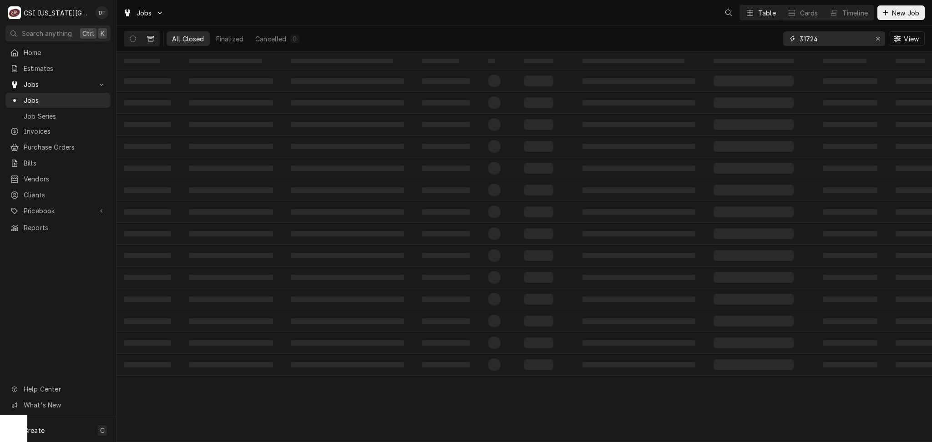
drag, startPoint x: 819, startPoint y: 36, endPoint x: 797, endPoint y: 42, distance: 22.1
click at [797, 42] on div "31724" at bounding box center [834, 38] width 102 height 15
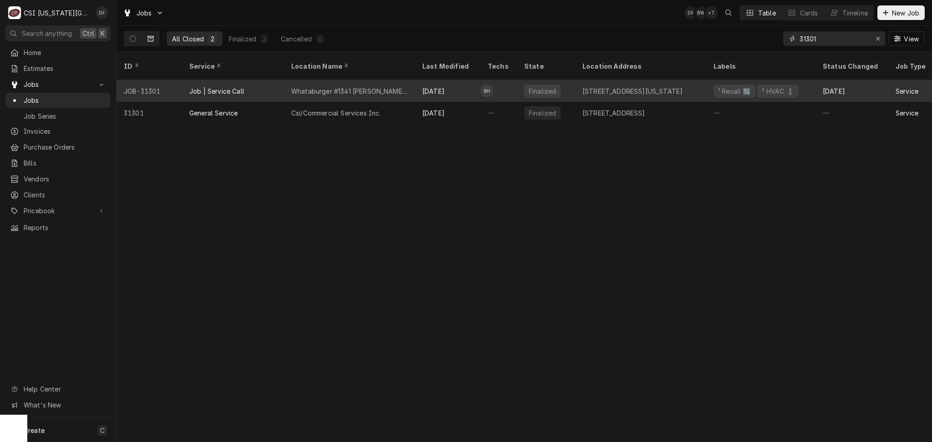
type input "31301"
click at [401, 81] on div "Whataburger #1341 Tiffany Springs" at bounding box center [349, 91] width 131 height 22
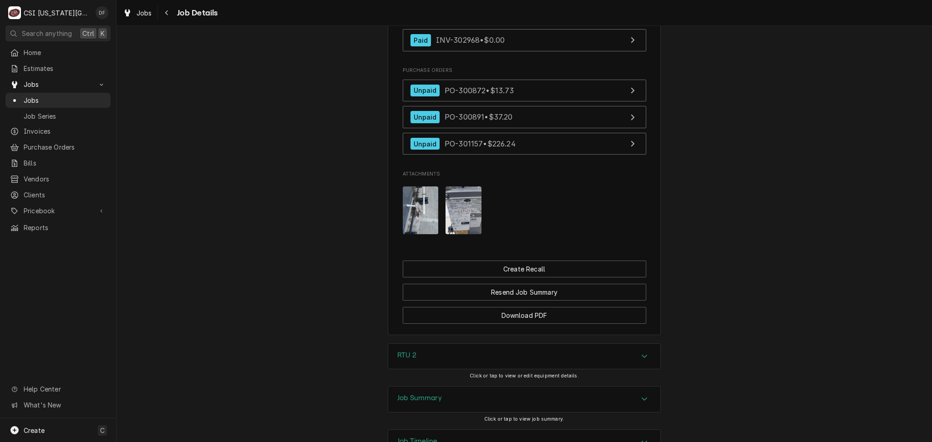
scroll to position [1249, 0]
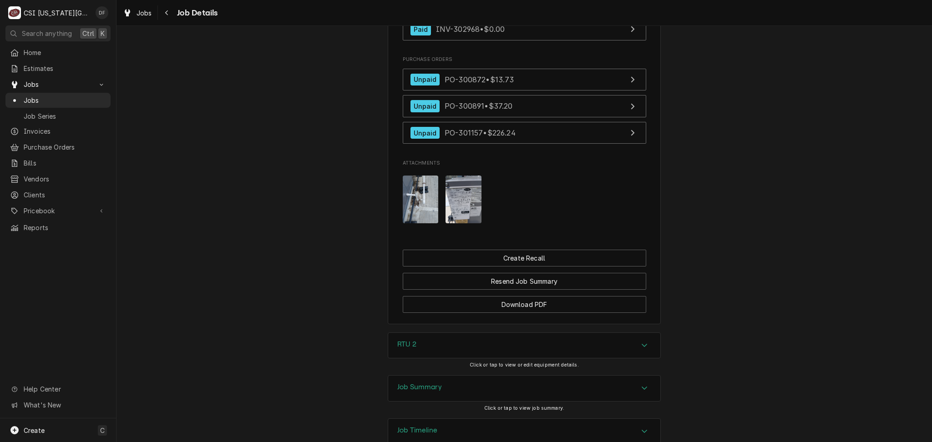
click at [467, 376] on div "Job Summary" at bounding box center [524, 388] width 272 height 25
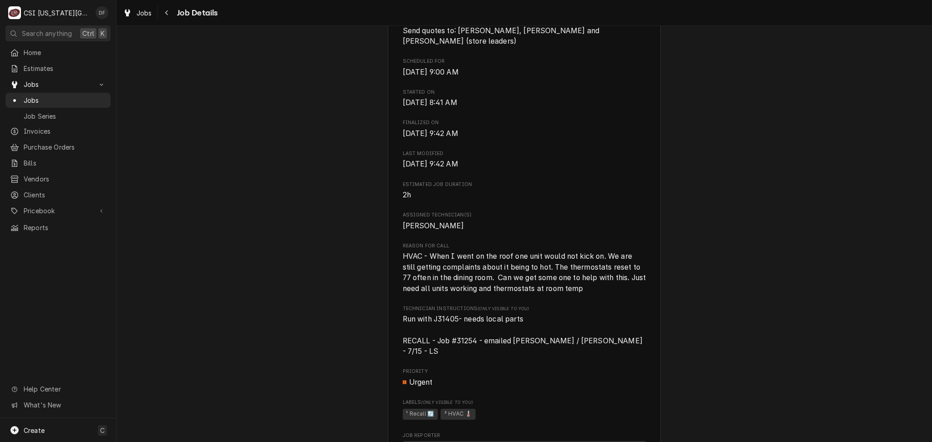
scroll to position [607, 0]
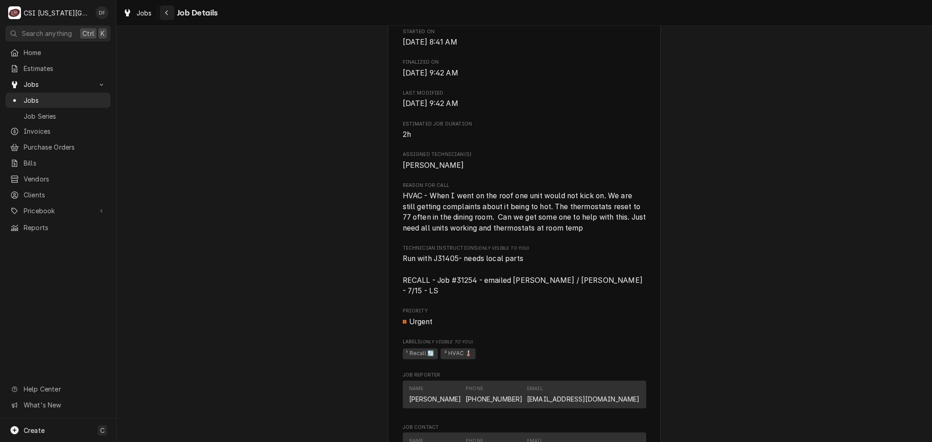
click at [167, 15] on icon "Navigate back" at bounding box center [167, 13] width 4 height 6
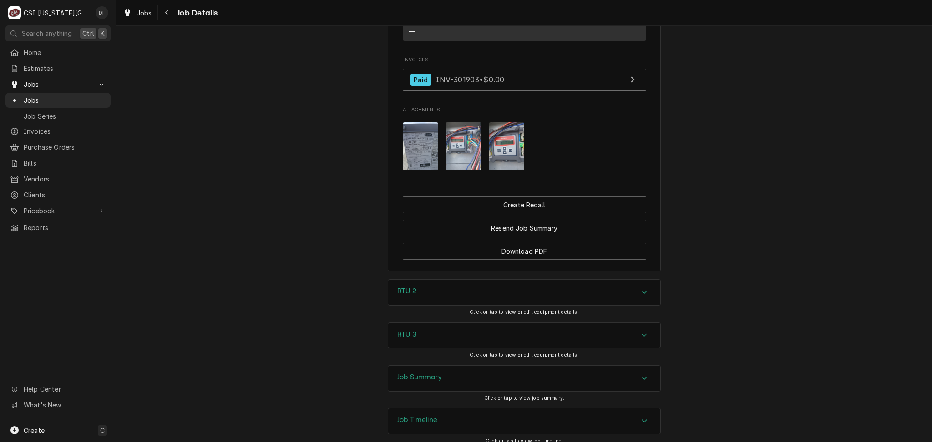
scroll to position [1199, 0]
click at [459, 365] on div "Job Summary" at bounding box center [524, 377] width 272 height 25
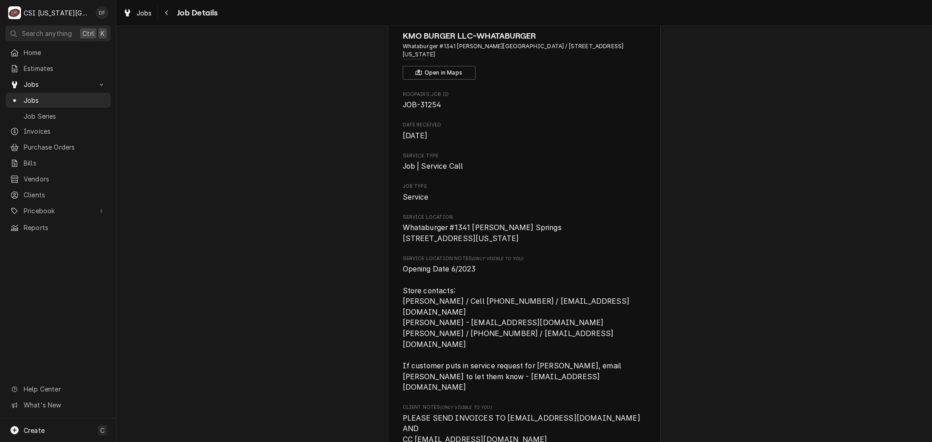
scroll to position [0, 0]
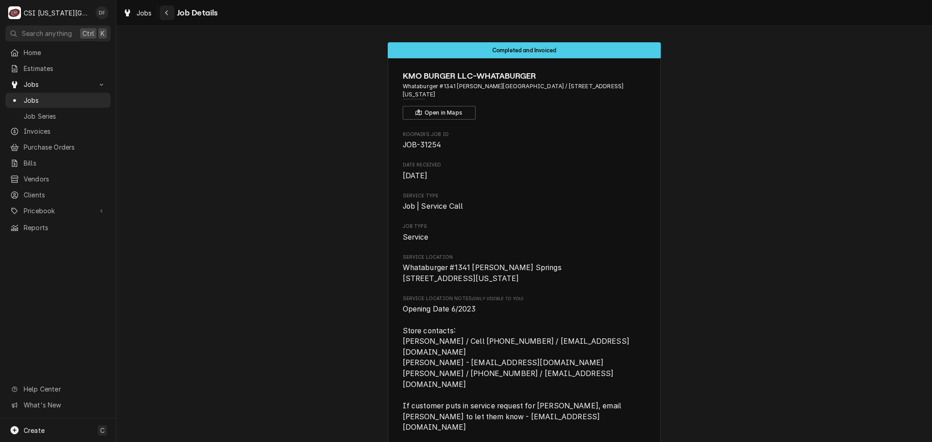
click at [167, 15] on icon "Navigate back" at bounding box center [166, 12] width 3 height 5
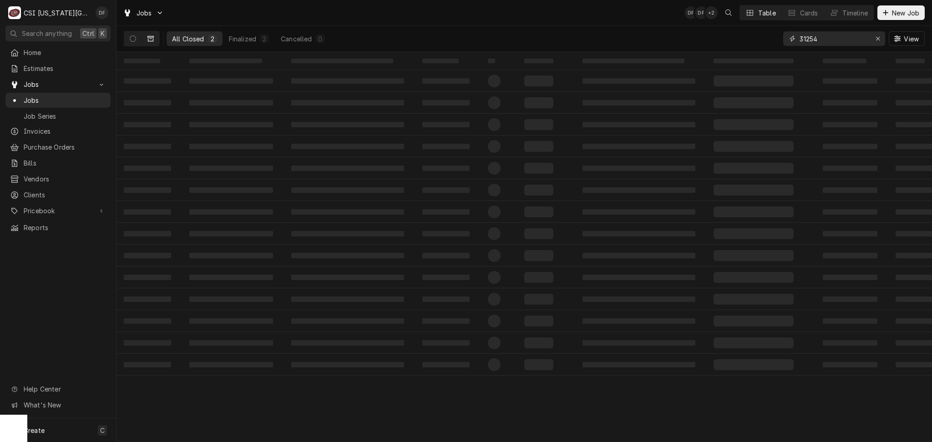
drag, startPoint x: 823, startPoint y: 38, endPoint x: 805, endPoint y: 38, distance: 17.8
click at [805, 38] on input "31254" at bounding box center [834, 38] width 68 height 15
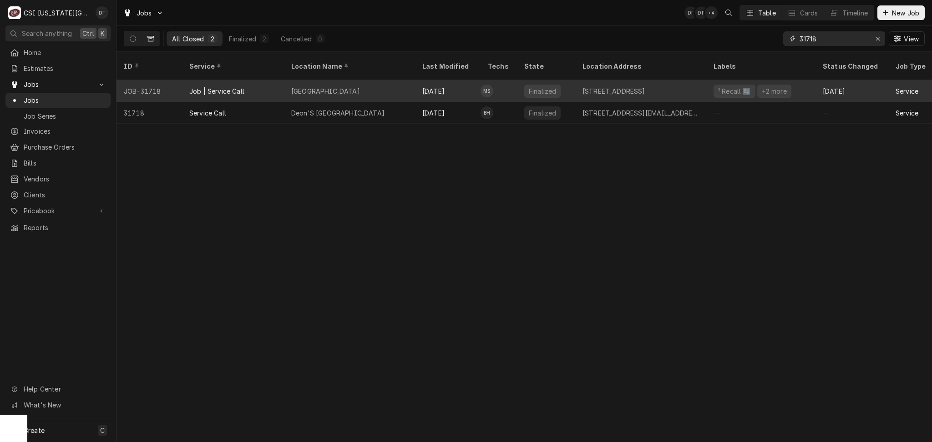
type input "31718"
click at [456, 84] on div "[DATE]" at bounding box center [448, 91] width 66 height 22
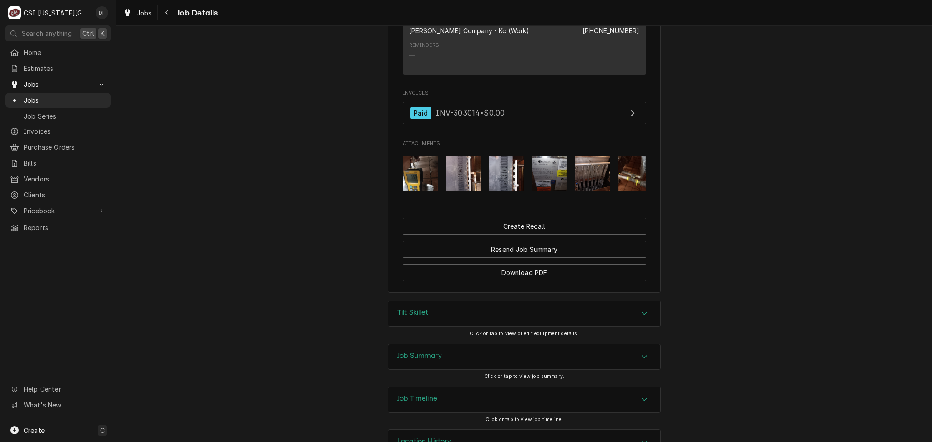
scroll to position [836, 0]
click at [462, 344] on div "Job Summary" at bounding box center [524, 356] width 272 height 25
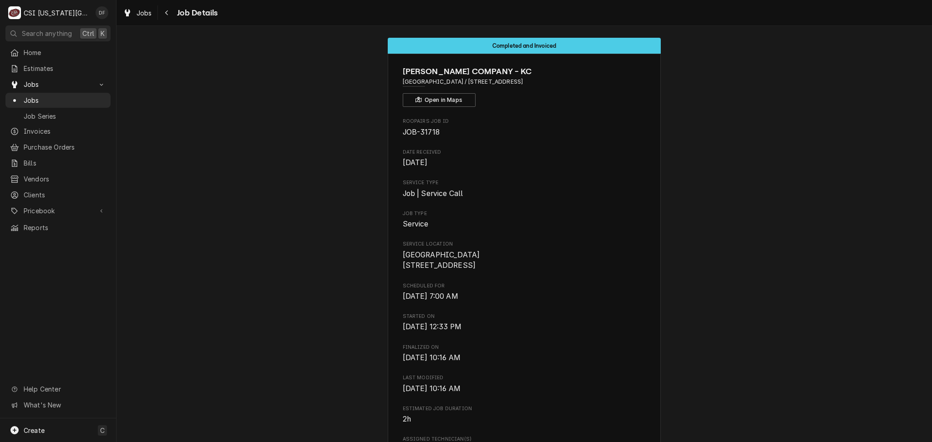
scroll to position [0, 0]
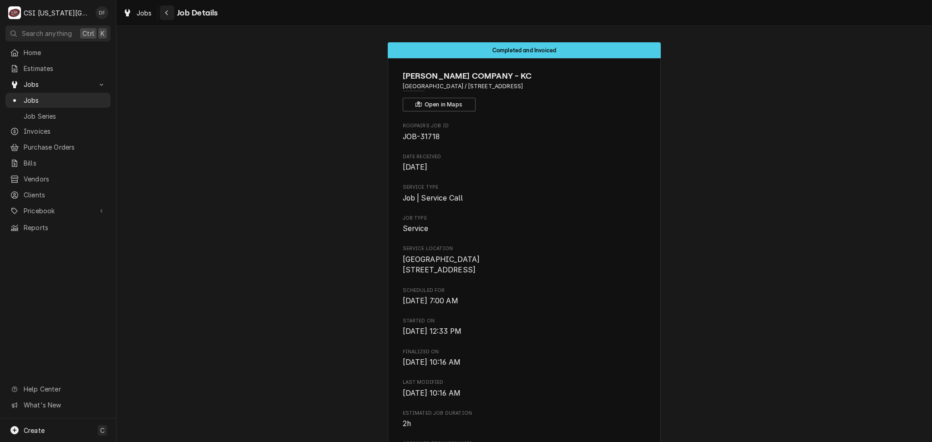
click at [166, 11] on icon "Navigate back" at bounding box center [167, 13] width 4 height 6
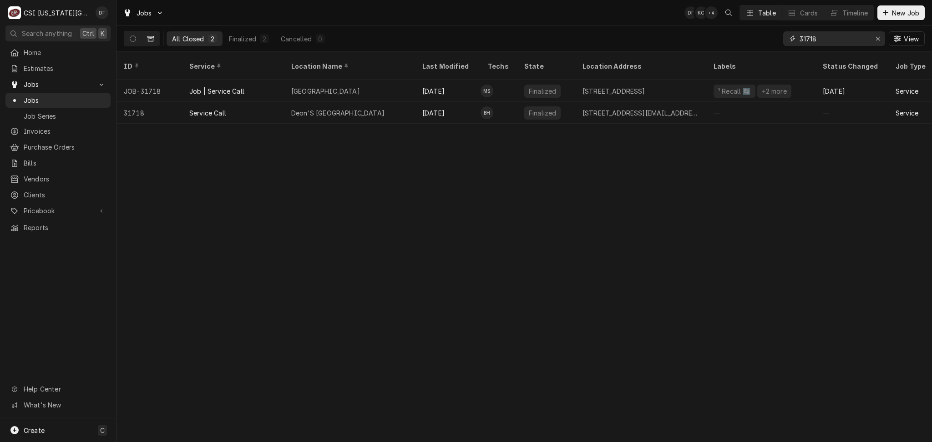
drag, startPoint x: 834, startPoint y: 36, endPoint x: 789, endPoint y: 42, distance: 45.4
click at [789, 42] on div "31718" at bounding box center [834, 38] width 102 height 15
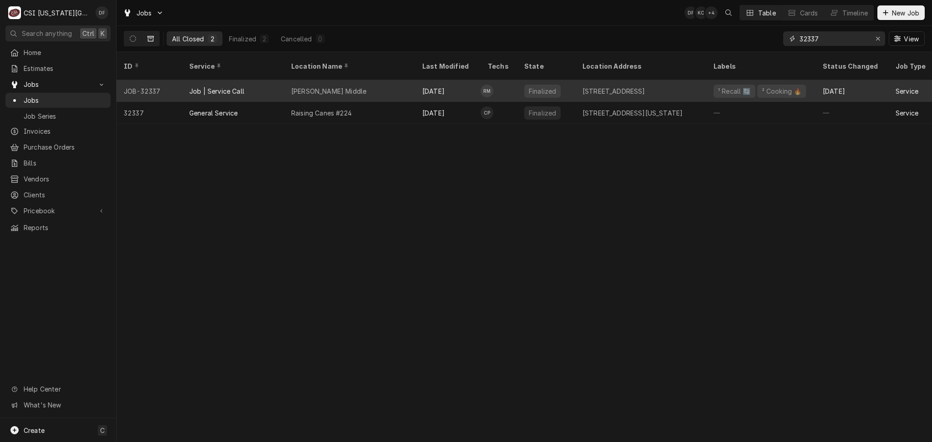
type input "32337"
click at [425, 80] on div "[DATE]" at bounding box center [448, 91] width 66 height 22
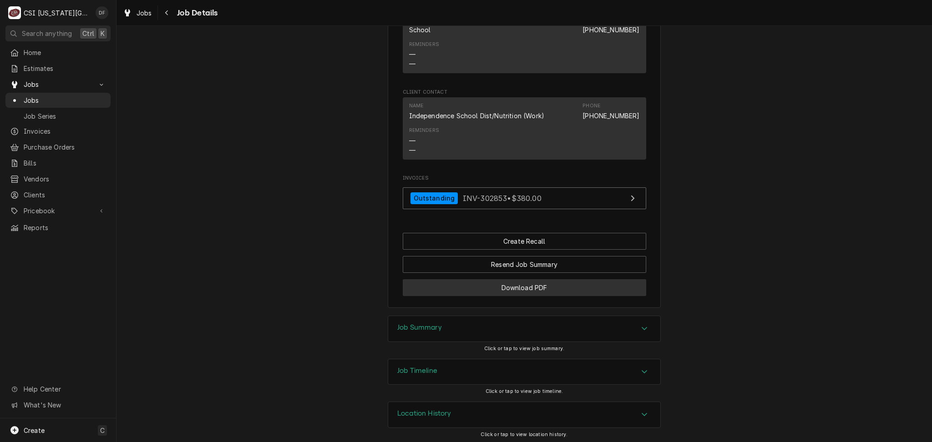
scroll to position [922, 0]
click at [493, 327] on div "Job Summary" at bounding box center [524, 326] width 272 height 25
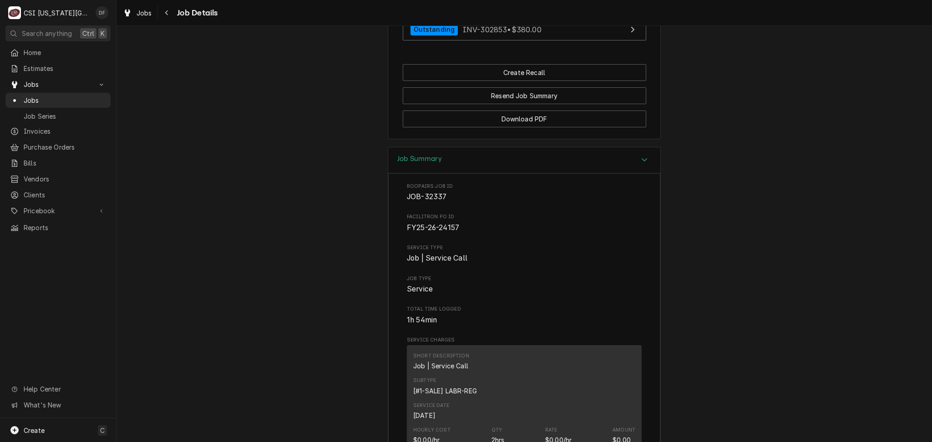
scroll to position [983, 0]
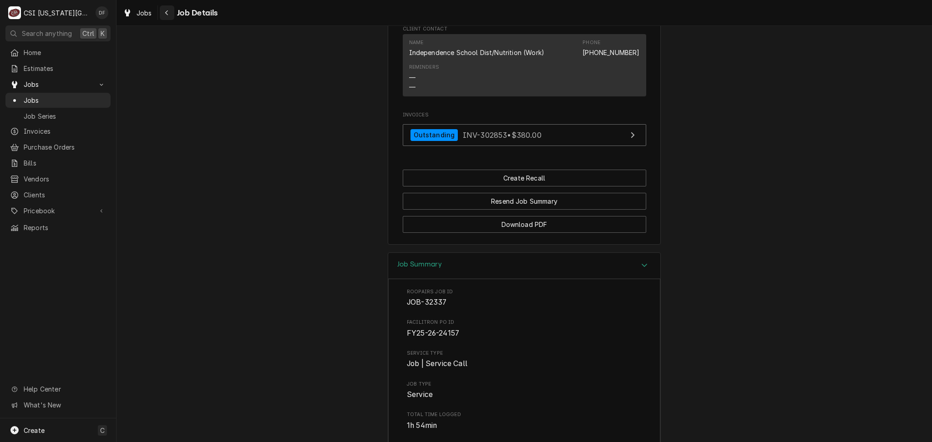
click at [165, 14] on icon "Navigate back" at bounding box center [167, 13] width 4 height 6
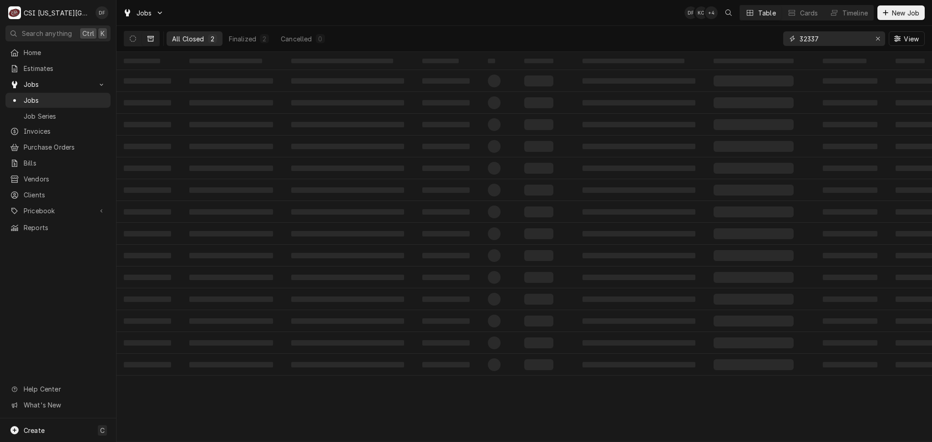
drag, startPoint x: 827, startPoint y: 36, endPoint x: 806, endPoint y: 38, distance: 20.6
click at [806, 38] on input "32337" at bounding box center [834, 38] width 68 height 15
click at [806, 38] on input "3224" at bounding box center [834, 38] width 68 height 15
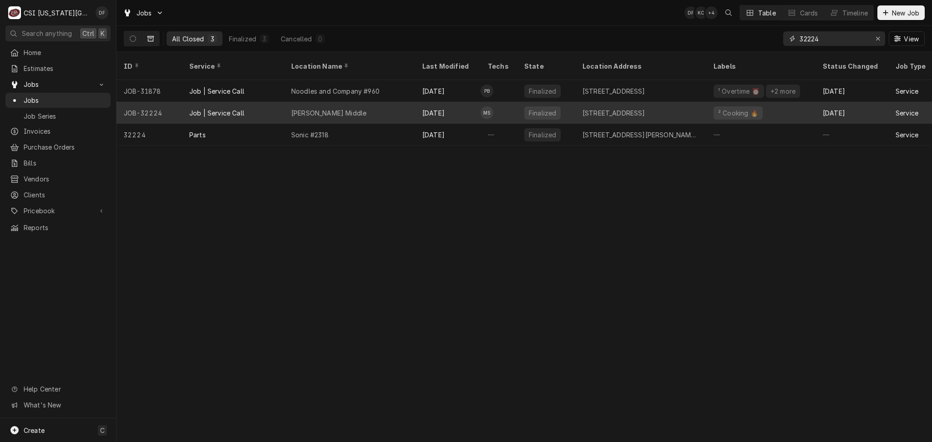
type input "32224"
click at [426, 109] on div "Sep 3" at bounding box center [448, 113] width 66 height 22
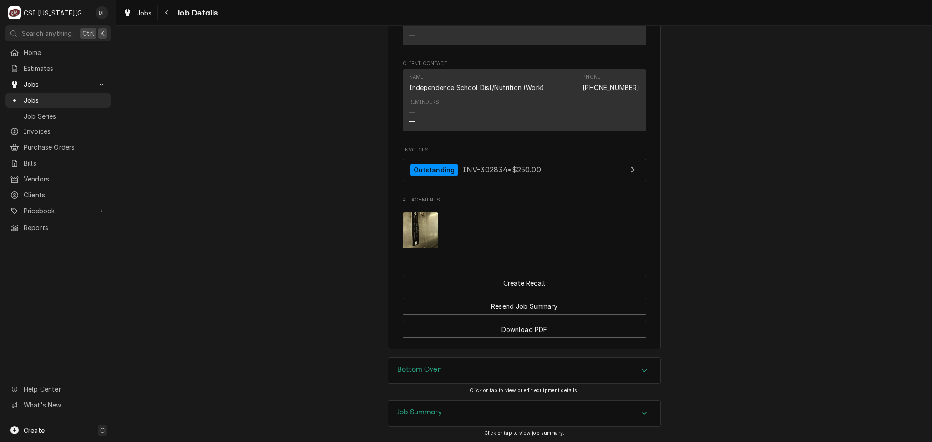
scroll to position [1004, 0]
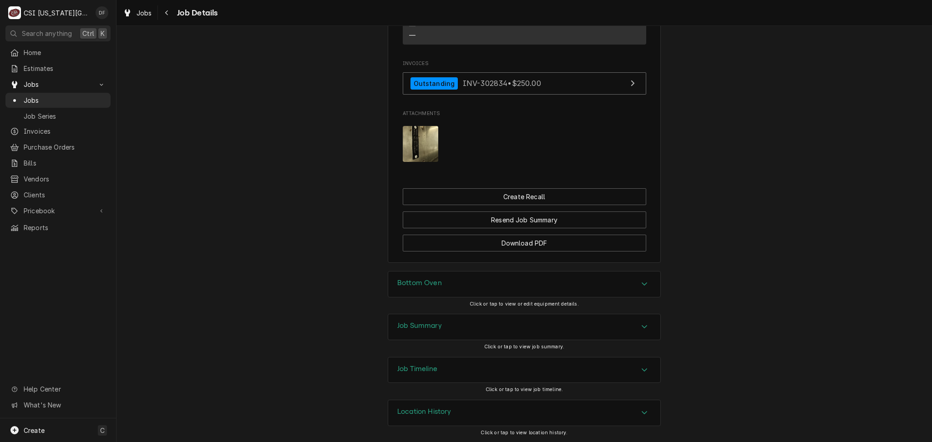
click at [438, 325] on div "Job Summary" at bounding box center [524, 326] width 272 height 25
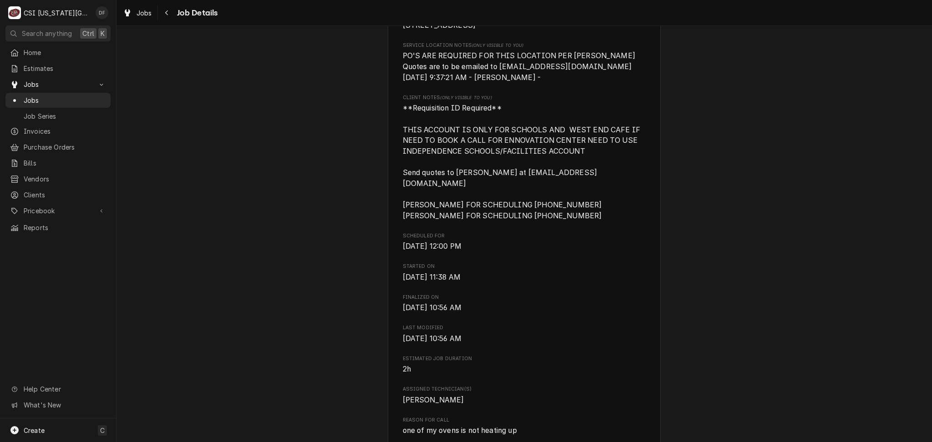
scroll to position [0, 0]
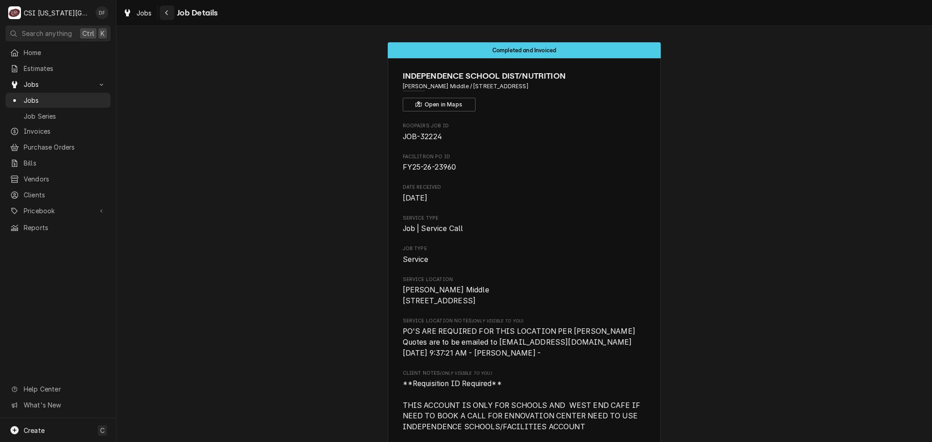
click at [167, 13] on icon "Navigate back" at bounding box center [167, 13] width 4 height 6
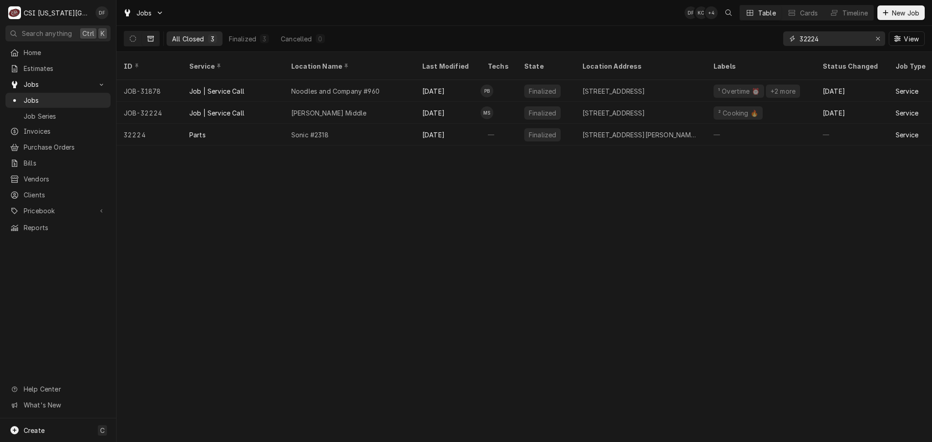
drag, startPoint x: 833, startPoint y: 38, endPoint x: 811, endPoint y: 39, distance: 21.9
click at [811, 39] on input "32224" at bounding box center [834, 38] width 68 height 15
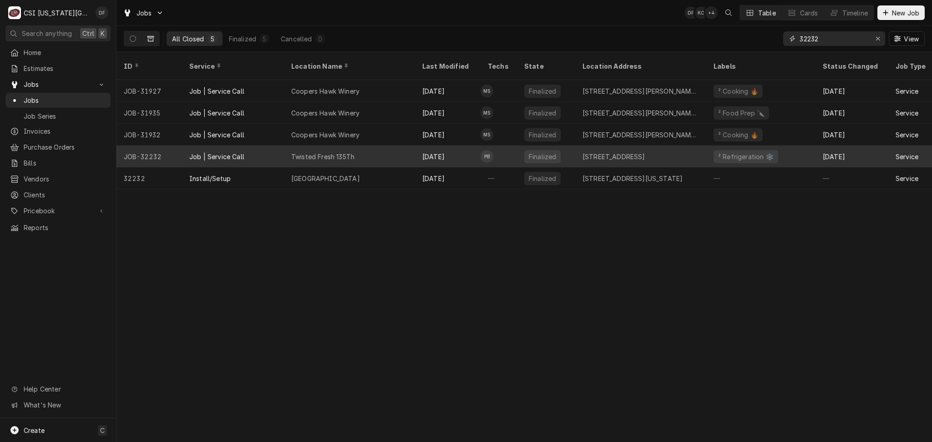
type input "32232"
click at [439, 150] on div "[DATE]" at bounding box center [448, 157] width 66 height 22
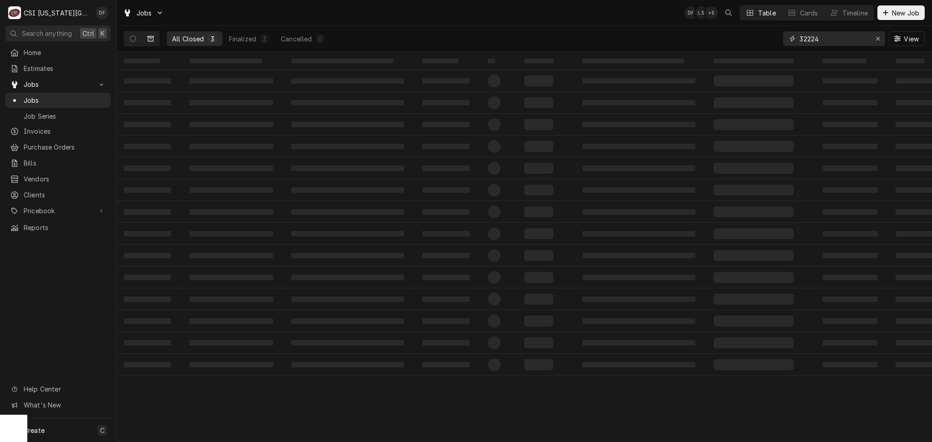
drag, startPoint x: 836, startPoint y: 38, endPoint x: 808, endPoint y: 36, distance: 27.4
click at [808, 36] on input "32224" at bounding box center [834, 38] width 68 height 15
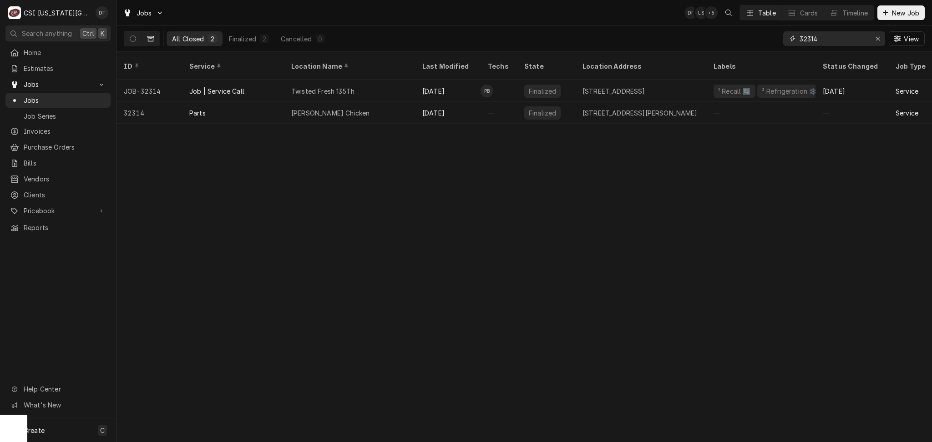
type input "32314"
click at [361, 80] on div "Twisted Fresh 135Th" at bounding box center [349, 91] width 131 height 22
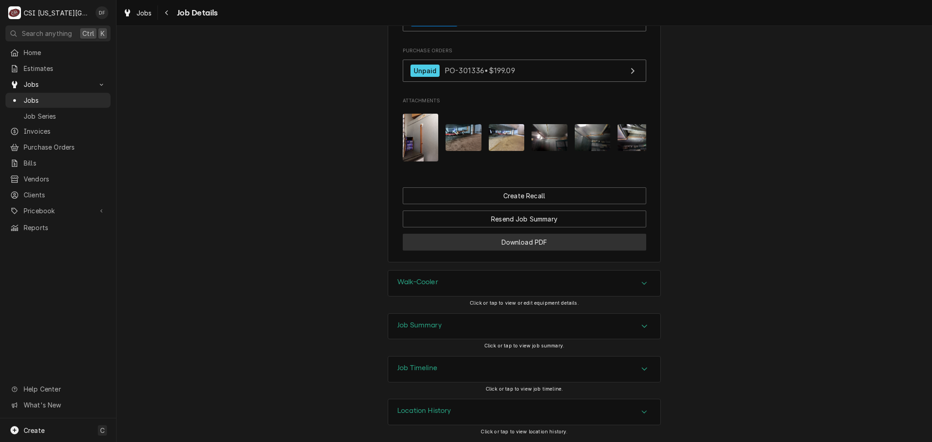
scroll to position [918, 0]
click at [458, 323] on div "Job Summary" at bounding box center [524, 326] width 272 height 25
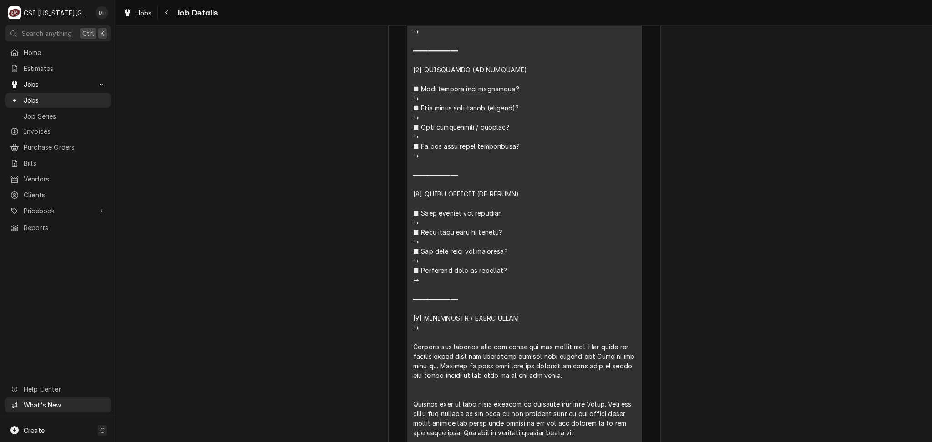
scroll to position [1767, 0]
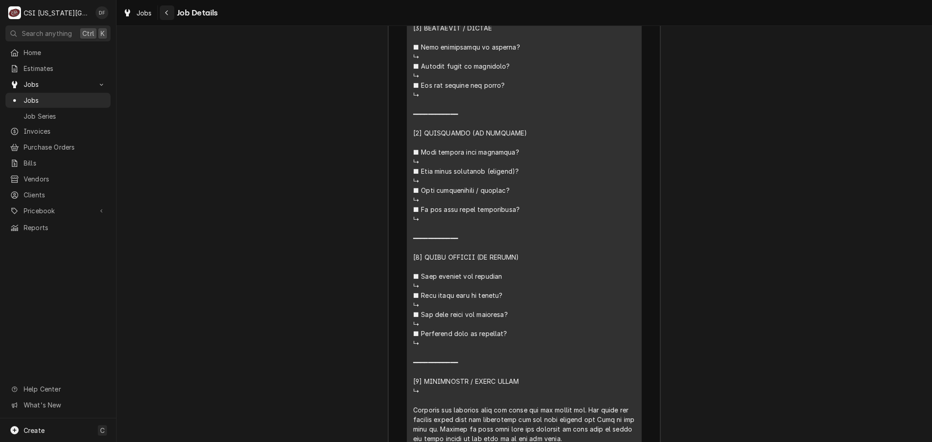
click at [165, 13] on icon "Navigate back" at bounding box center [167, 13] width 4 height 6
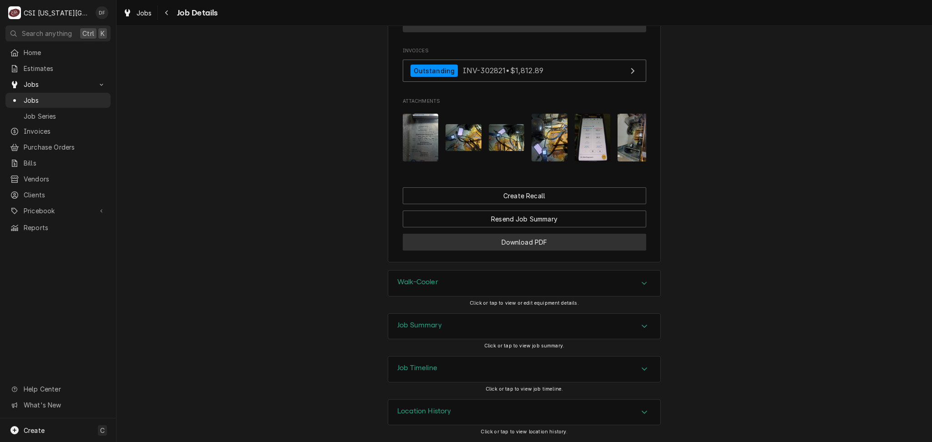
scroll to position [878, 0]
click at [474, 331] on div "Job Summary" at bounding box center [524, 326] width 272 height 25
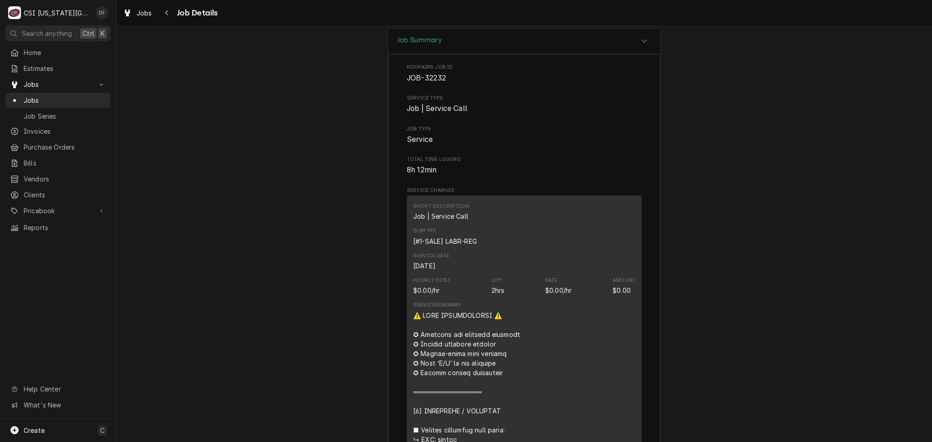
scroll to position [1060, 0]
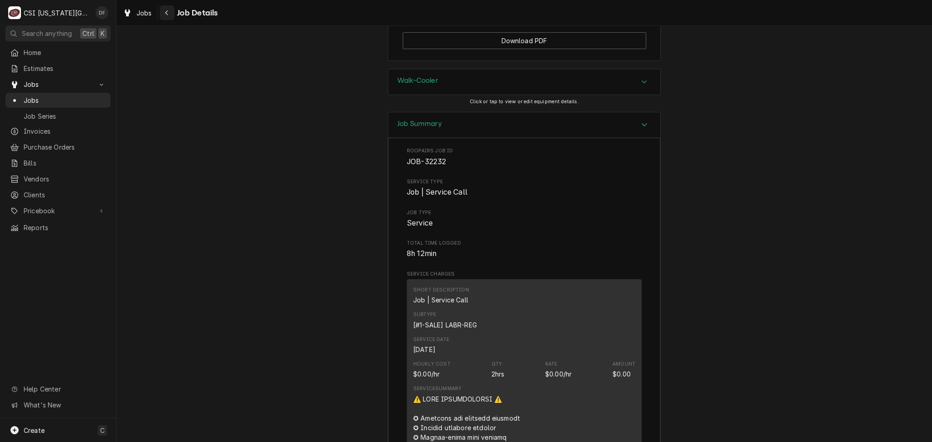
click at [168, 15] on icon "Navigate back" at bounding box center [167, 13] width 4 height 6
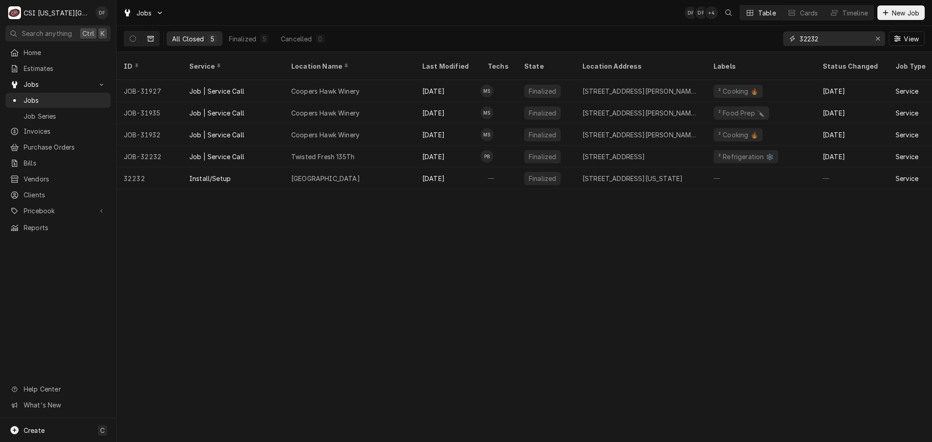
drag, startPoint x: 823, startPoint y: 38, endPoint x: 812, endPoint y: 42, distance: 11.7
click at [812, 42] on input "32232" at bounding box center [834, 38] width 68 height 15
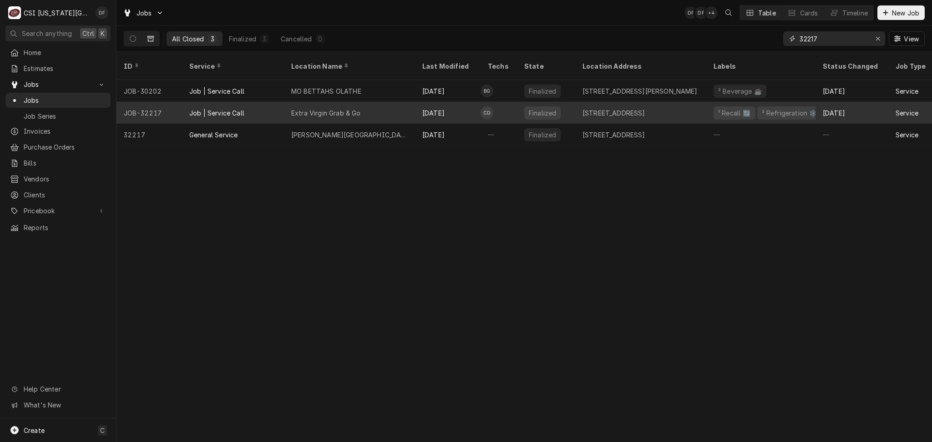
type input "32217"
click at [446, 104] on div "Sep 4" at bounding box center [448, 113] width 66 height 22
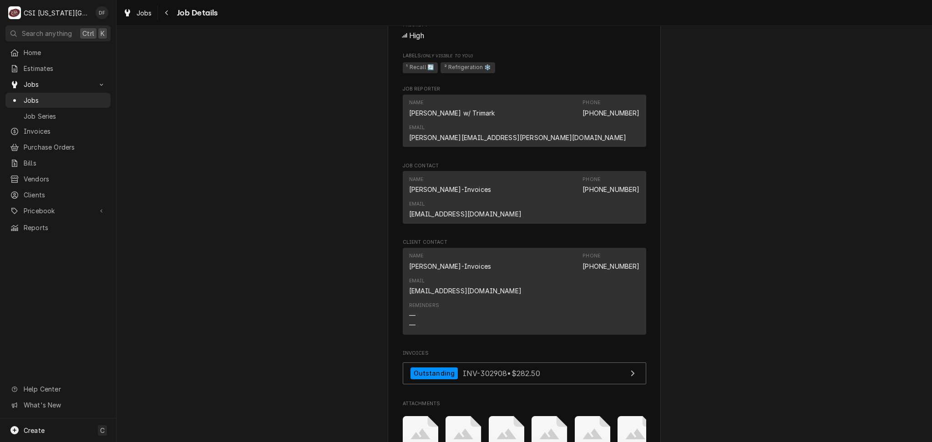
scroll to position [839, 0]
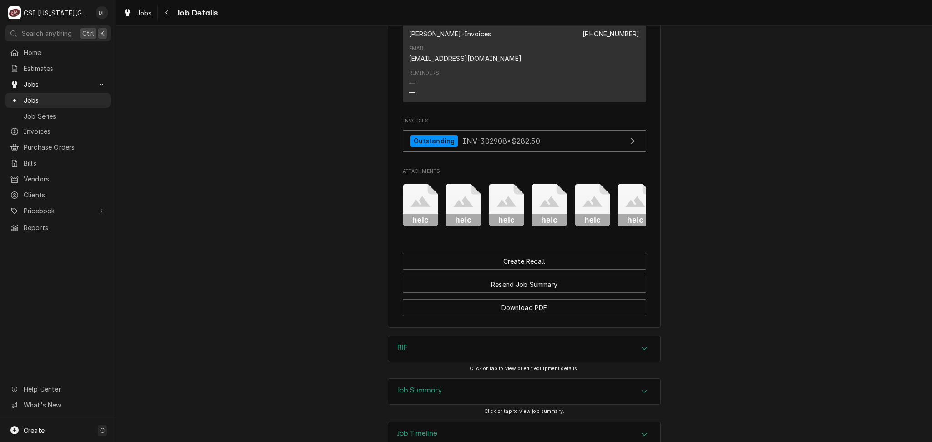
click at [487, 379] on div "Job Summary" at bounding box center [524, 391] width 272 height 25
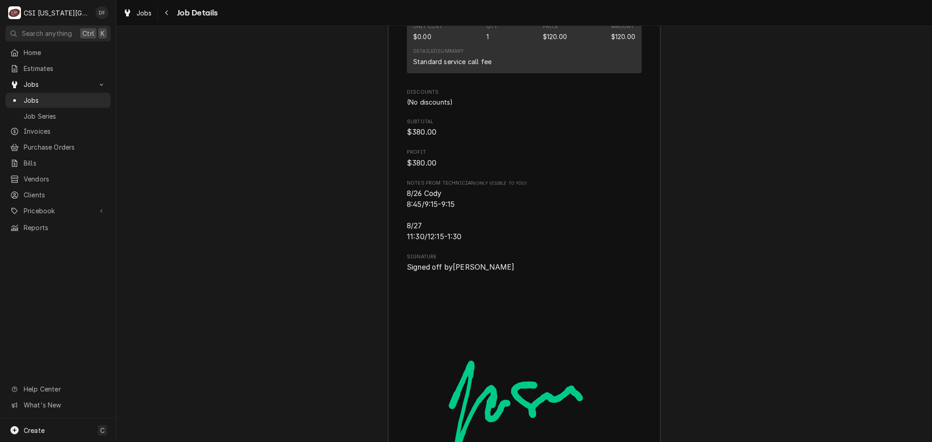
scroll to position [2621, 0]
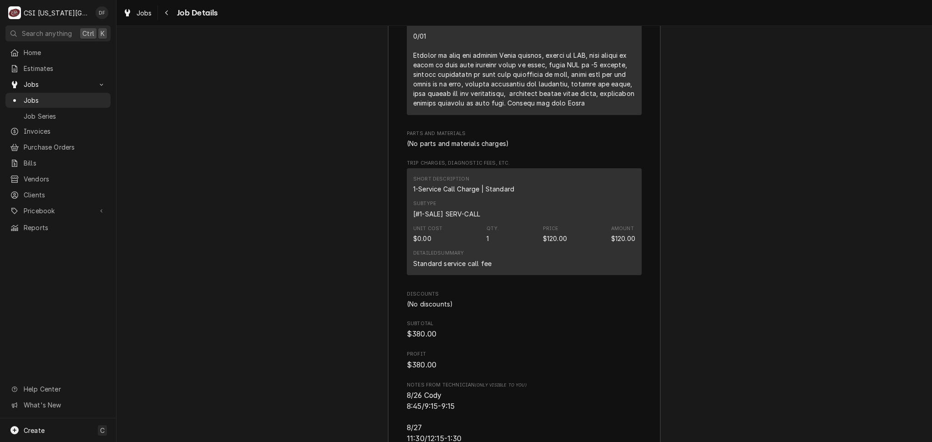
scroll to position [1977, 0]
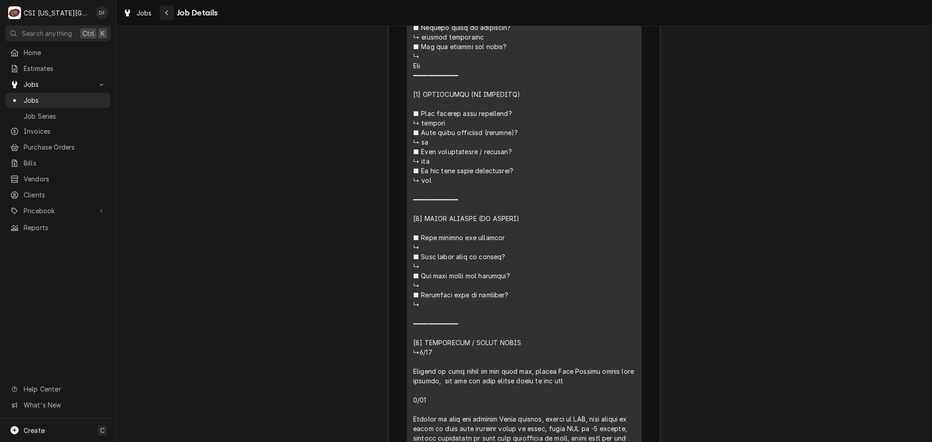
click at [167, 14] on icon "Navigate back" at bounding box center [166, 12] width 3 height 5
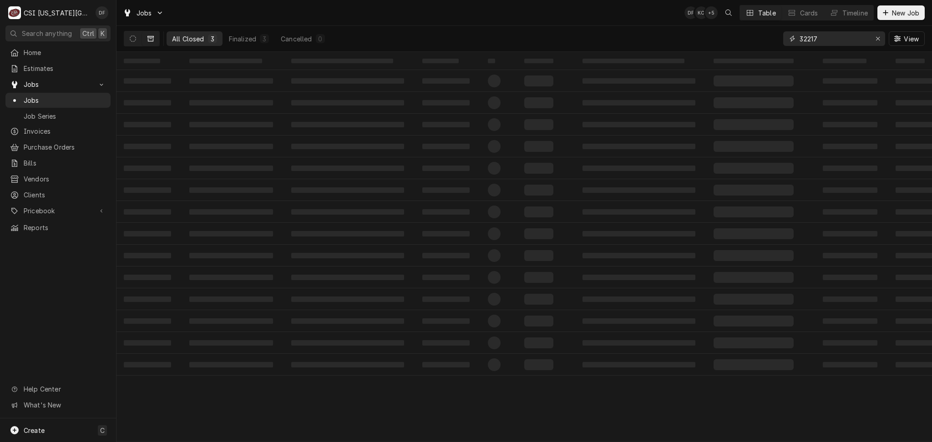
drag, startPoint x: 827, startPoint y: 39, endPoint x: 804, endPoint y: 38, distance: 22.8
click at [804, 38] on input "32217" at bounding box center [834, 38] width 68 height 15
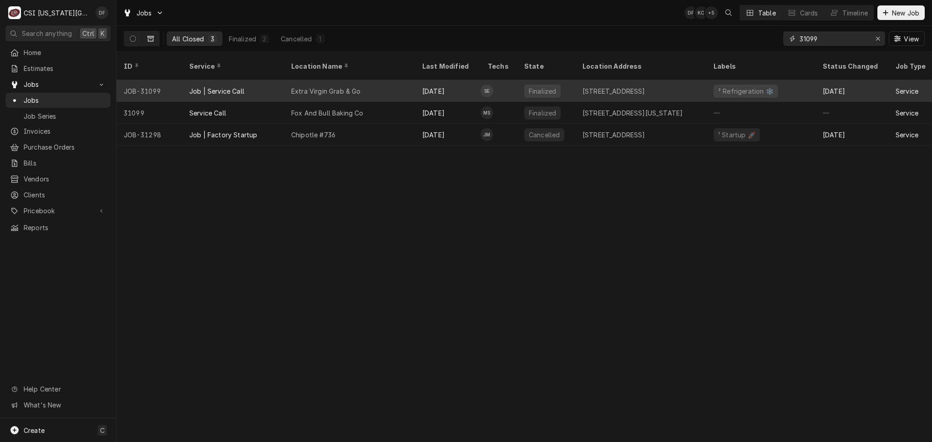
type input "31099"
click at [399, 80] on div "Extra Virgin Grab & Go" at bounding box center [349, 91] width 131 height 22
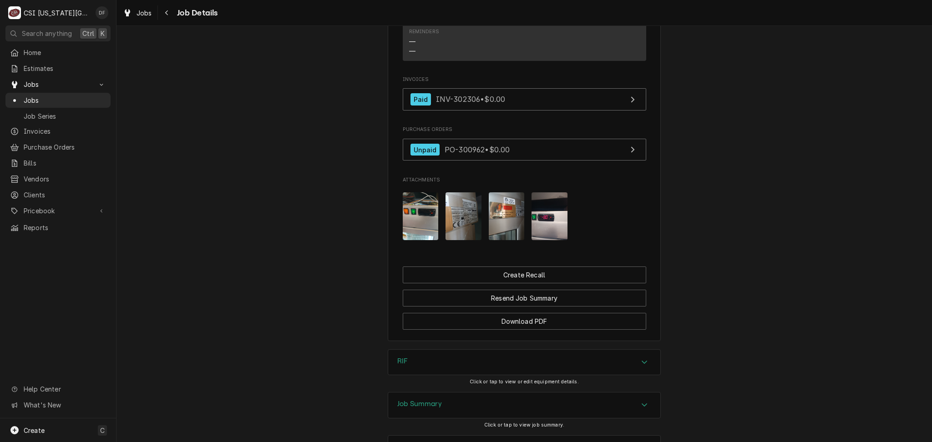
scroll to position [1036, 0]
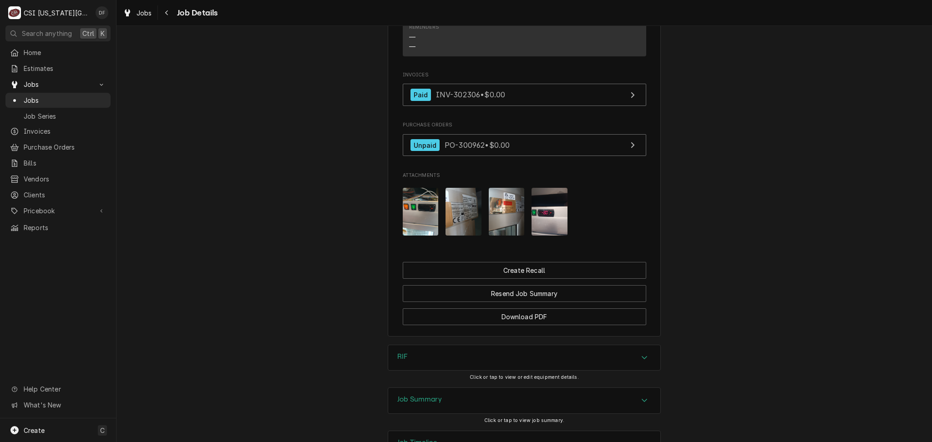
click at [448, 388] on div "Job Summary" at bounding box center [524, 400] width 272 height 25
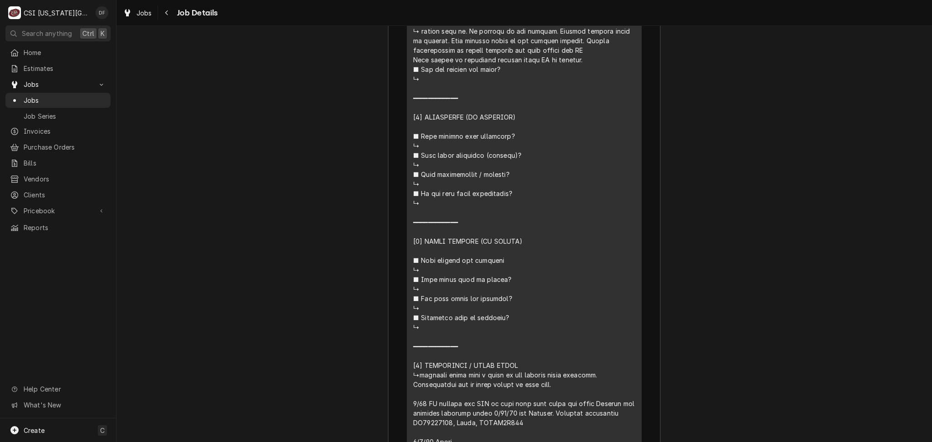
scroll to position [2249, 0]
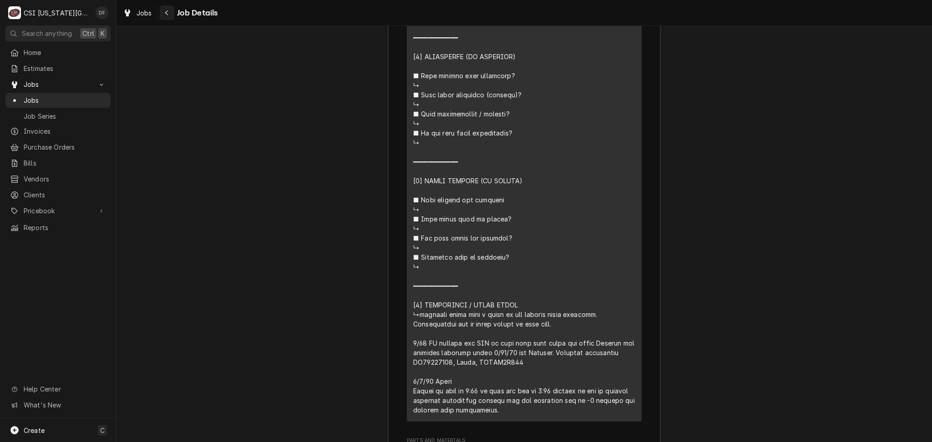
click at [165, 11] on icon "Navigate back" at bounding box center [167, 13] width 4 height 6
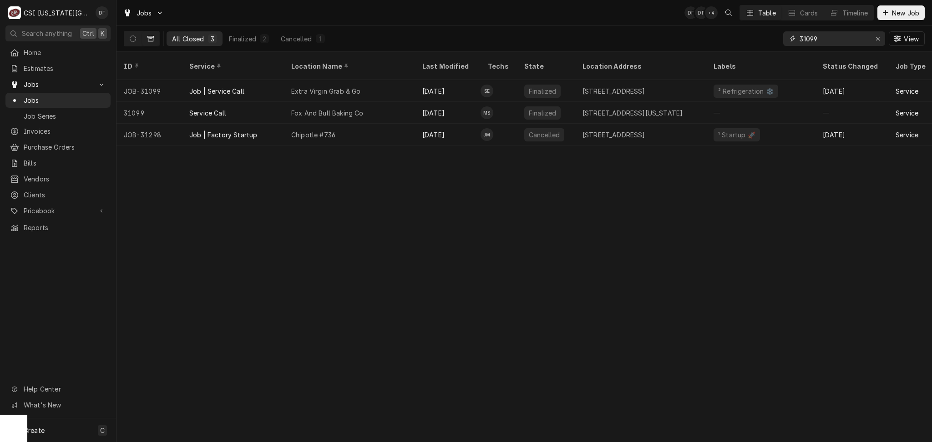
drag, startPoint x: 820, startPoint y: 40, endPoint x: 805, endPoint y: 40, distance: 15.0
click at [805, 40] on input "31099" at bounding box center [834, 38] width 68 height 15
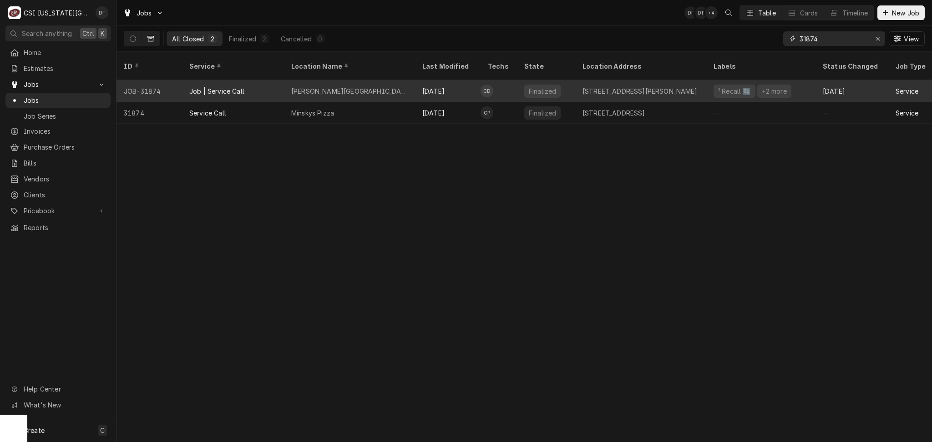
type input "31874"
click at [384, 86] on div "Underwood Elementary School" at bounding box center [349, 91] width 117 height 10
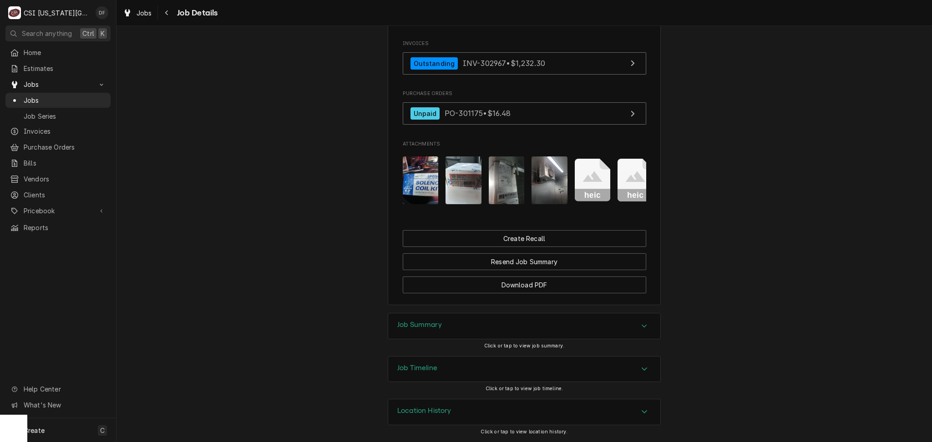
scroll to position [717, 0]
click at [457, 328] on div "Job Summary" at bounding box center [524, 326] width 272 height 25
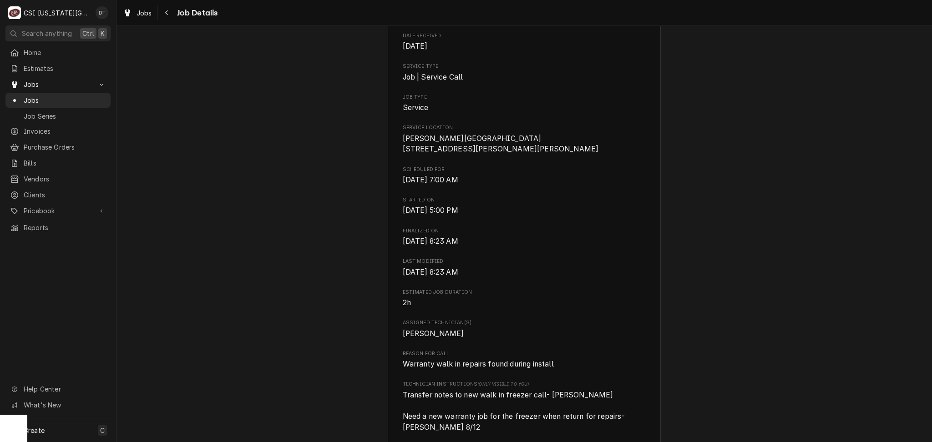
scroll to position [0, 0]
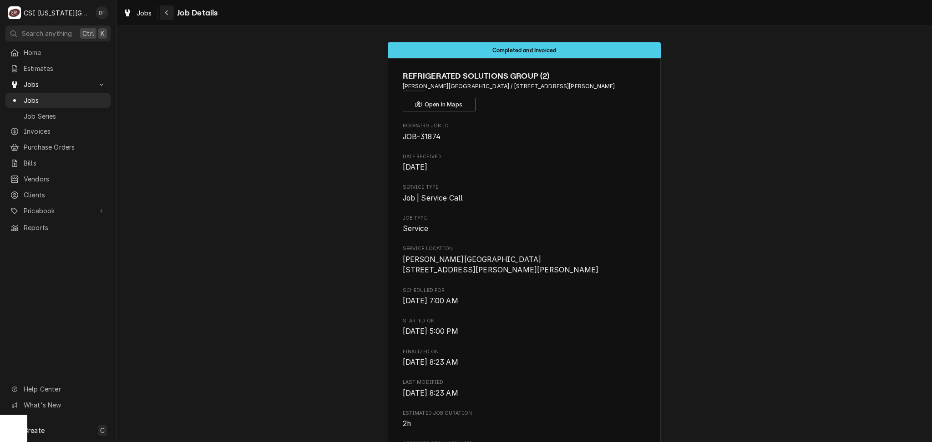
click at [167, 13] on icon "Navigate back" at bounding box center [167, 13] width 4 height 6
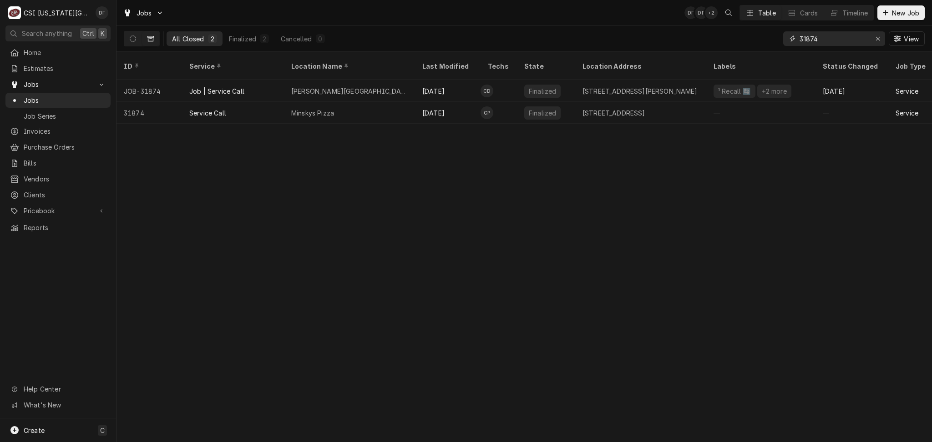
drag, startPoint x: 839, startPoint y: 37, endPoint x: 803, endPoint y: 39, distance: 35.5
click at [803, 39] on input "31874" at bounding box center [834, 38] width 68 height 15
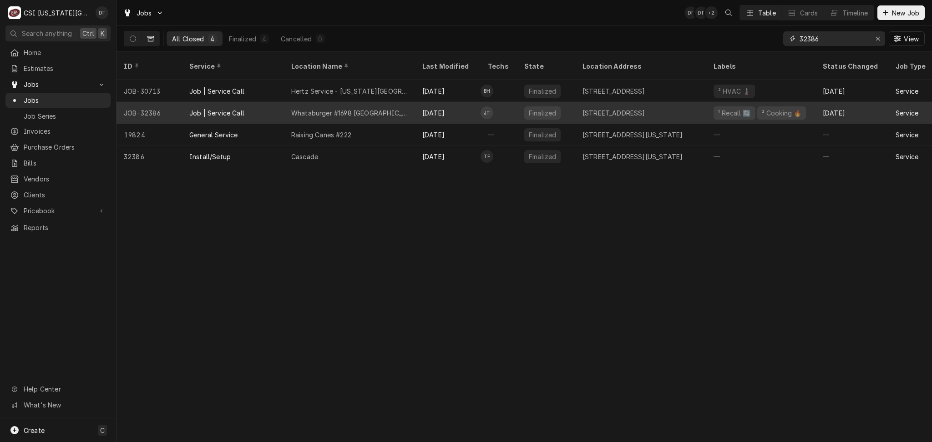
type input "32386"
click at [396, 102] on div "Whataburger #1698 [GEOGRAPHIC_DATA]" at bounding box center [349, 113] width 131 height 22
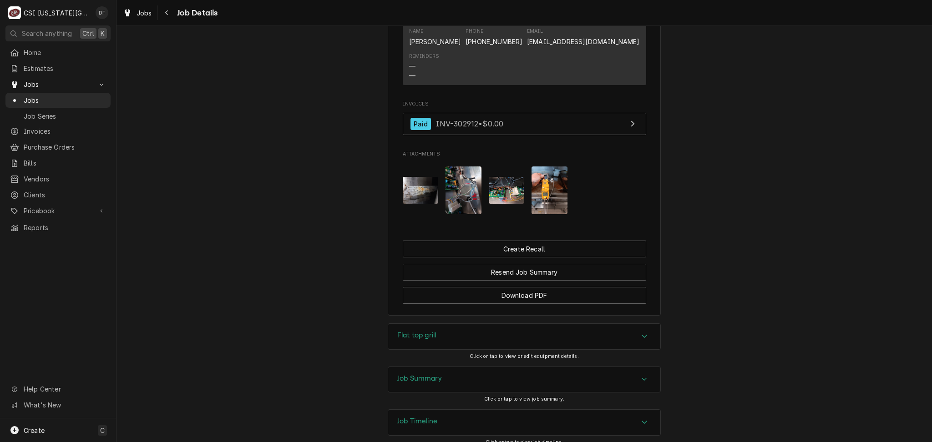
scroll to position [1060, 0]
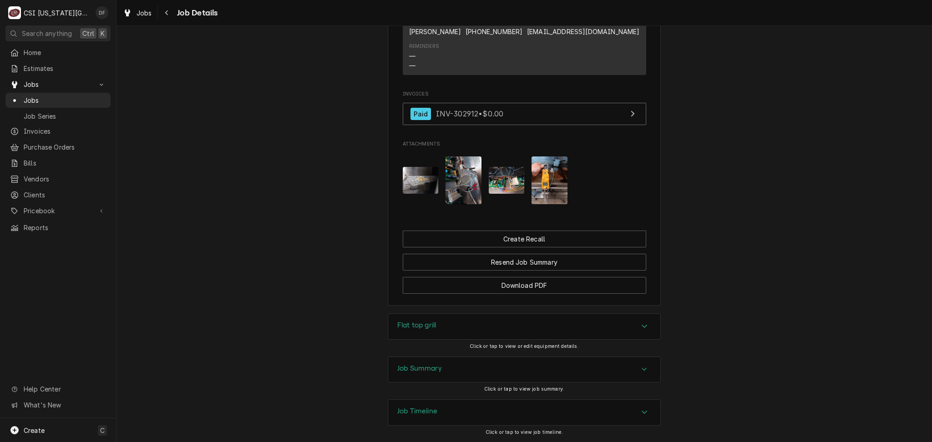
click at [499, 357] on div "Job Summary" at bounding box center [524, 369] width 272 height 25
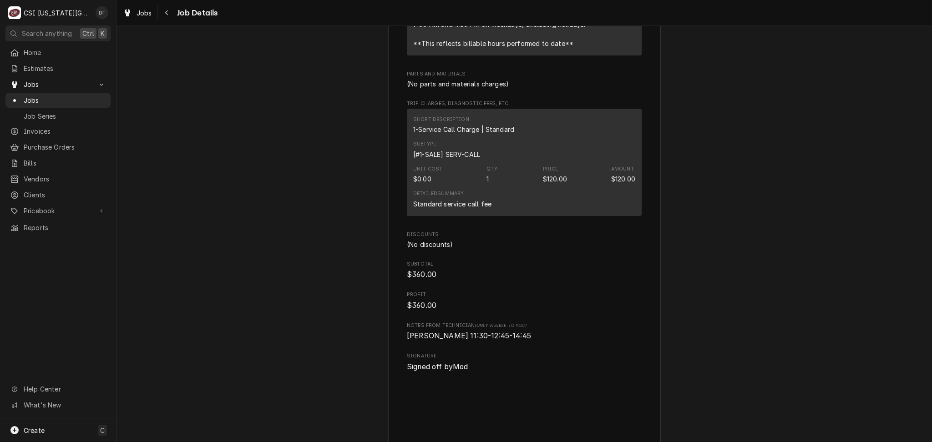
scroll to position [2576, 0]
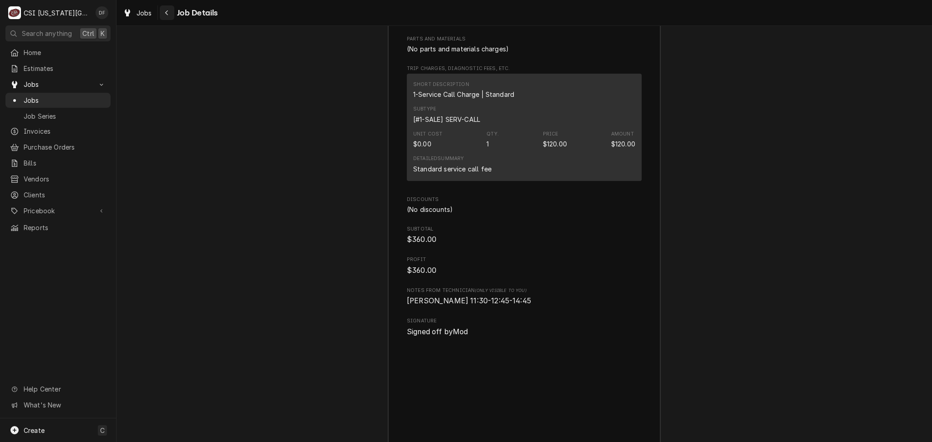
click at [166, 13] on icon "Navigate back" at bounding box center [167, 13] width 4 height 6
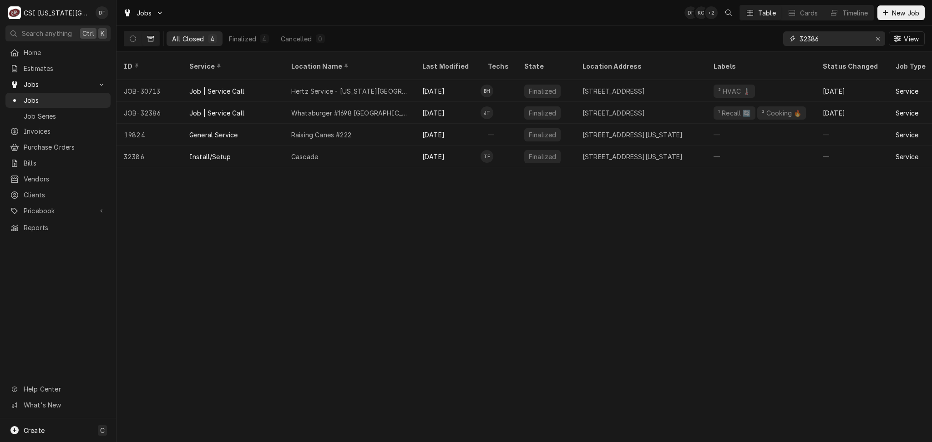
drag, startPoint x: 820, startPoint y: 39, endPoint x: 803, endPoint y: 38, distance: 17.3
click at [803, 38] on input "32386" at bounding box center [834, 38] width 68 height 15
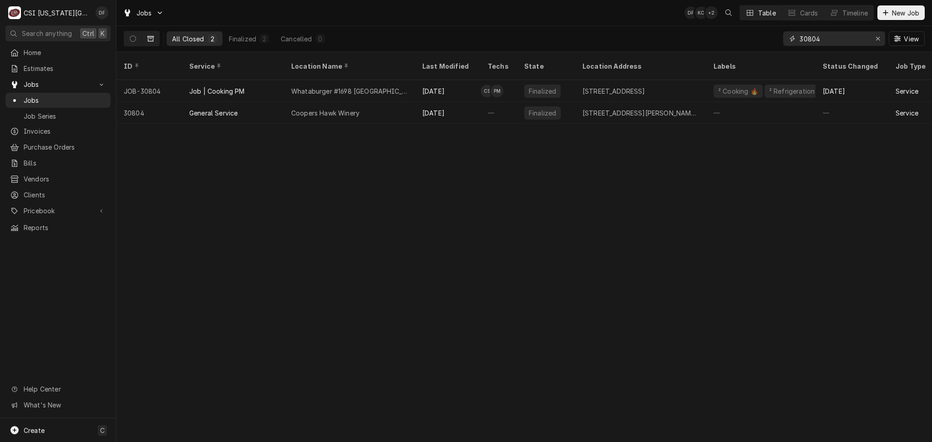
drag, startPoint x: 821, startPoint y: 39, endPoint x: 805, endPoint y: 37, distance: 15.6
click at [805, 37] on input "30804" at bounding box center [834, 38] width 68 height 15
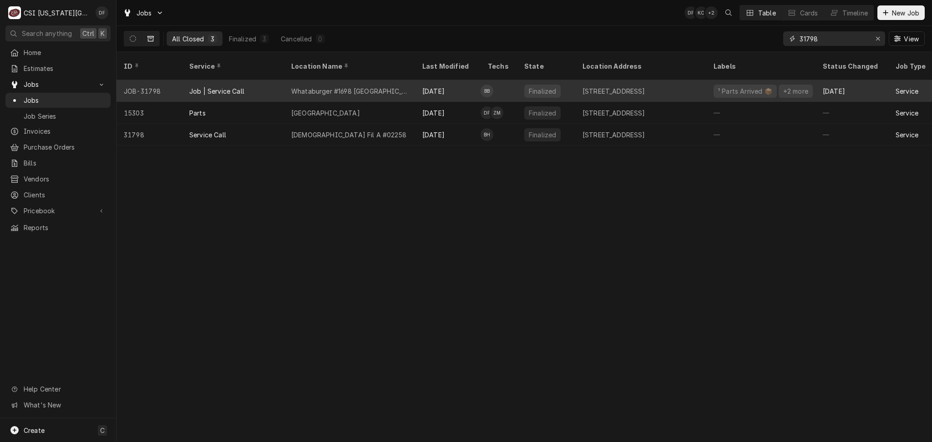
type input "31798"
click at [412, 81] on div "Whataburger #1698 [GEOGRAPHIC_DATA]" at bounding box center [349, 91] width 131 height 22
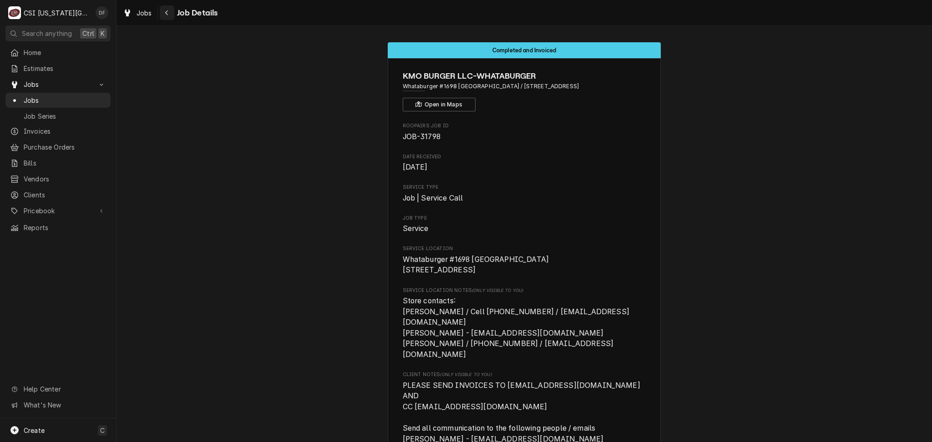
click at [168, 12] on icon "Navigate back" at bounding box center [167, 13] width 4 height 6
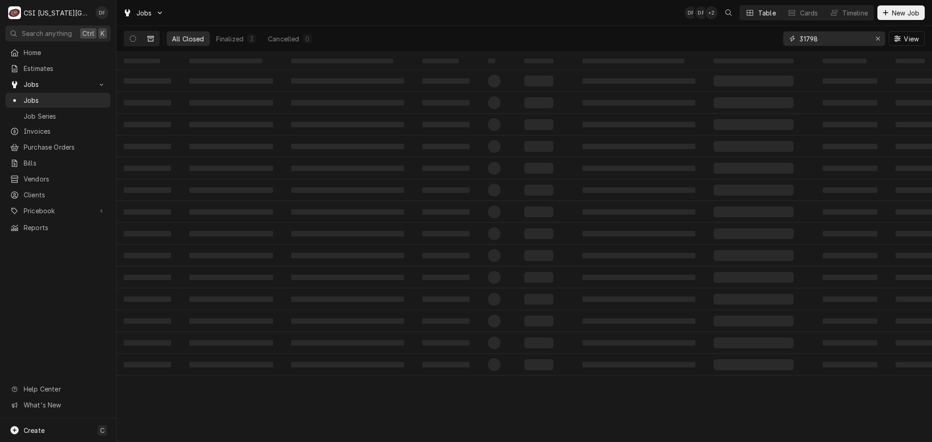
drag, startPoint x: 825, startPoint y: 40, endPoint x: 806, endPoint y: 40, distance: 18.7
click at [806, 40] on input "31798" at bounding box center [834, 38] width 68 height 15
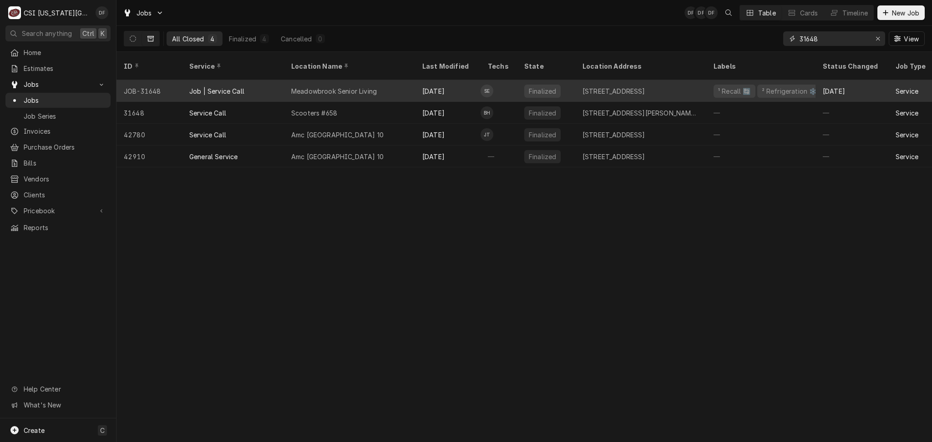
type input "31648"
click at [413, 83] on div "Meadowbrook Senior Living" at bounding box center [349, 91] width 131 height 22
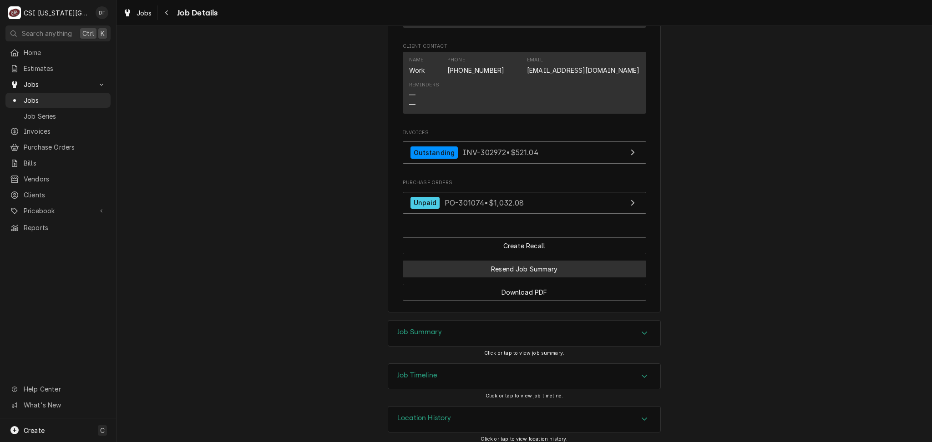
scroll to position [921, 0]
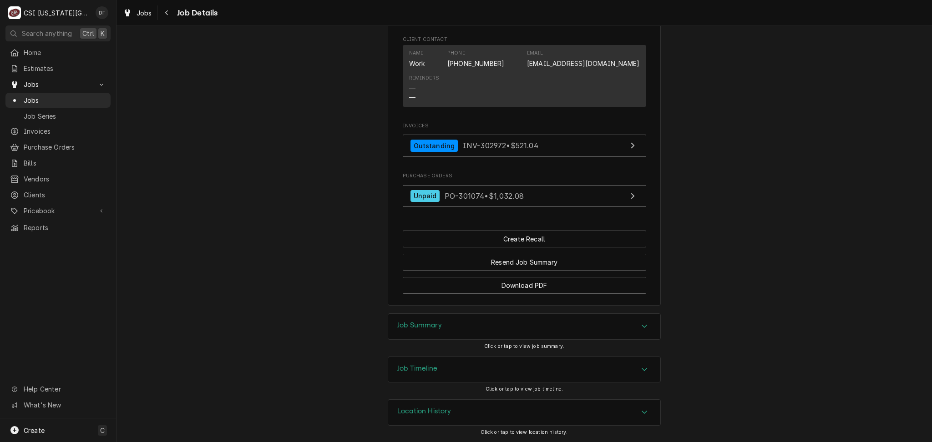
click at [468, 324] on div "Job Summary" at bounding box center [524, 326] width 272 height 25
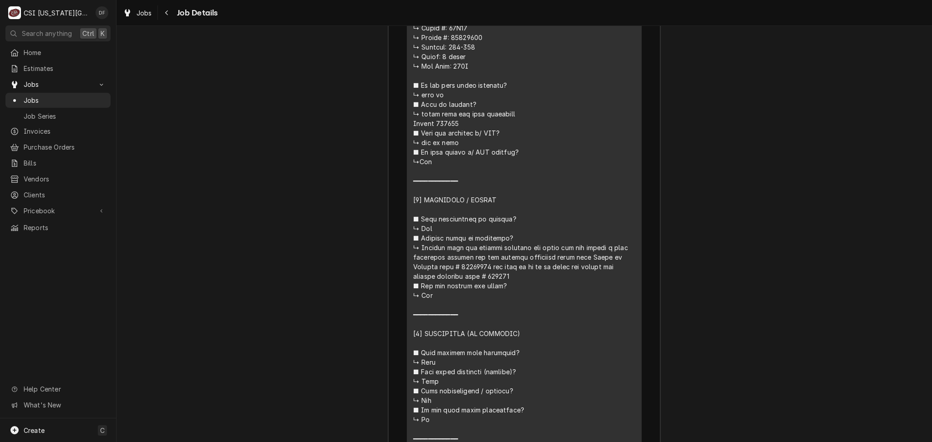
scroll to position [1831, 0]
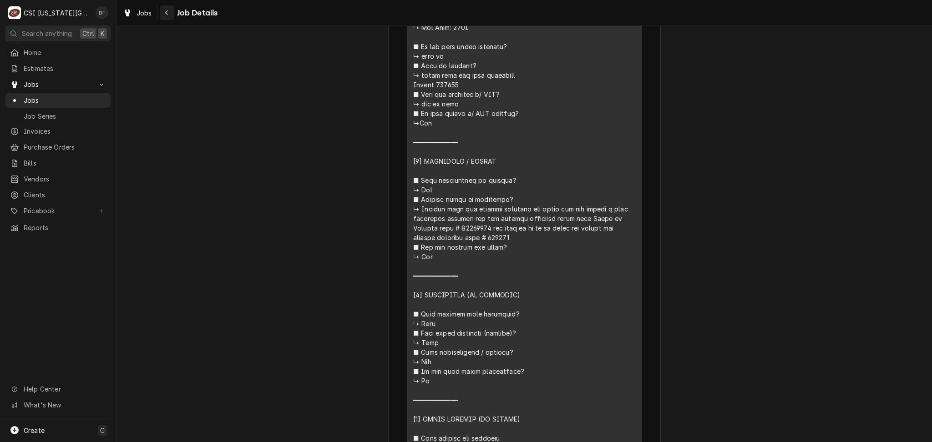
click at [168, 16] on div "Navigate back" at bounding box center [166, 12] width 9 height 9
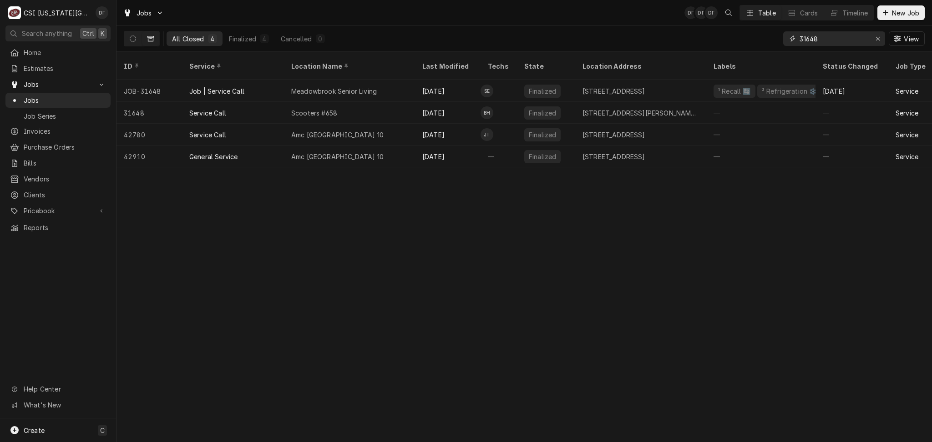
drag, startPoint x: 832, startPoint y: 41, endPoint x: 801, endPoint y: 38, distance: 30.6
click at [801, 38] on input "31648" at bounding box center [834, 38] width 68 height 15
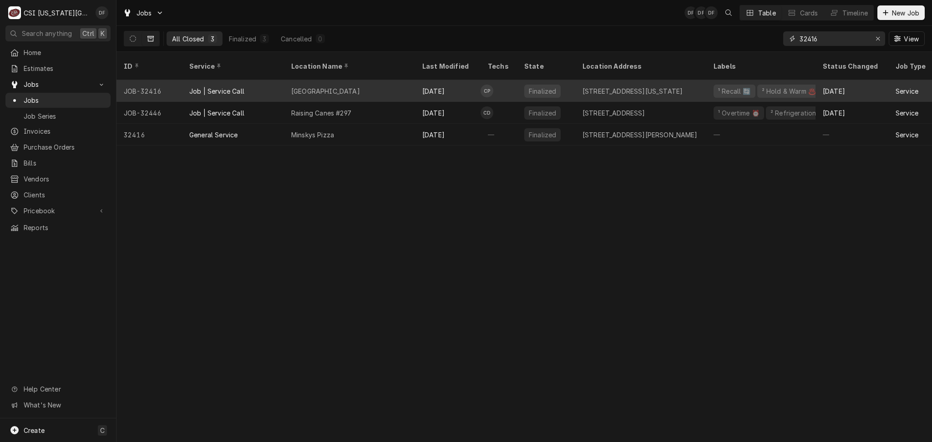
type input "32416"
click at [434, 83] on div "[DATE]" at bounding box center [448, 91] width 66 height 22
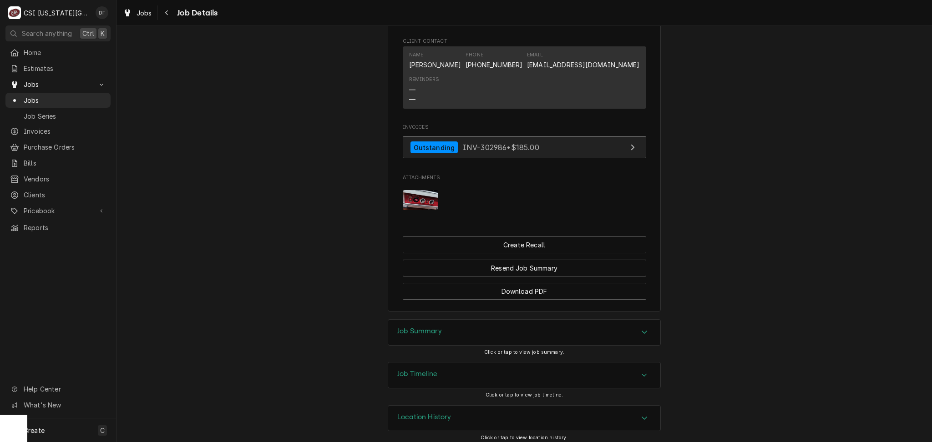
scroll to position [890, 0]
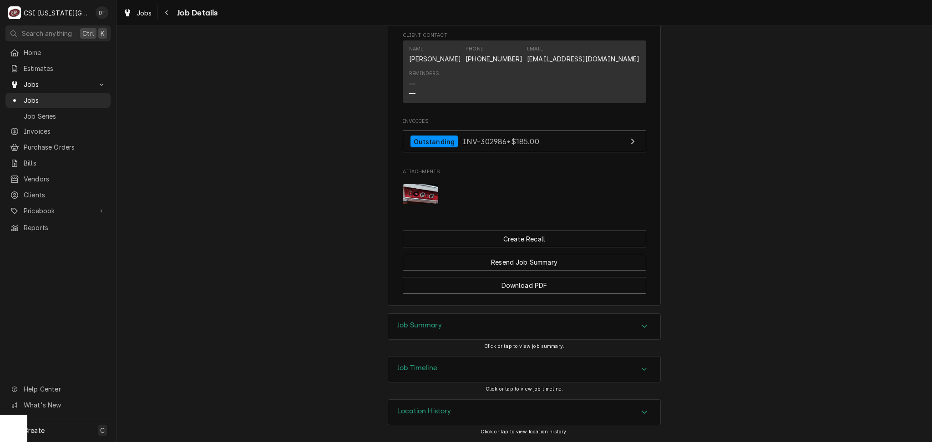
click at [469, 373] on div "Job Timeline" at bounding box center [524, 369] width 272 height 25
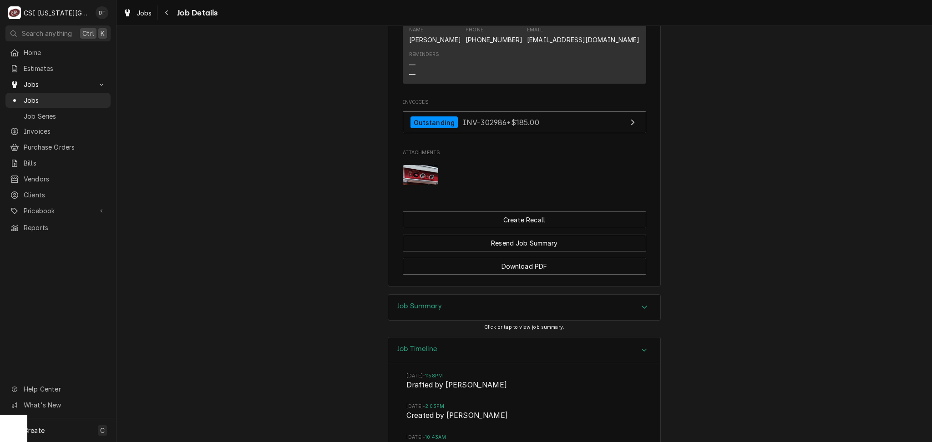
click at [487, 320] on div "Job Summary" at bounding box center [524, 307] width 272 height 25
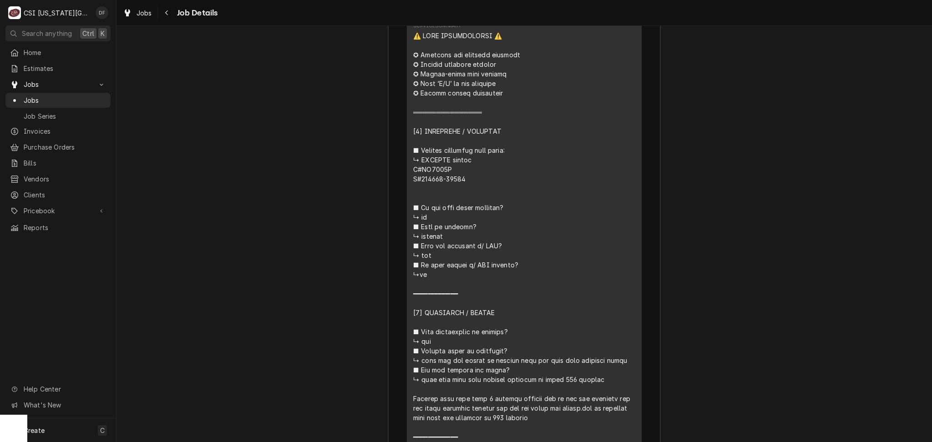
scroll to position [1496, 0]
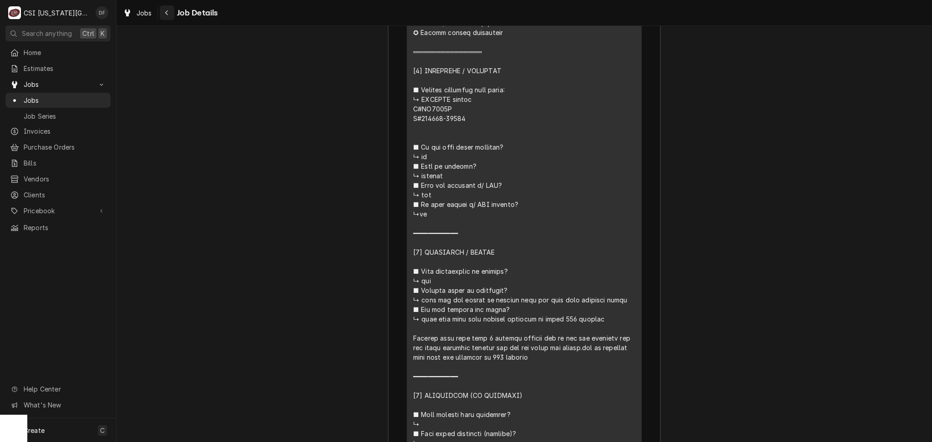
click at [169, 17] on div "Navigate back" at bounding box center [166, 12] width 9 height 9
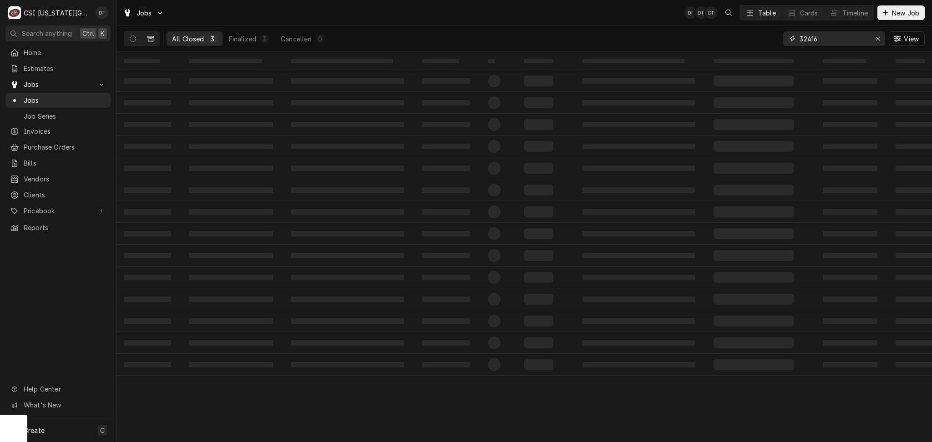
drag, startPoint x: 825, startPoint y: 40, endPoint x: 806, endPoint y: 37, distance: 18.9
click at [806, 37] on input "32416" at bounding box center [834, 38] width 68 height 15
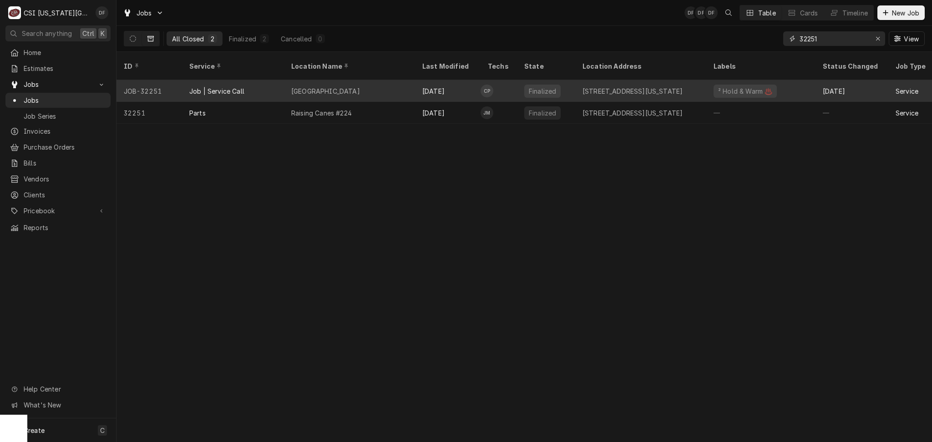
type input "32251"
click at [499, 87] on td "CP" at bounding box center [499, 91] width 36 height 22
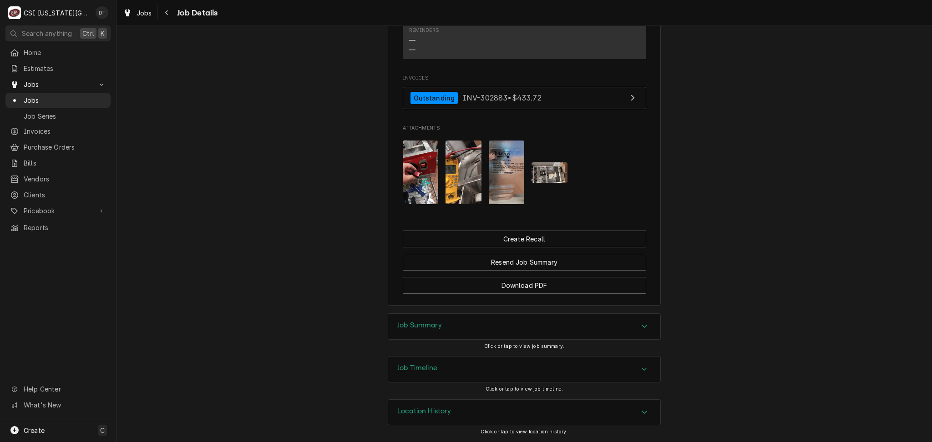
scroll to position [923, 0]
click at [407, 182] on img "Attachments" at bounding box center [421, 173] width 36 height 64
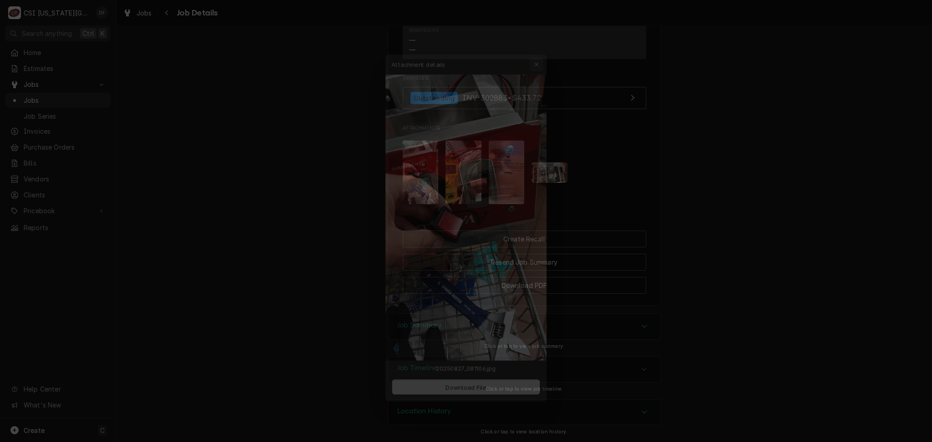
click at [543, 44] on icon "button" at bounding box center [542, 44] width 5 height 6
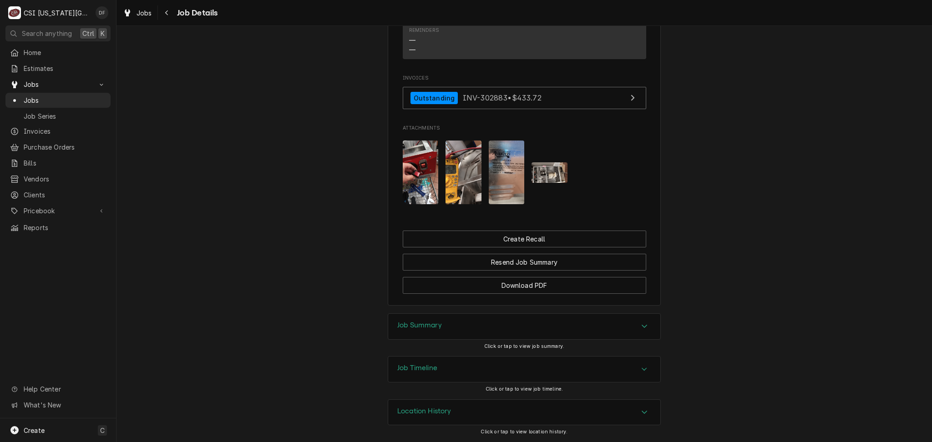
click at [459, 179] on img "Attachments" at bounding box center [464, 173] width 36 height 64
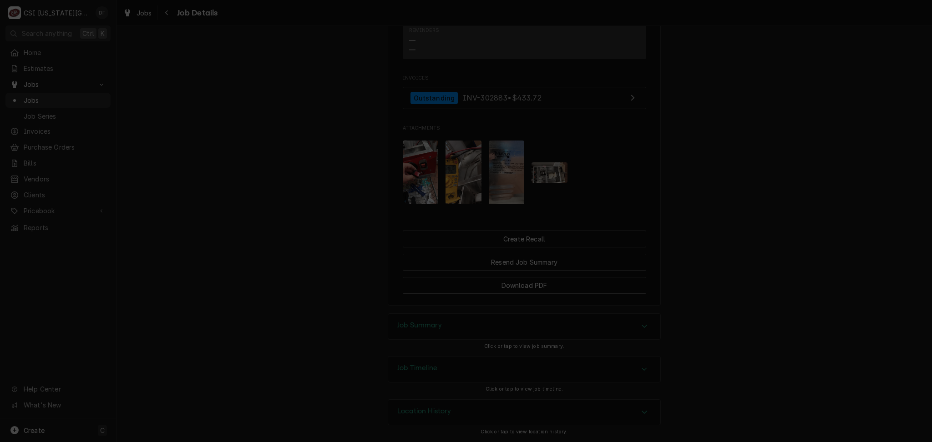
click at [540, 46] on icon "button" at bounding box center [542, 44] width 5 height 6
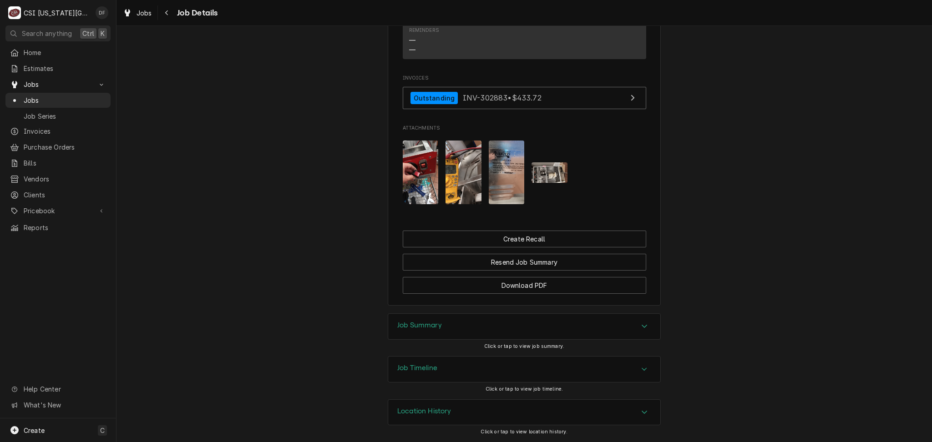
click at [489, 323] on div "Job Summary" at bounding box center [524, 326] width 272 height 25
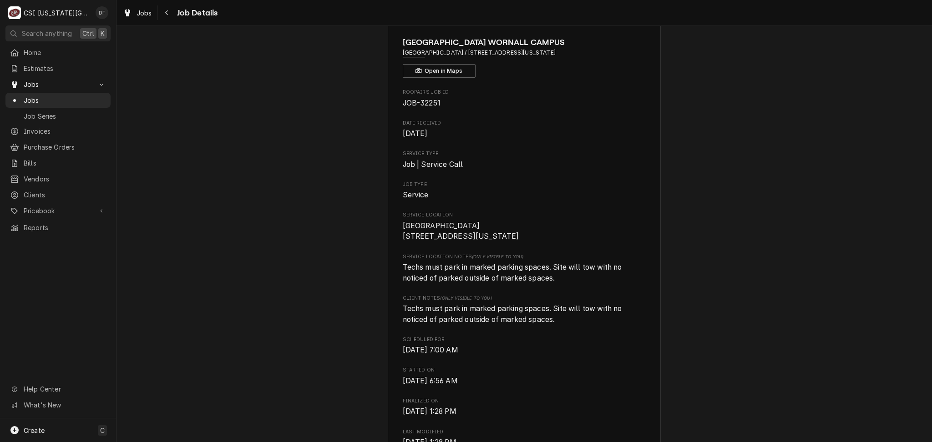
scroll to position [0, 0]
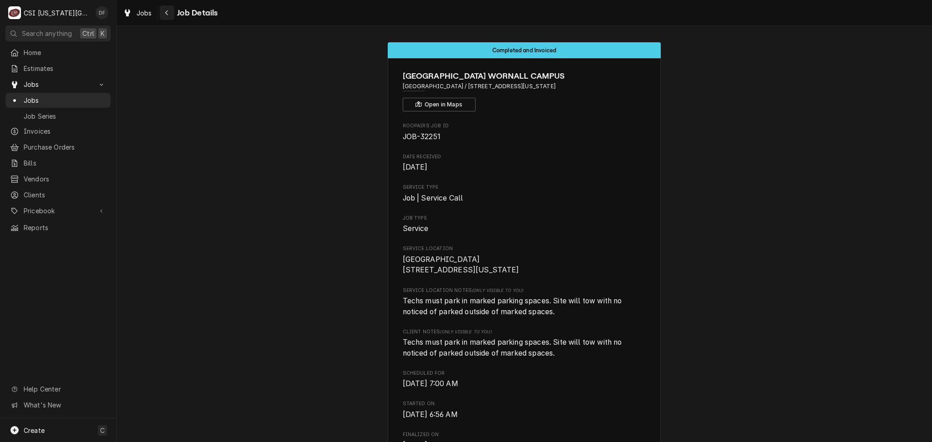
click at [165, 13] on icon "Navigate back" at bounding box center [167, 13] width 4 height 6
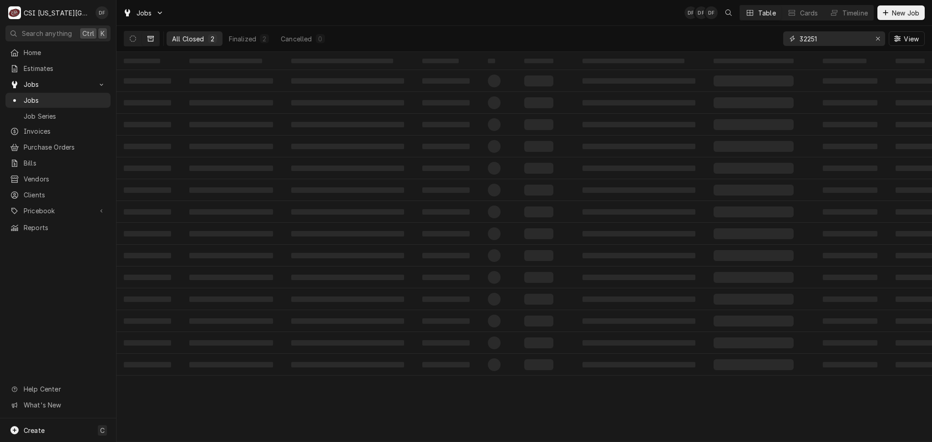
drag, startPoint x: 830, startPoint y: 38, endPoint x: 809, endPoint y: 40, distance: 21.0
click at [809, 40] on input "32251" at bounding box center [834, 38] width 68 height 15
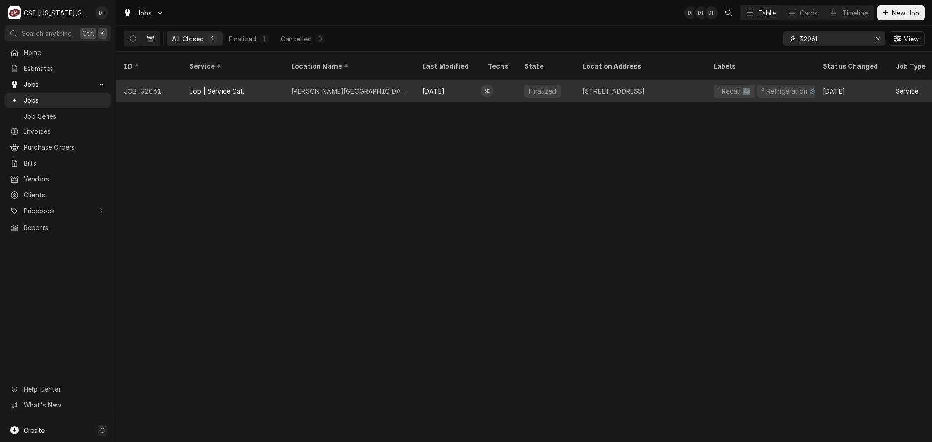
type input "32061"
click at [368, 86] on div "[PERSON_NAME][GEOGRAPHIC_DATA]" at bounding box center [349, 91] width 131 height 22
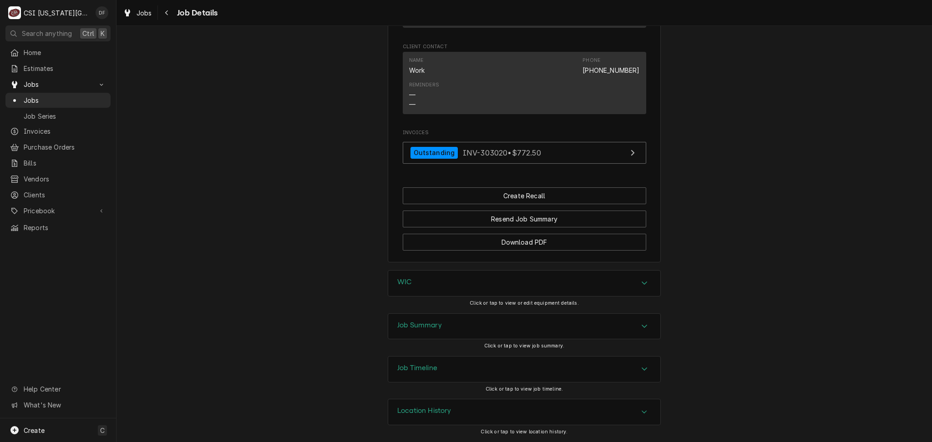
scroll to position [679, 0]
click at [428, 327] on h3 "Job Summary" at bounding box center [419, 325] width 45 height 9
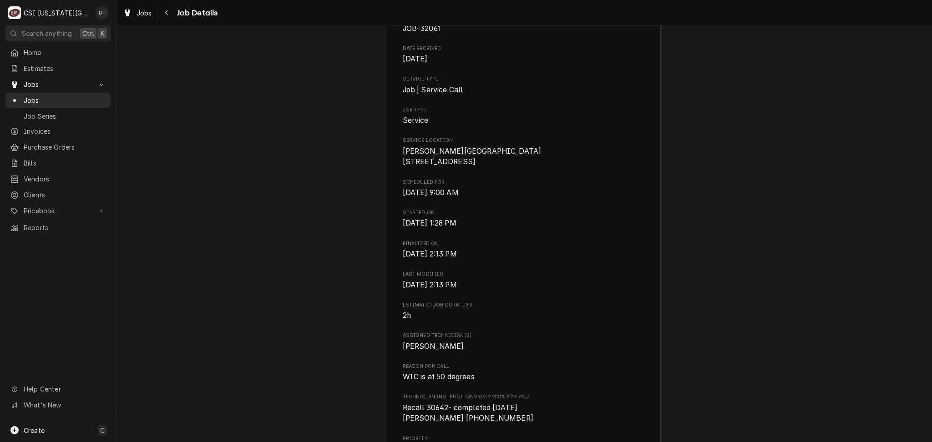
scroll to position [0, 0]
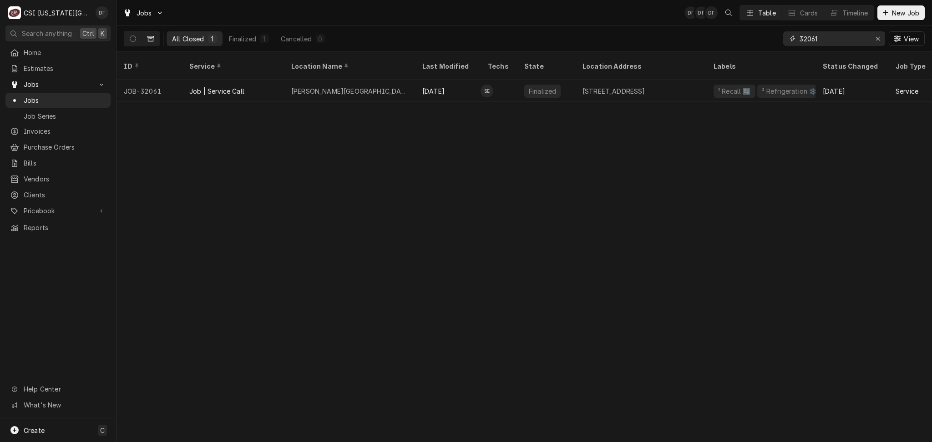
drag, startPoint x: 842, startPoint y: 38, endPoint x: 809, endPoint y: 39, distance: 32.3
click at [802, 38] on input "32061" at bounding box center [834, 38] width 68 height 15
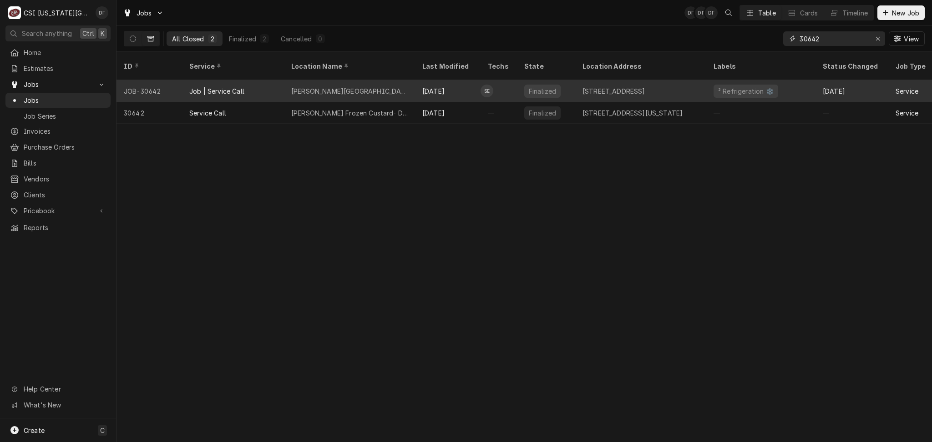
type input "30642"
click at [427, 86] on div "Jun 26" at bounding box center [448, 91] width 66 height 22
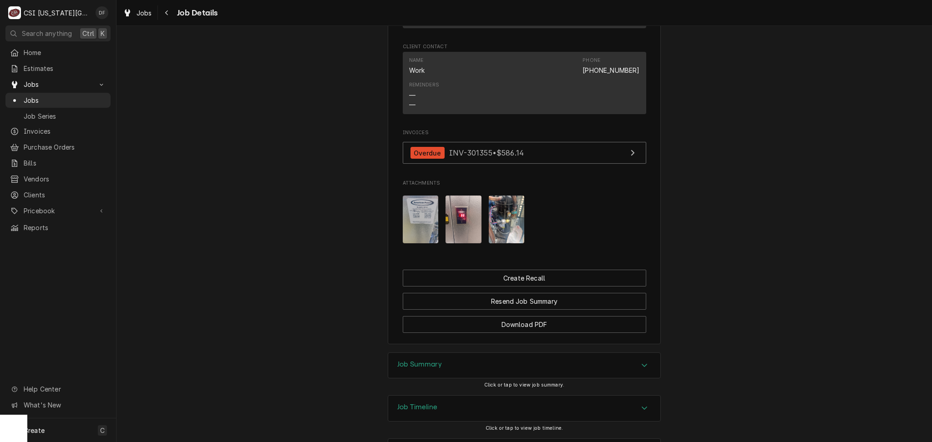
scroll to position [728, 0]
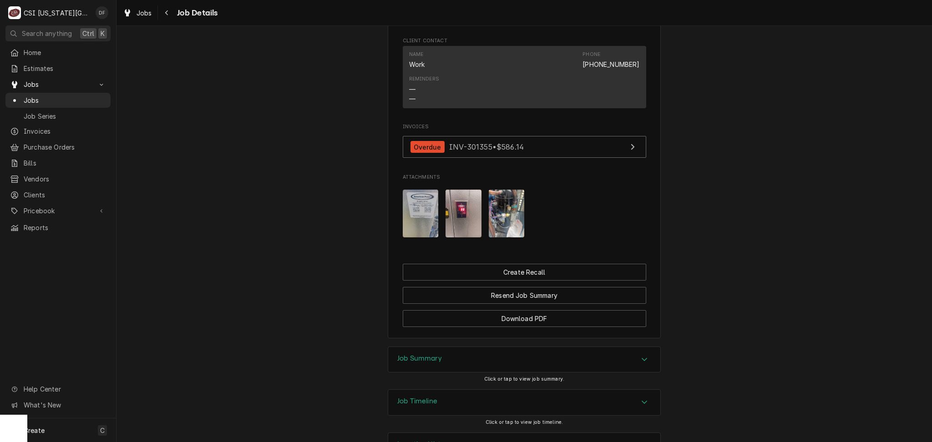
click at [488, 372] on div "Job Summary" at bounding box center [524, 359] width 272 height 25
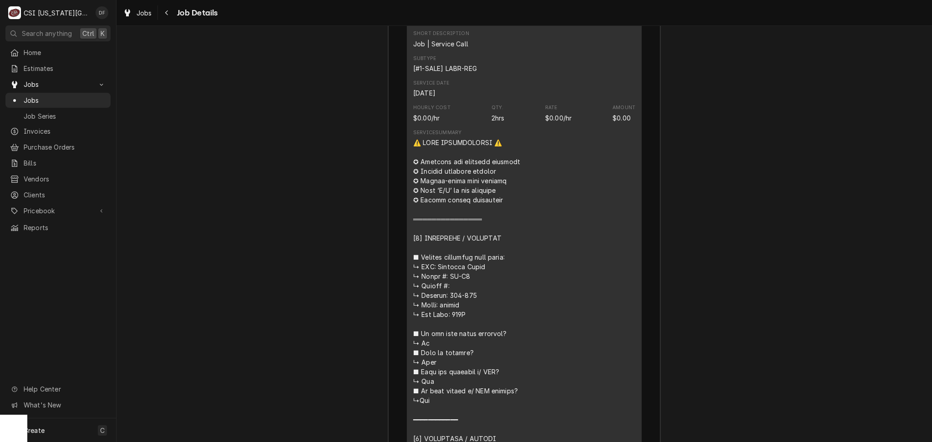
scroll to position [959, 0]
